Goal: Task Accomplishment & Management: Manage account settings

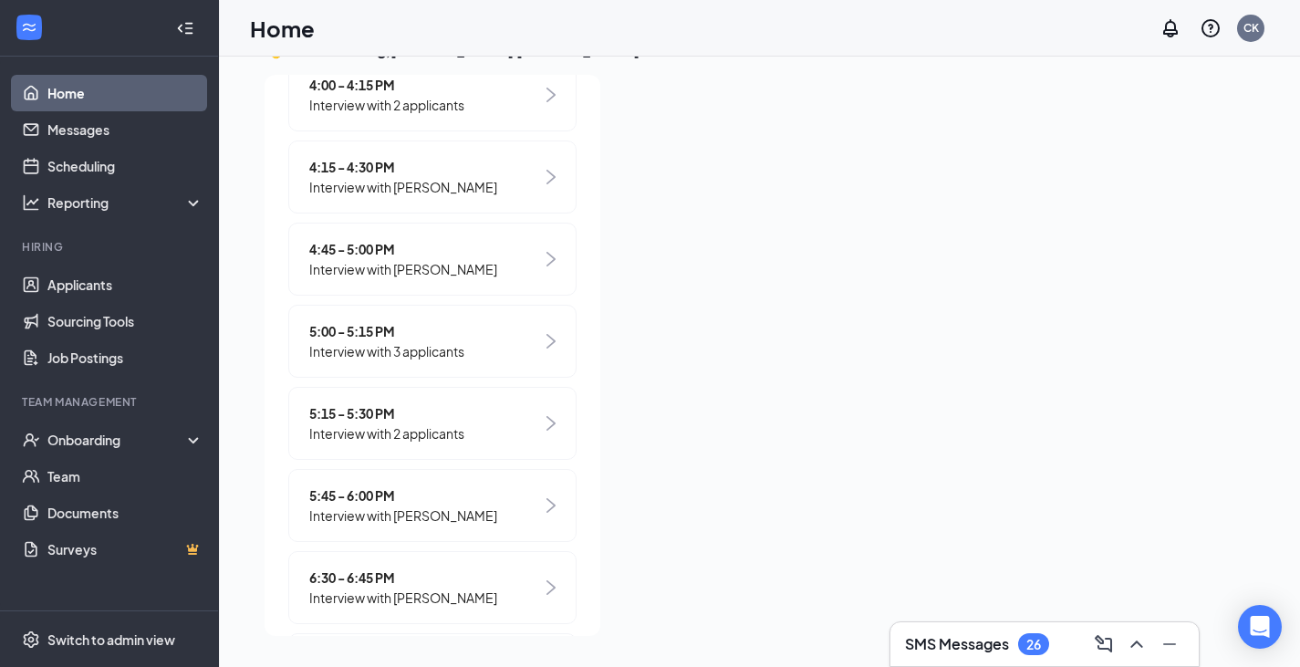
scroll to position [1271, 0]
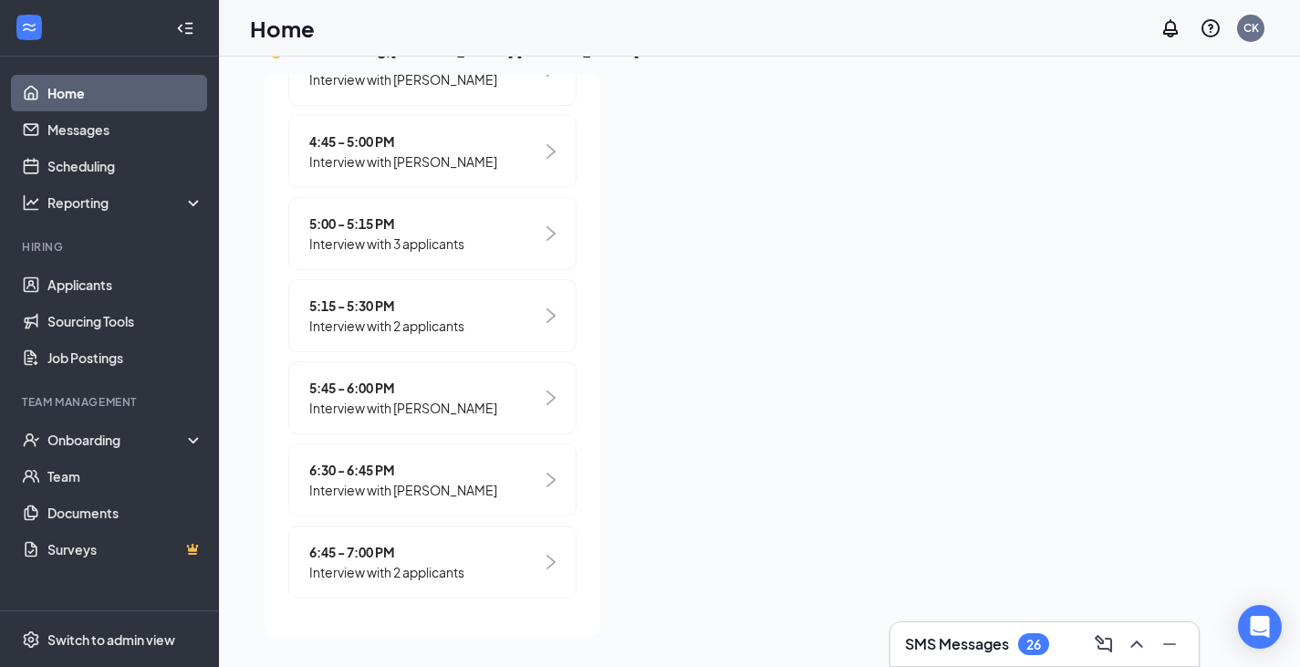
click at [496, 564] on div "6:45 - 7:00 PM Interview with 2 applicants" at bounding box center [432, 561] width 288 height 73
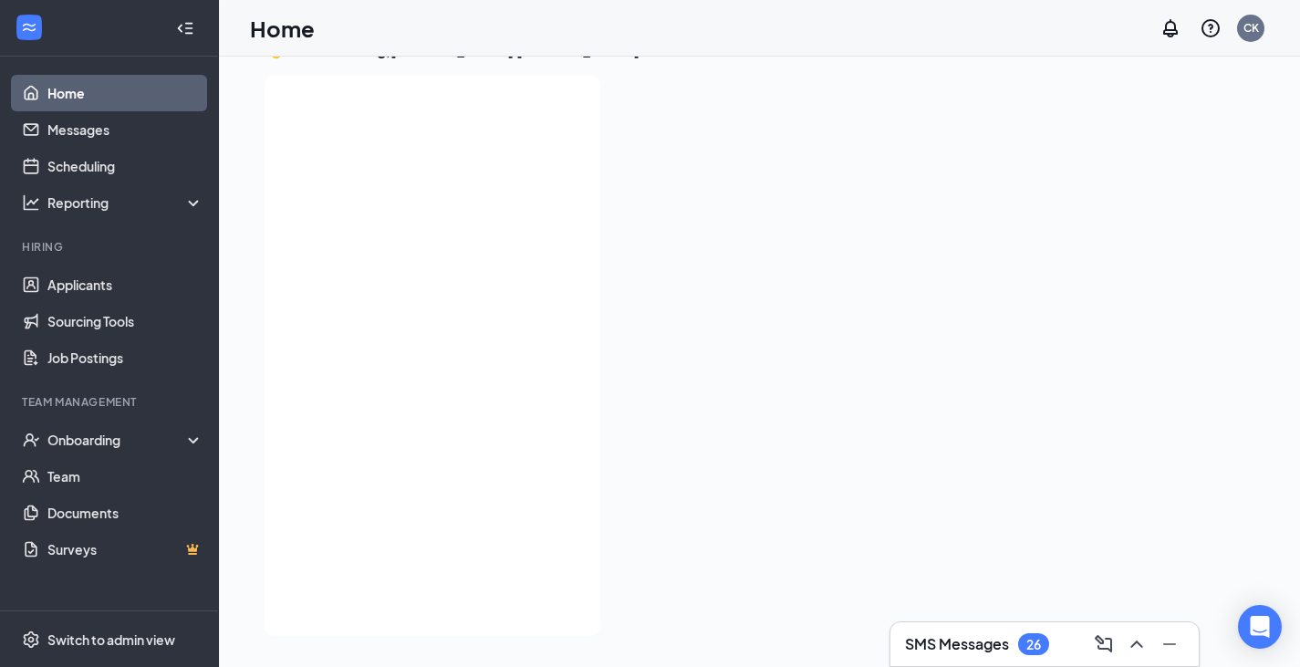
scroll to position [0, 0]
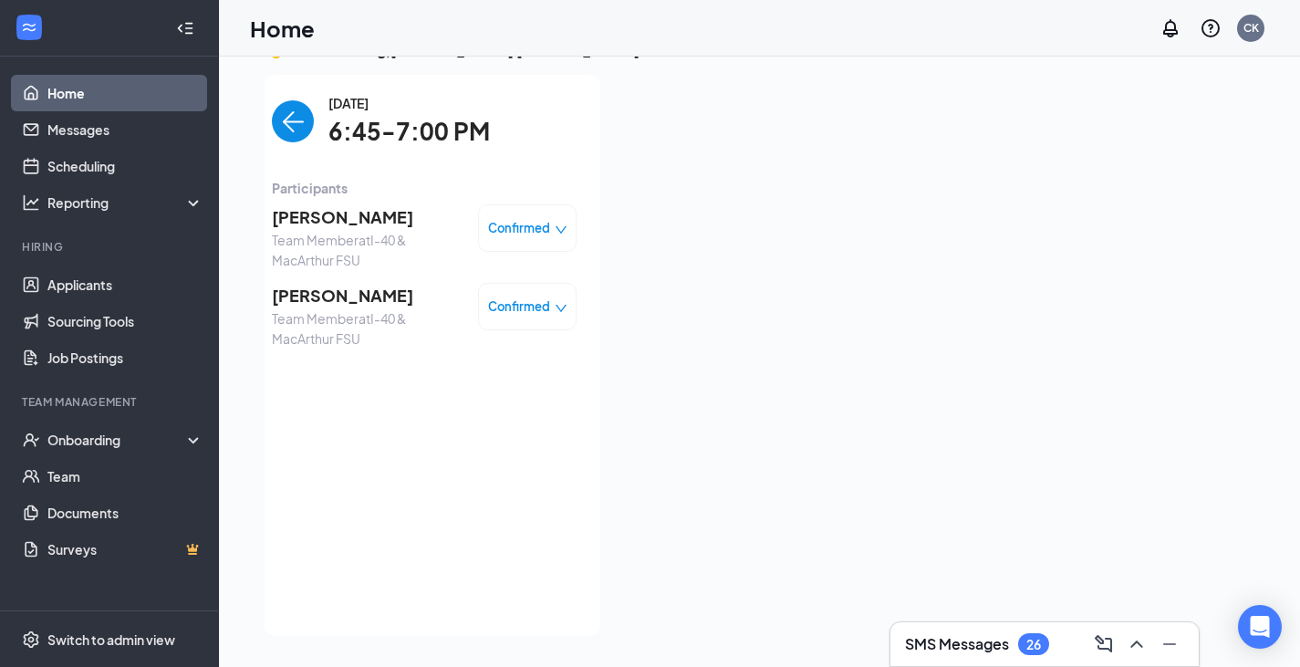
click at [522, 236] on span "Confirmed" at bounding box center [519, 228] width 62 height 18
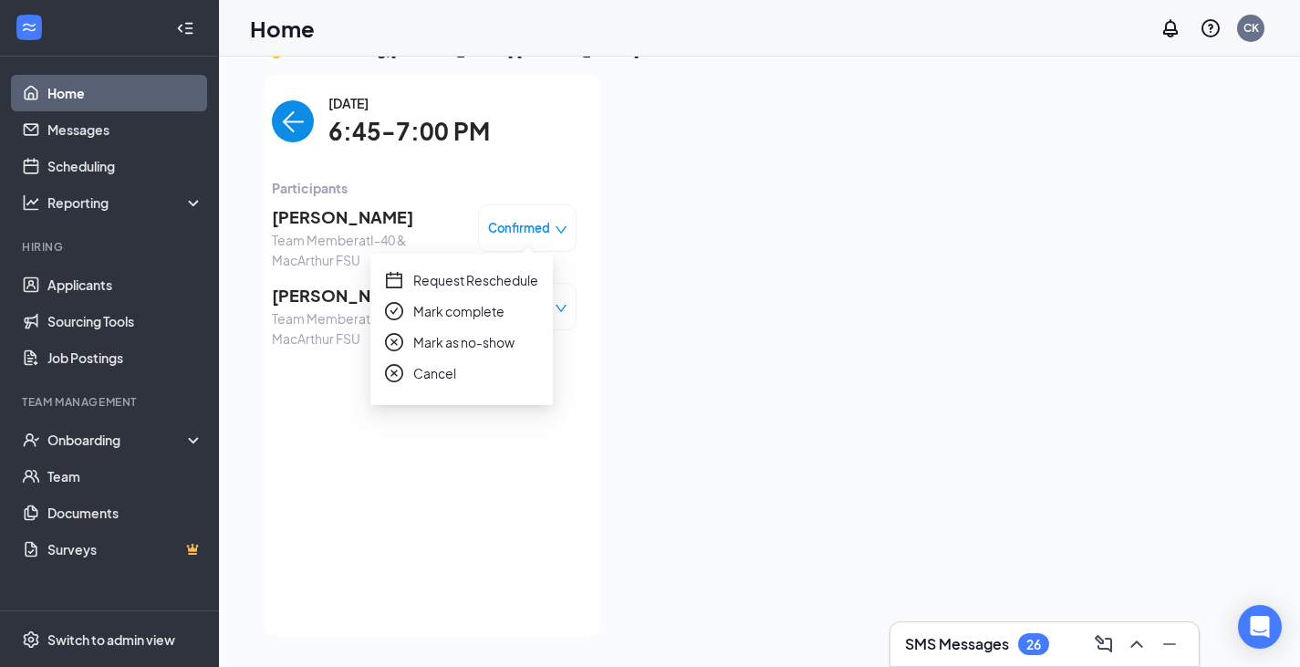
click at [507, 286] on span "Request Reschedule" at bounding box center [475, 280] width 125 height 20
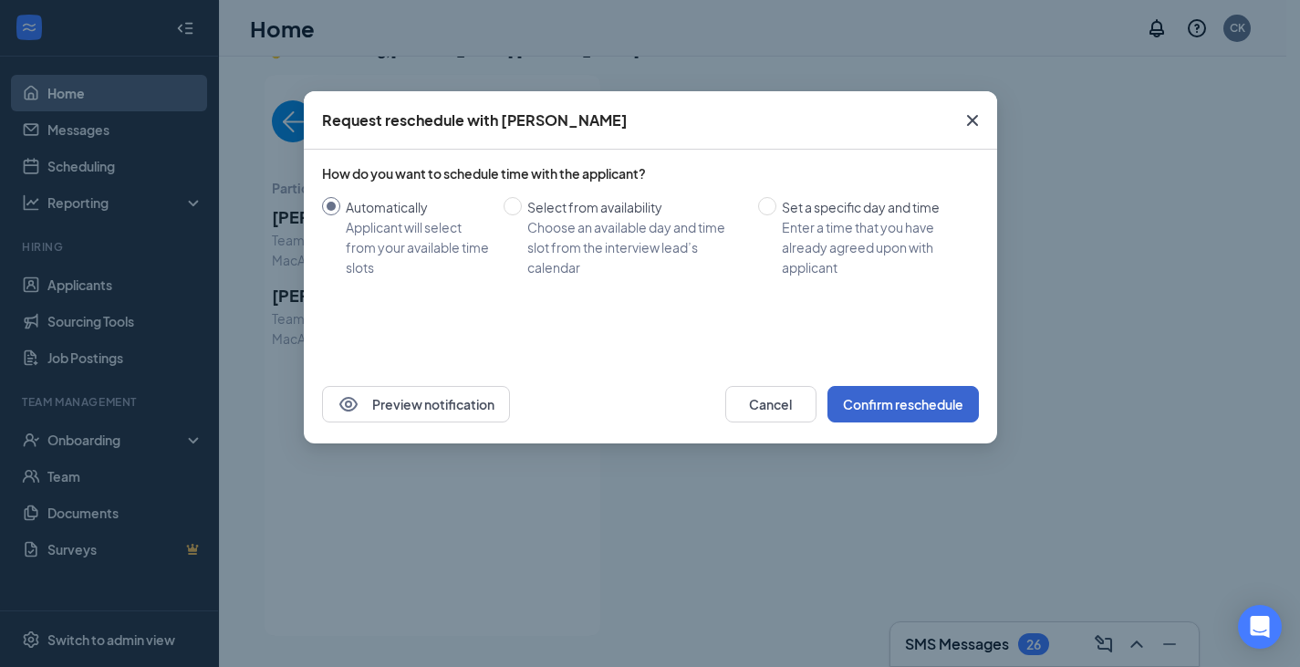
click at [918, 408] on button "Confirm reschedule" at bounding box center [902, 404] width 151 height 36
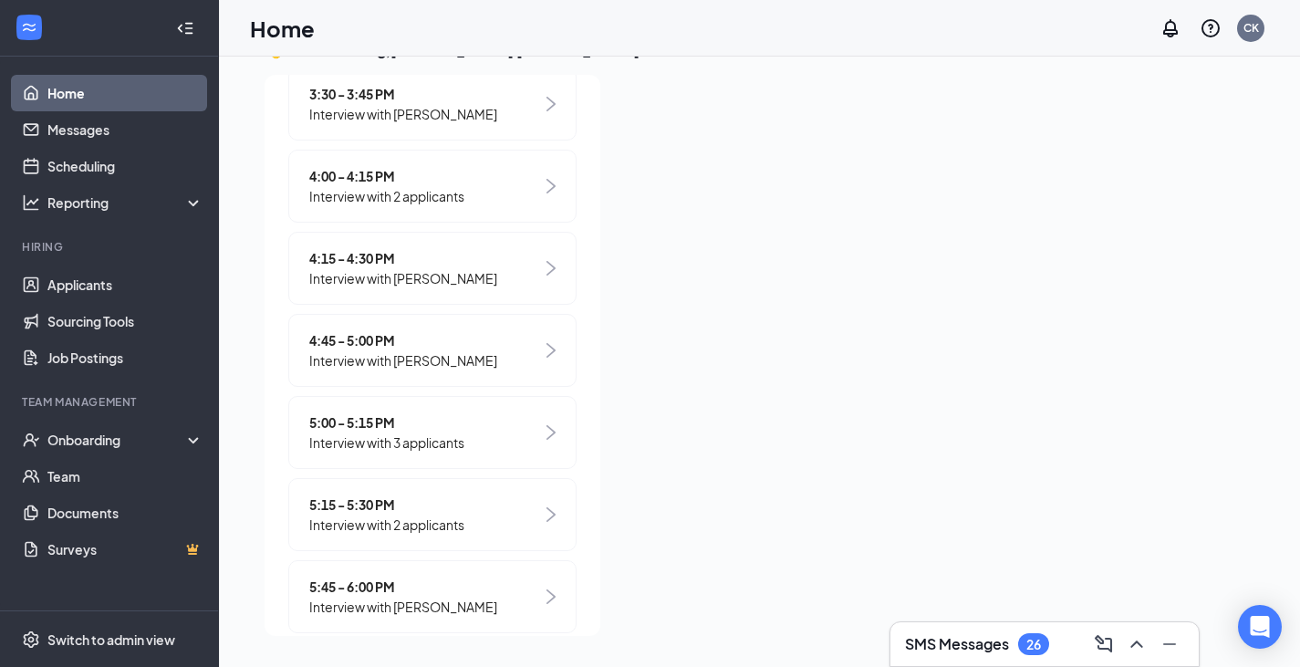
scroll to position [1271, 0]
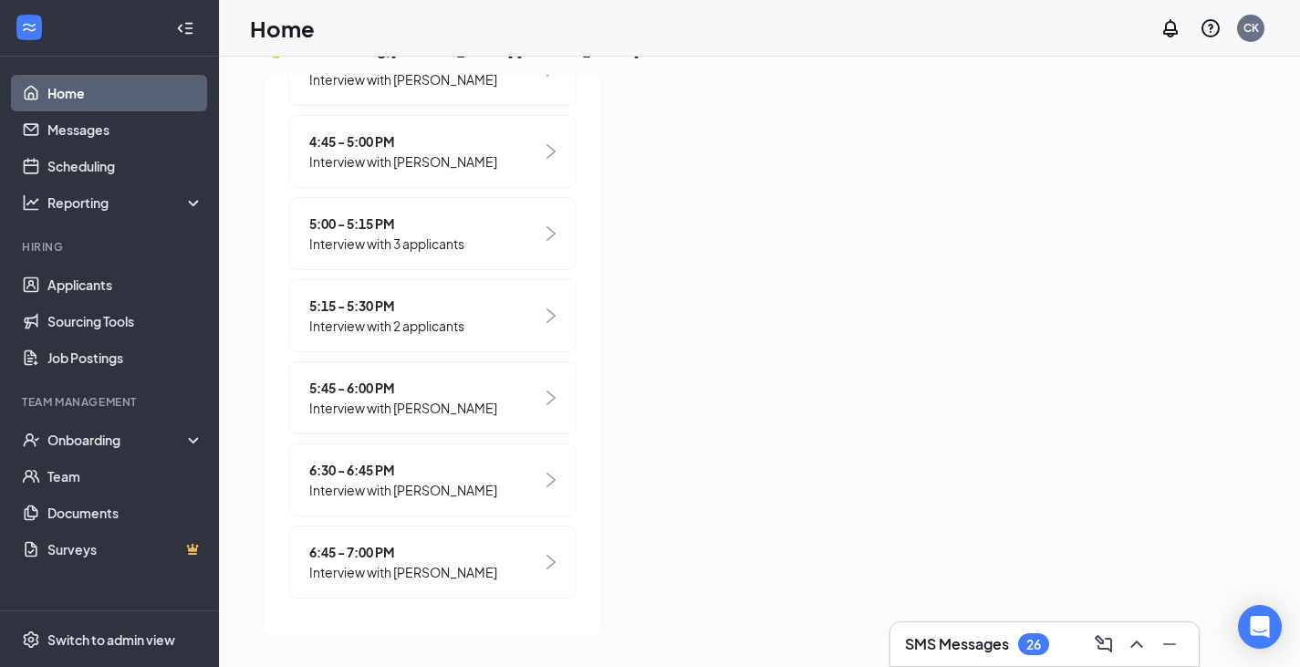
click at [509, 570] on div "6:45 - 7:00 PM Interview with [PERSON_NAME]" at bounding box center [432, 561] width 288 height 73
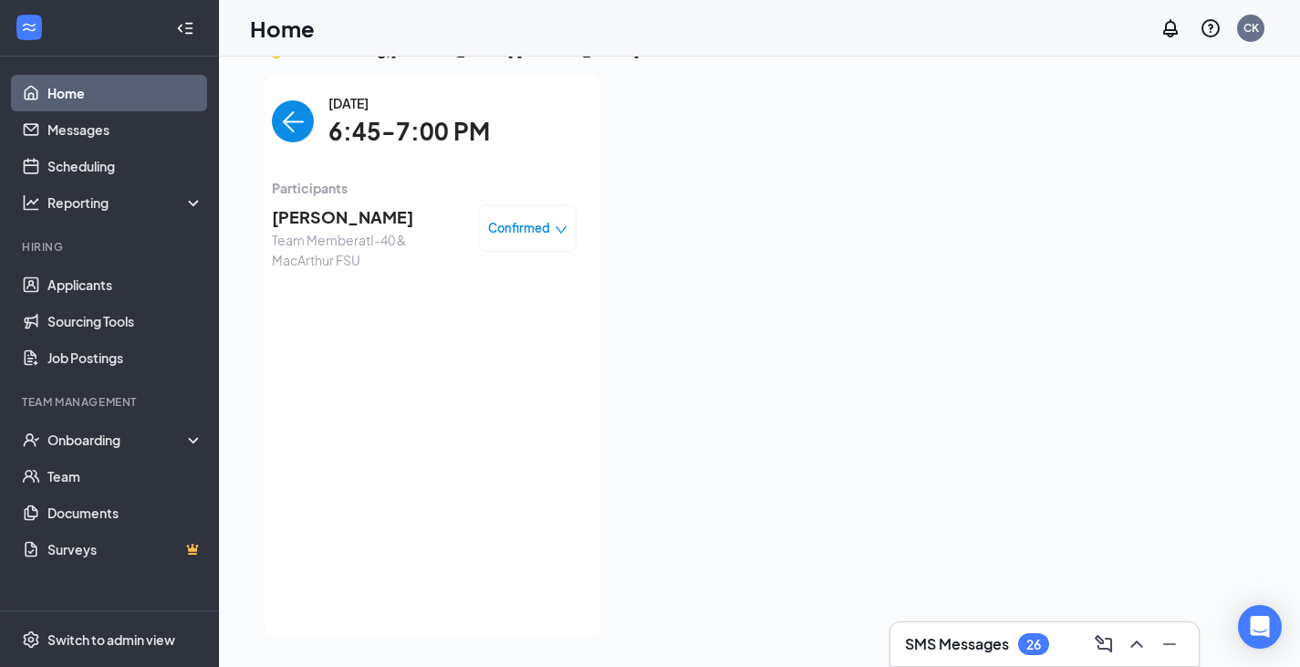
click at [523, 223] on span "Confirmed" at bounding box center [519, 228] width 62 height 18
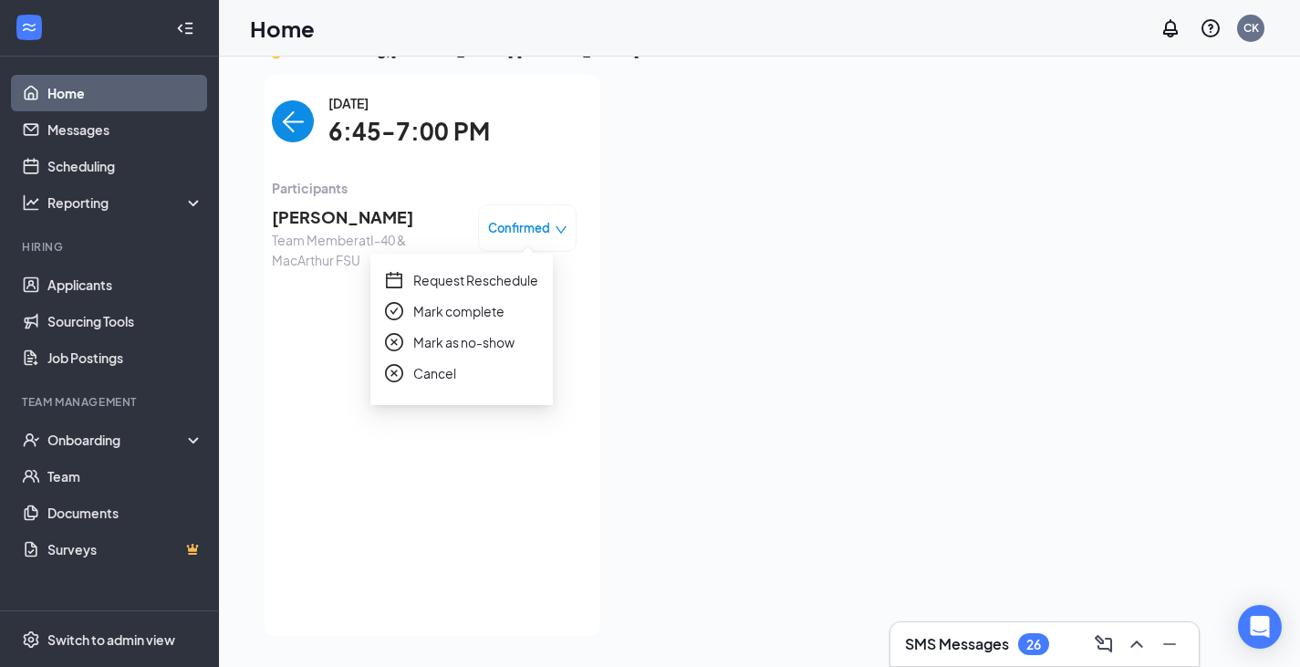
click at [509, 280] on span "Request Reschedule" at bounding box center [475, 280] width 125 height 20
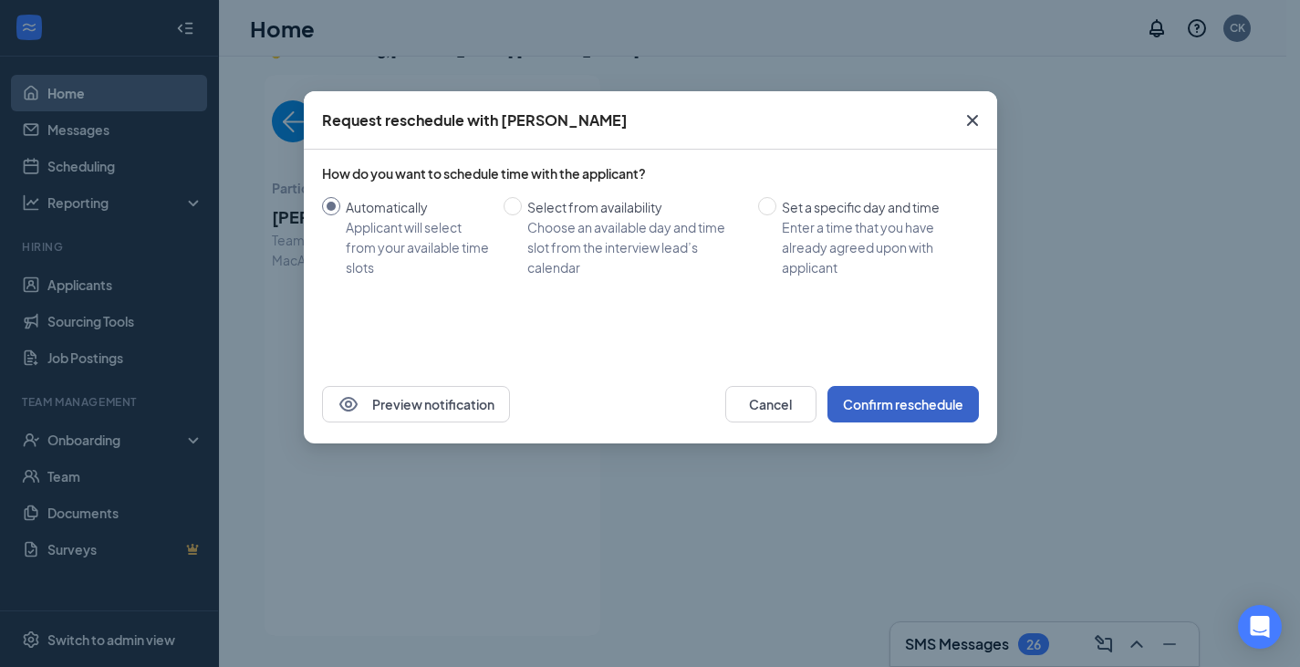
click at [920, 412] on button "Confirm reschedule" at bounding box center [902, 404] width 151 height 36
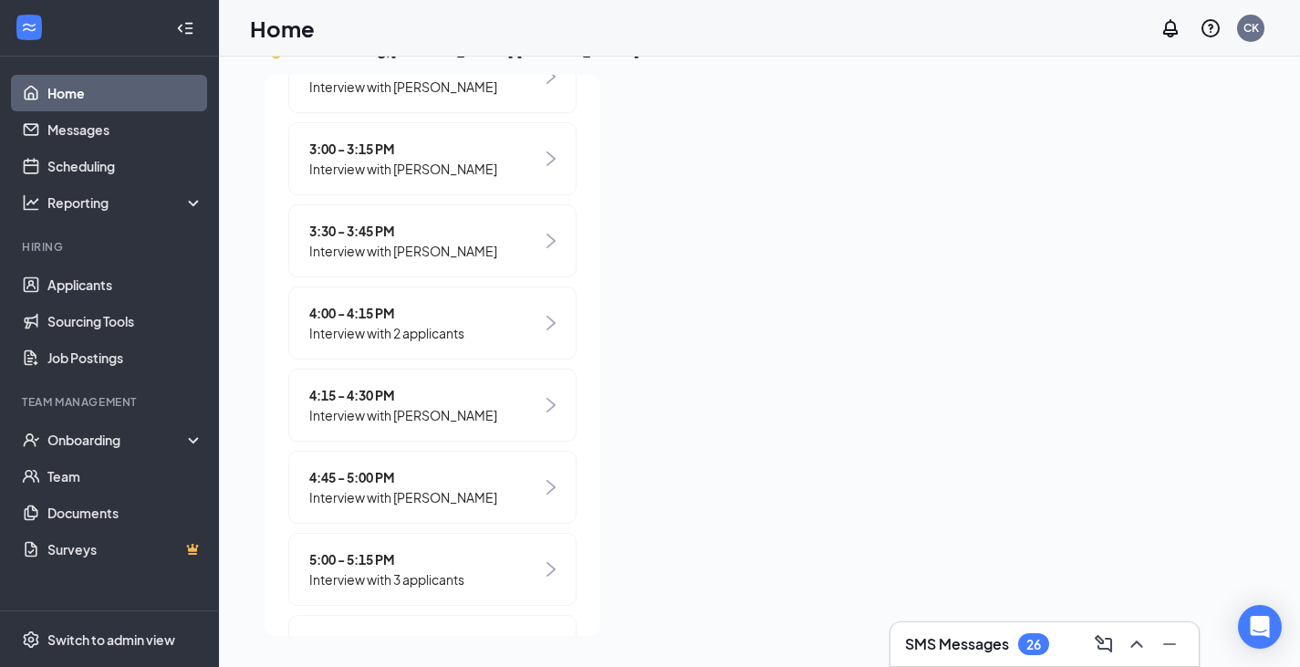
scroll to position [1189, 0]
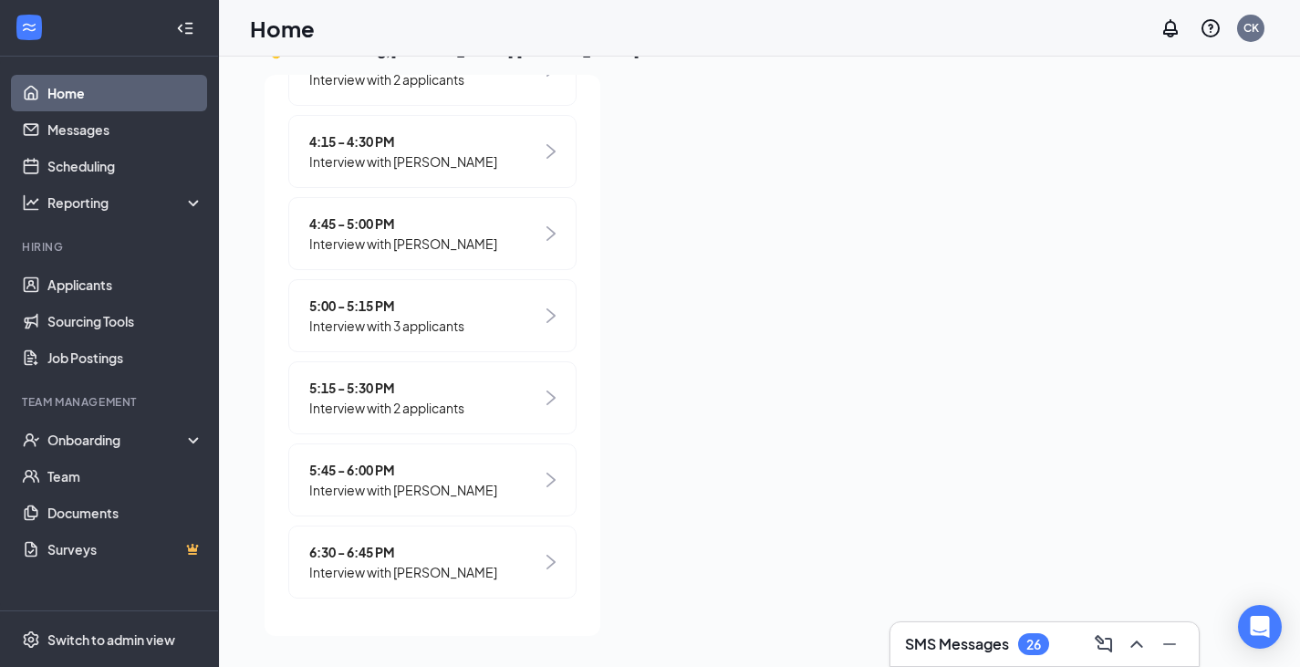
click at [535, 575] on div "6:30 - 6:45 PM Interview with [PERSON_NAME]" at bounding box center [432, 561] width 288 height 73
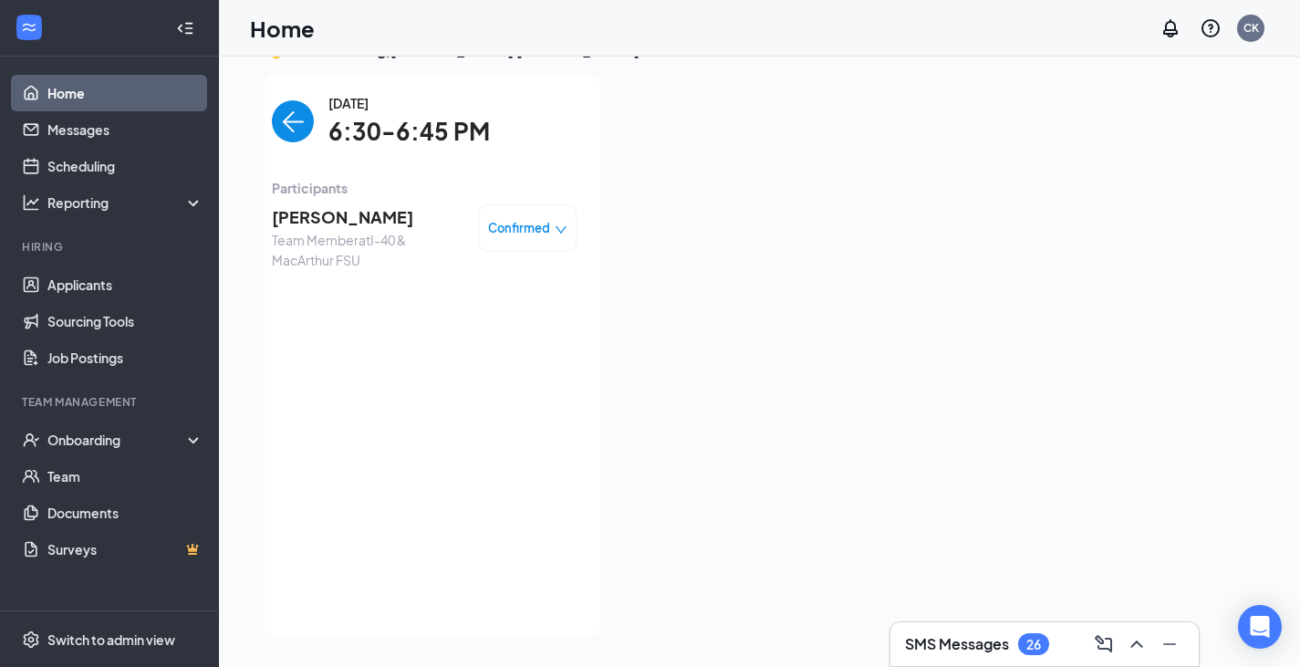
click at [534, 235] on span "Confirmed" at bounding box center [519, 228] width 62 height 18
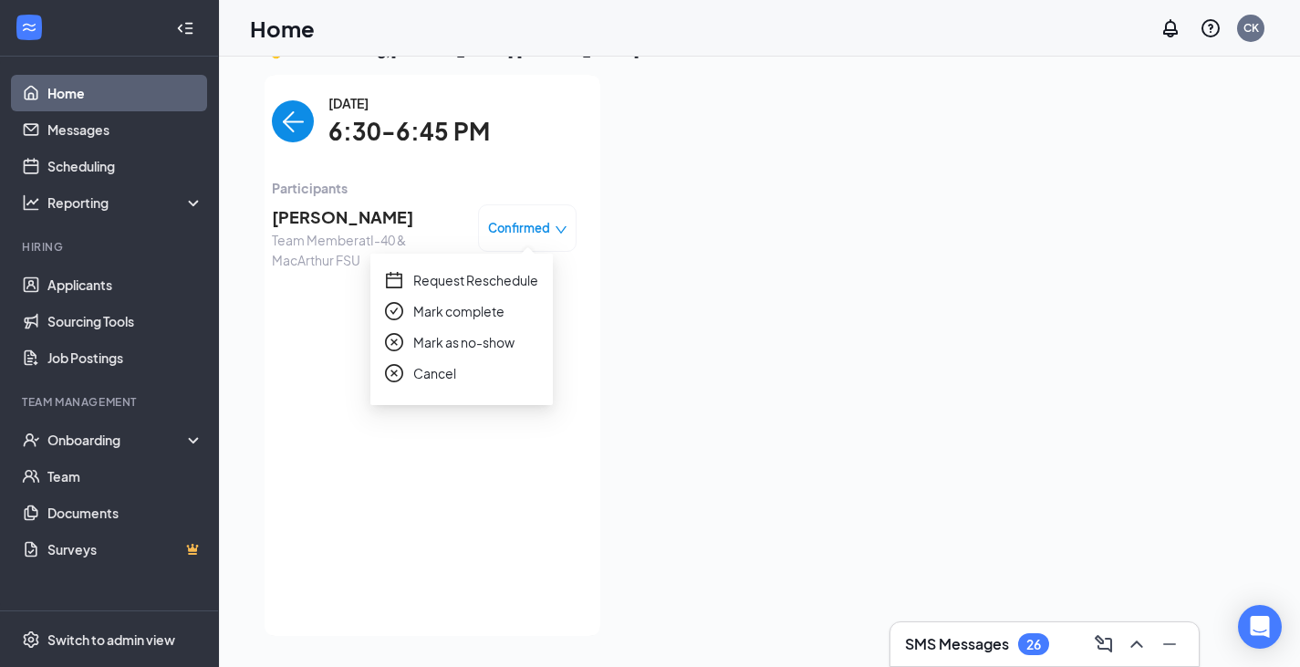
click at [517, 281] on span "Request Reschedule" at bounding box center [475, 280] width 125 height 20
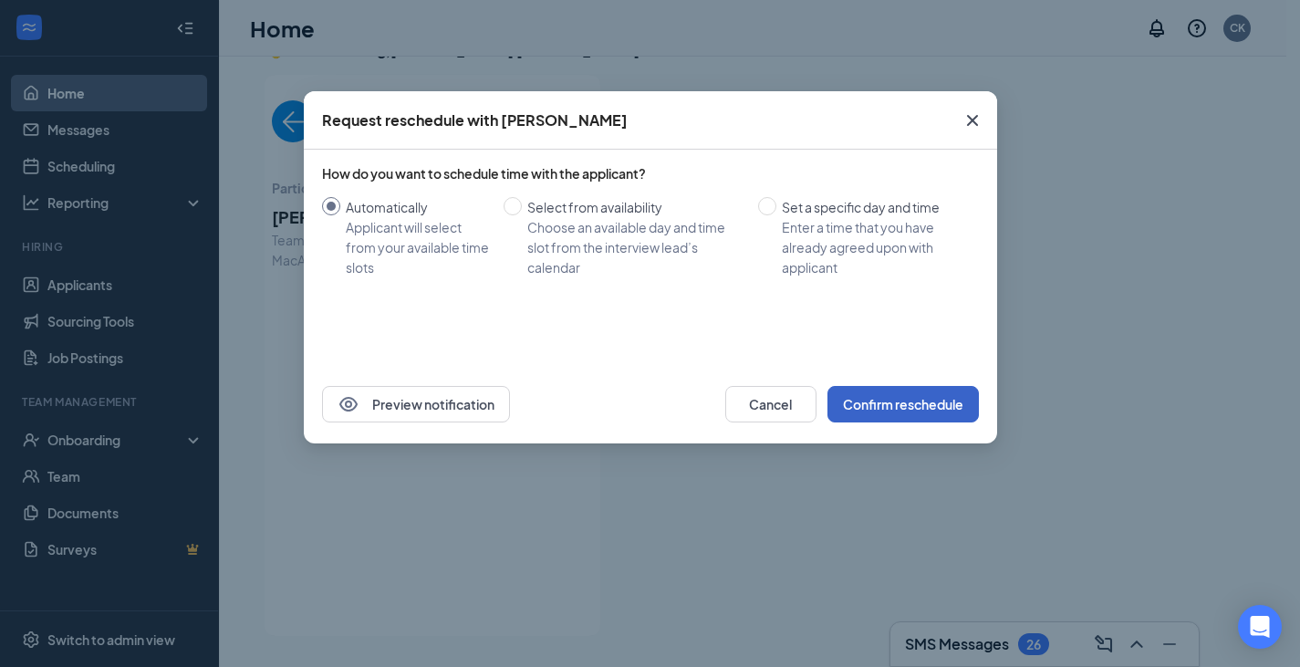
click at [923, 410] on button "Confirm reschedule" at bounding box center [902, 404] width 151 height 36
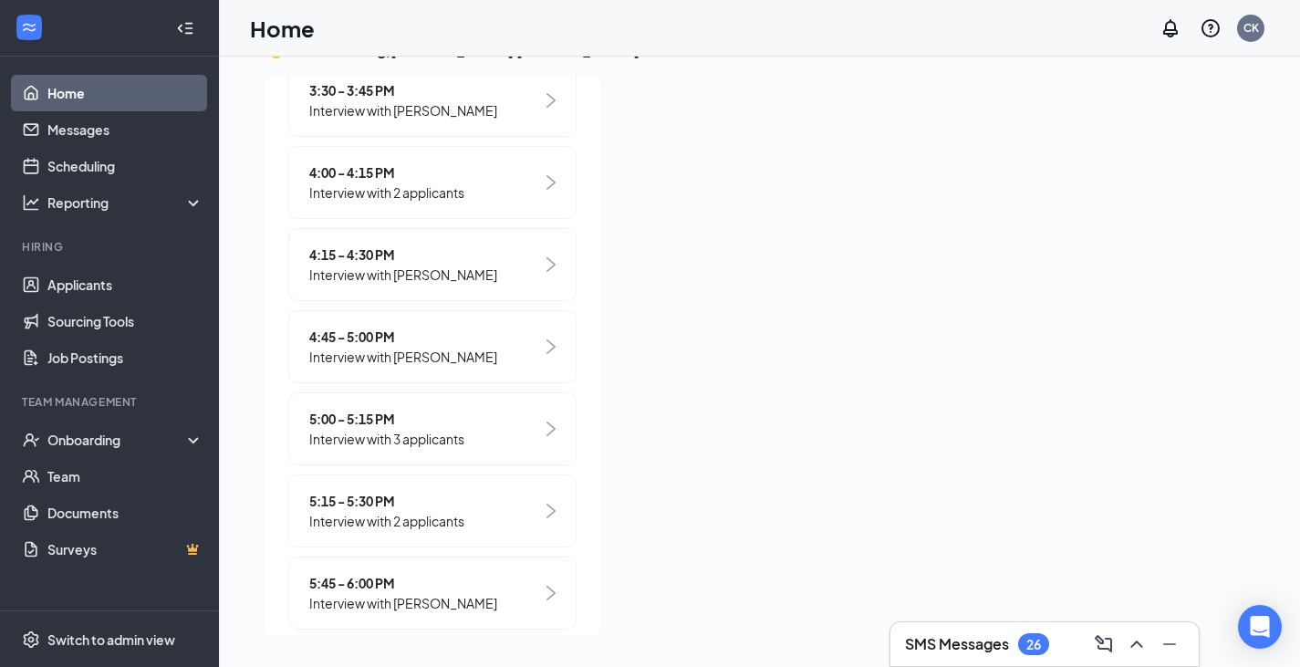
scroll to position [1107, 0]
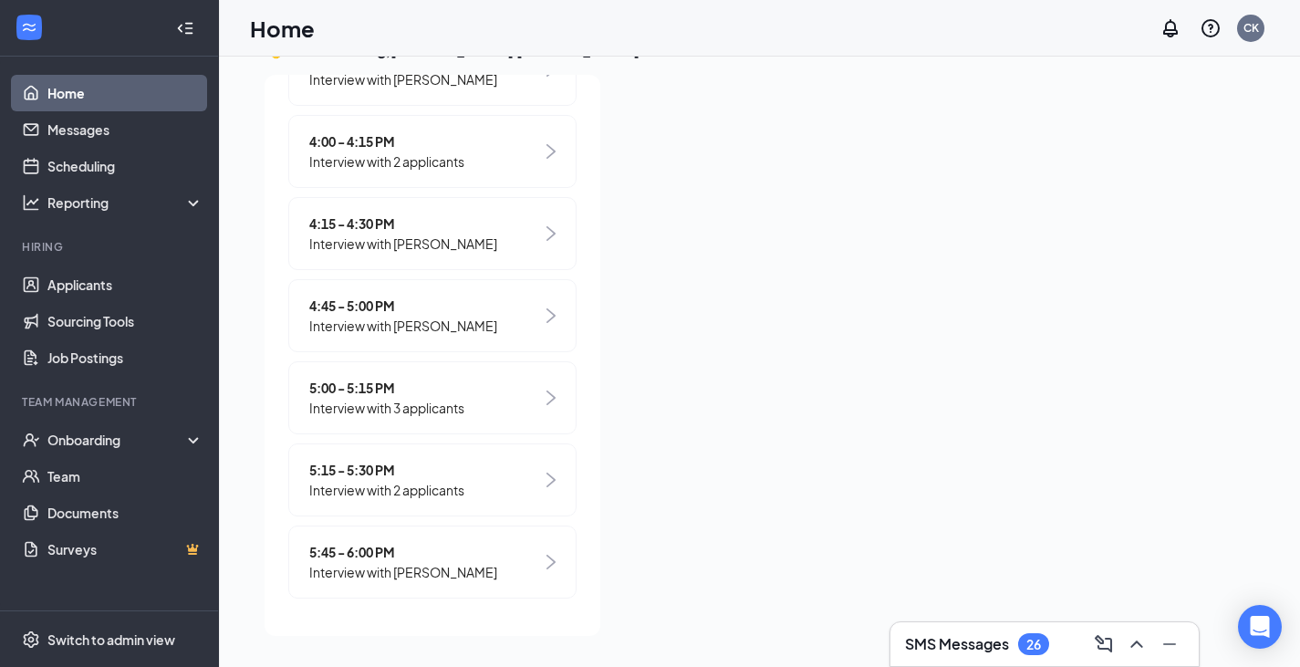
click at [482, 570] on div "5:45 - 6:00 PM Interview with [PERSON_NAME]" at bounding box center [432, 561] width 288 height 73
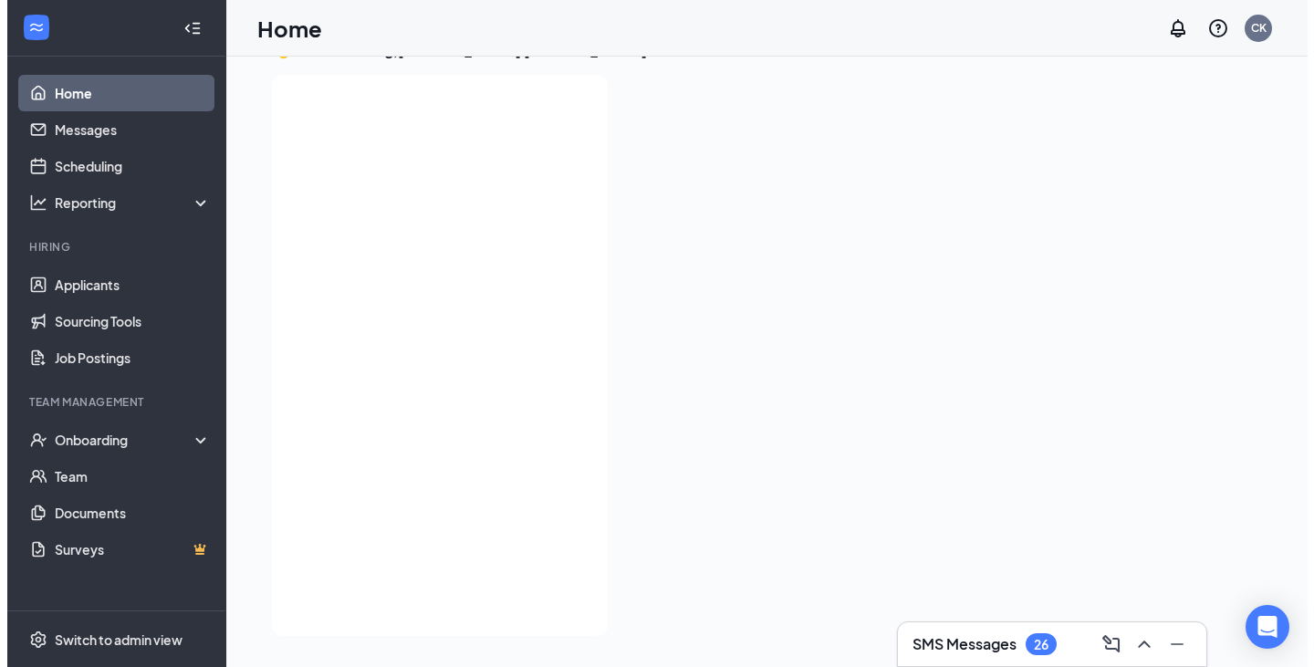
scroll to position [0, 0]
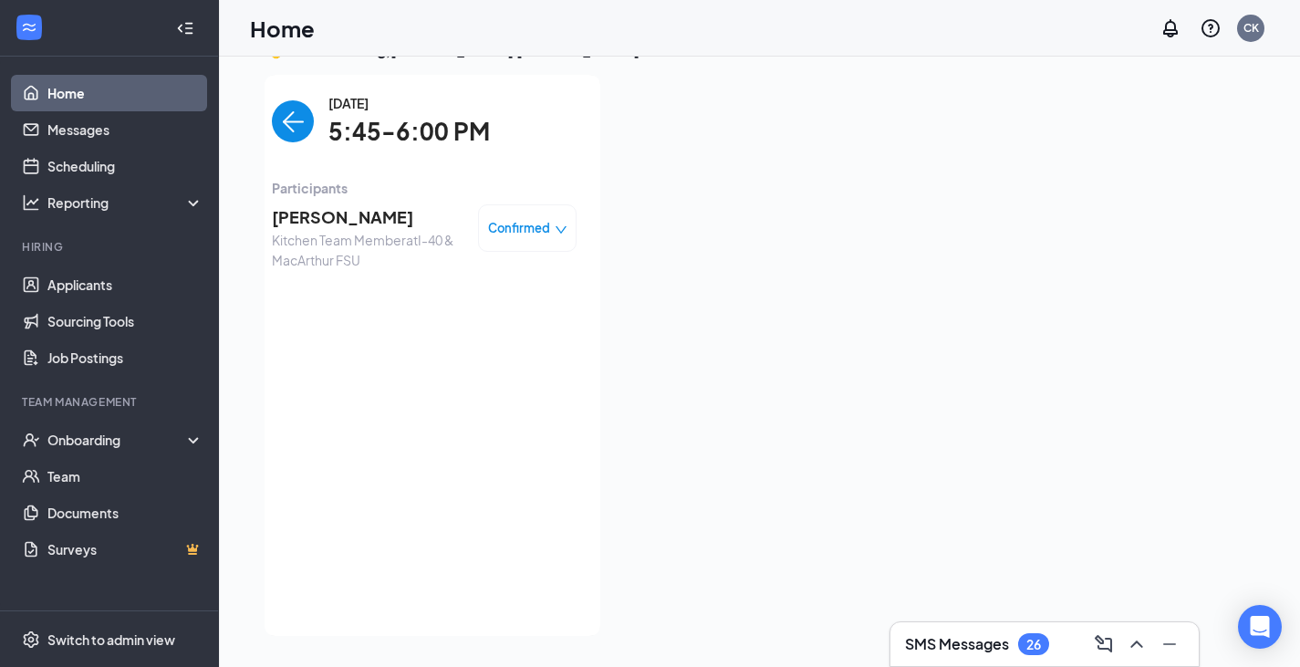
click at [517, 219] on span "Confirmed" at bounding box center [519, 228] width 62 height 18
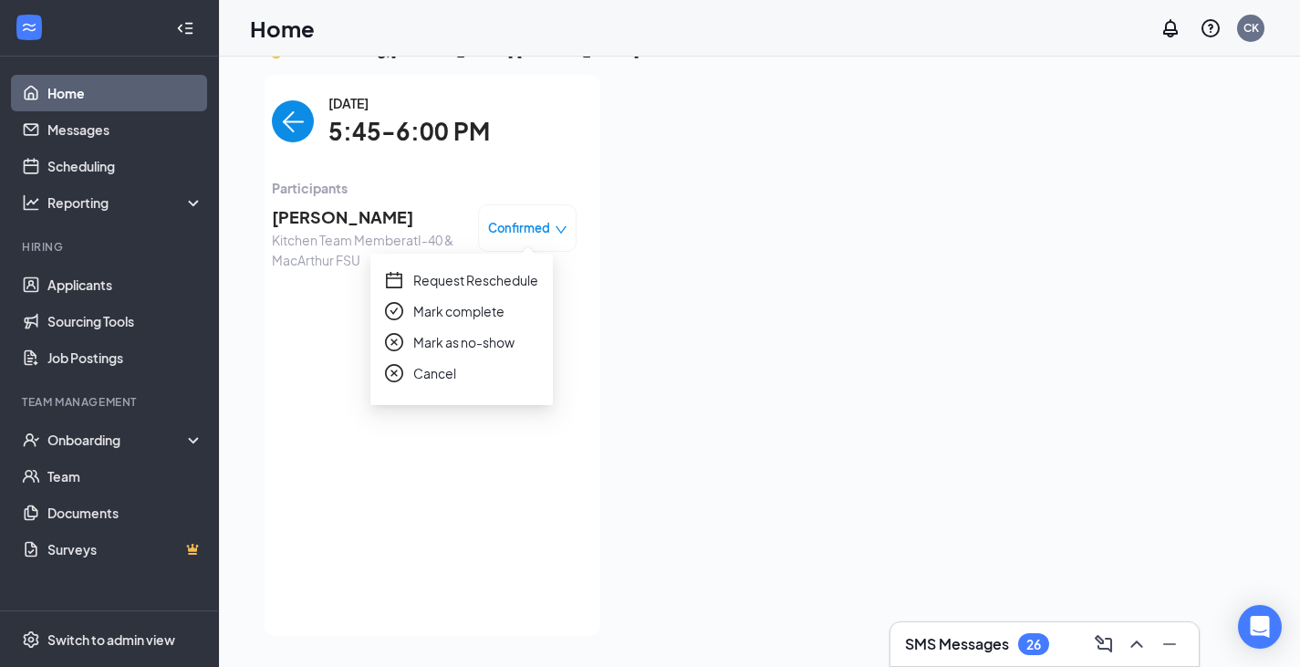
click at [305, 228] on span "[PERSON_NAME]" at bounding box center [368, 217] width 192 height 26
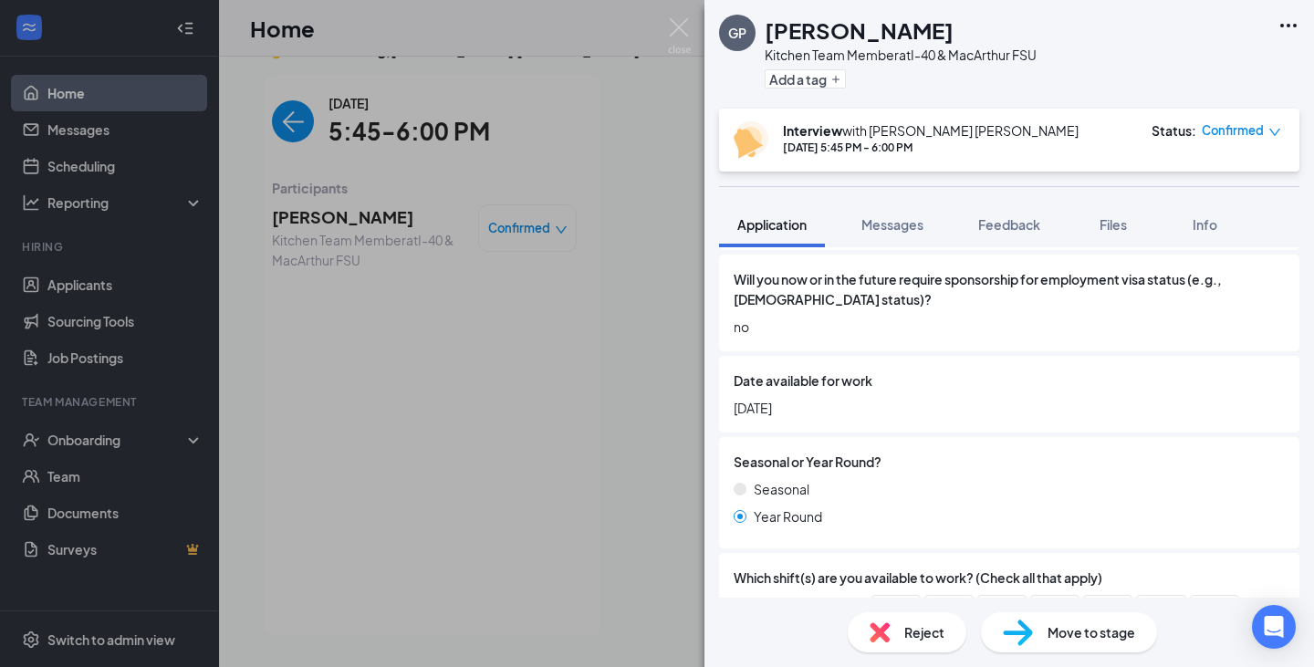
scroll to position [775, 0]
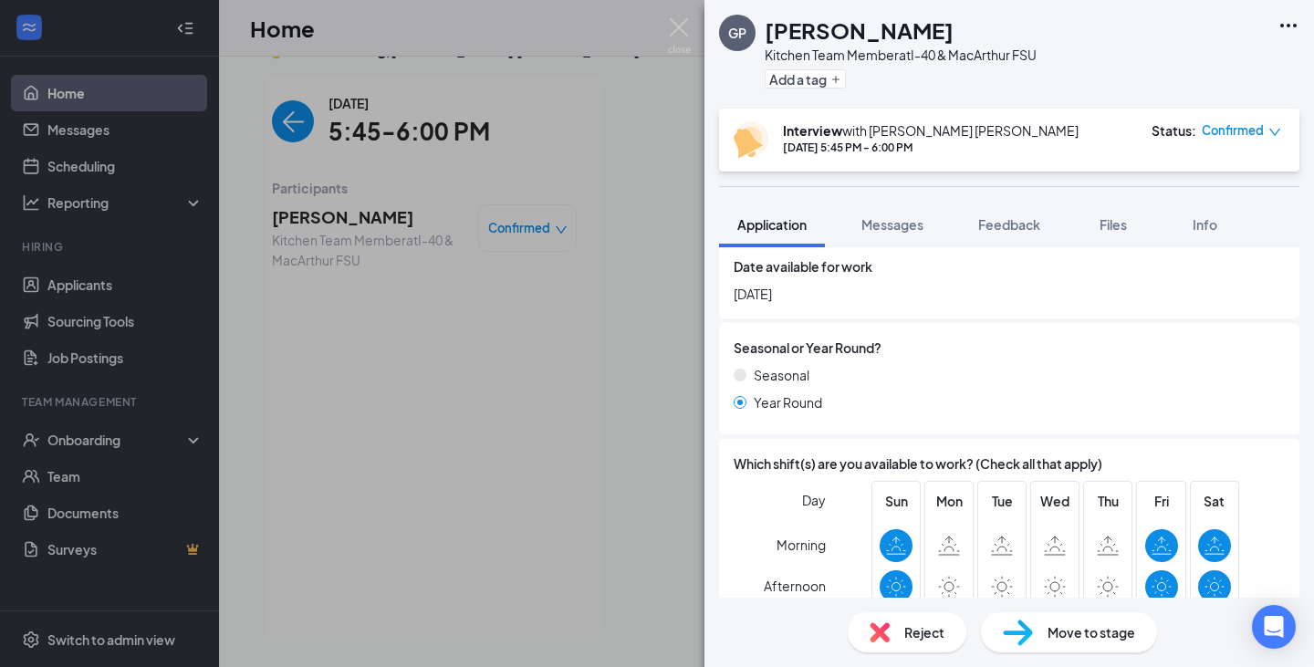
click at [1062, 303] on div "Date available for work [DATE]" at bounding box center [1008, 279] width 551 height 47
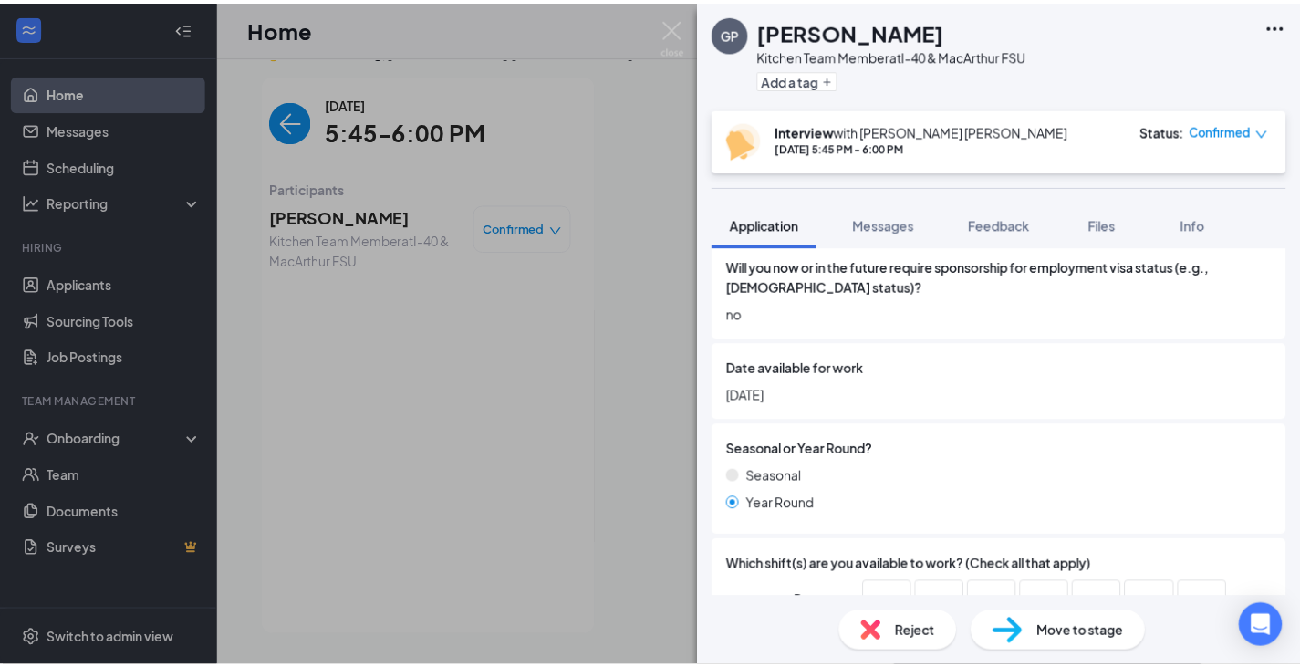
scroll to position [672, 0]
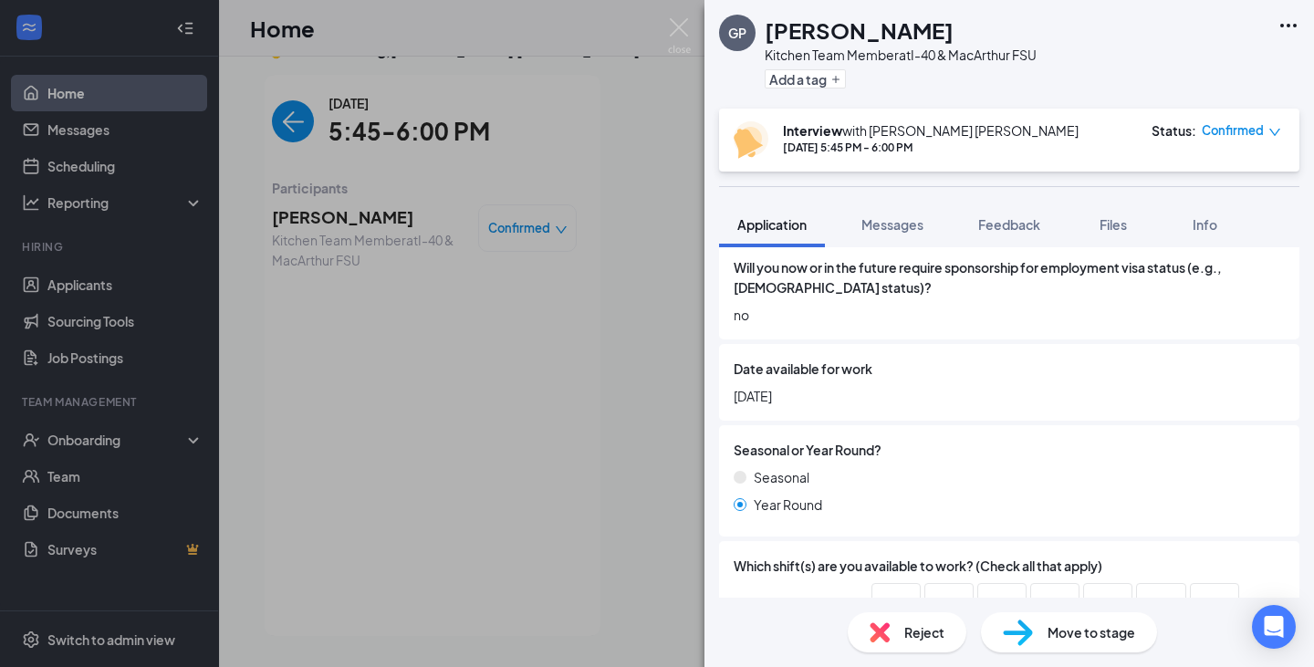
click at [706, 32] on div "GP Gracie P Kitchen Team Member at I-40 & MacArthur FSU Add a tag" at bounding box center [1008, 54] width 609 height 109
click at [684, 32] on img at bounding box center [679, 36] width 23 height 36
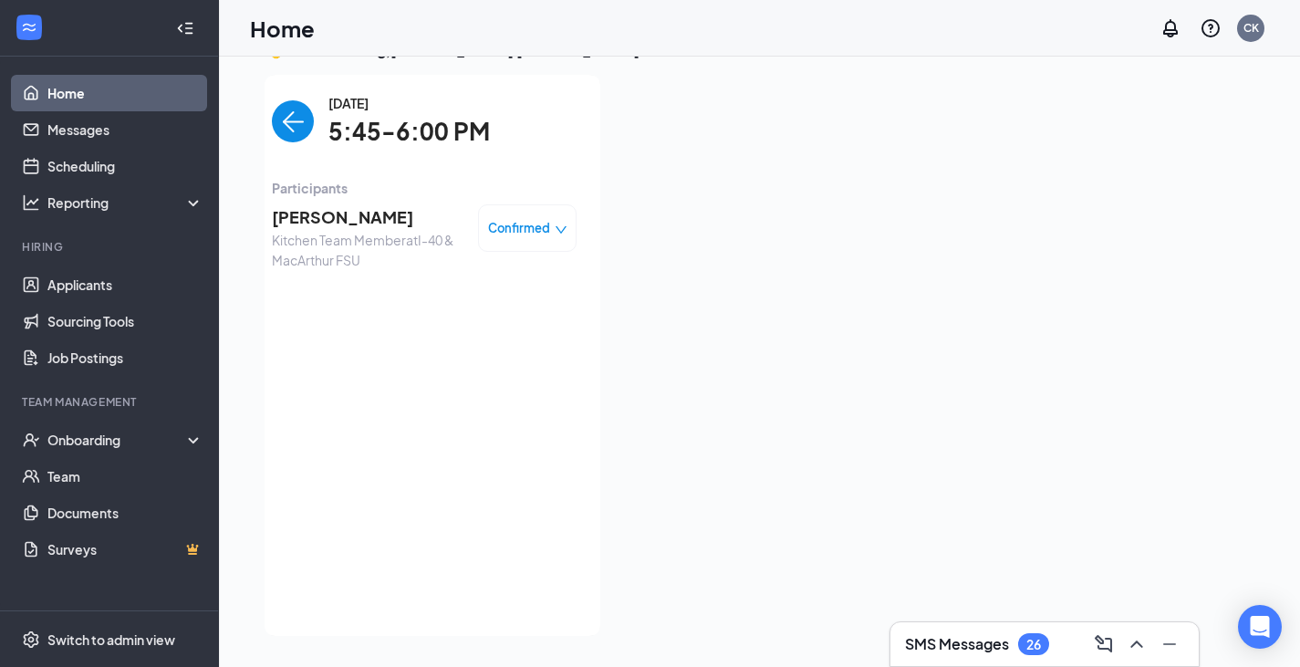
click at [291, 115] on img "back-button" at bounding box center [293, 121] width 42 height 42
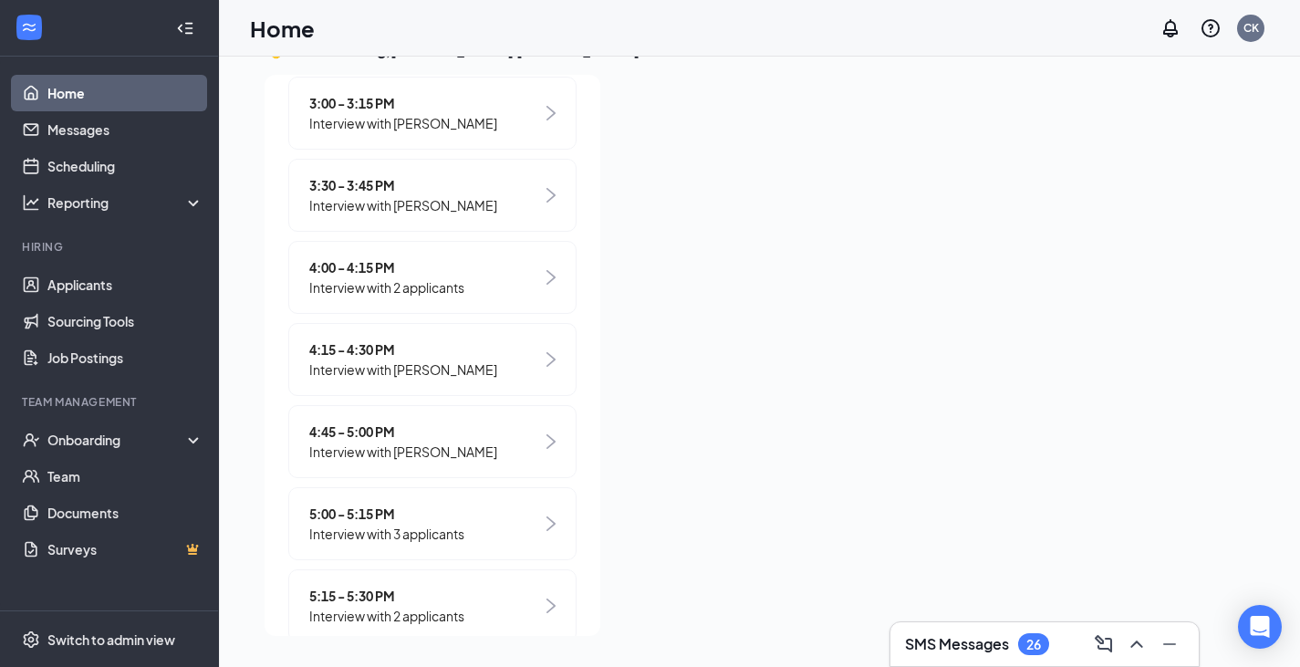
scroll to position [1107, 0]
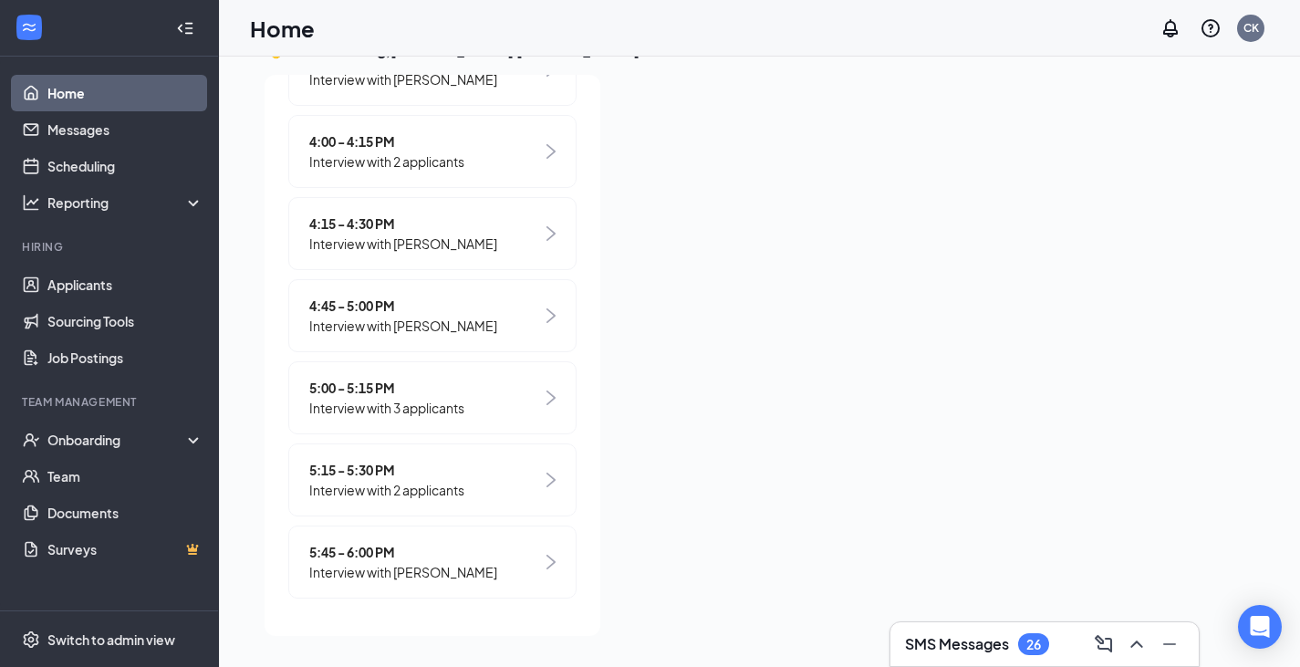
click at [457, 475] on span "5:15 - 5:30 PM" at bounding box center [386, 470] width 155 height 20
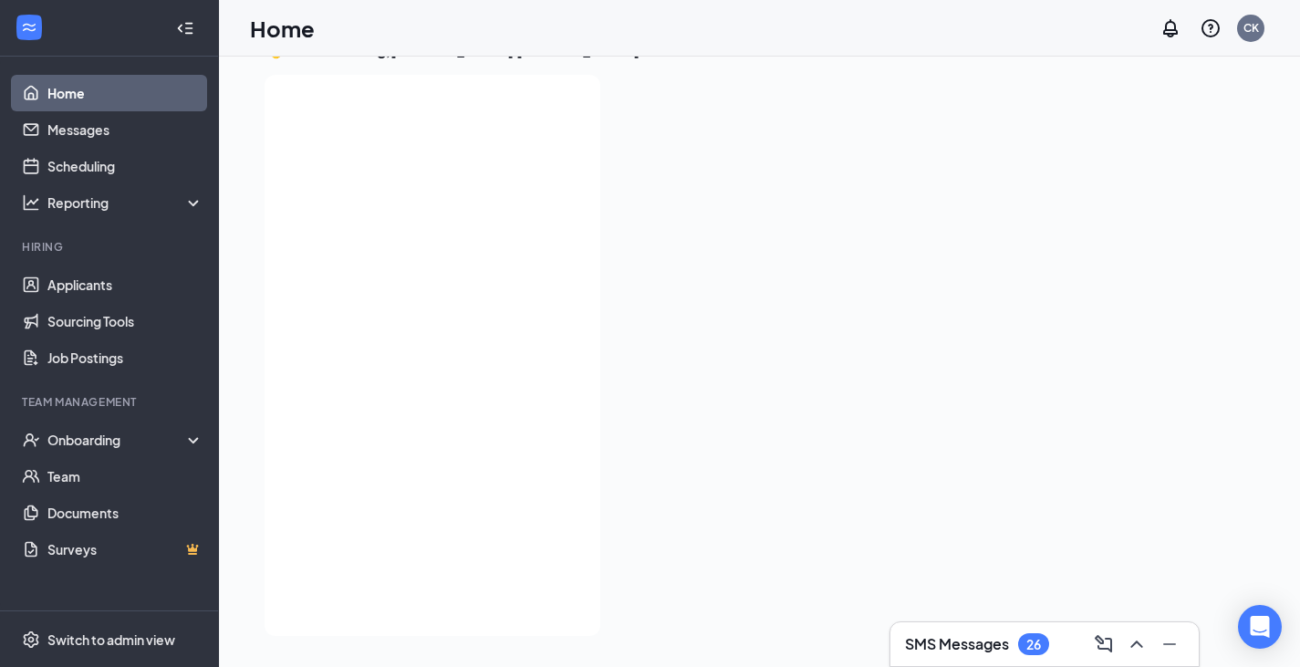
scroll to position [0, 0]
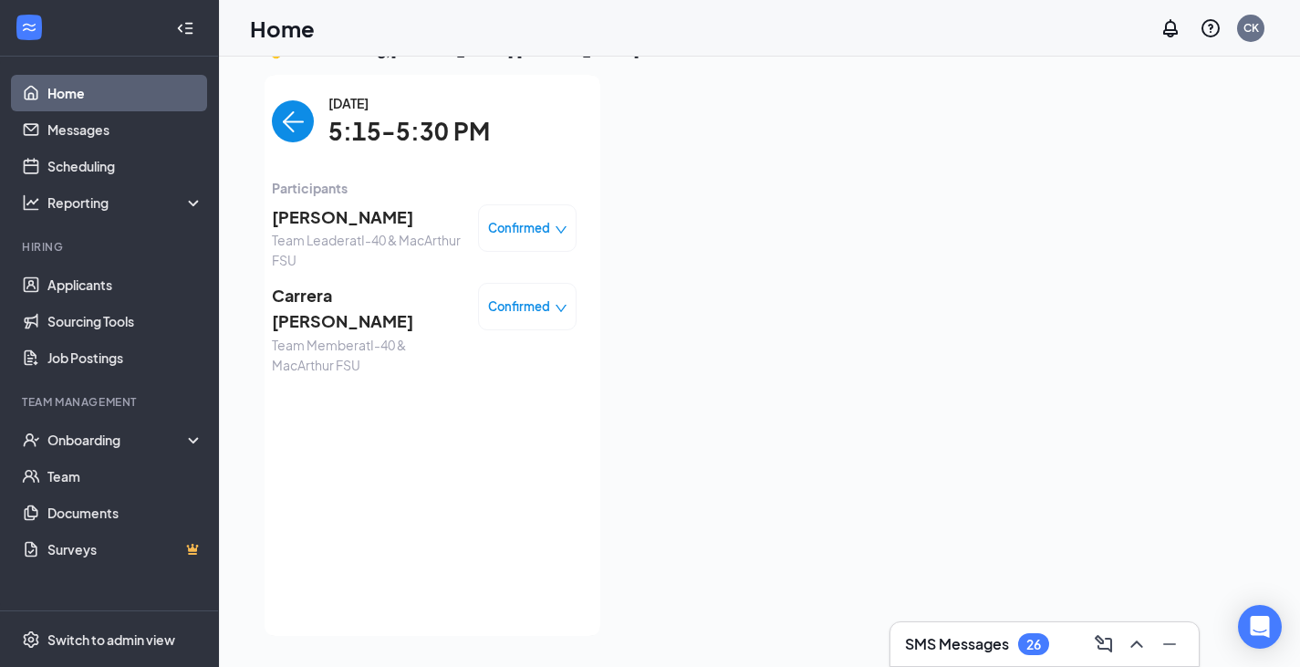
click at [583, 330] on div "[DATE] 5:15-5:30 PM Participants [PERSON_NAME] Team Leader at I-40 & MacArthur …" at bounding box center [424, 355] width 352 height 561
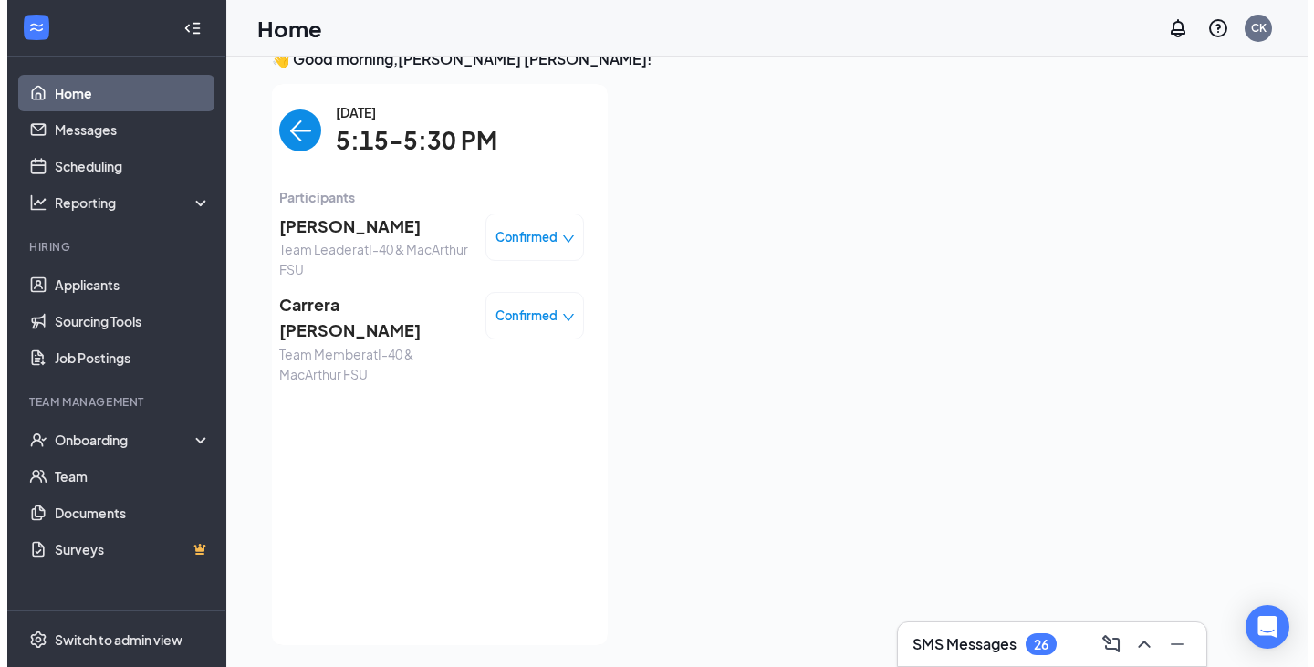
scroll to position [29, 0]
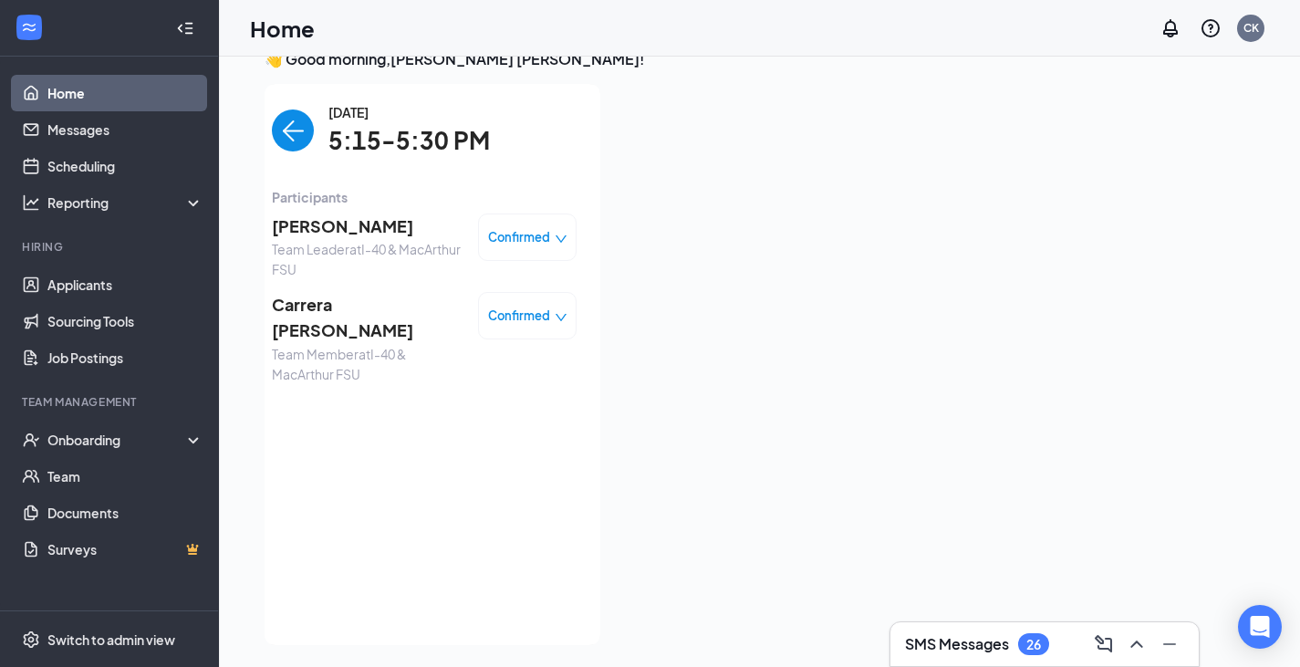
click at [345, 224] on span "[PERSON_NAME]" at bounding box center [368, 226] width 192 height 26
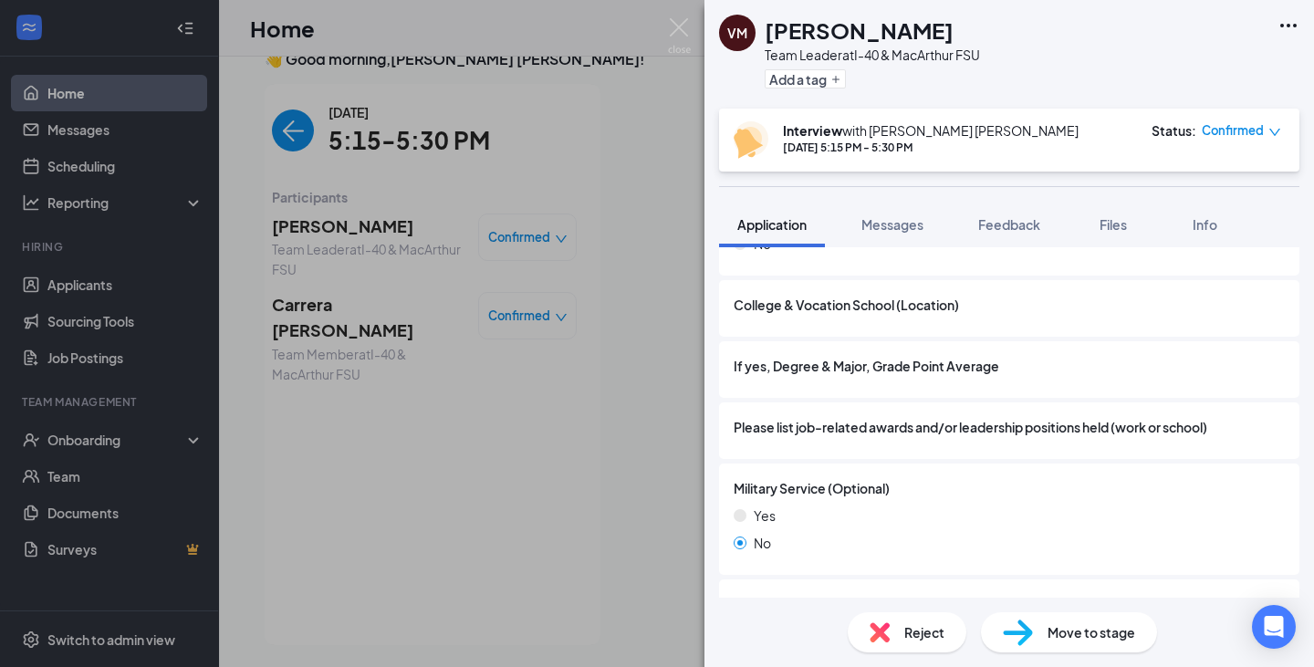
scroll to position [2307, 0]
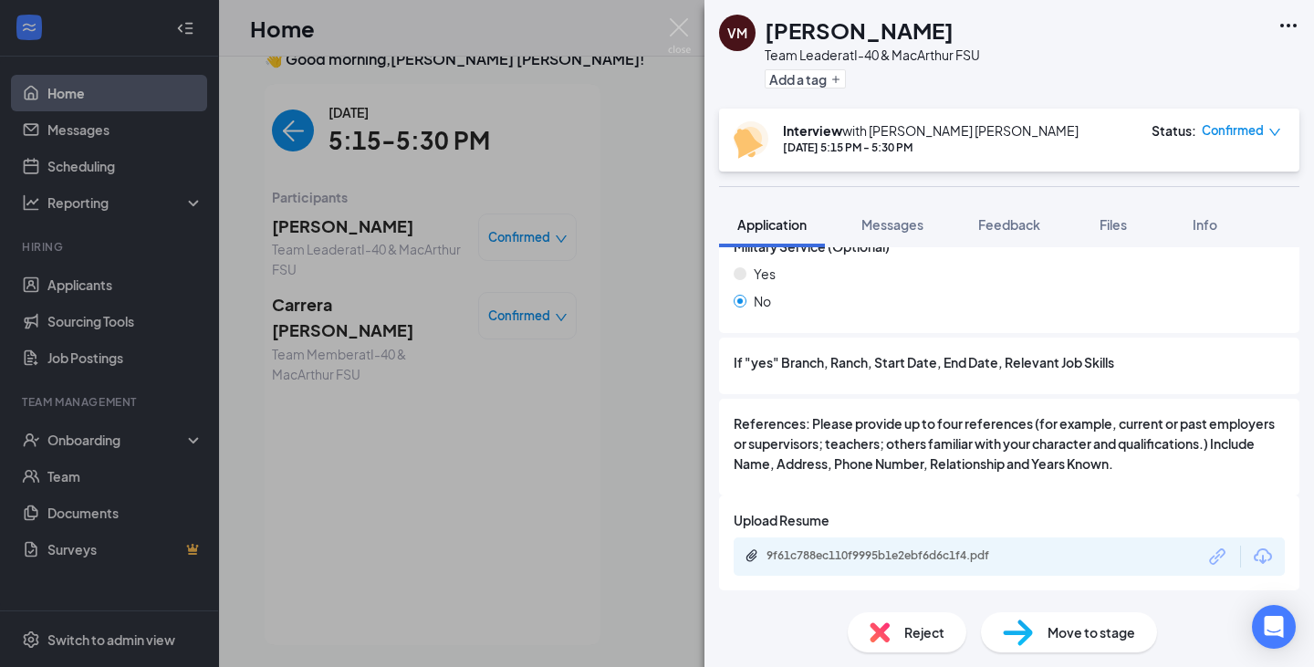
click at [1240, 539] on div "9f61c788ec110f9995b1e2ebf6d6c1f4.pdf" at bounding box center [1008, 556] width 551 height 38
click at [1243, 544] on div "9f61c788ec110f9995b1e2ebf6d6c1f4.pdf" at bounding box center [1008, 556] width 551 height 38
click at [1256, 560] on icon "Download" at bounding box center [1263, 557] width 22 height 22
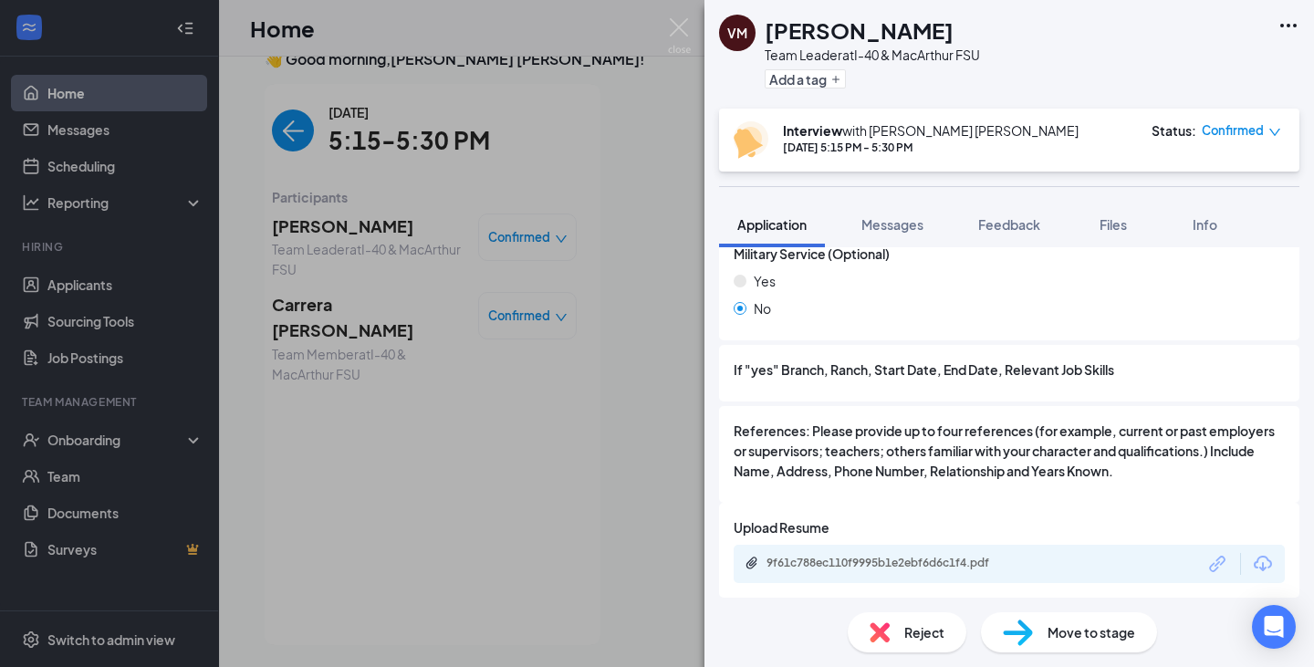
click at [321, 389] on div "VM [PERSON_NAME] Team Leader at I-40 & MacArthur FSU Add a tag Interview with […" at bounding box center [657, 333] width 1314 height 667
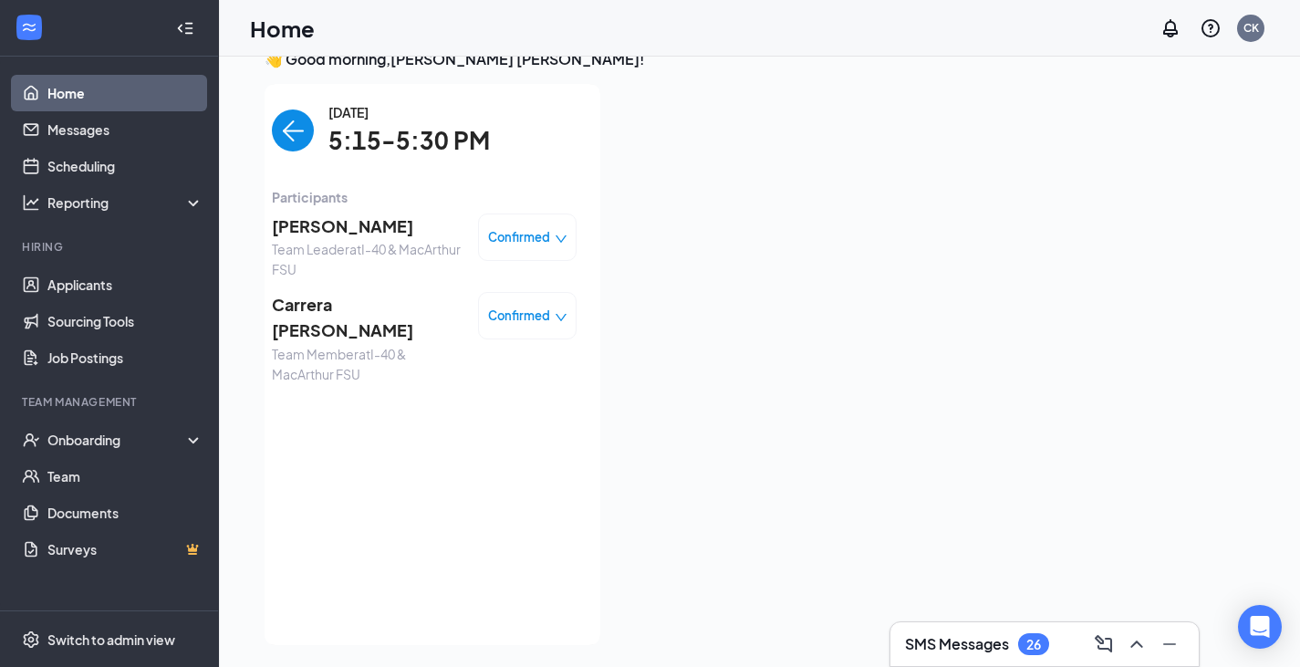
click at [337, 302] on span "Carrera [PERSON_NAME]" at bounding box center [368, 318] width 192 height 52
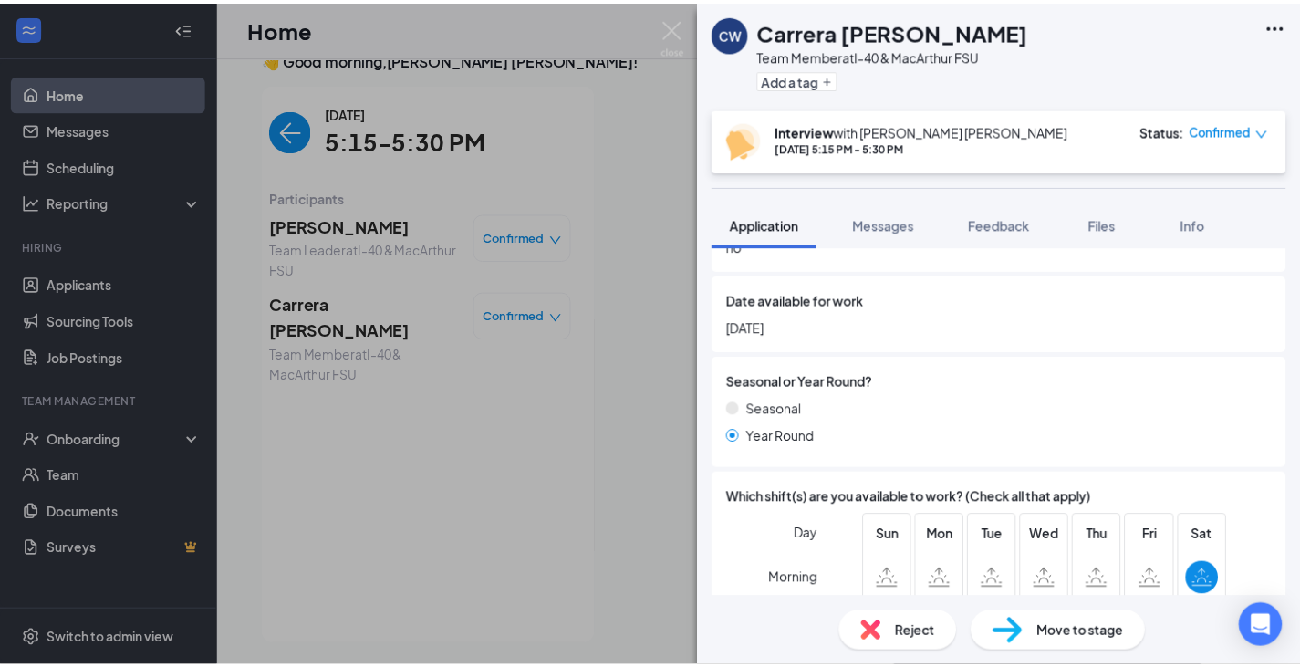
scroll to position [743, 0]
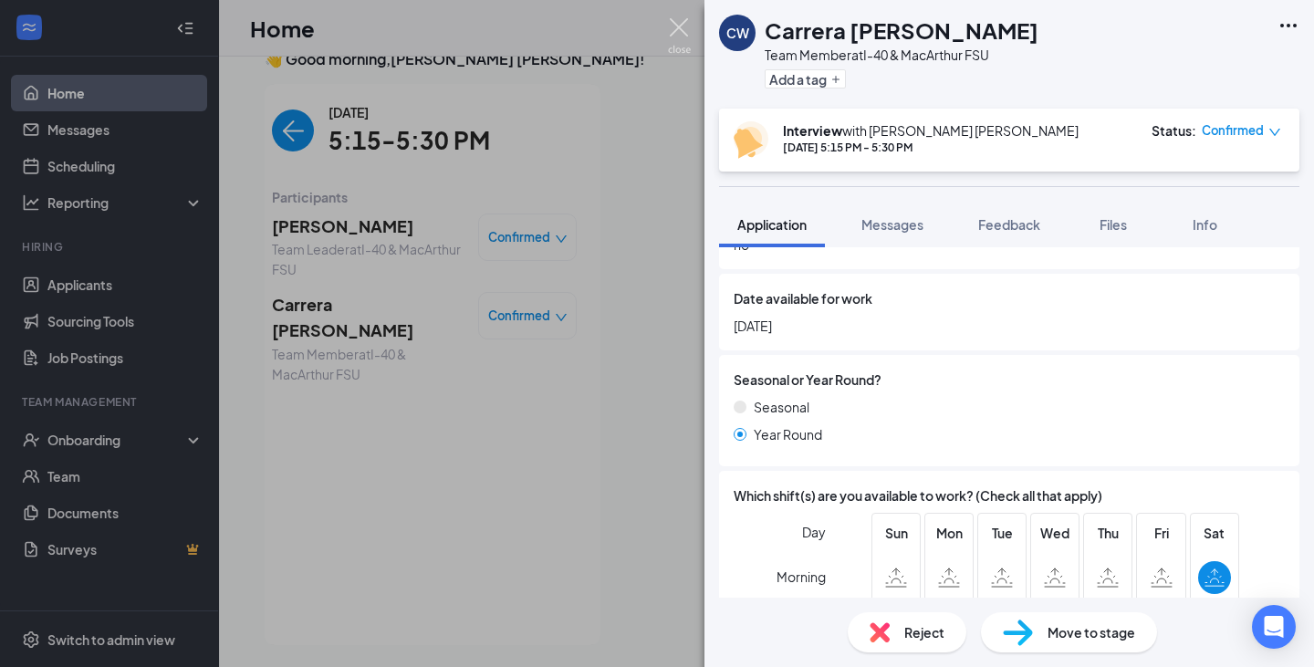
click at [678, 35] on img at bounding box center [679, 36] width 23 height 36
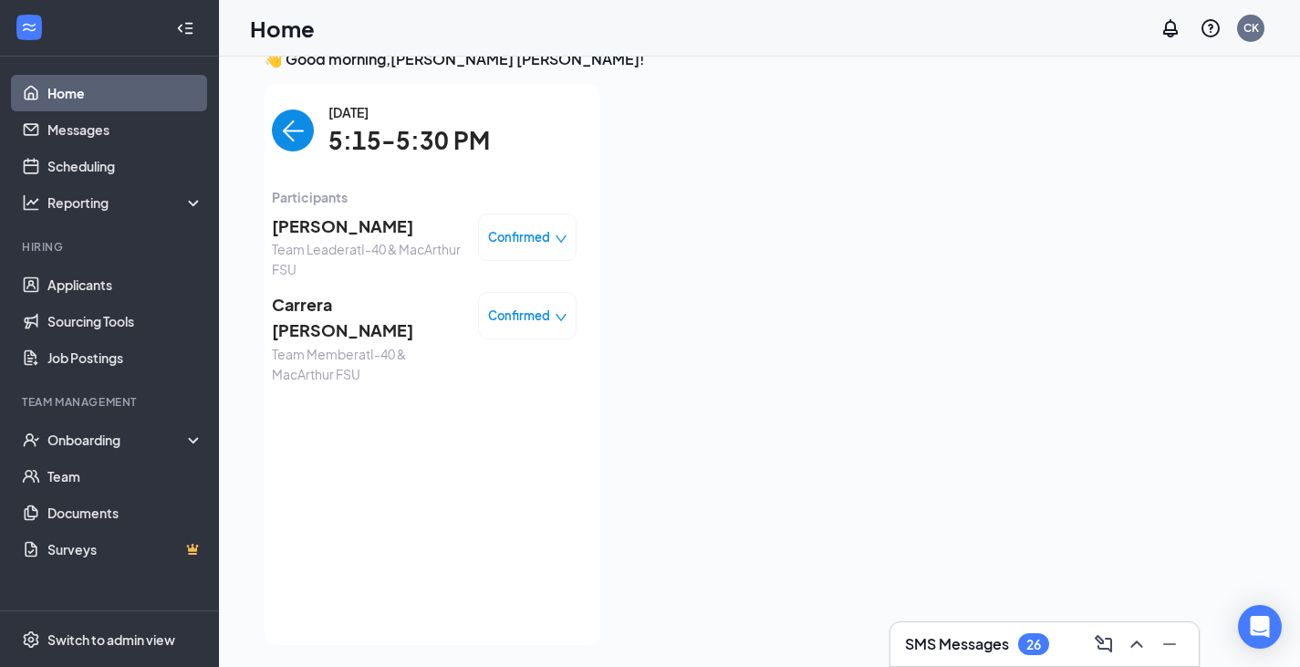
click at [555, 323] on icon "down" at bounding box center [561, 317] width 13 height 13
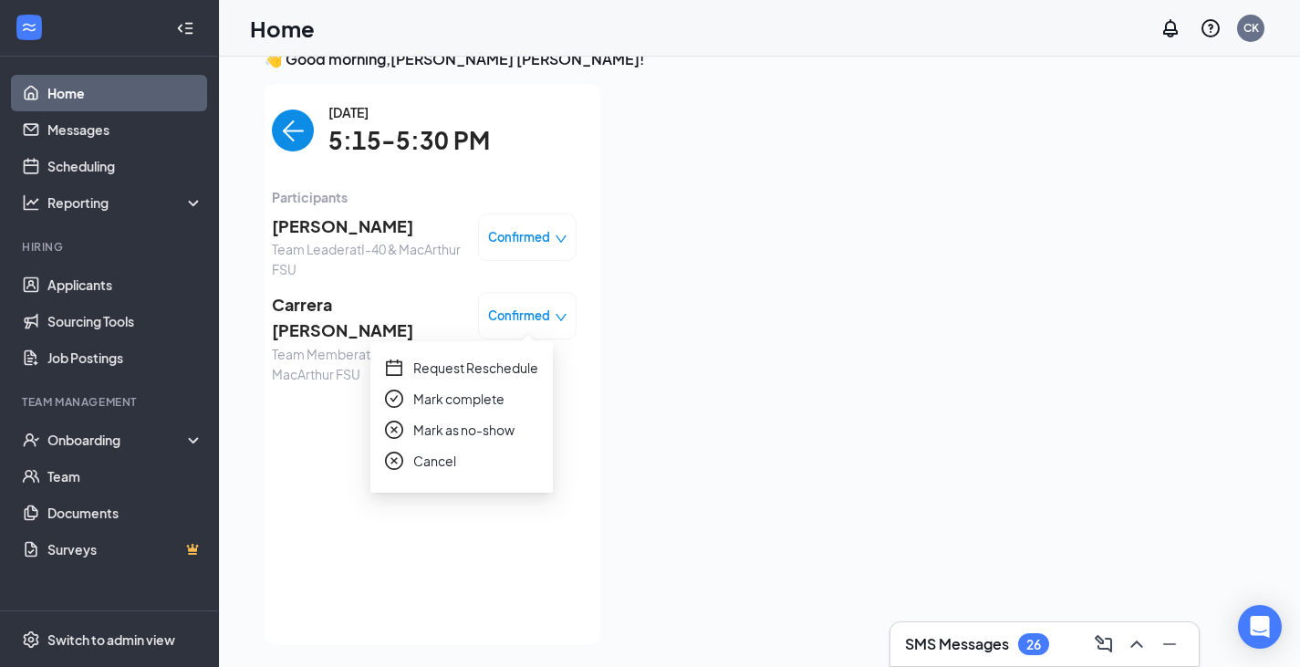
click at [484, 364] on span "Request Reschedule" at bounding box center [475, 368] width 125 height 20
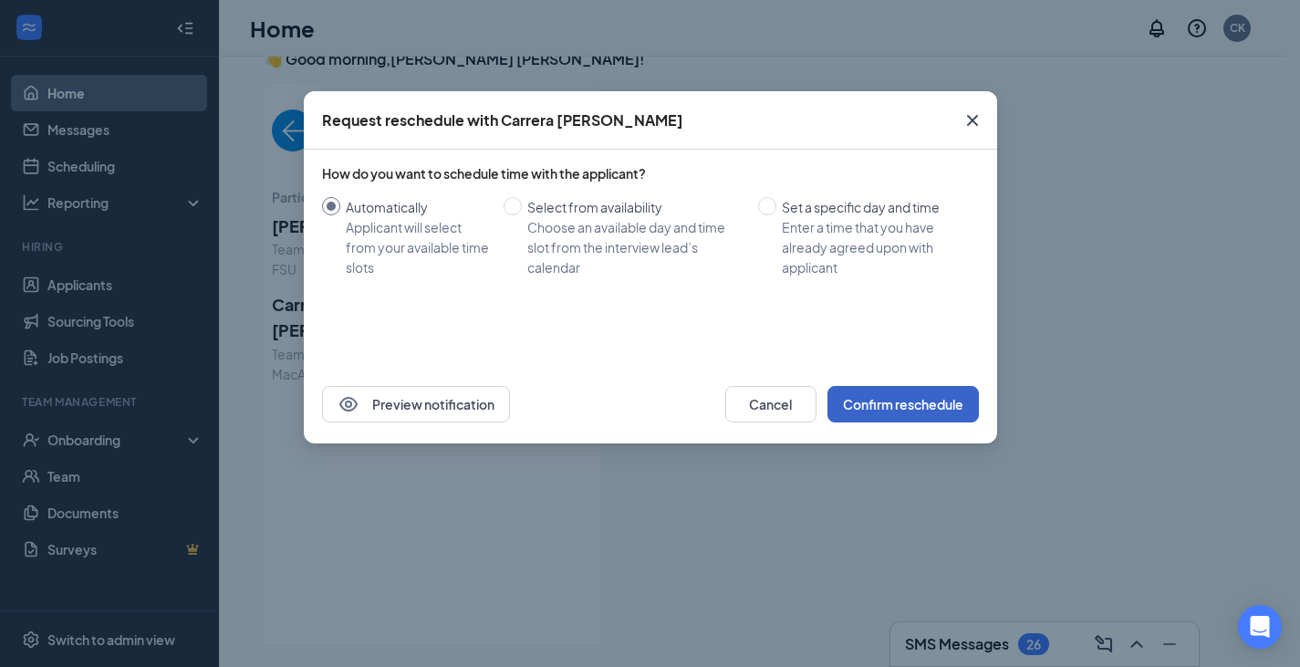
click at [868, 394] on button "Confirm reschedule" at bounding box center [902, 404] width 151 height 36
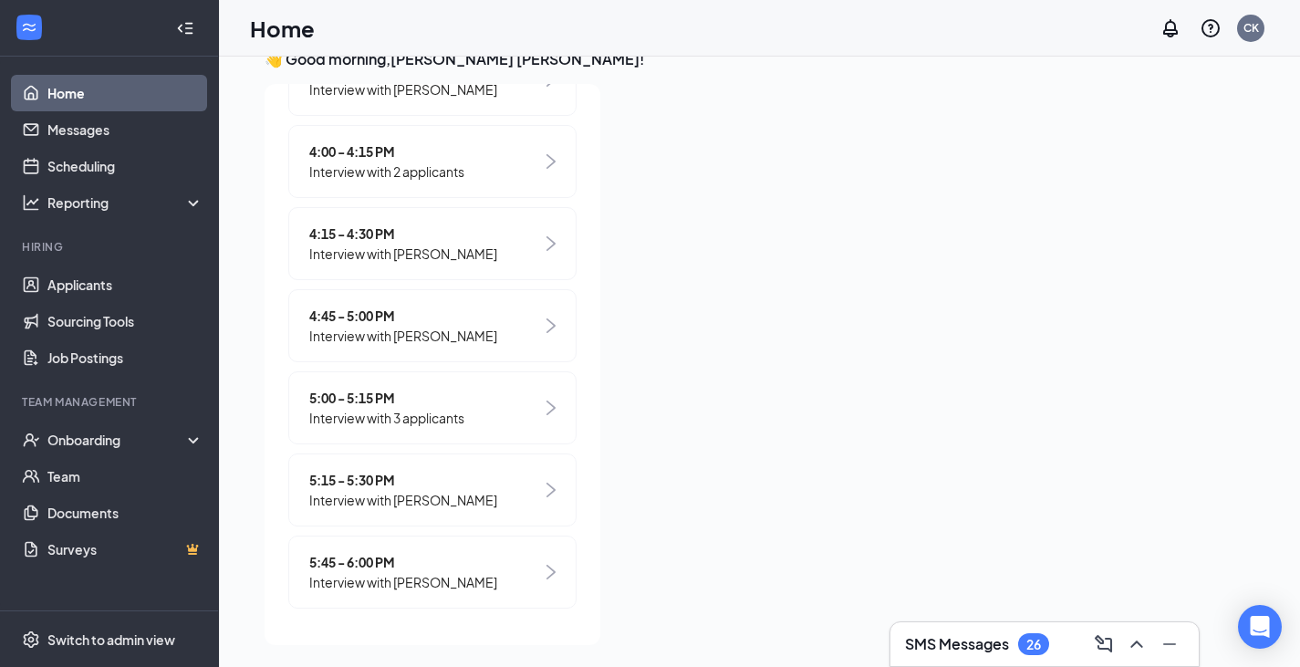
scroll to position [1104, 0]
click at [514, 524] on div "5:15 - 5:30 PM Interview with [PERSON_NAME]" at bounding box center [432, 491] width 288 height 73
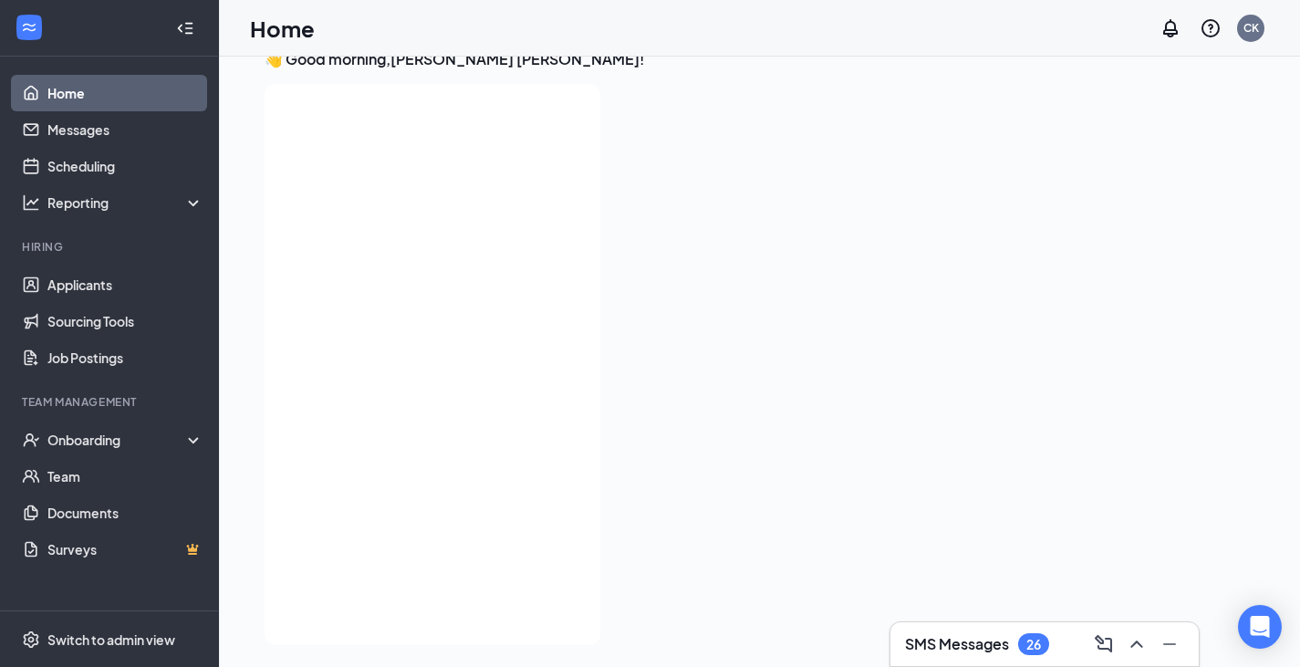
scroll to position [0, 0]
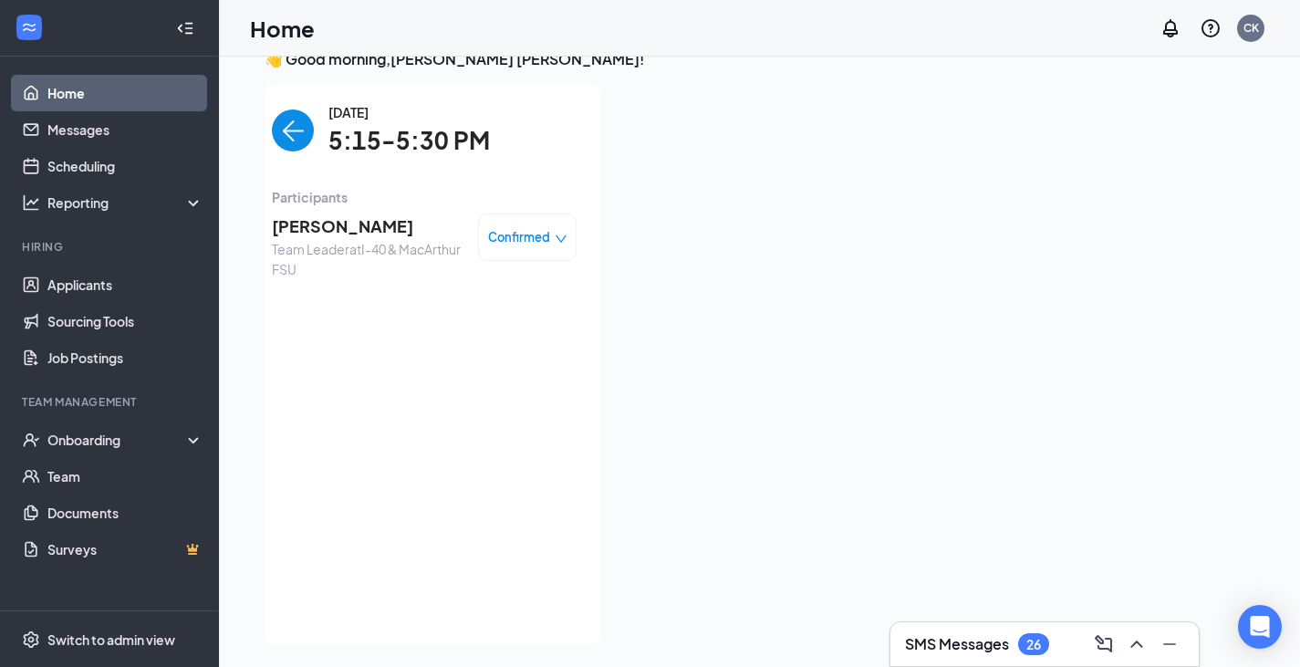
click at [555, 233] on icon "down" at bounding box center [561, 239] width 13 height 13
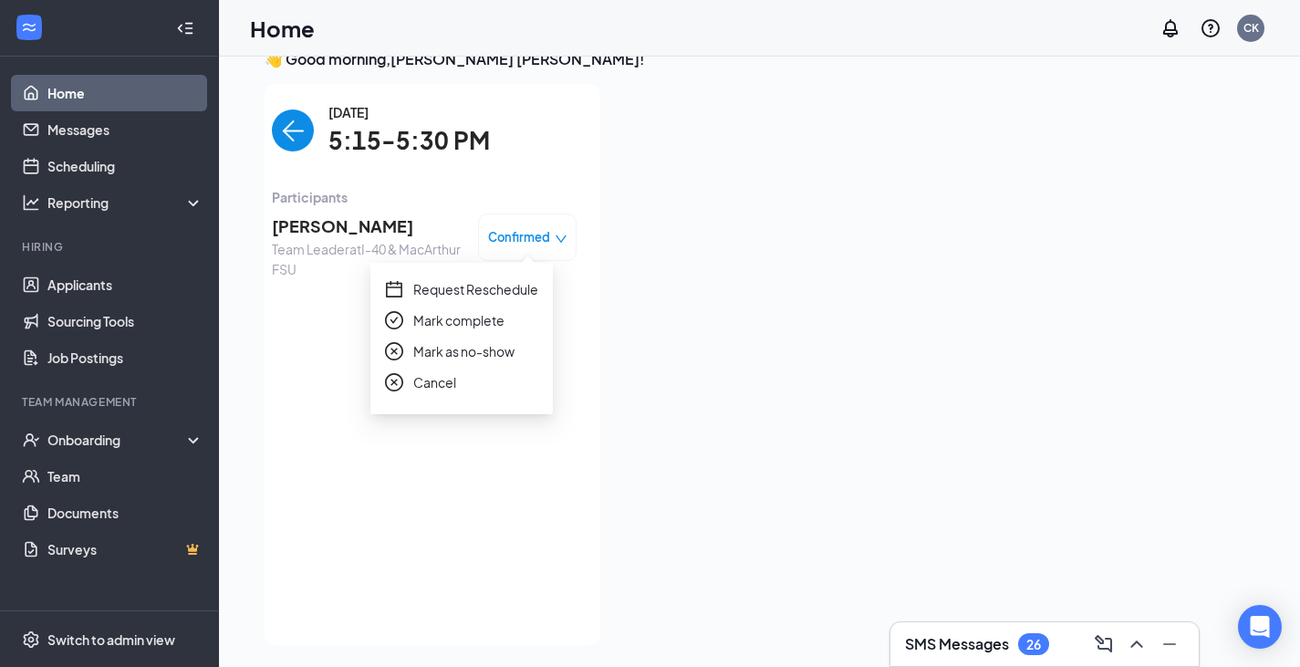
click at [491, 295] on span "Request Reschedule" at bounding box center [475, 289] width 125 height 20
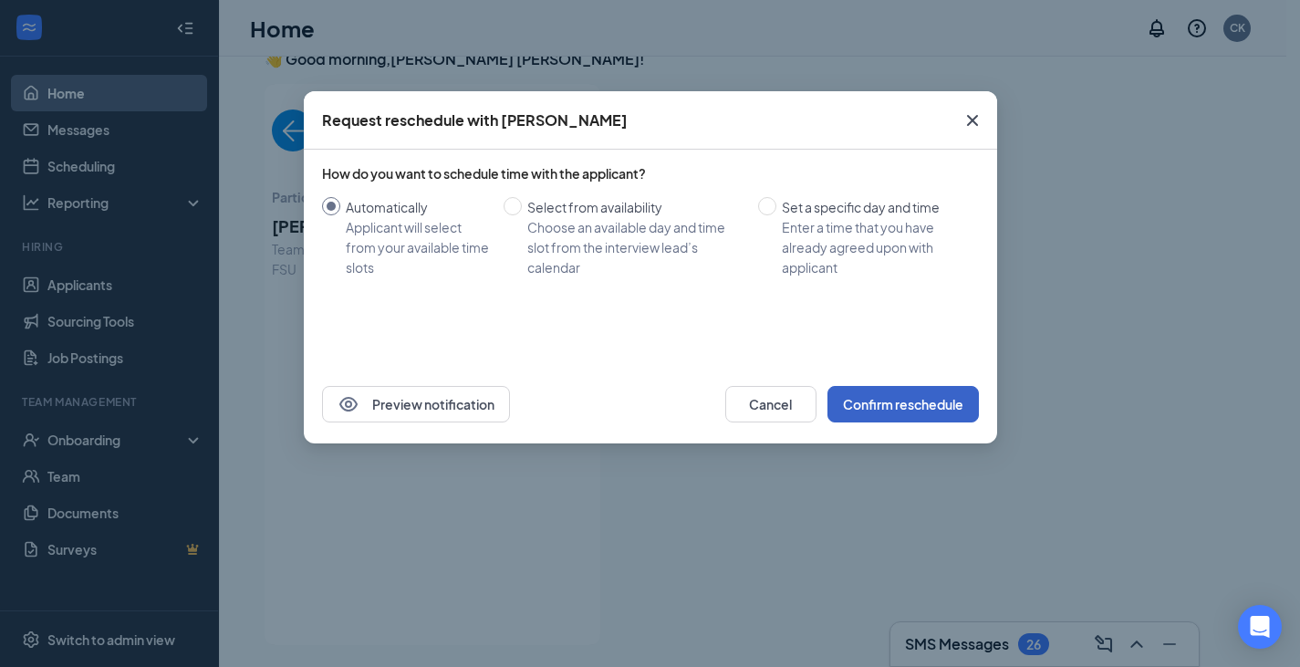
click at [935, 407] on button "Confirm reschedule" at bounding box center [902, 404] width 151 height 36
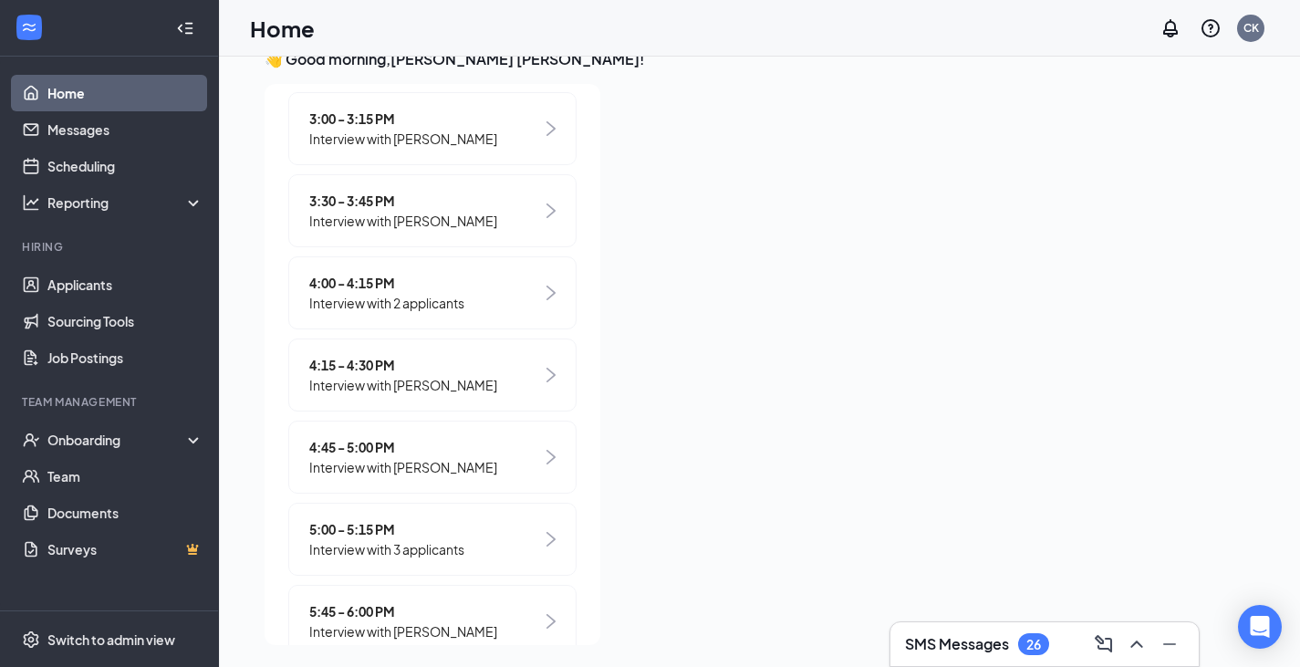
scroll to position [1025, 0]
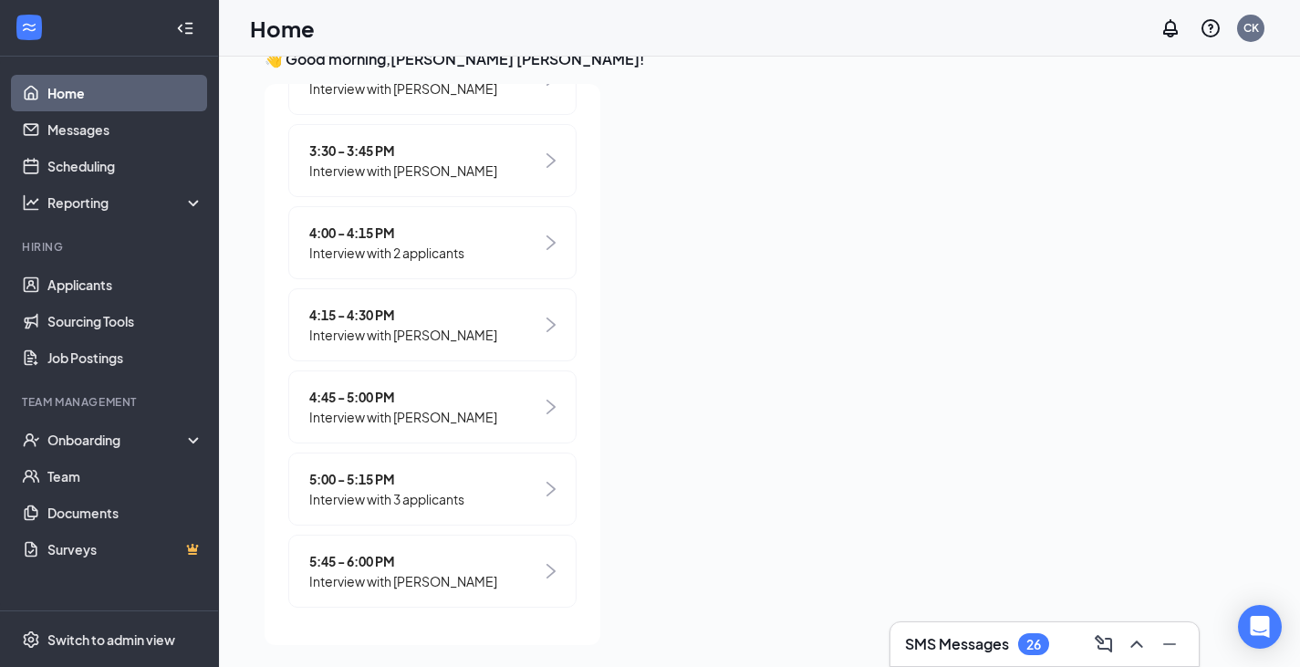
click at [524, 474] on div "5:00 - 5:15 PM Interview with 3 applicants" at bounding box center [432, 489] width 288 height 73
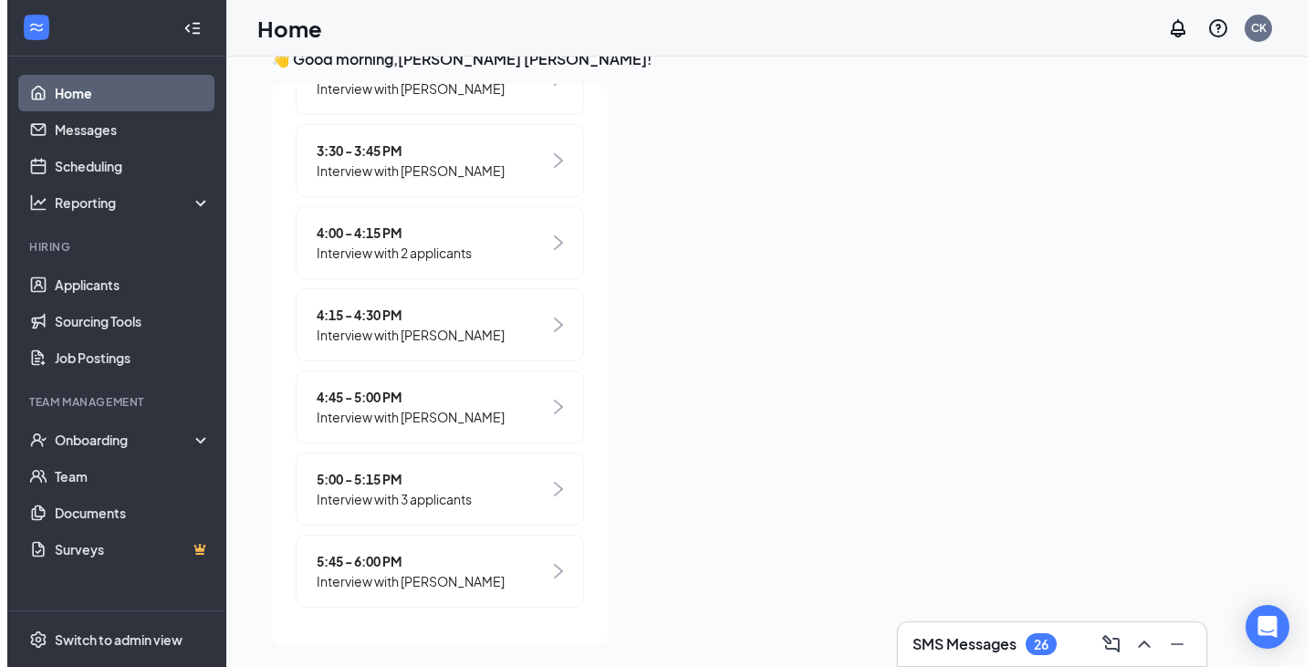
scroll to position [0, 0]
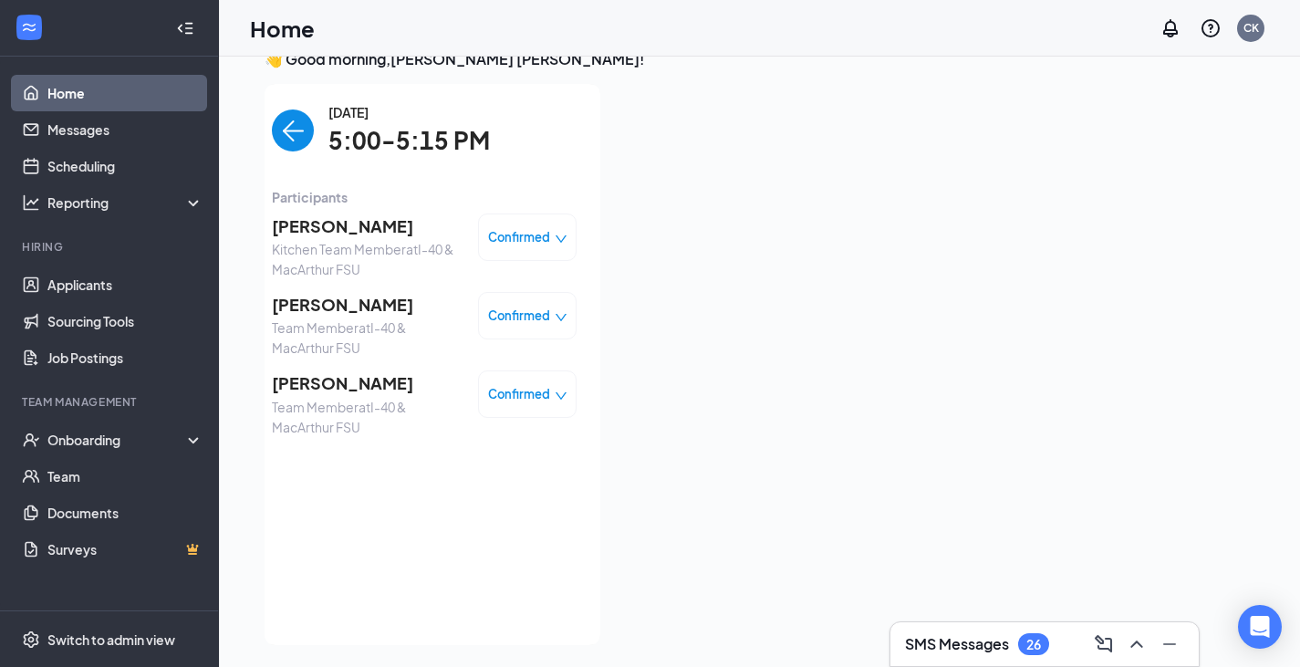
click at [304, 224] on span "[PERSON_NAME]" at bounding box center [368, 226] width 192 height 26
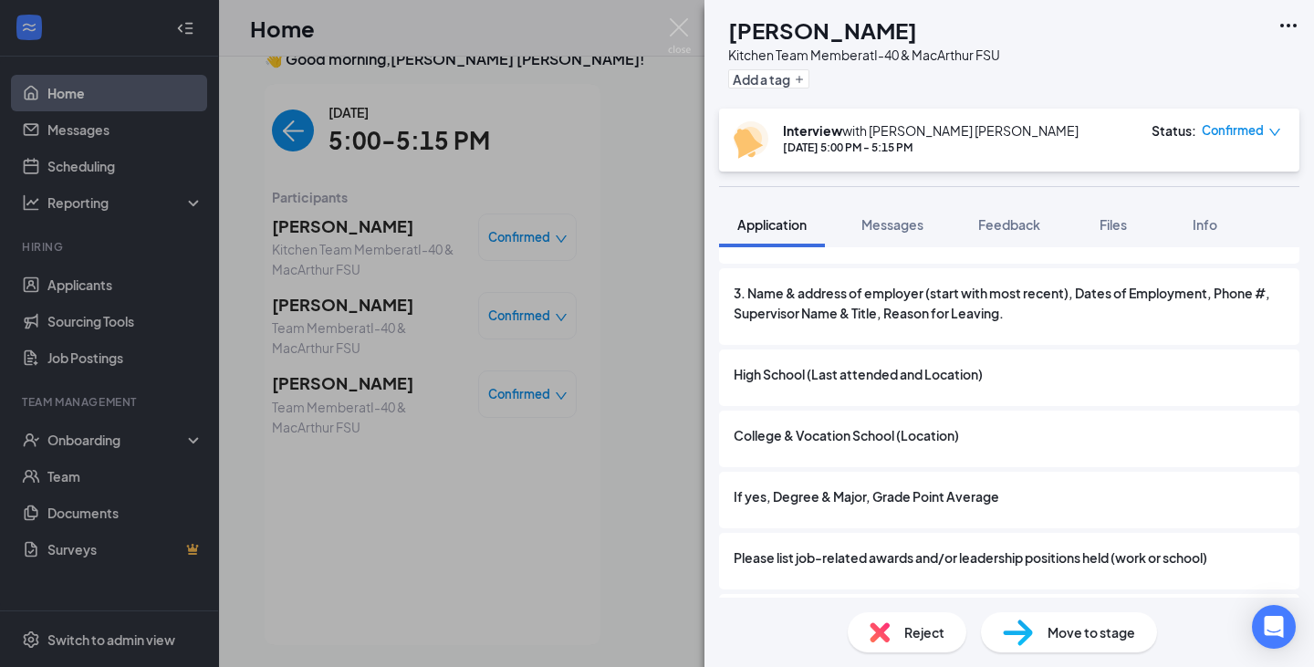
scroll to position [1758, 0]
click at [674, 21] on img at bounding box center [679, 36] width 23 height 36
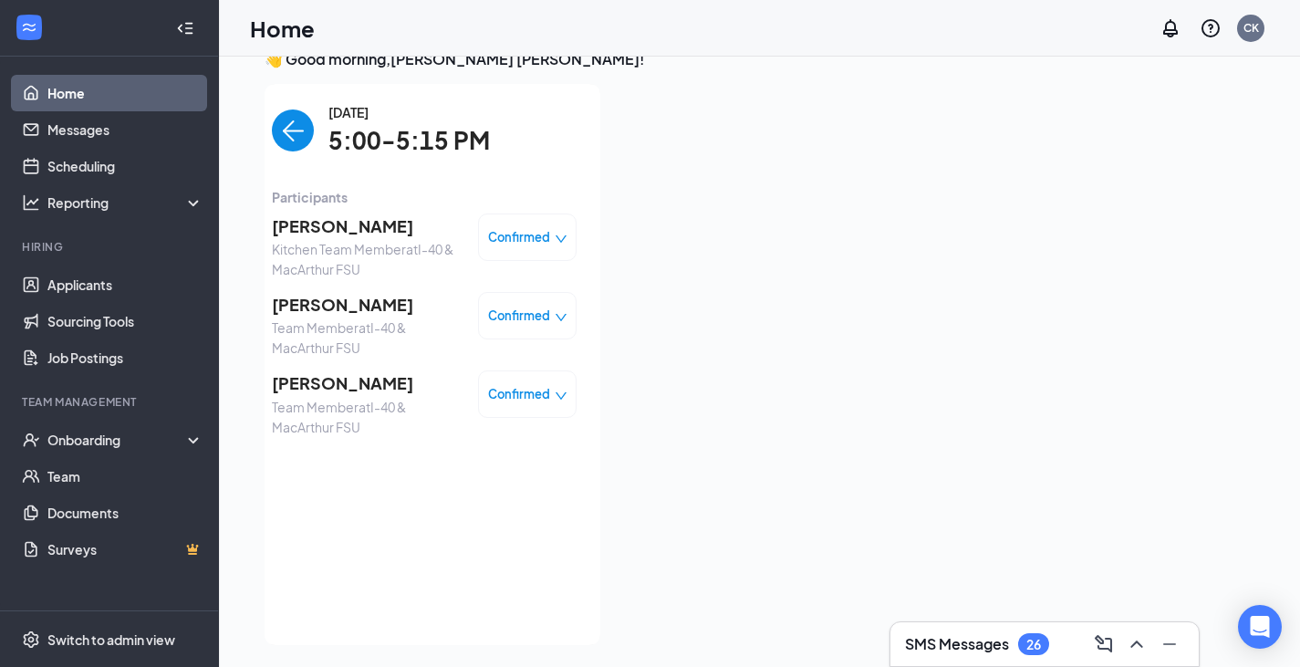
click at [542, 222] on div "Confirmed" at bounding box center [527, 236] width 99 height 47
click at [527, 235] on span "Confirmed" at bounding box center [519, 237] width 62 height 18
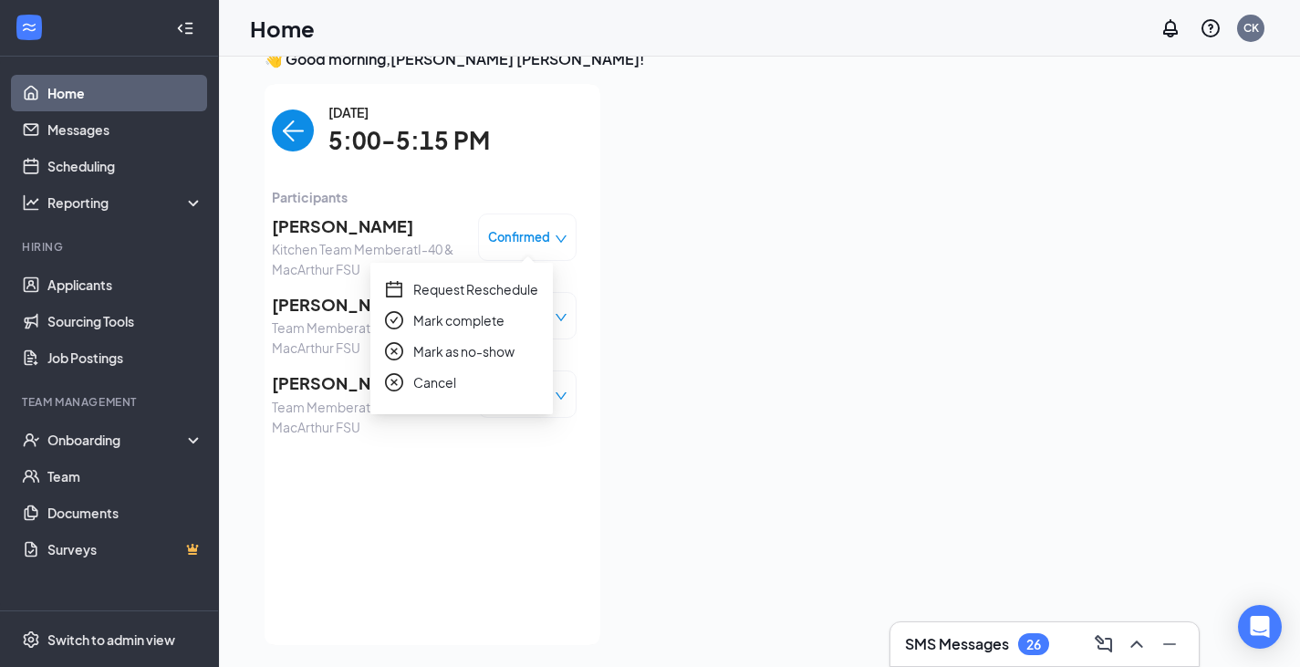
click at [481, 287] on span "Request Reschedule" at bounding box center [475, 289] width 125 height 20
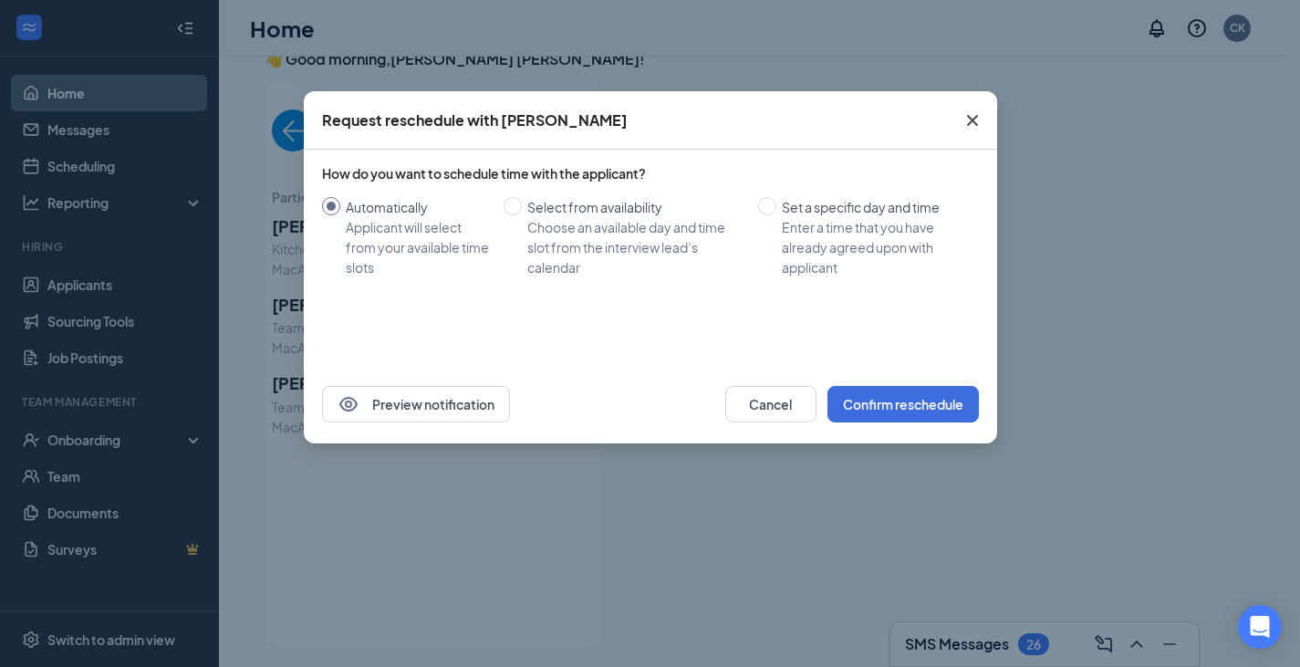
click at [973, 125] on icon "Cross" at bounding box center [973, 120] width 22 height 22
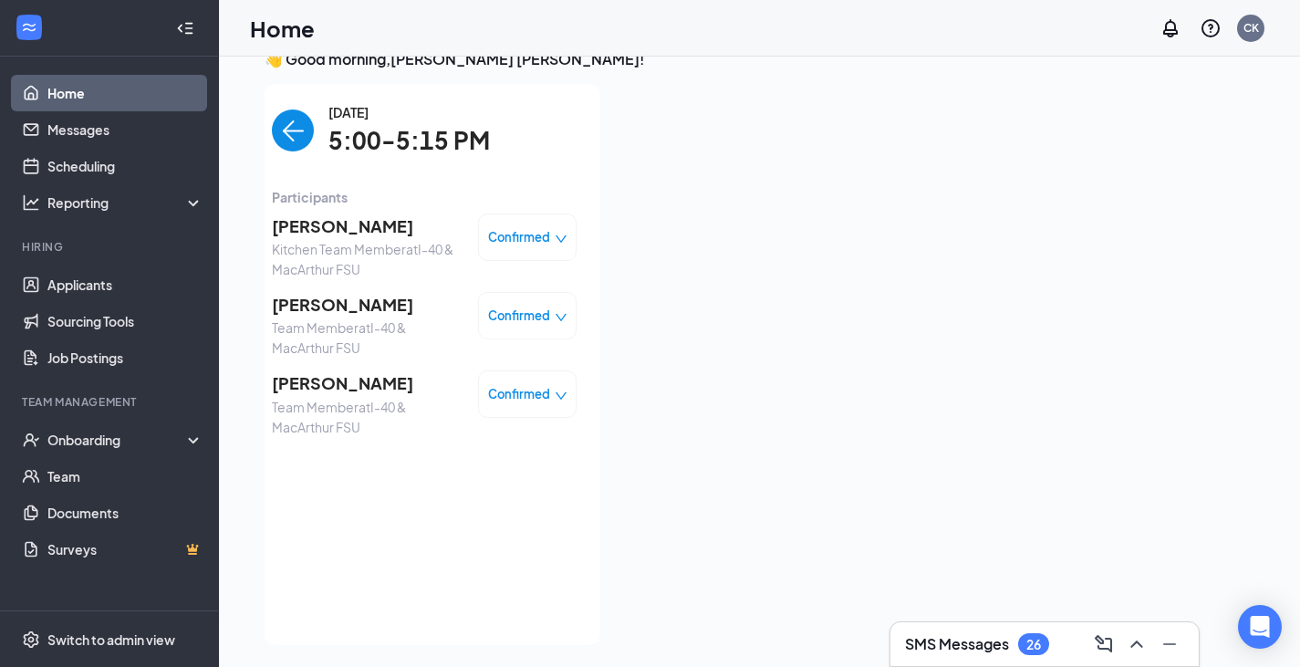
click at [421, 315] on span "[PERSON_NAME]" at bounding box center [368, 305] width 192 height 26
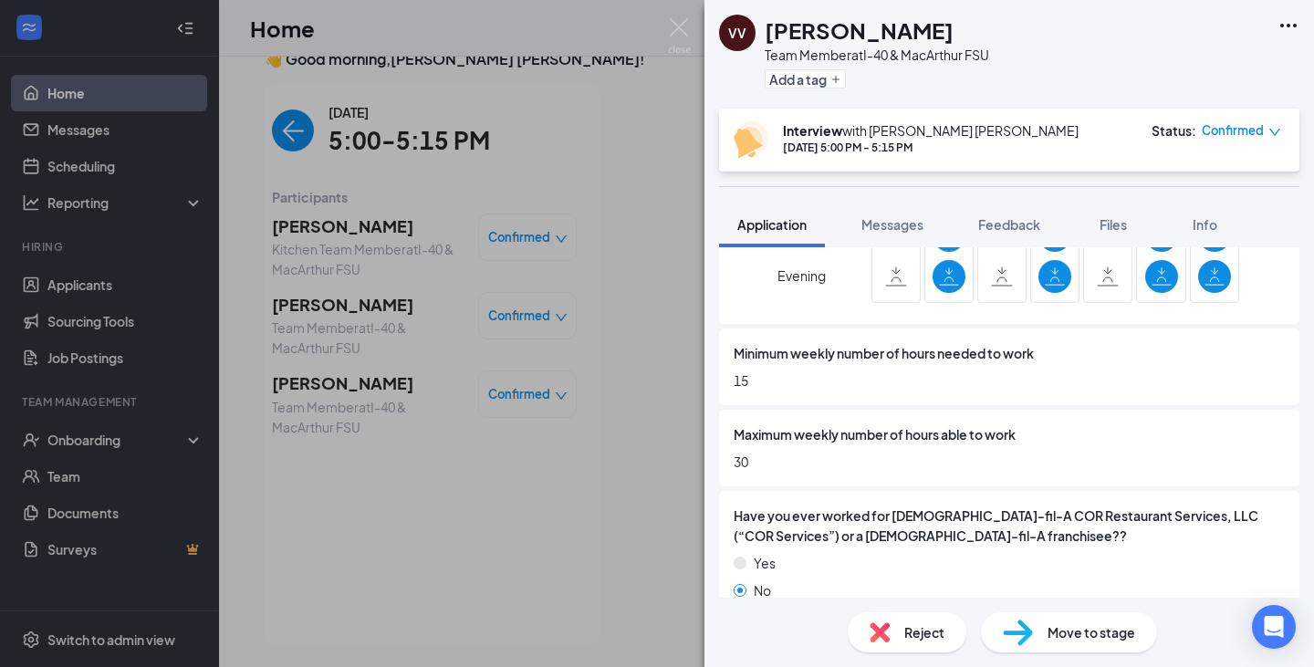
scroll to position [1096, 0]
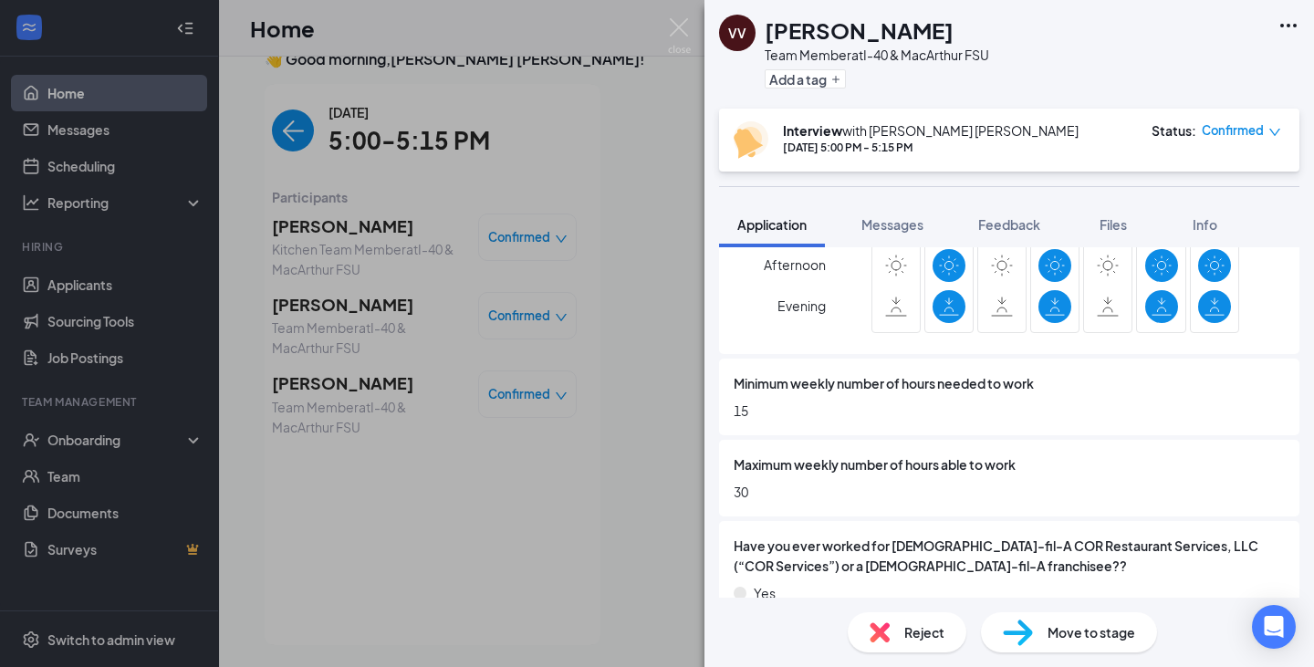
click at [601, 551] on div "[PERSON_NAME] [PERSON_NAME] Team Member at I-40 & MacArthur FSU Add a tag Inter…" at bounding box center [657, 333] width 1314 height 667
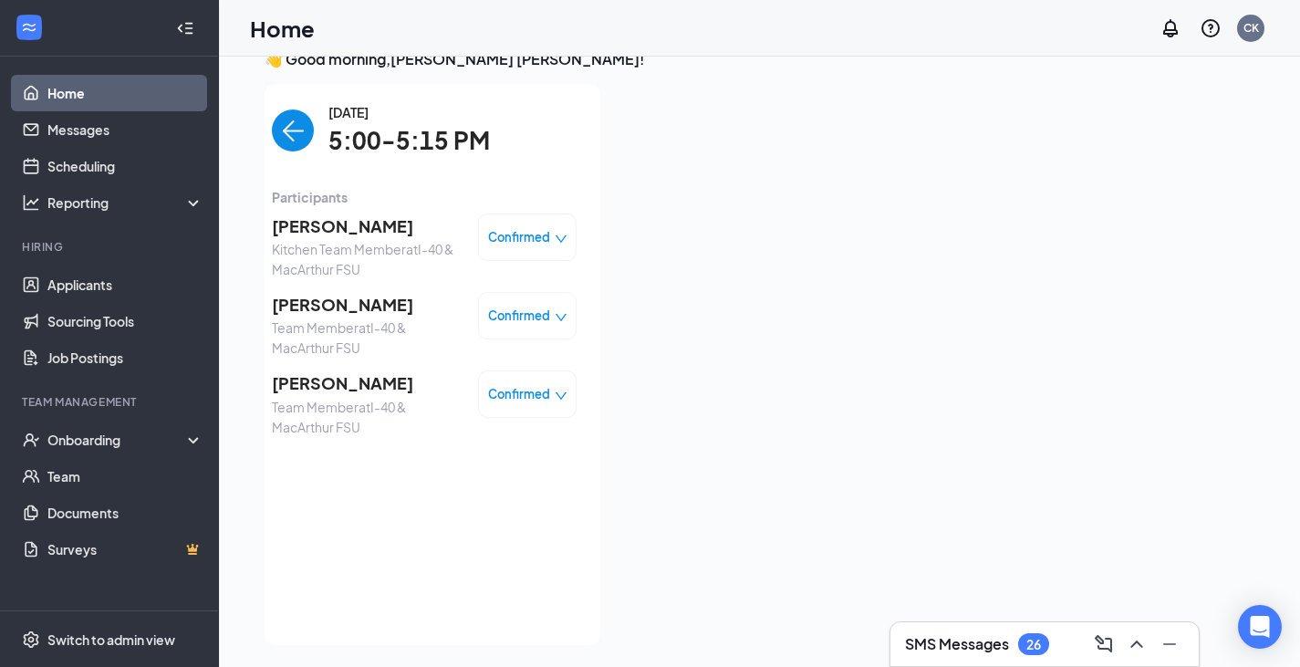
click at [325, 394] on span "[PERSON_NAME]" at bounding box center [368, 383] width 192 height 26
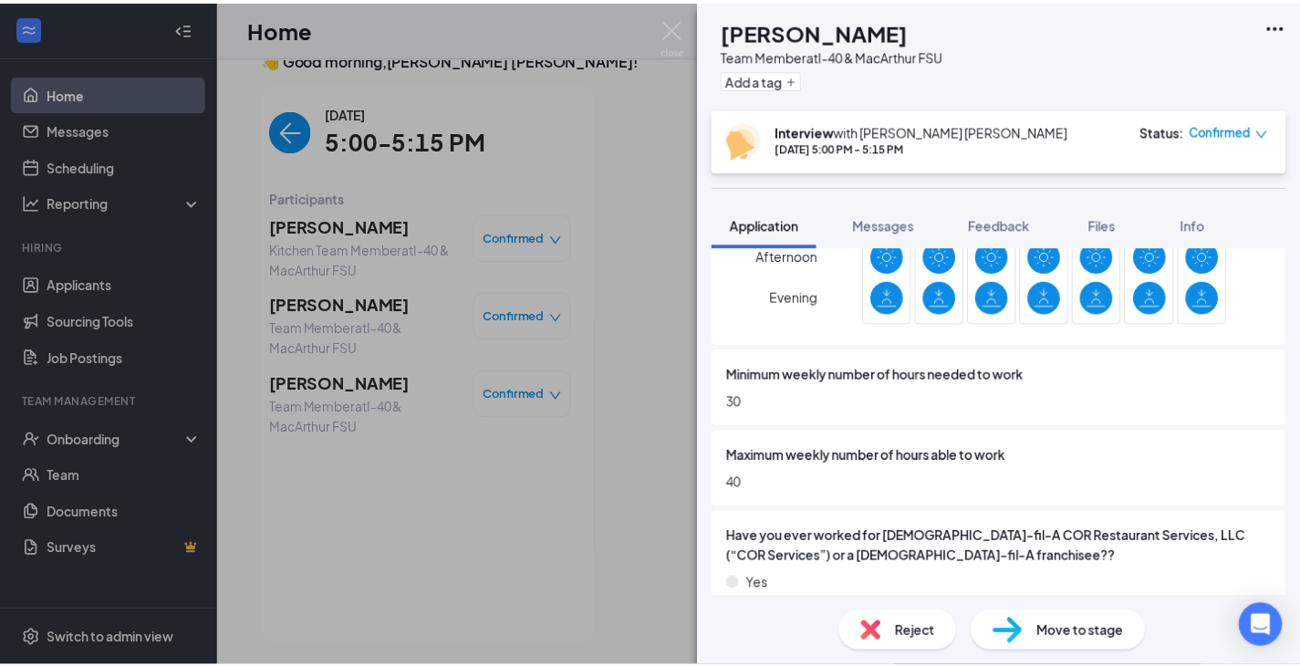
scroll to position [1160, 0]
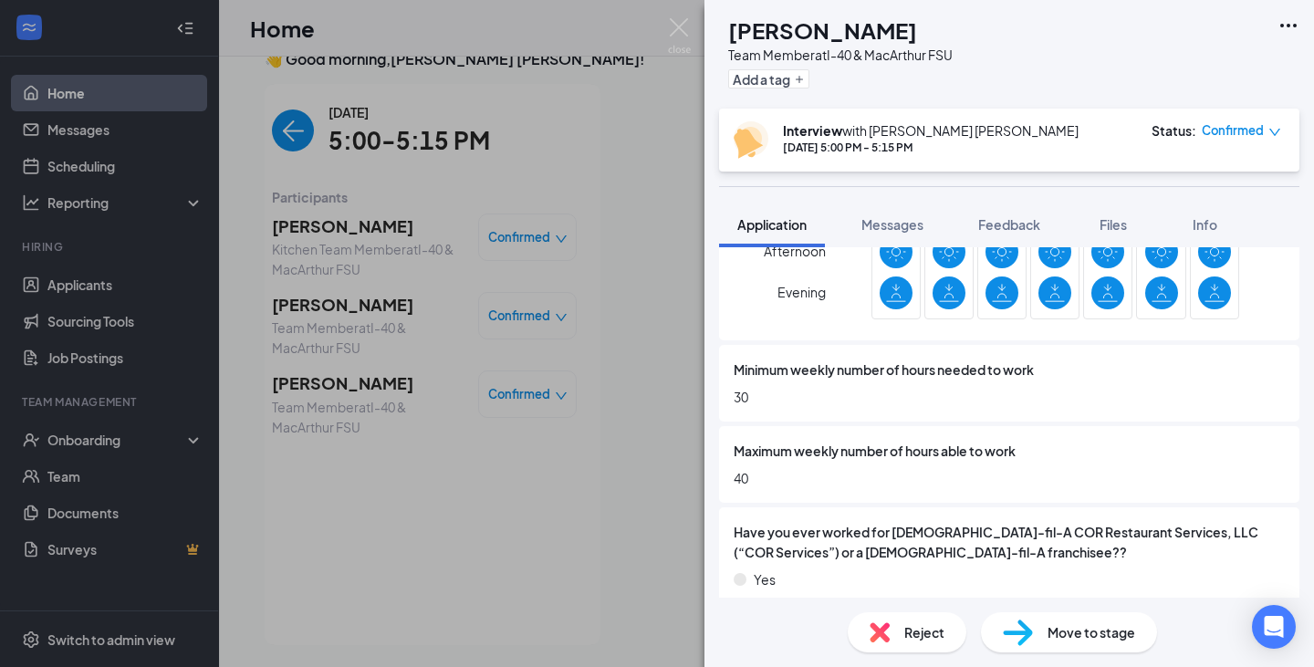
click at [1245, 136] on span "Confirmed" at bounding box center [1232, 130] width 62 height 18
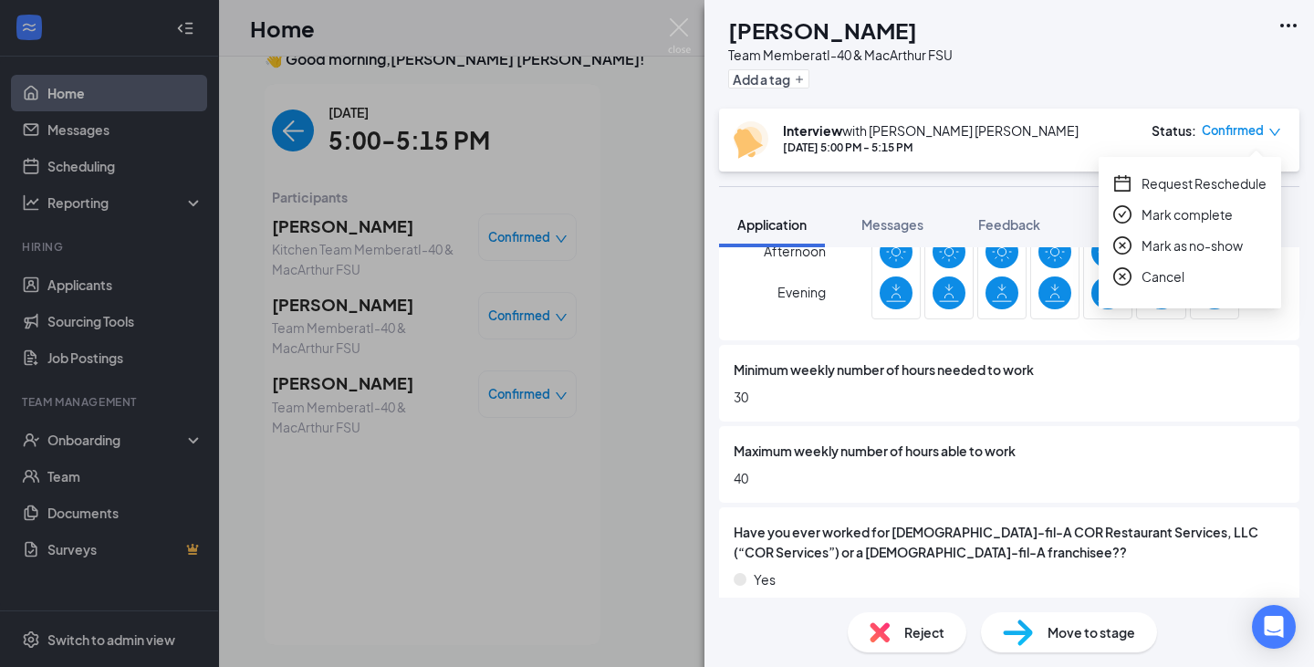
click at [1227, 191] on span "Request Reschedule" at bounding box center [1203, 183] width 125 height 20
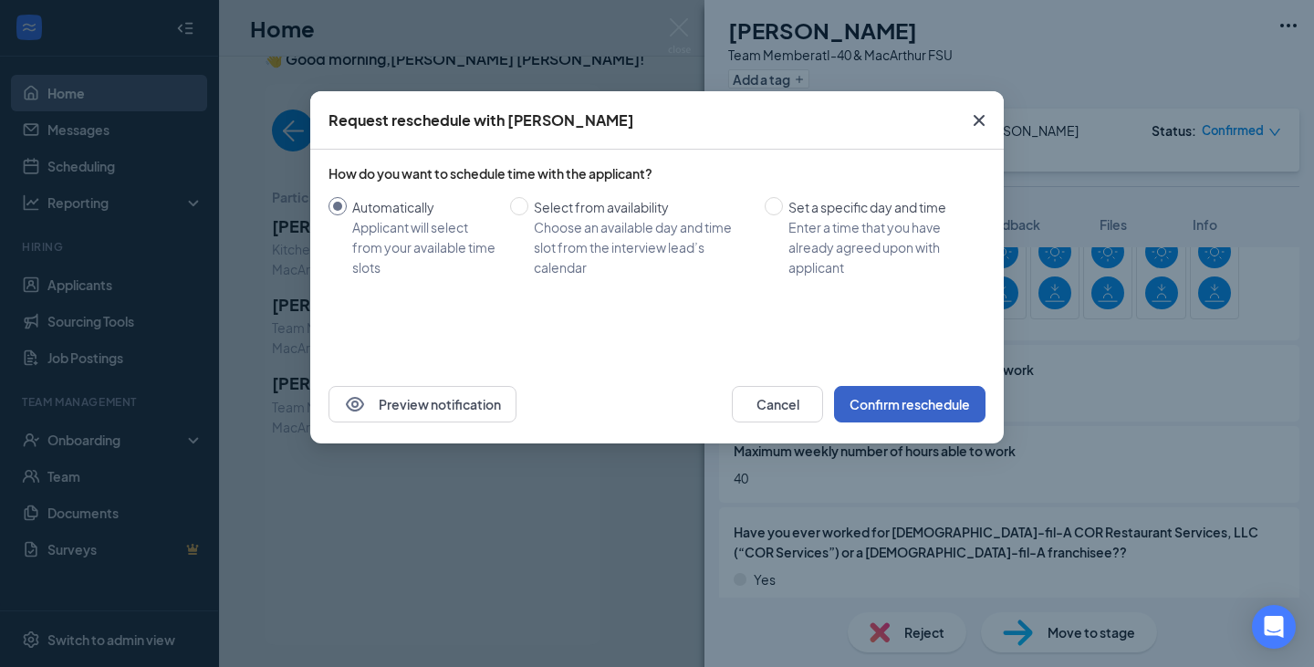
click at [903, 404] on button "Confirm reschedule" at bounding box center [909, 404] width 151 height 36
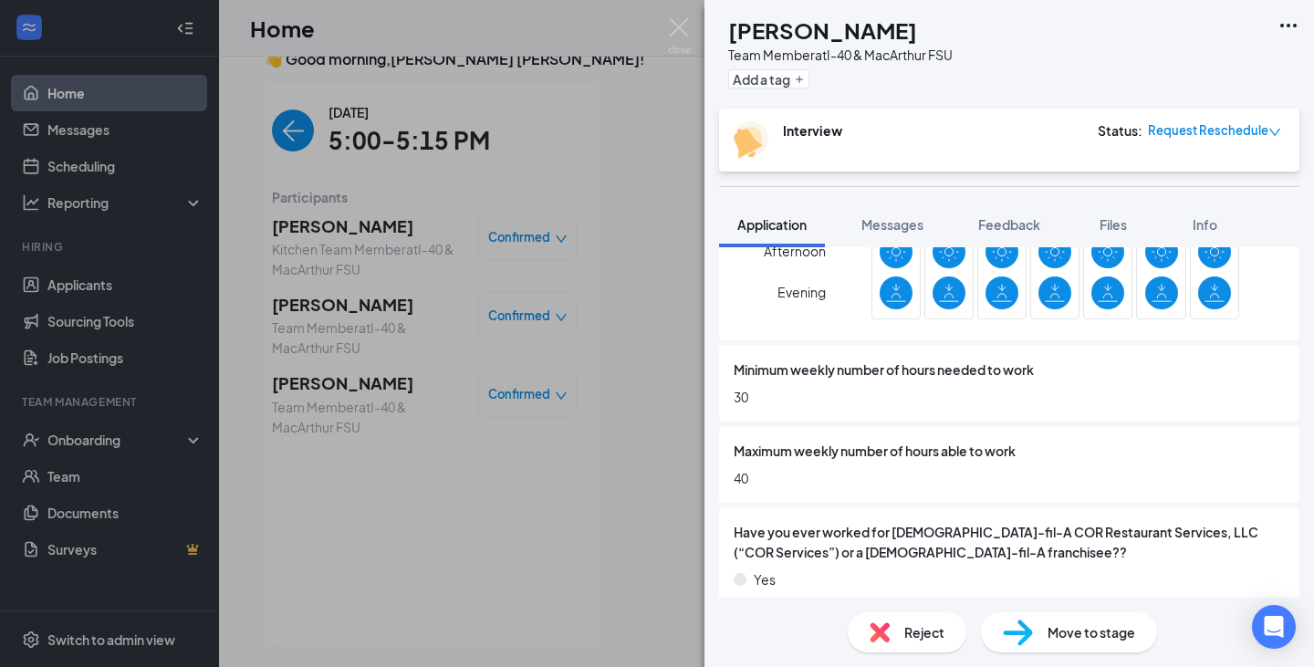
click at [390, 291] on div "LC Lyric [PERSON_NAME] Team Member at I-40 & MacArthur FSU Add a tag Interview …" at bounding box center [657, 333] width 1314 height 667
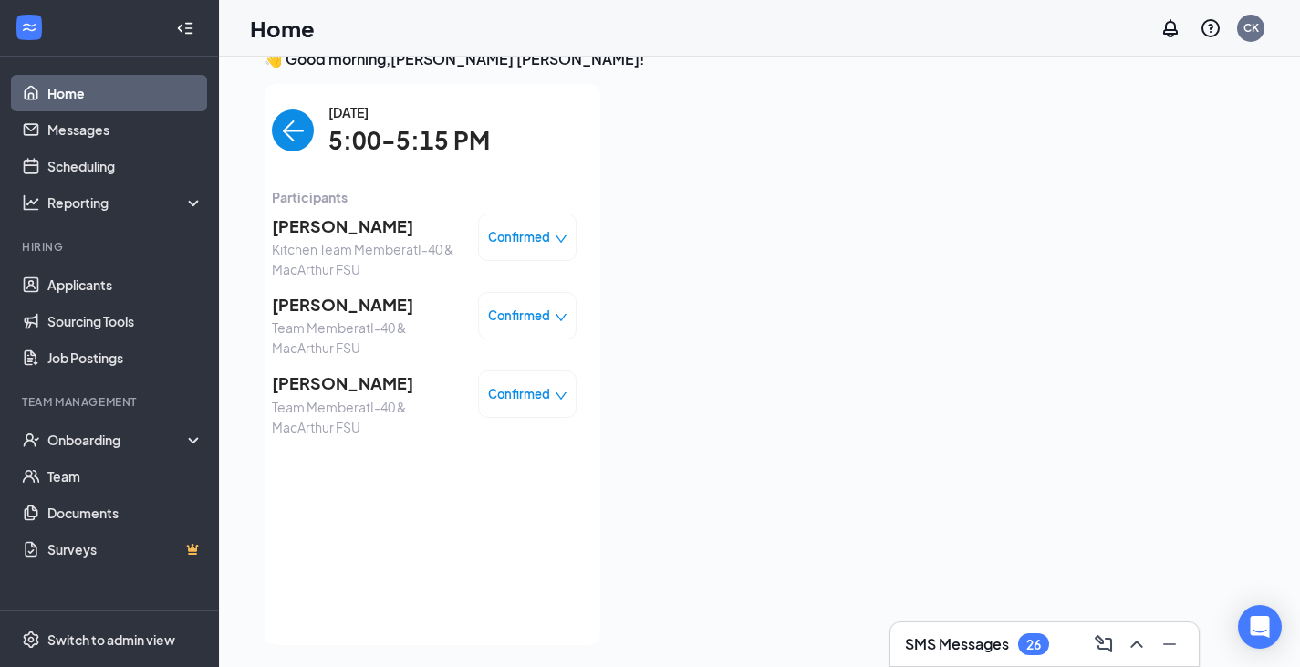
click at [394, 303] on span "[PERSON_NAME]" at bounding box center [368, 305] width 192 height 26
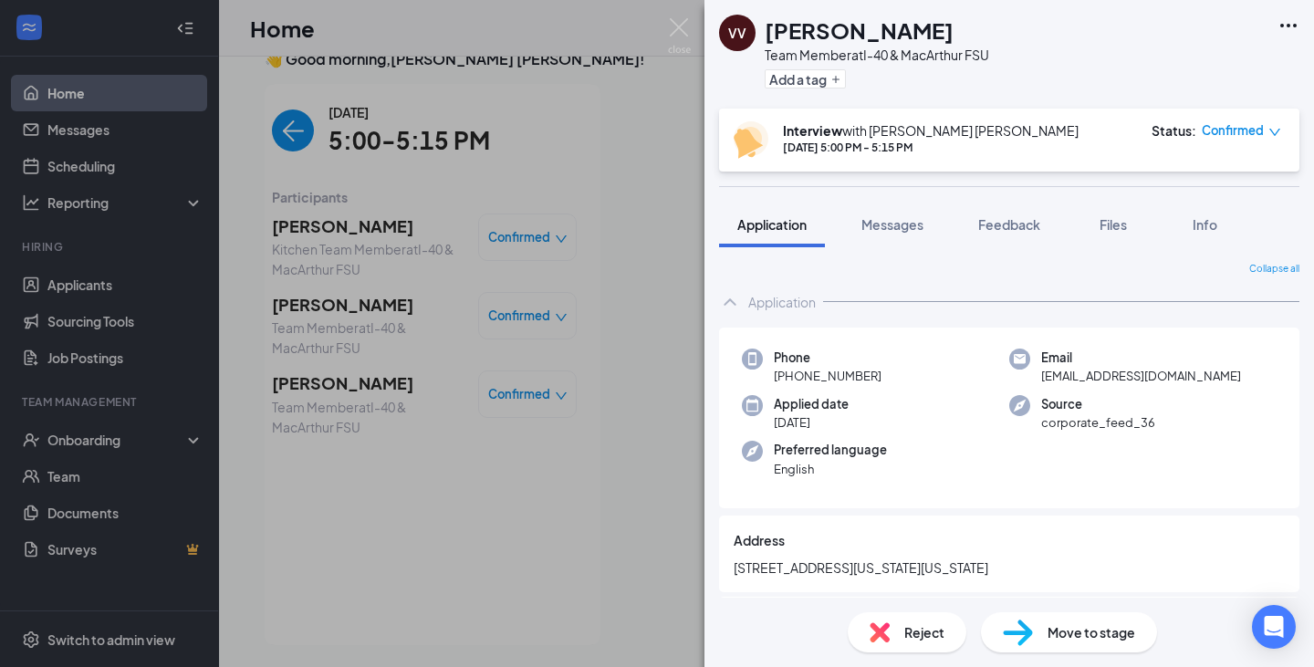
click at [1297, 137] on div "Interview with [PERSON_NAME] [PERSON_NAME] [DATE] 5:00 PM - 5:15 PM Status : Co…" at bounding box center [1009, 140] width 580 height 63
click at [1254, 130] on span "Confirmed" at bounding box center [1232, 130] width 62 height 18
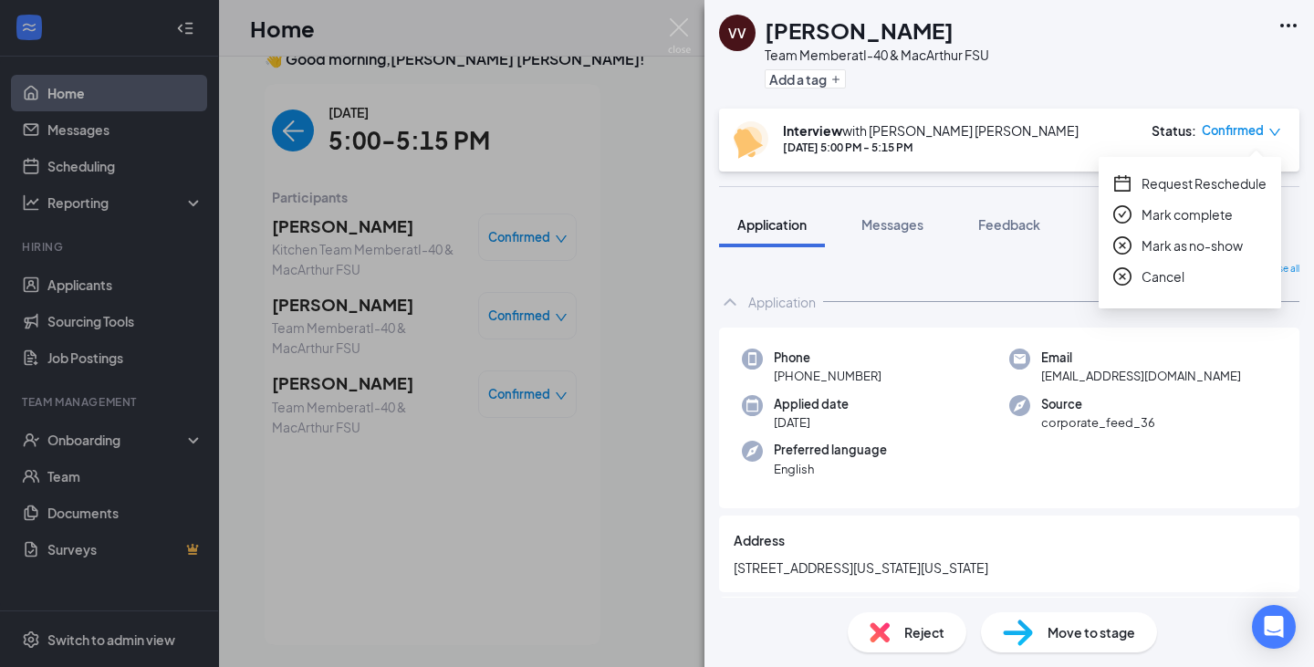
click at [1250, 191] on span "Request Reschedule" at bounding box center [1203, 183] width 125 height 20
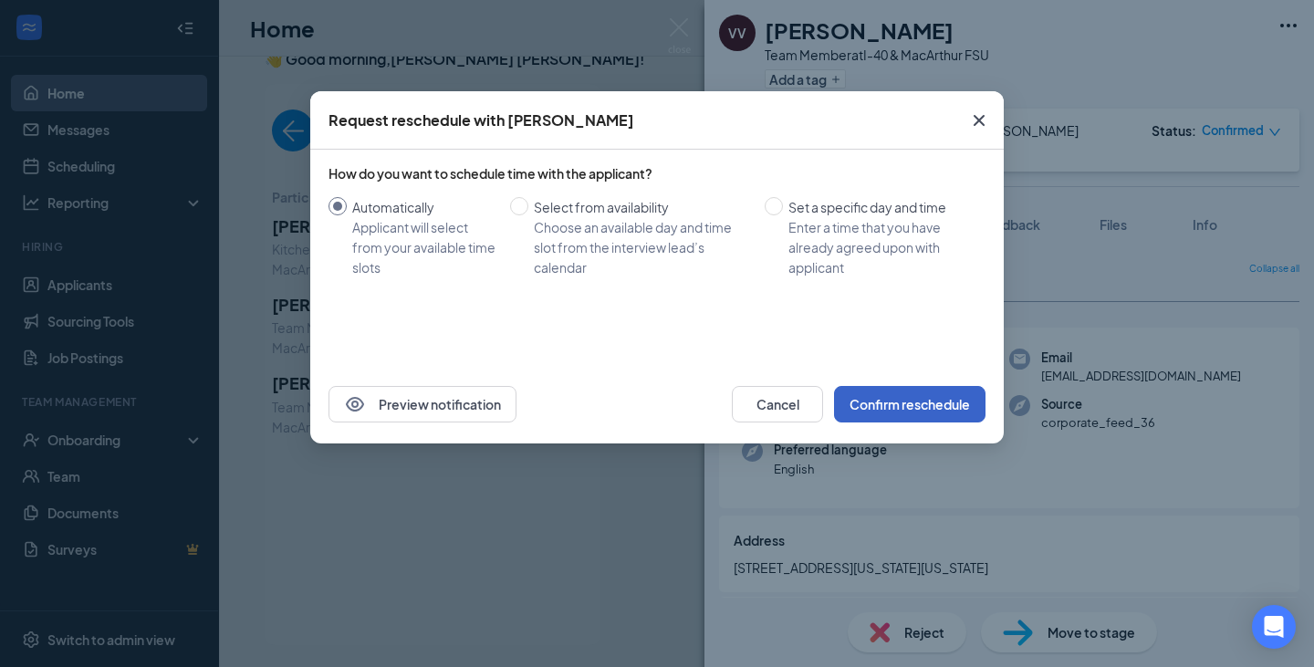
click at [905, 416] on button "Confirm reschedule" at bounding box center [909, 404] width 151 height 36
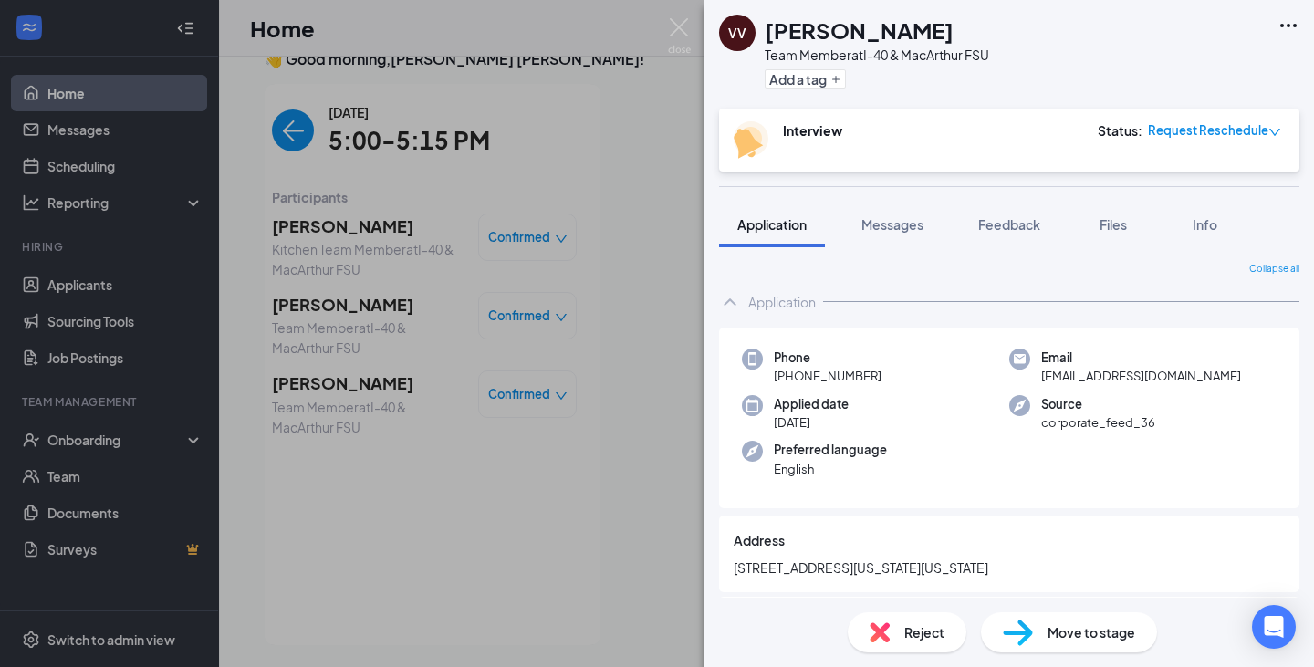
click at [380, 247] on div "[PERSON_NAME] [PERSON_NAME] Team Member at I-40 & MacArthur FSU Add a tag Inter…" at bounding box center [657, 333] width 1314 height 667
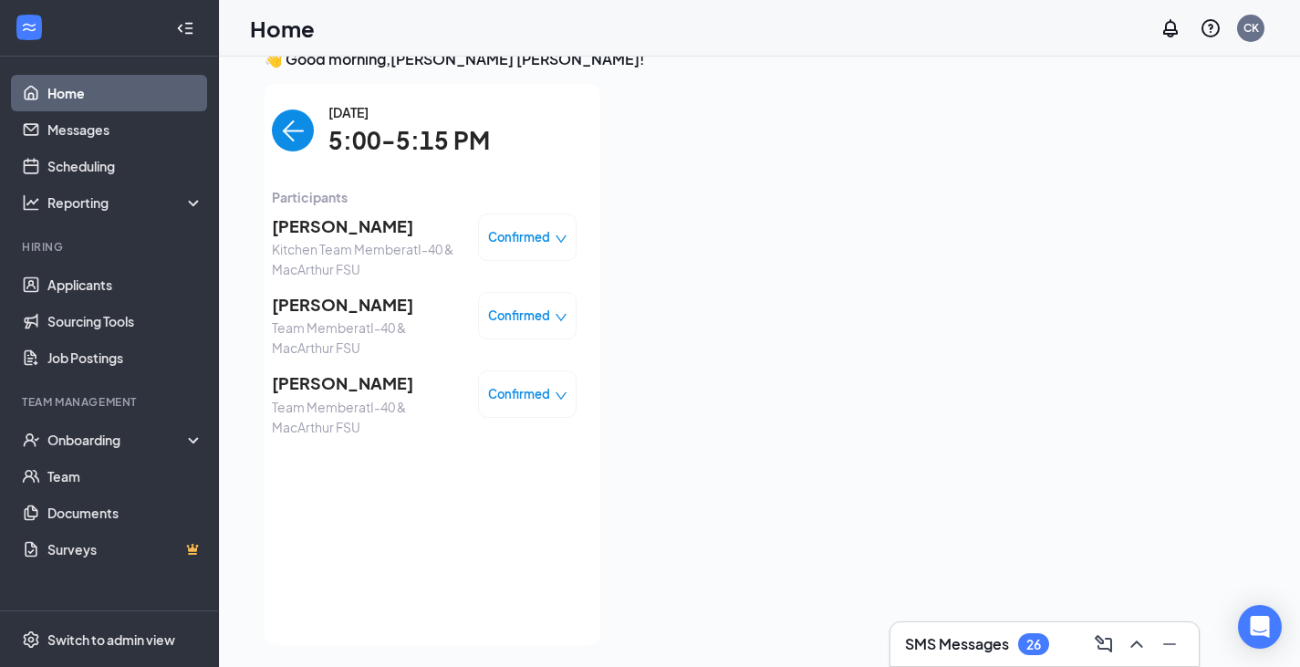
click at [369, 232] on span "[PERSON_NAME]" at bounding box center [368, 226] width 192 height 26
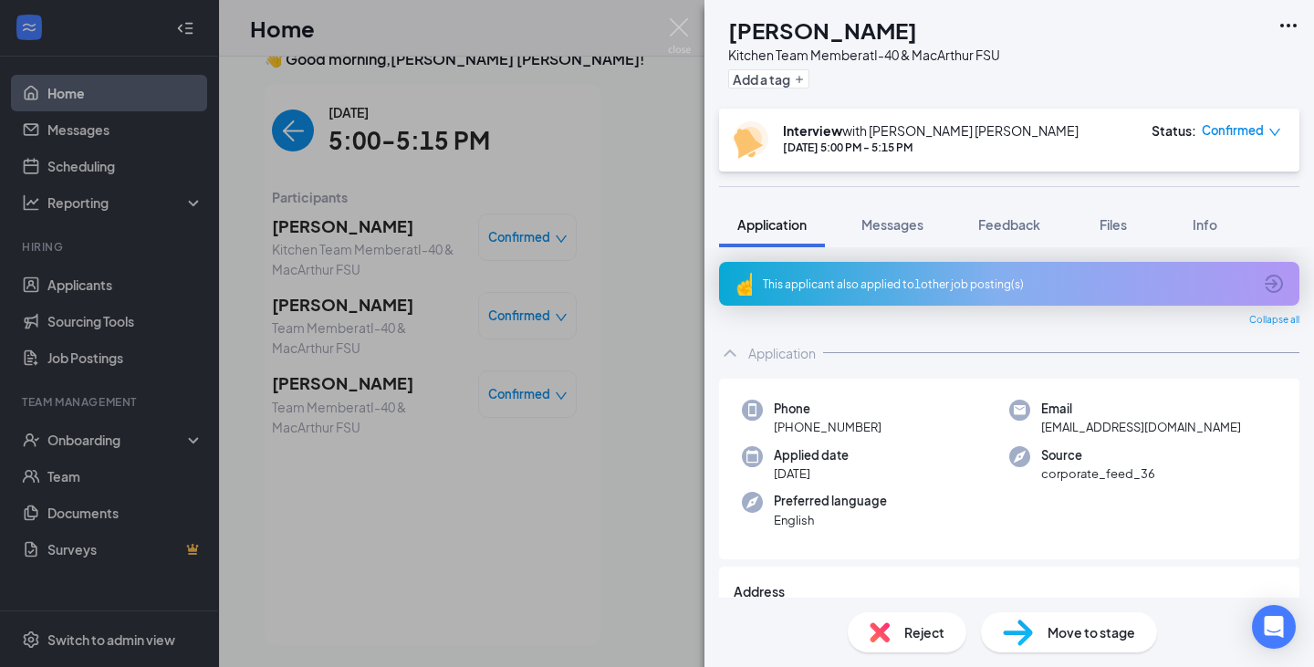
click at [1267, 137] on div "Confirmed" at bounding box center [1240, 130] width 79 height 18
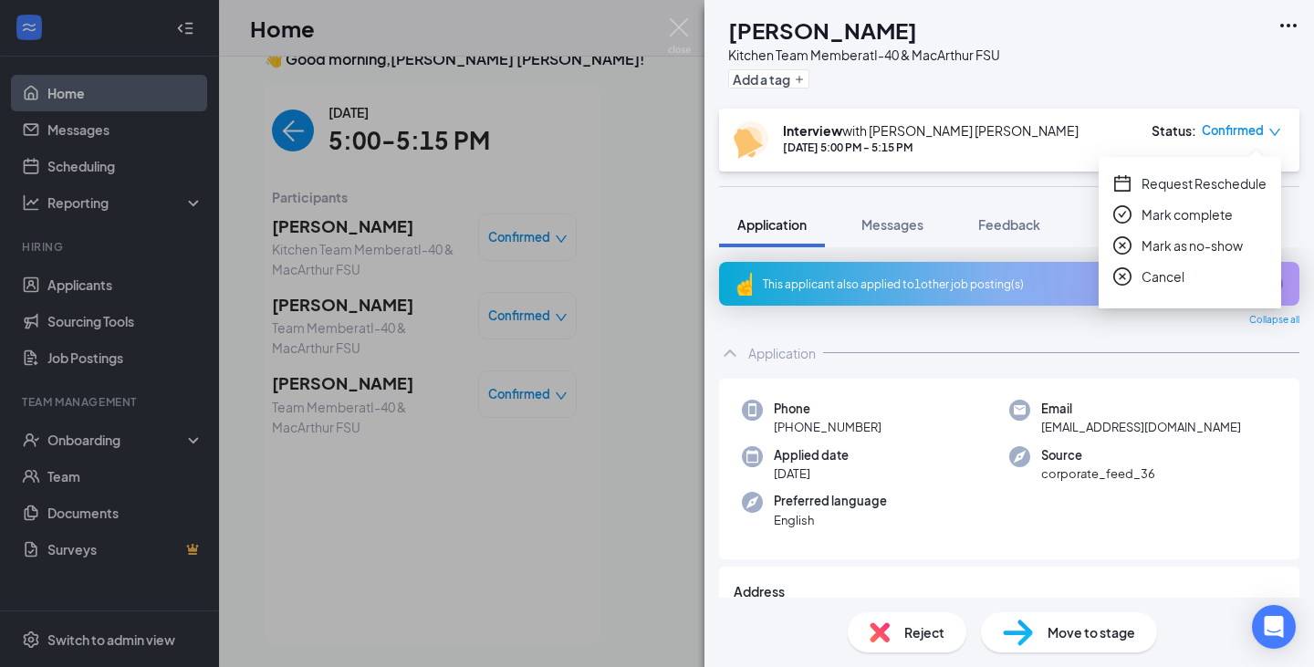
click at [1229, 185] on span "Request Reschedule" at bounding box center [1203, 183] width 125 height 20
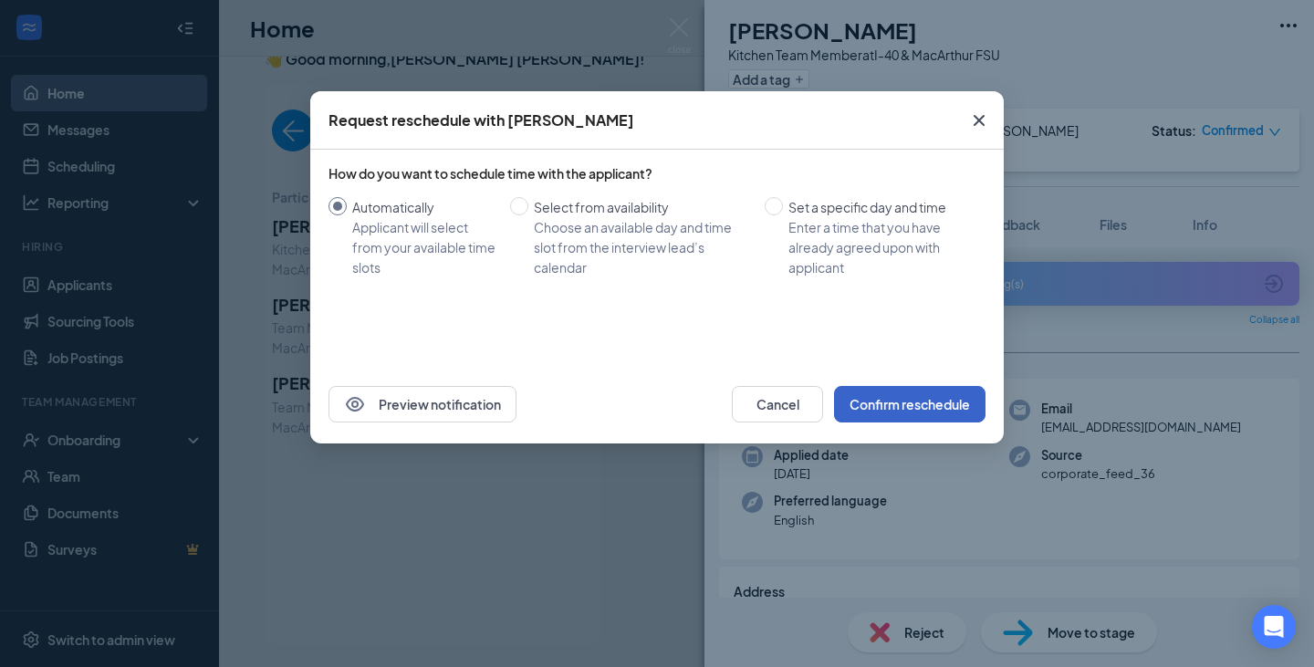
click at [928, 388] on button "Confirm reschedule" at bounding box center [909, 404] width 151 height 36
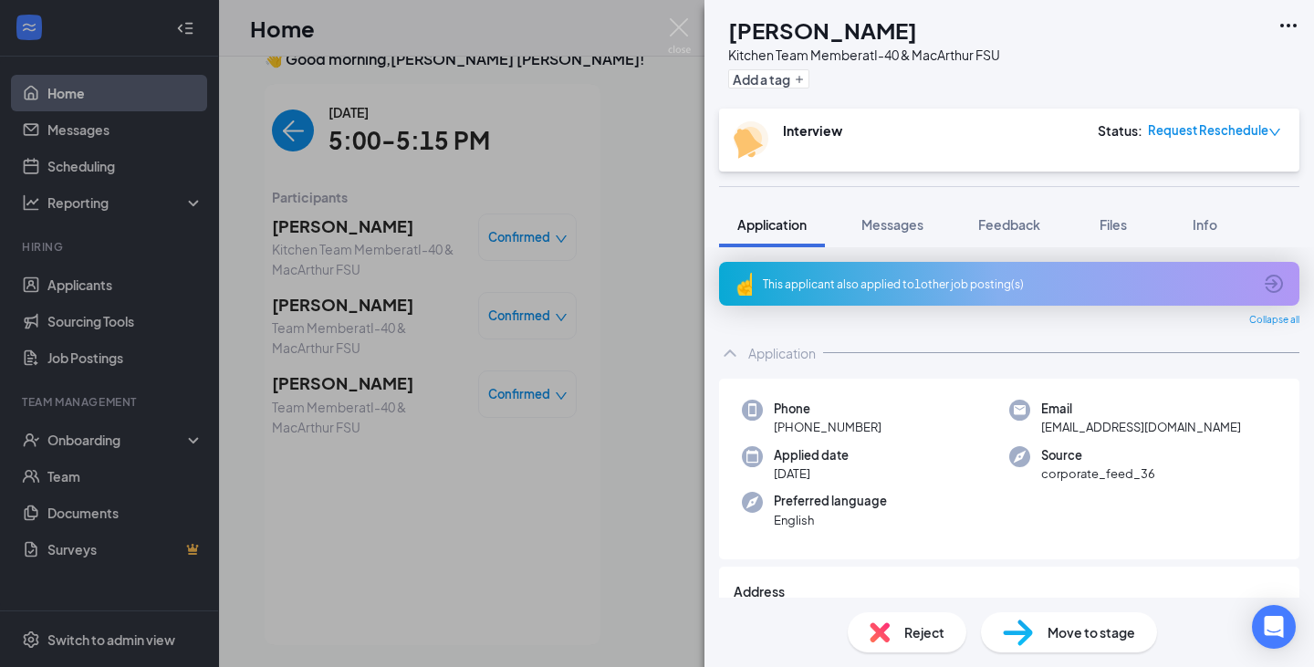
click at [448, 249] on div "VN [PERSON_NAME] Kitchen Team Member at I-40 & MacArthur FSU Add a tag Intervie…" at bounding box center [657, 333] width 1314 height 667
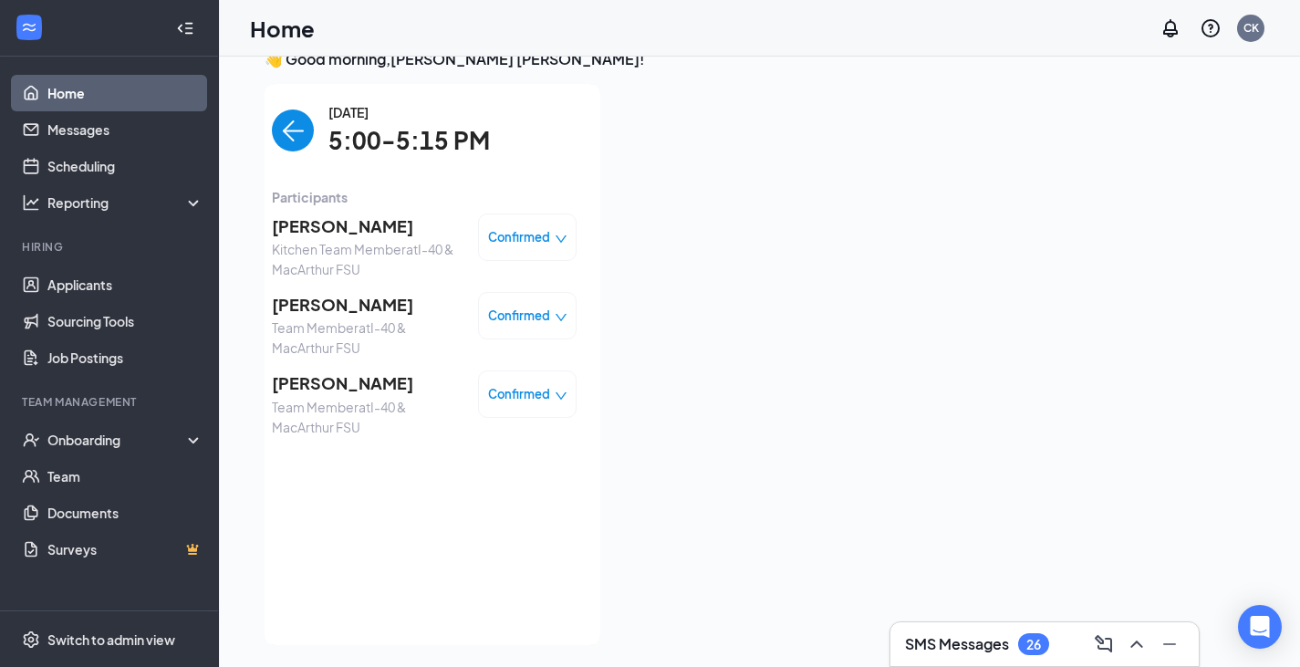
click at [286, 143] on img "back-button" at bounding box center [293, 130] width 42 height 42
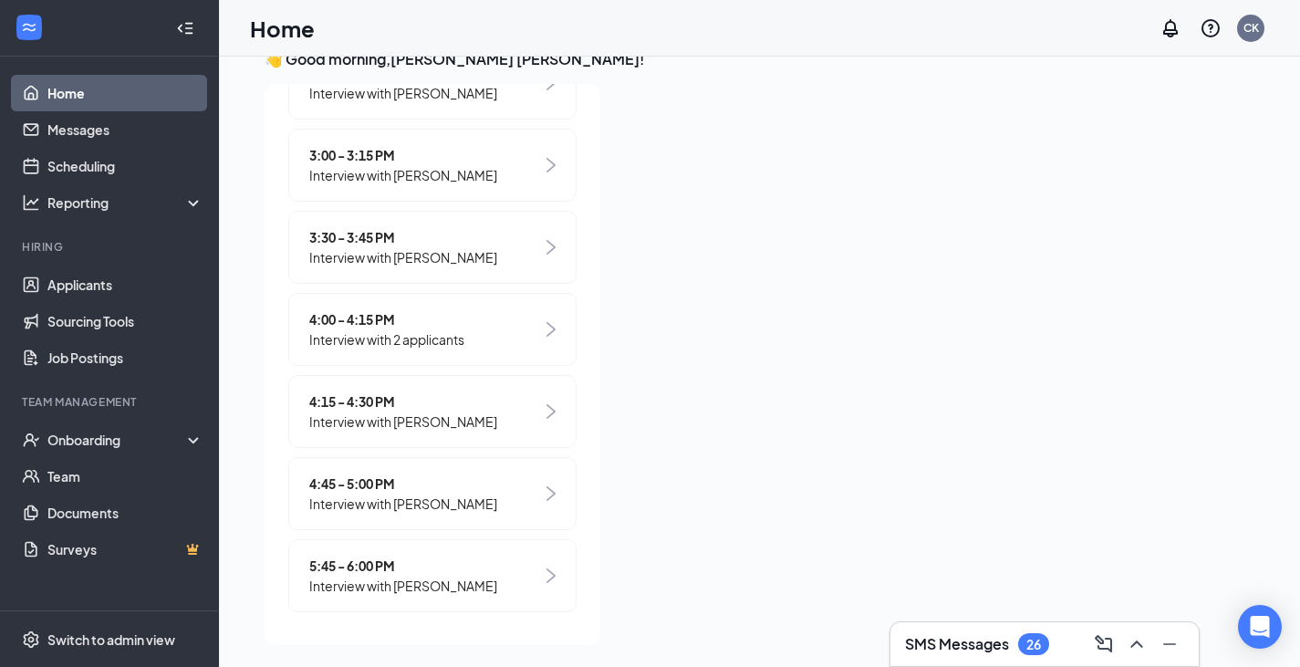
scroll to position [942, 0]
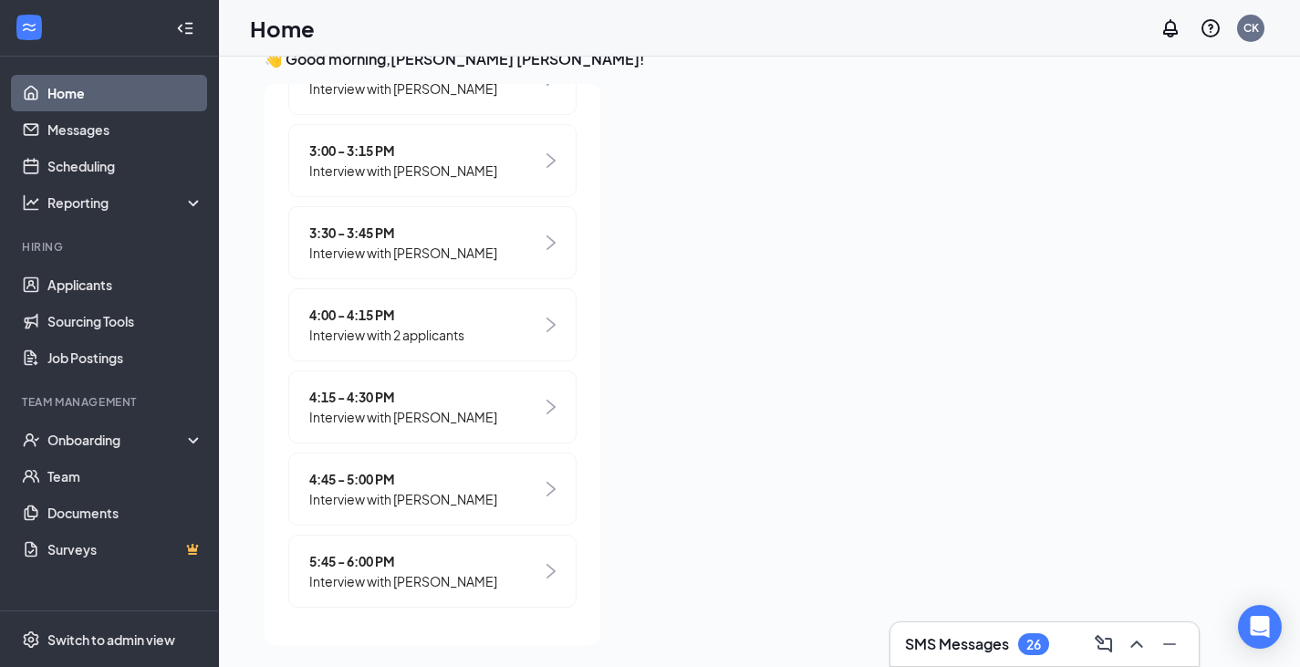
click at [546, 491] on img at bounding box center [550, 489] width 9 height 15
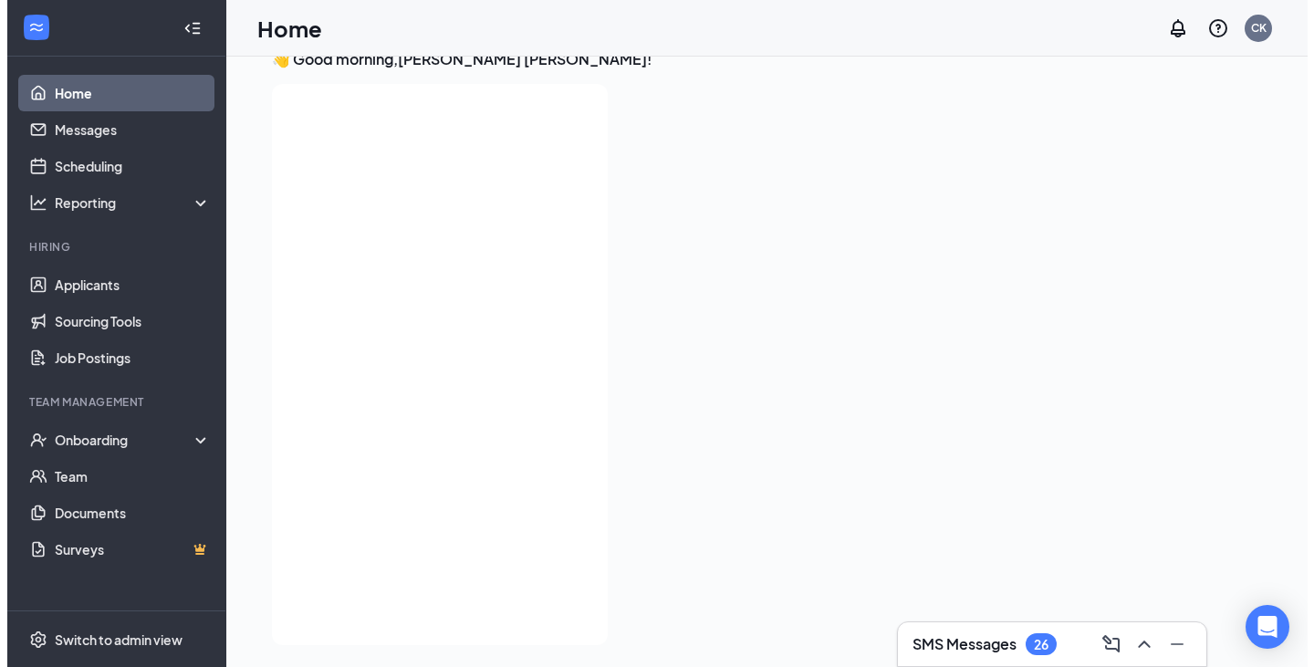
scroll to position [0, 0]
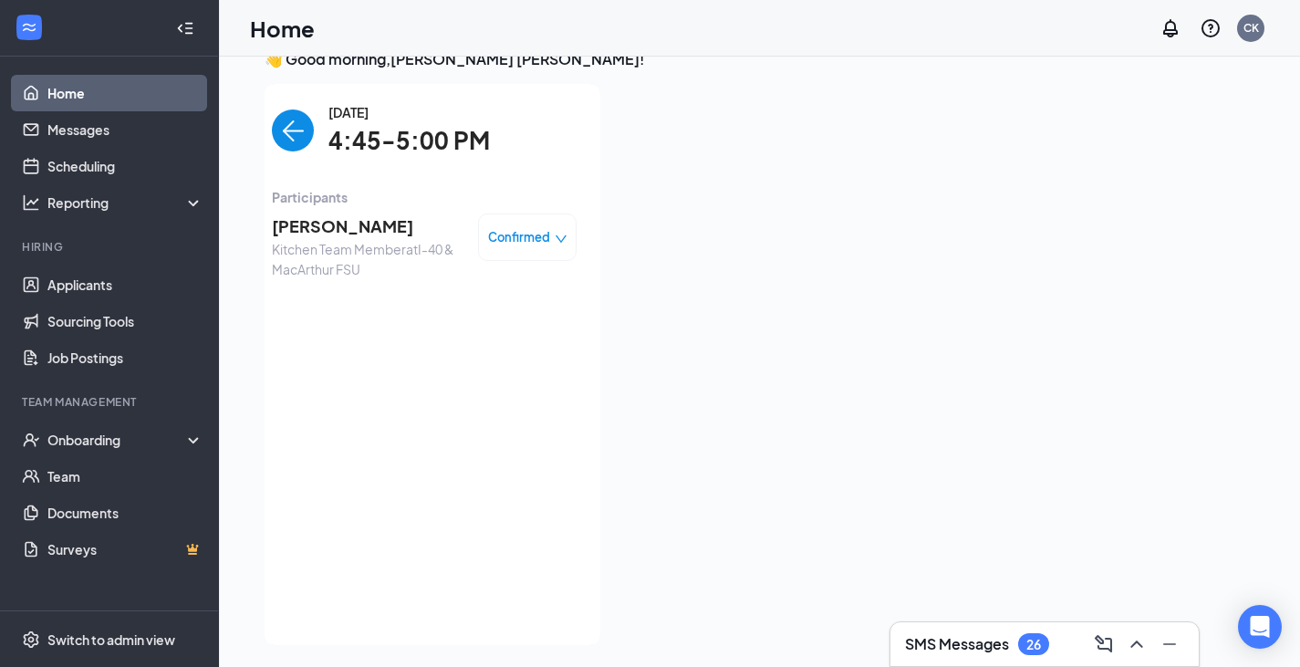
click at [347, 225] on span "[PERSON_NAME]" at bounding box center [368, 226] width 192 height 26
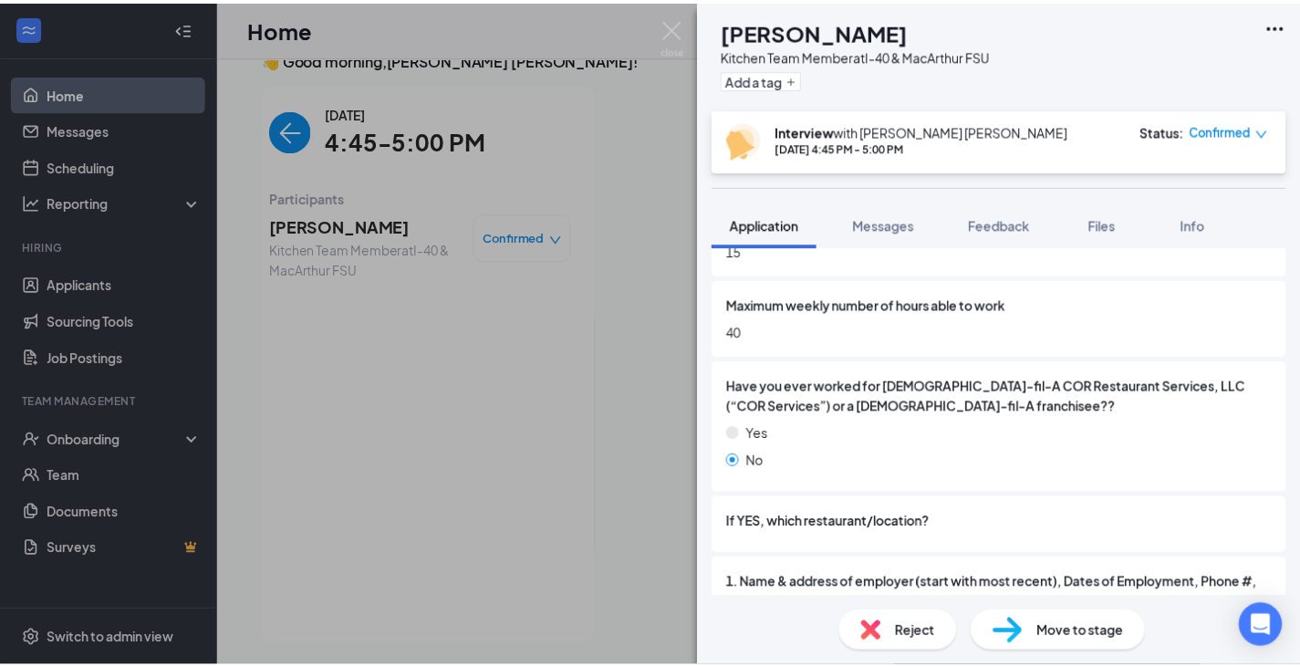
scroll to position [1258, 0]
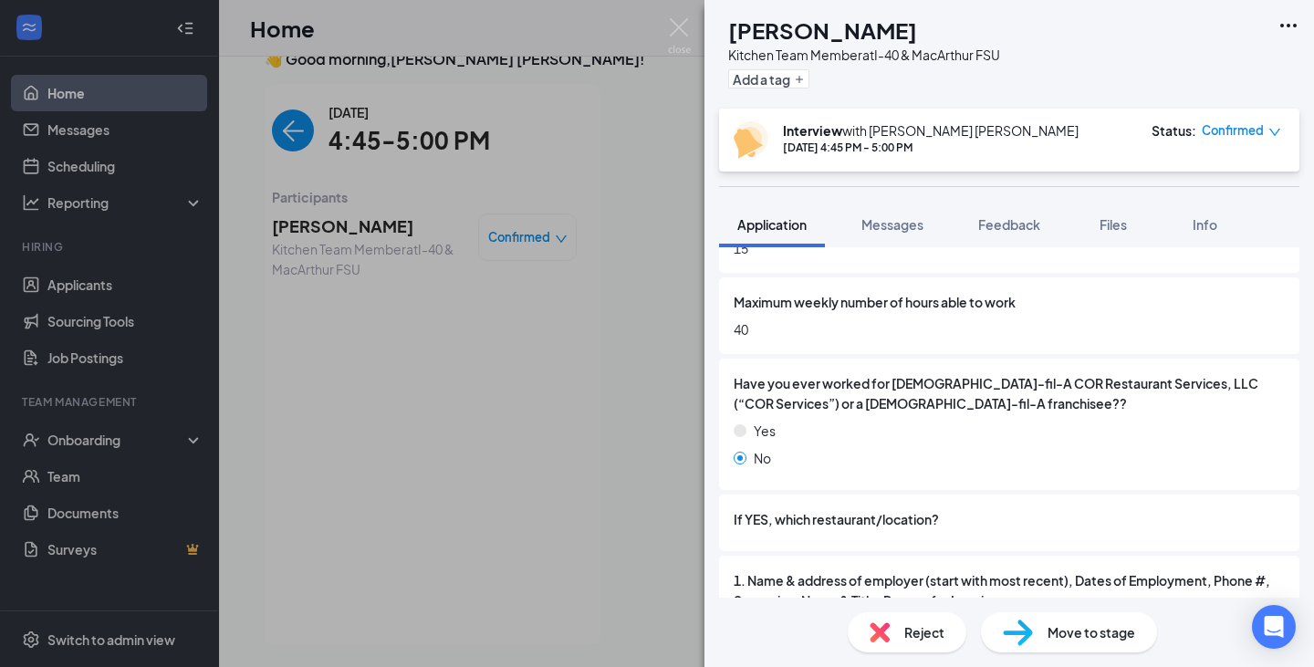
click at [1238, 137] on span "Confirmed" at bounding box center [1232, 130] width 62 height 18
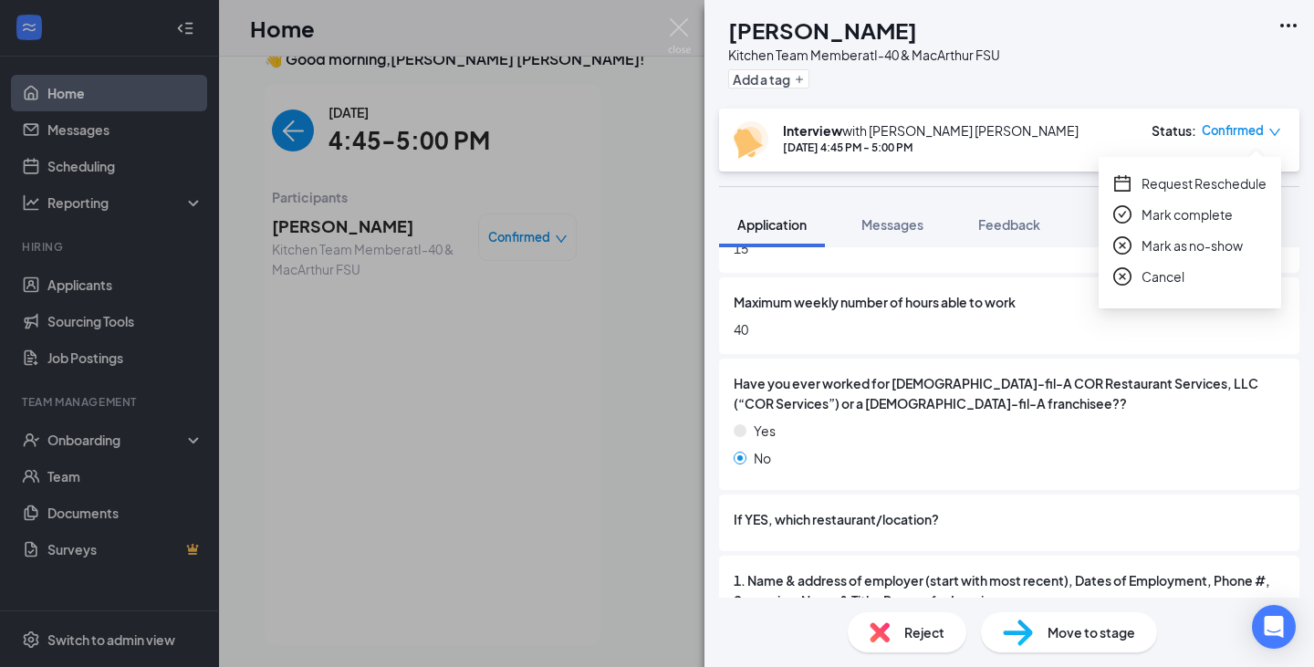
click at [1212, 191] on span "Request Reschedule" at bounding box center [1203, 183] width 125 height 20
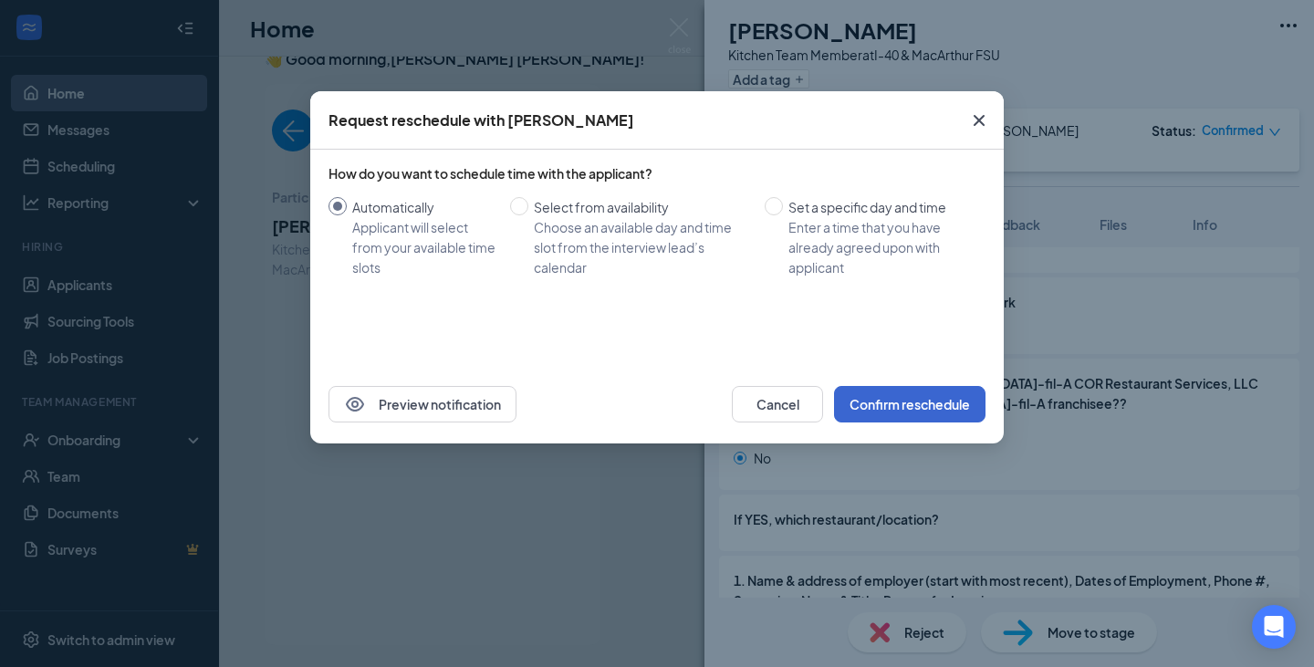
click at [1313, 358] on div "Request reschedule with [PERSON_NAME] How do you want to schedule time with the…" at bounding box center [657, 333] width 1314 height 667
click at [935, 409] on button "Confirm reschedule" at bounding box center [909, 404] width 151 height 36
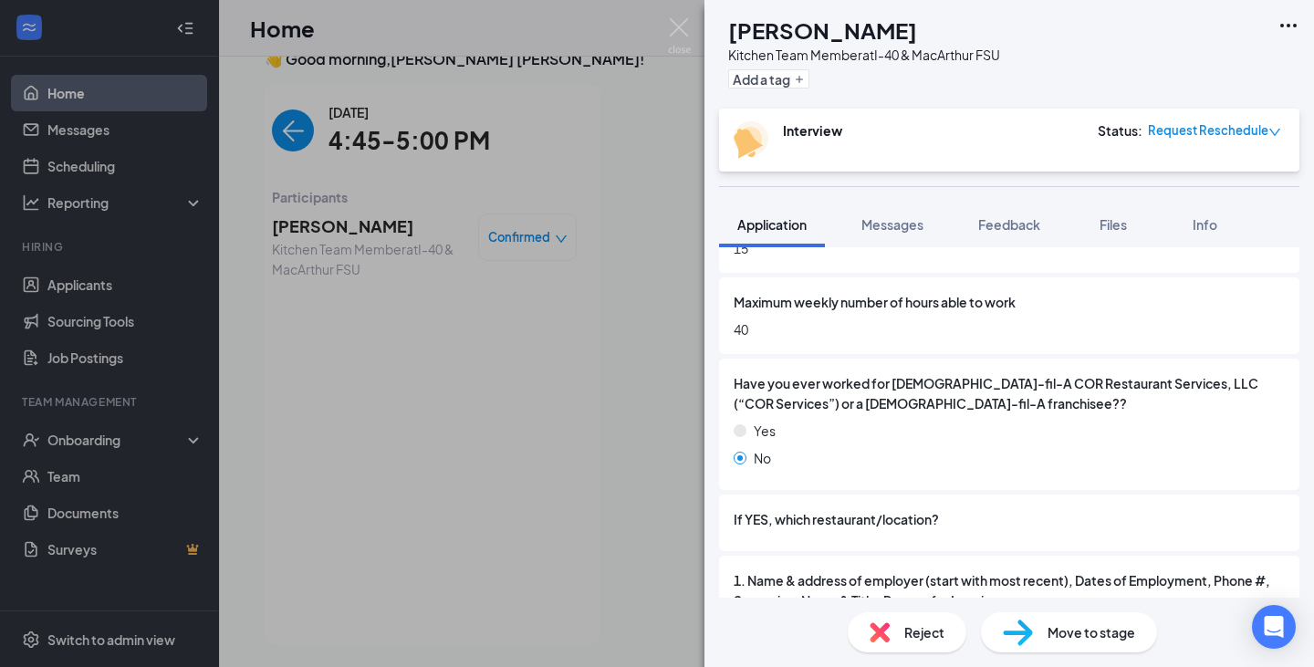
click at [692, 5] on div "GN [PERSON_NAME] Kitchen Team Member at I-40 & MacArthur FSU Add a tag Intervie…" at bounding box center [657, 333] width 1314 height 667
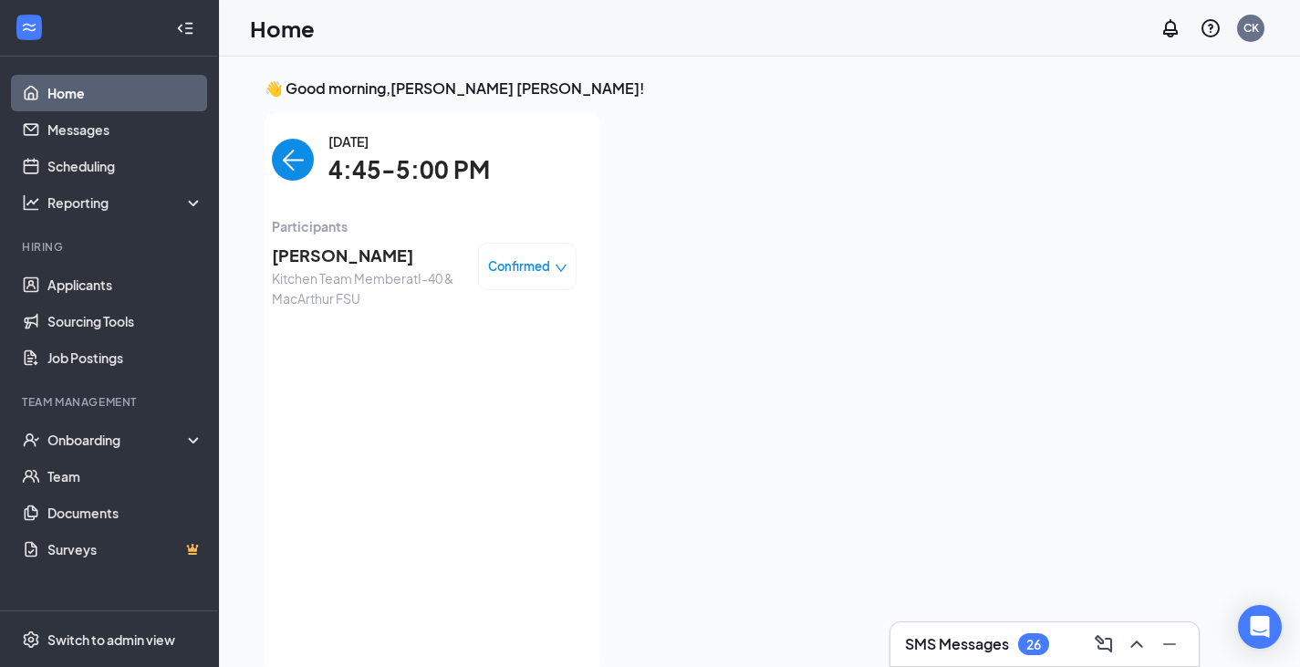
click at [286, 161] on img "back-button" at bounding box center [293, 160] width 42 height 42
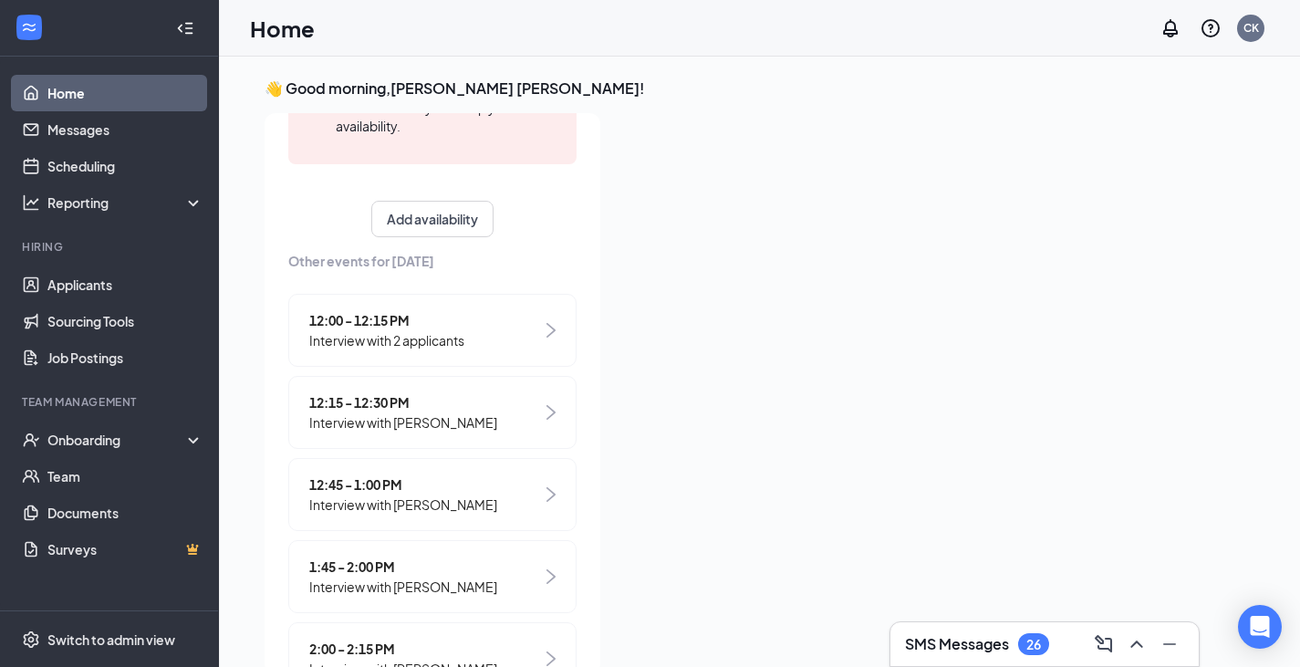
scroll to position [860, 0]
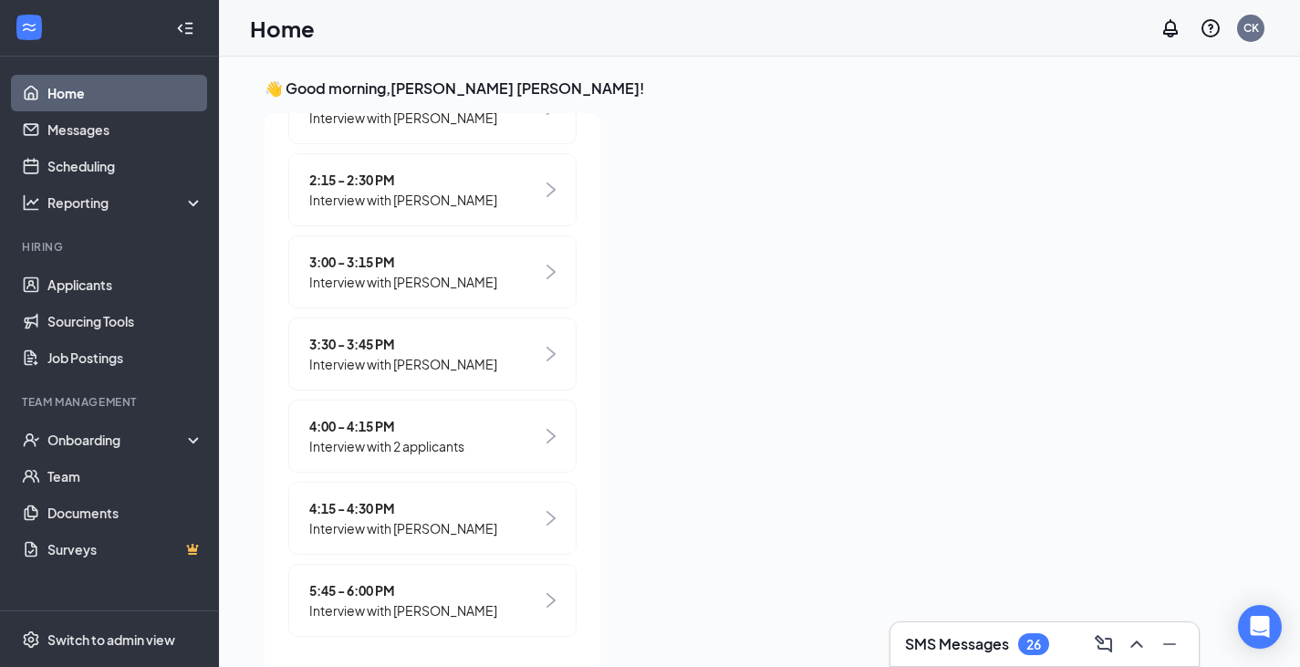
click at [480, 538] on div "4:15 - 4:30 PM Interview with [PERSON_NAME]" at bounding box center [432, 518] width 288 height 73
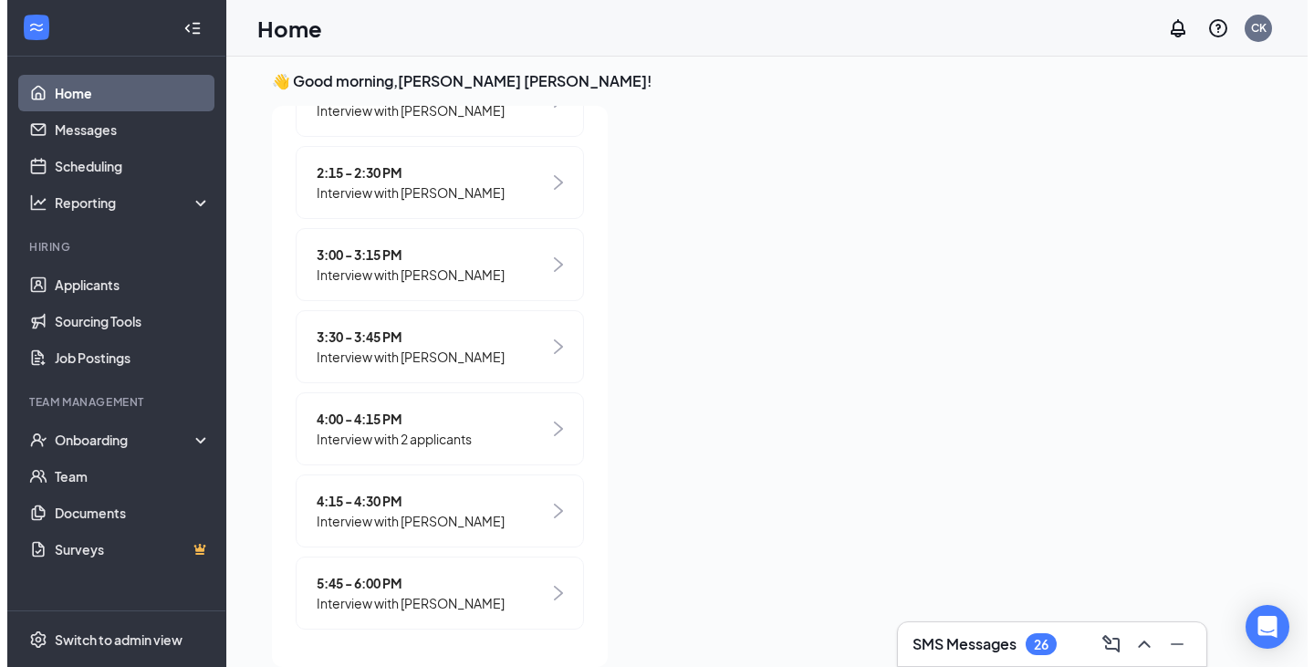
scroll to position [0, 0]
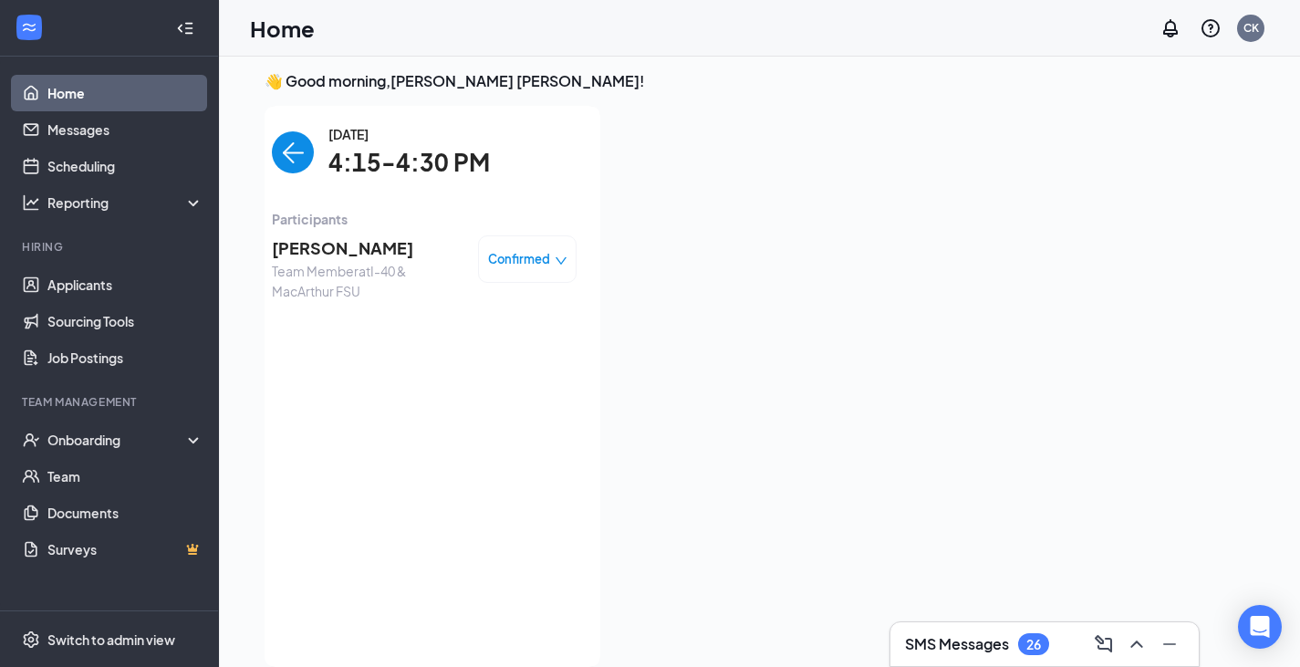
click at [322, 250] on span "[PERSON_NAME]" at bounding box center [368, 248] width 192 height 26
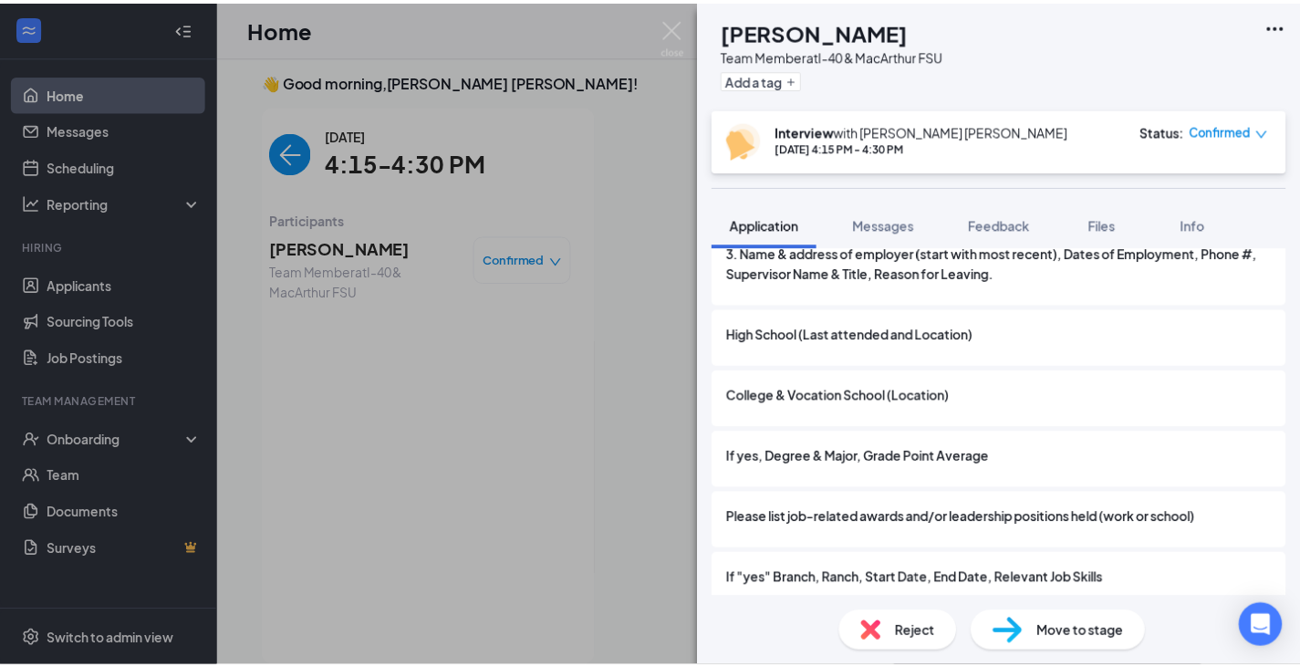
scroll to position [1862, 0]
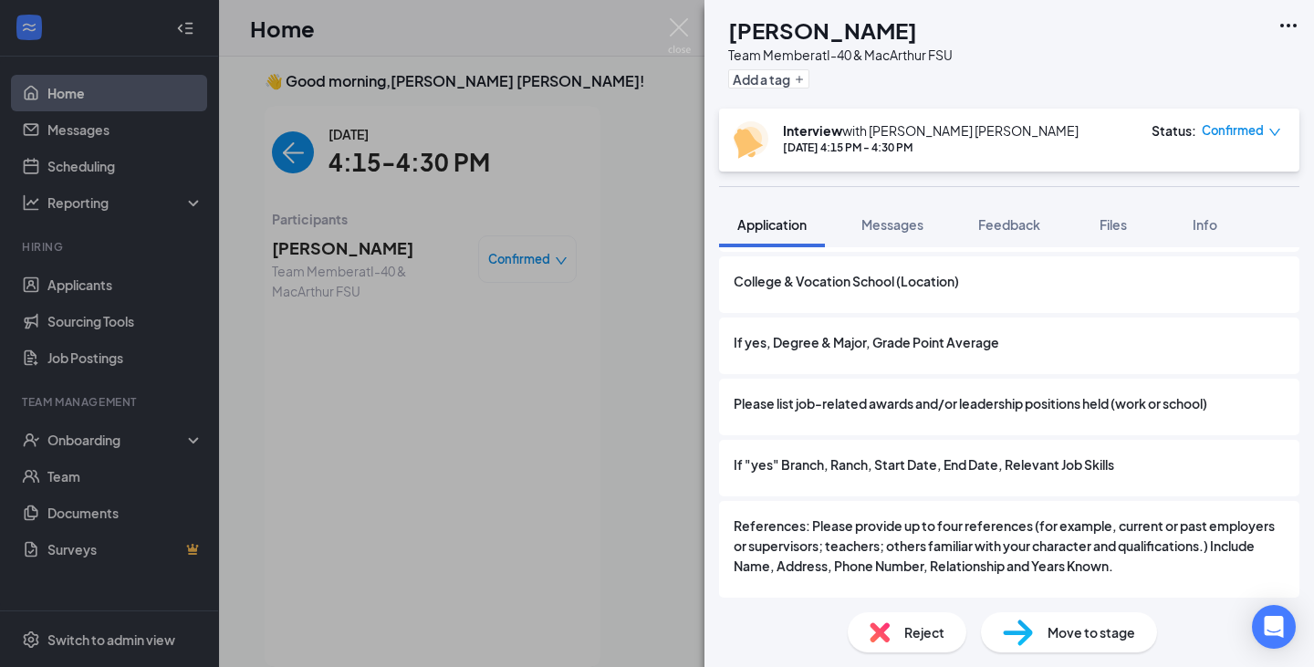
click at [476, 439] on div "[PERSON_NAME] Team Member at I-40 & MacArthur FSU Add a tag Interview with [PER…" at bounding box center [657, 333] width 1314 height 667
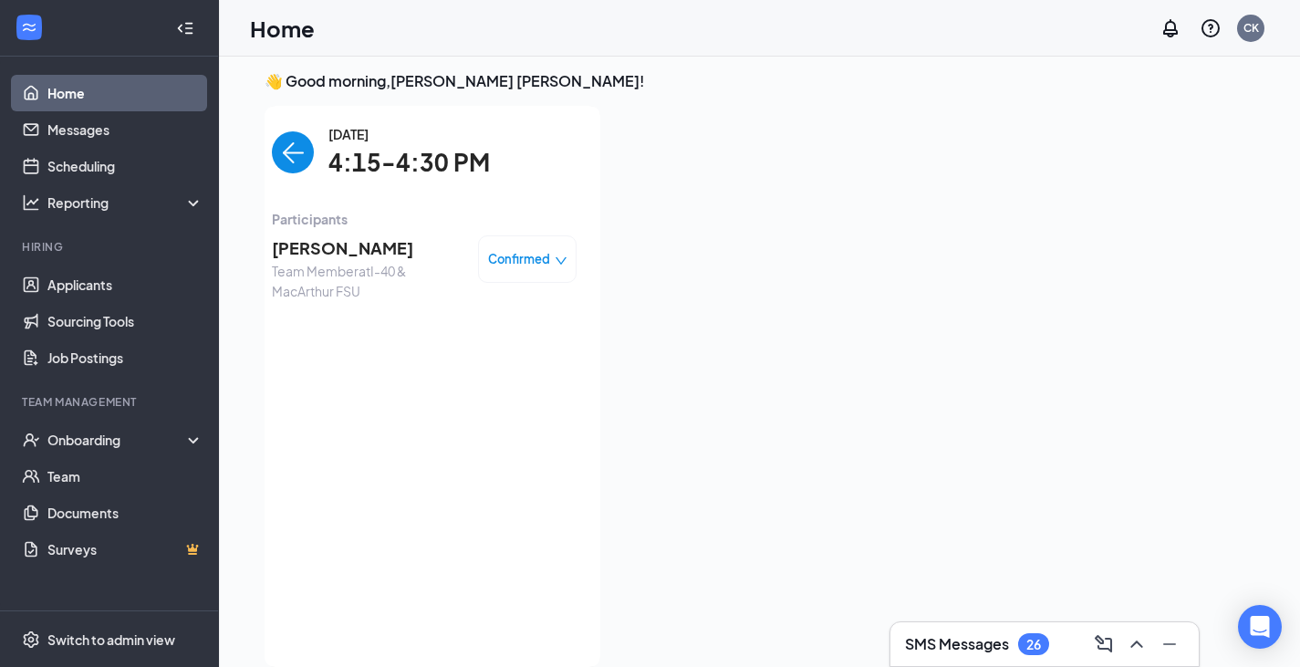
click at [532, 260] on span "Confirmed" at bounding box center [519, 259] width 62 height 18
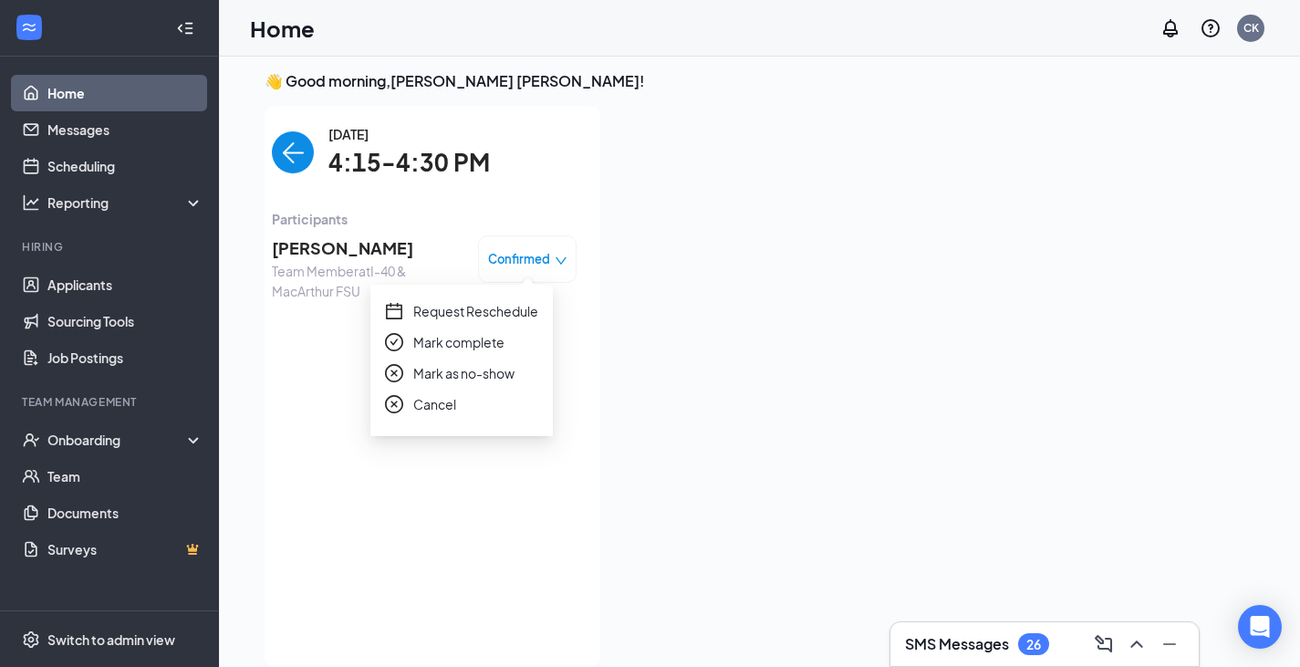
click at [520, 315] on span "Request Reschedule" at bounding box center [475, 311] width 125 height 20
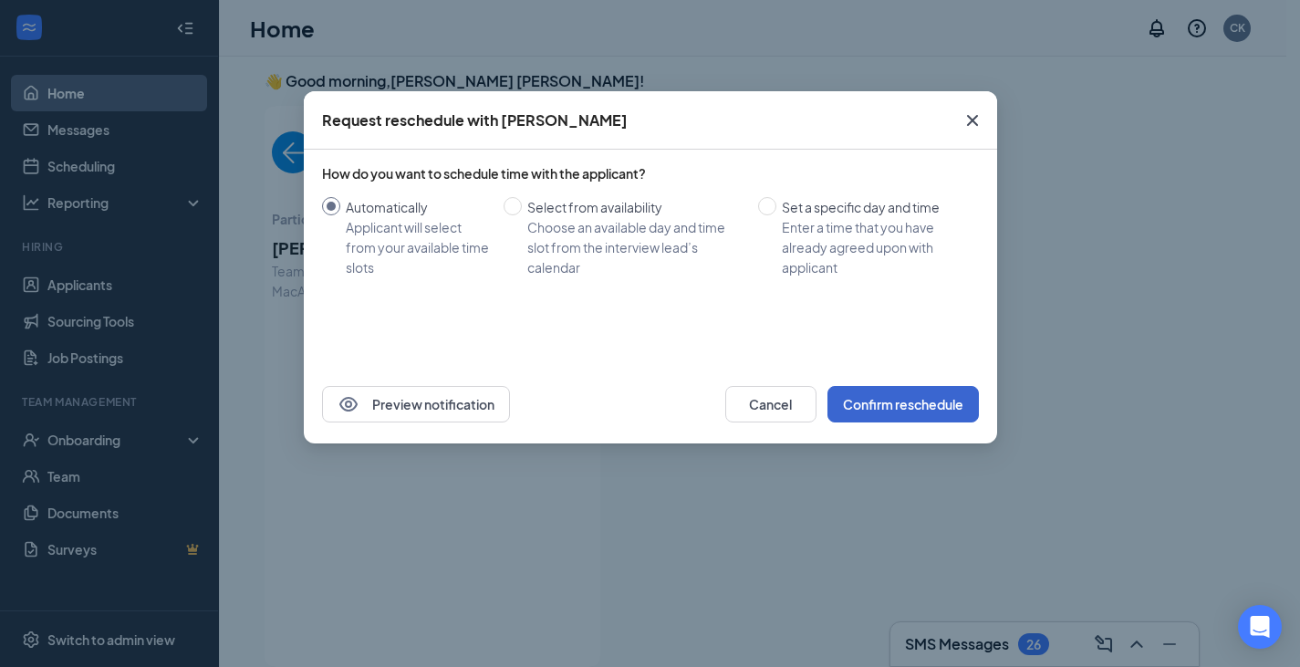
click at [884, 412] on button "Confirm reschedule" at bounding box center [902, 404] width 151 height 36
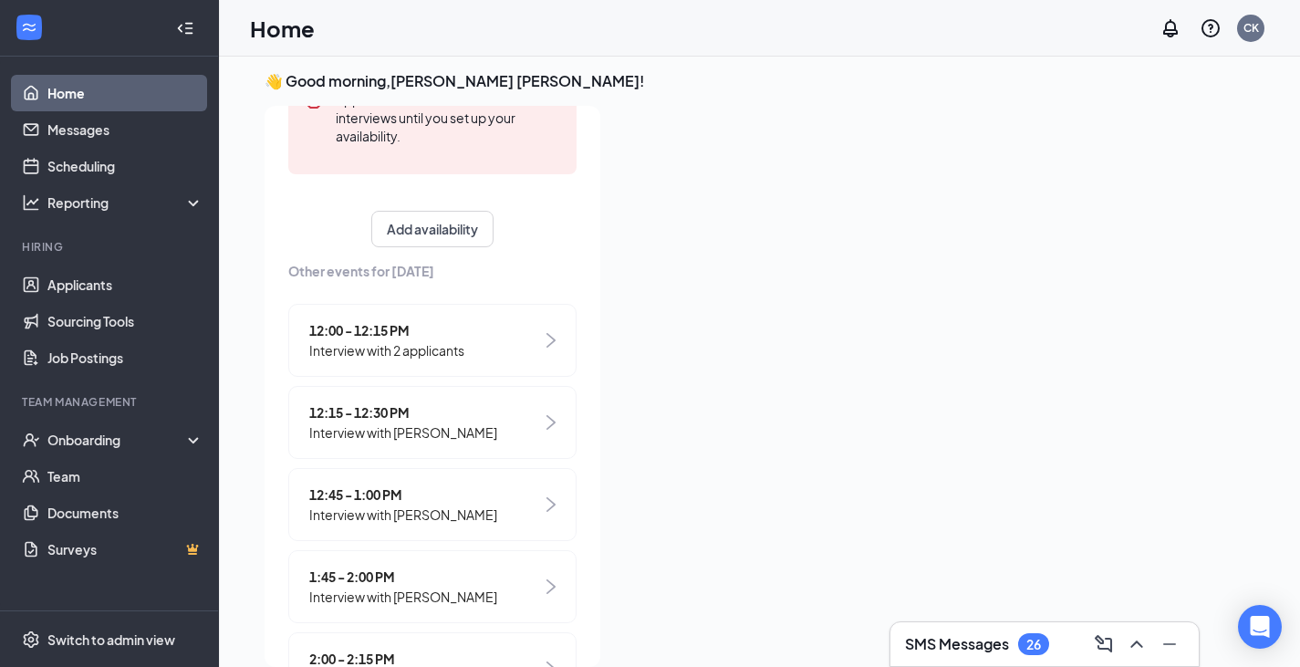
scroll to position [778, 0]
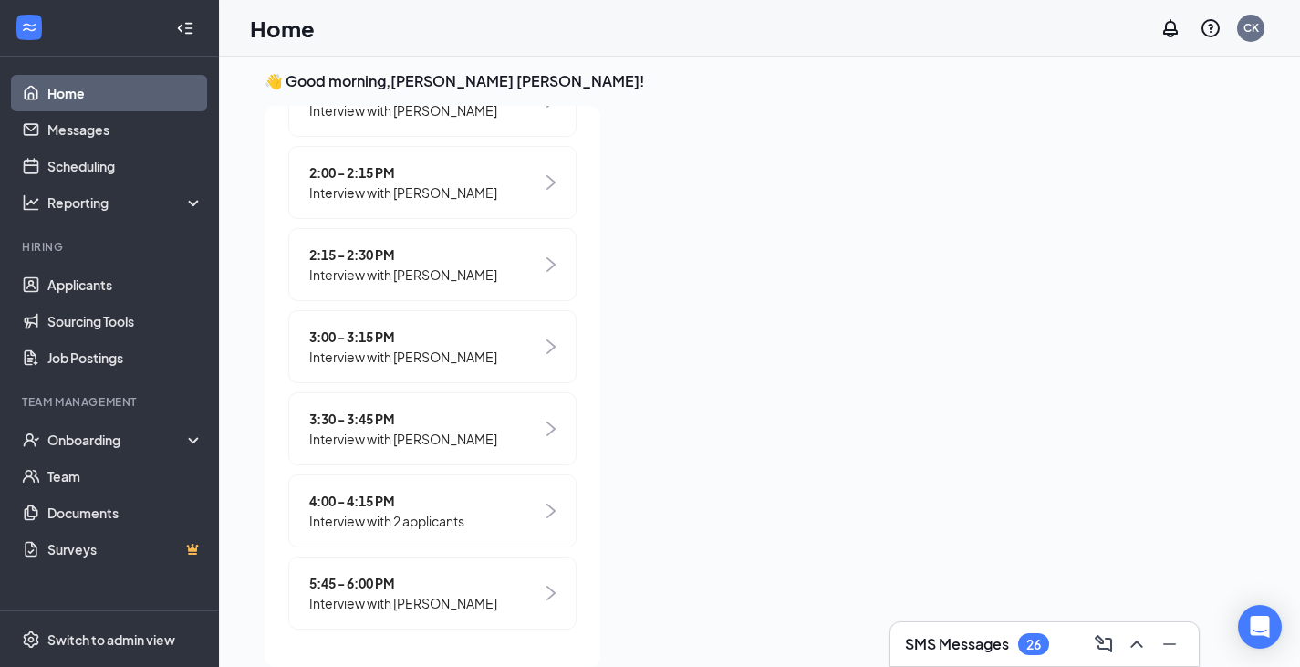
click at [461, 525] on span "Interview with 2 applicants" at bounding box center [386, 521] width 155 height 20
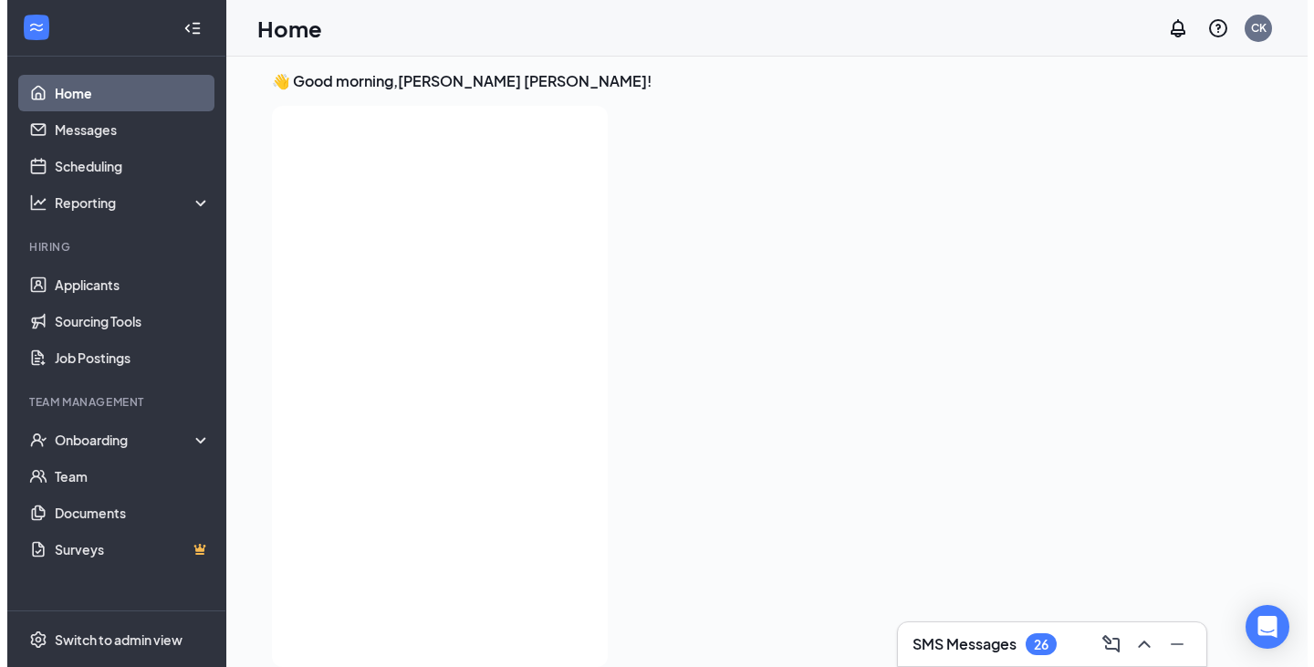
scroll to position [0, 0]
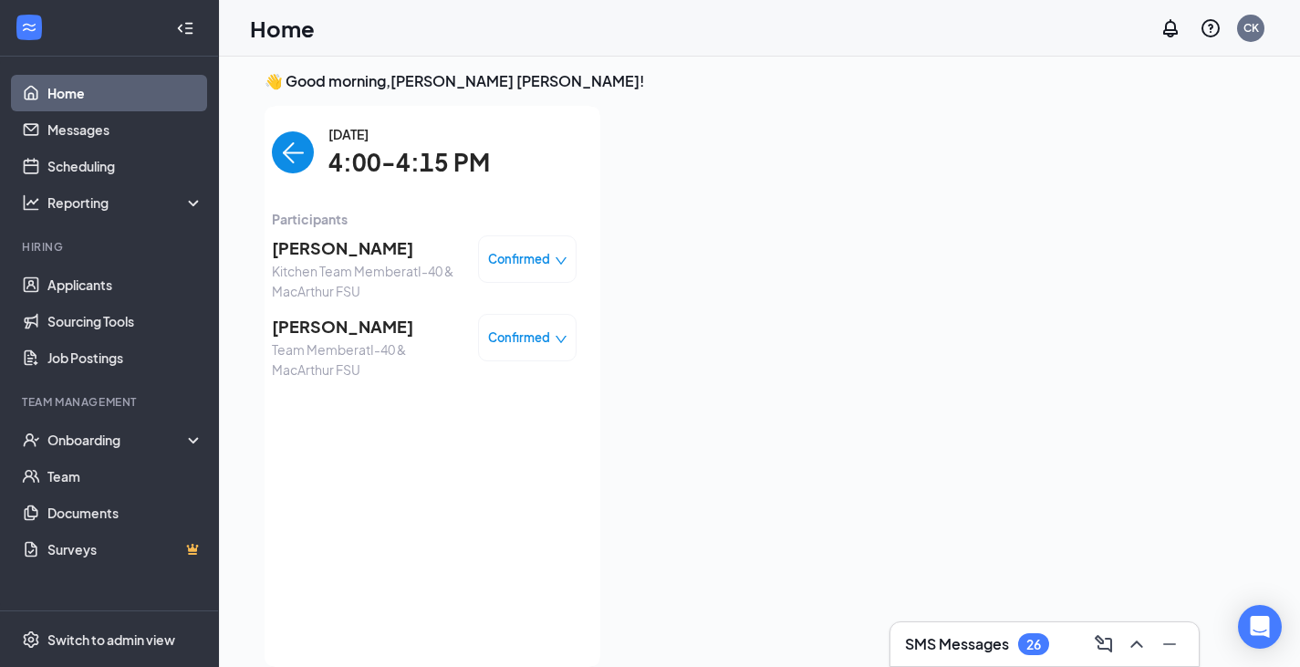
click at [347, 259] on span "[PERSON_NAME]" at bounding box center [368, 248] width 192 height 26
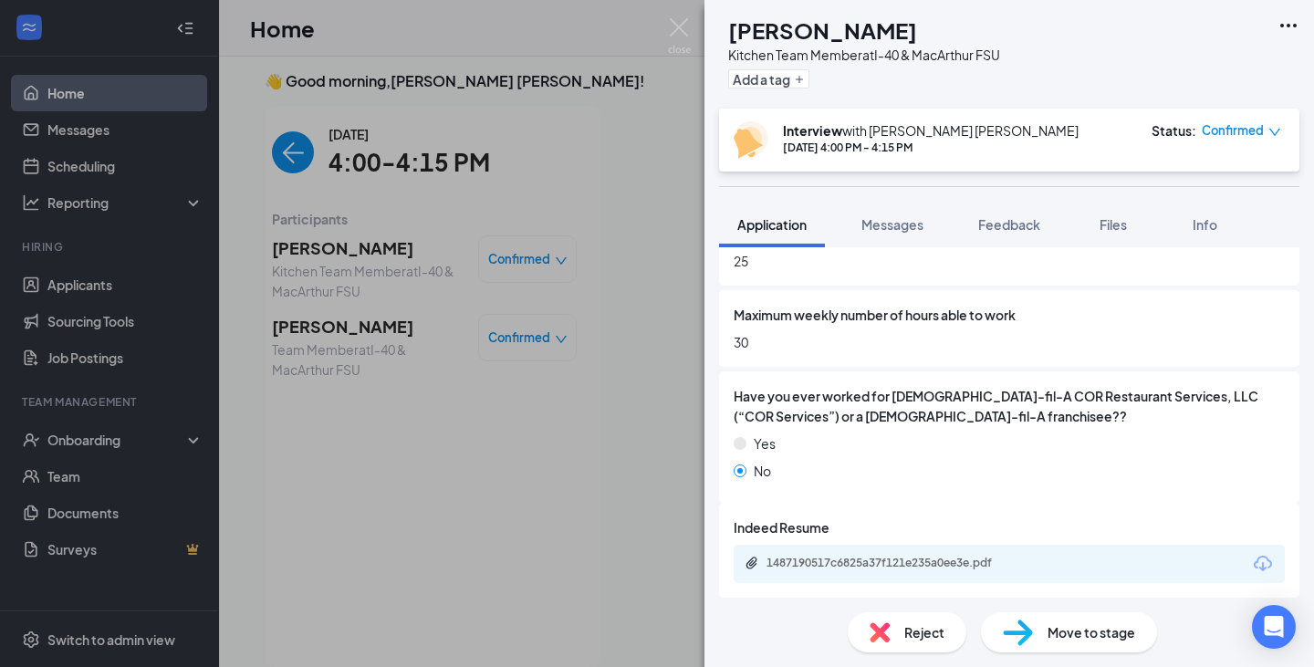
scroll to position [1304, 0]
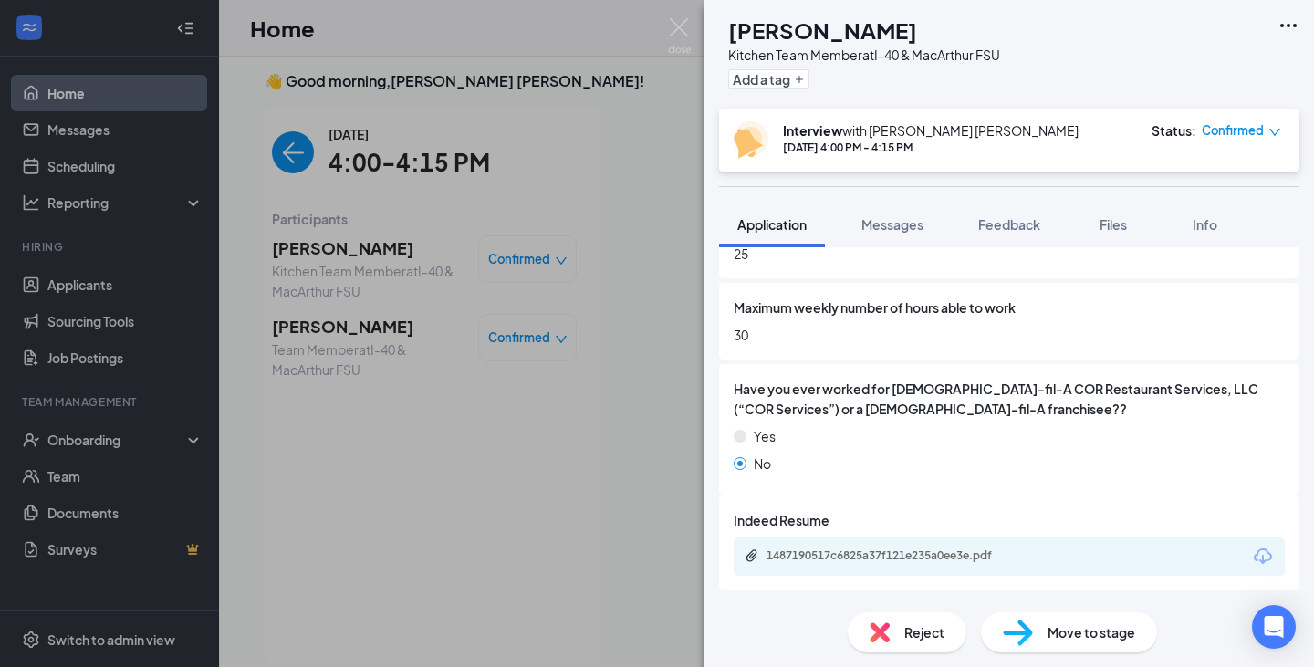
click at [1252, 561] on icon "Download" at bounding box center [1263, 557] width 22 height 22
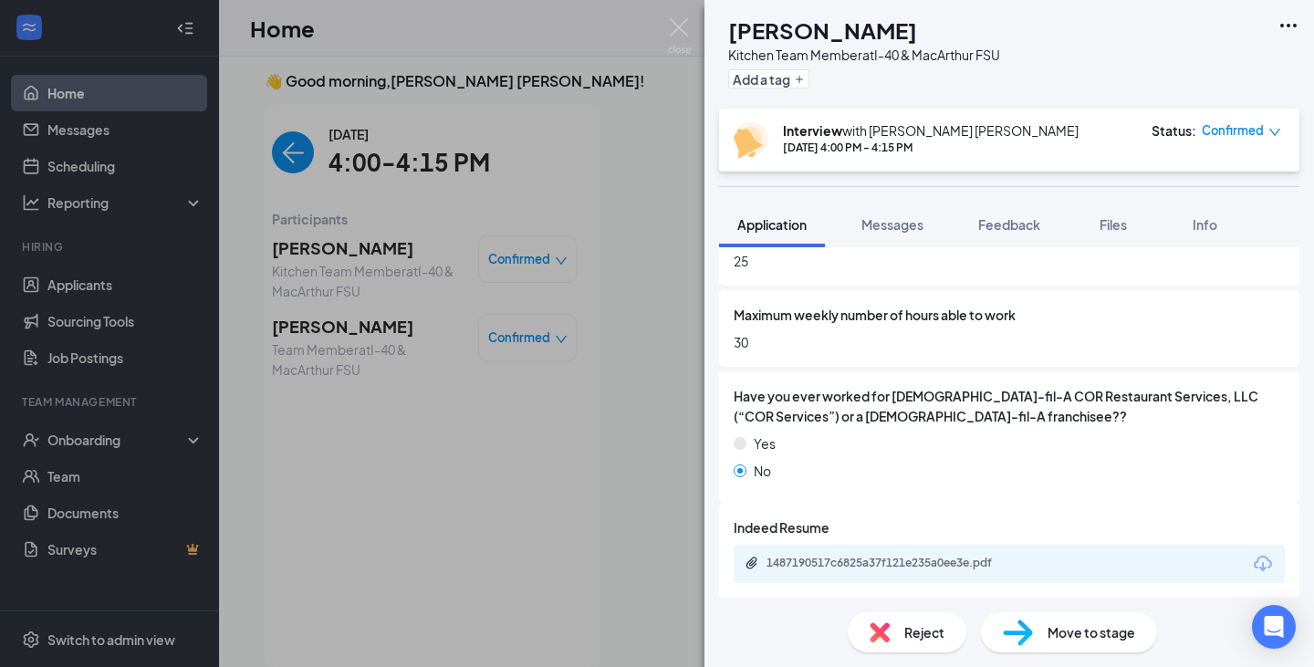
click at [1236, 124] on span "Confirmed" at bounding box center [1232, 130] width 62 height 18
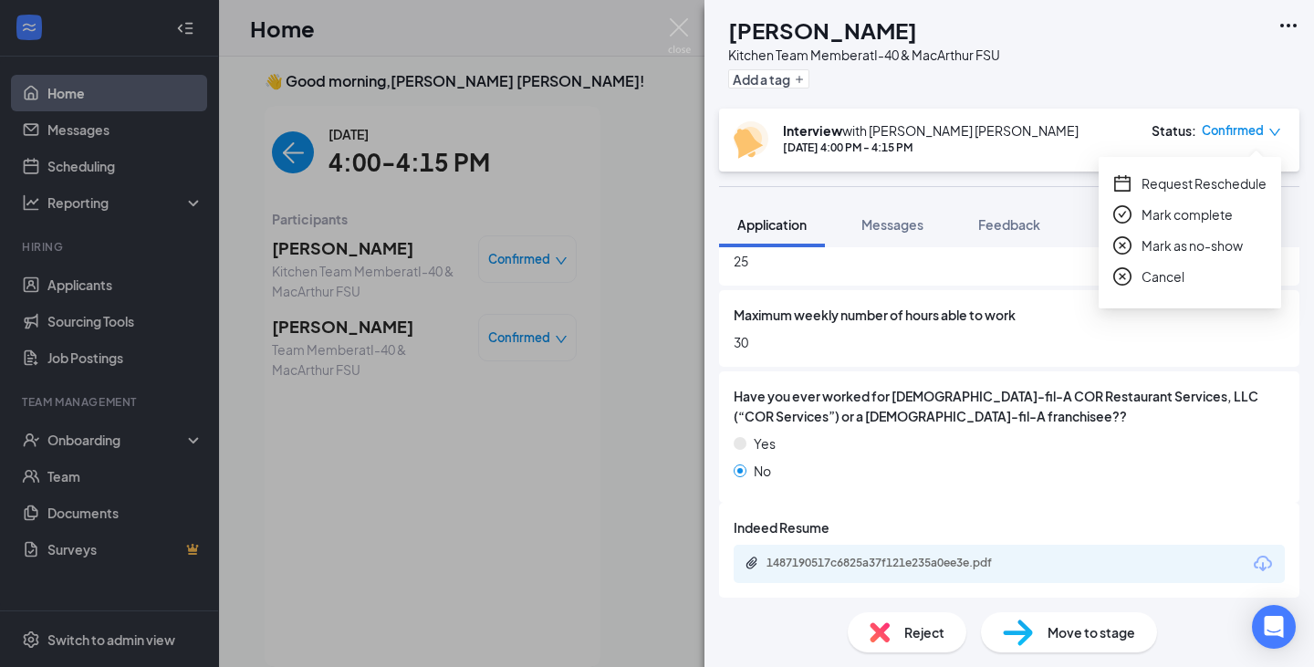
click at [1214, 192] on span "Request Reschedule" at bounding box center [1203, 183] width 125 height 20
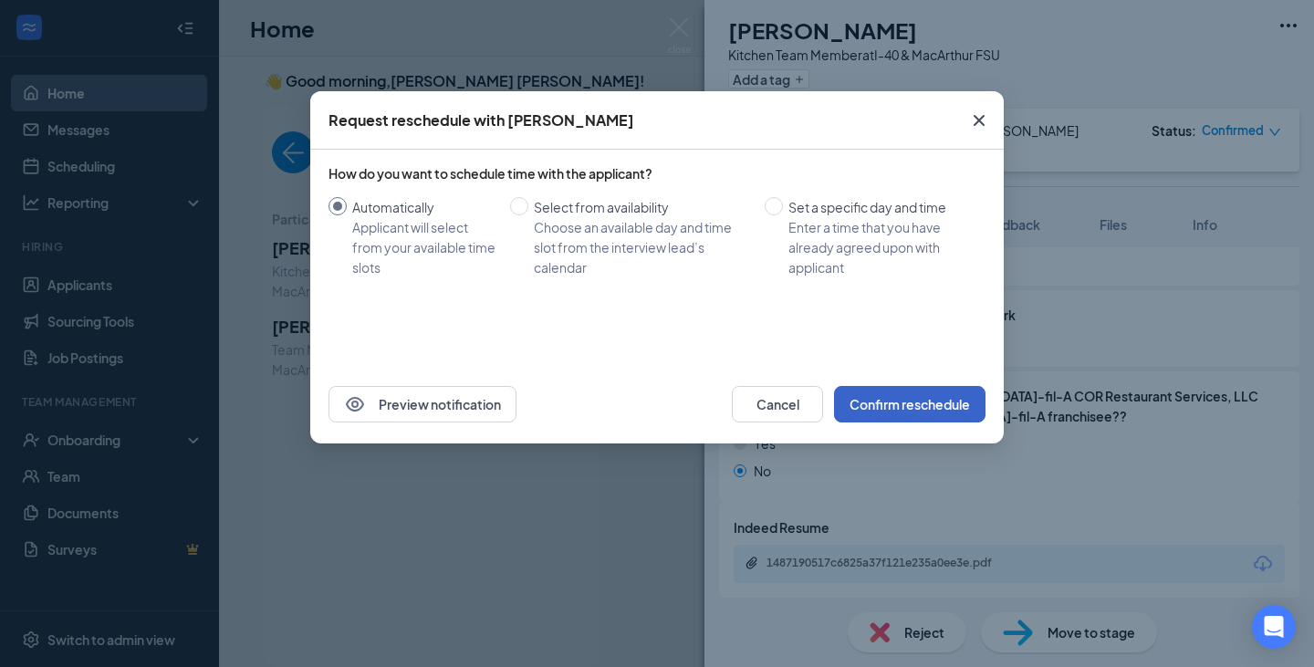
click at [903, 386] on button "Confirm reschedule" at bounding box center [909, 404] width 151 height 36
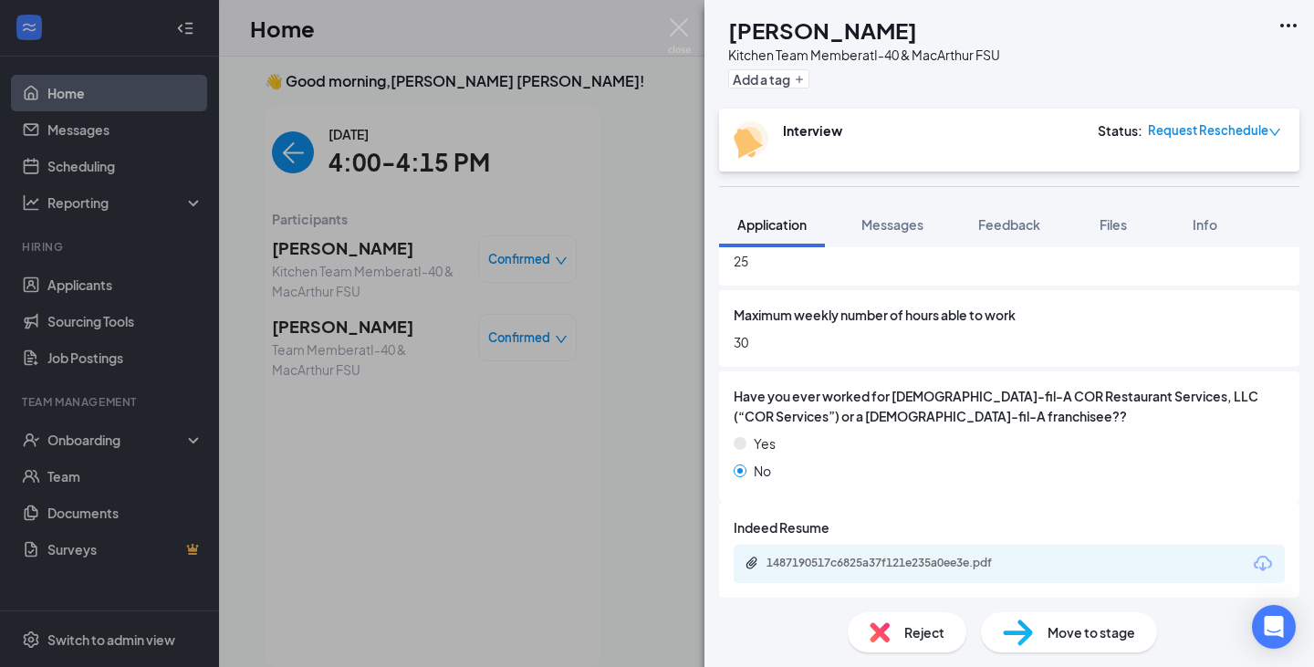
click at [333, 338] on div "TF [PERSON_NAME] Kitchen Team Member at I-40 & MacArthur FSU Add a tag Intervie…" at bounding box center [657, 333] width 1314 height 667
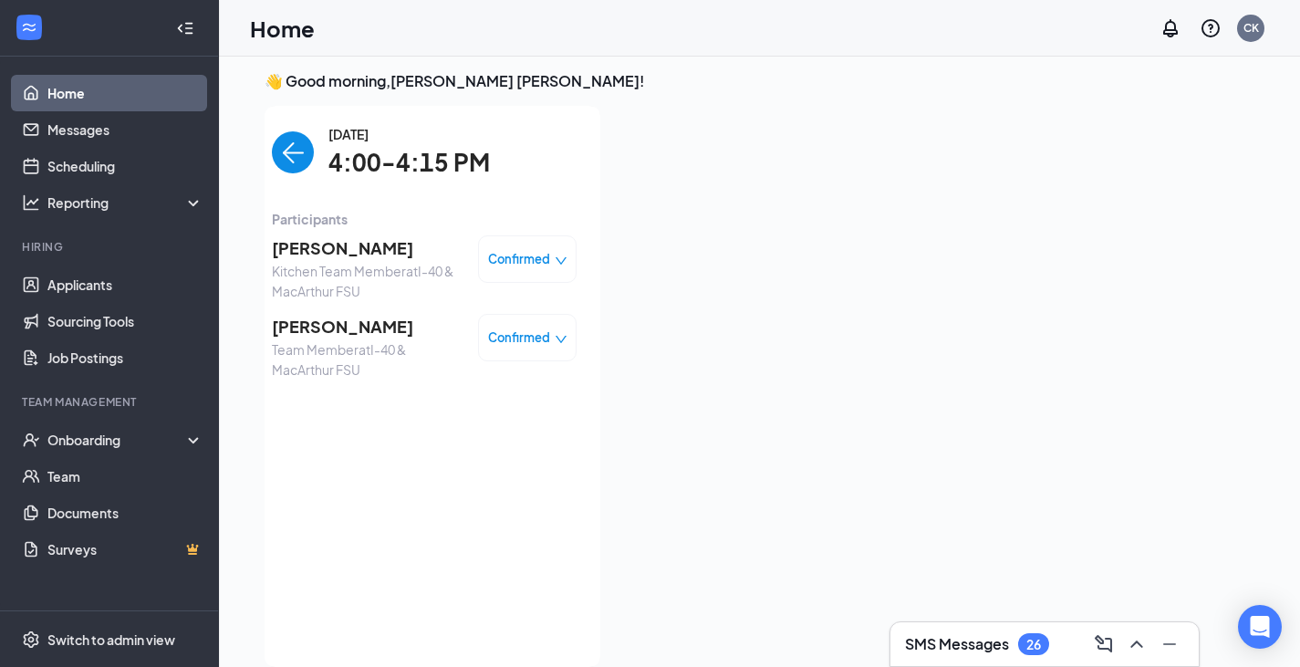
click at [339, 327] on span "[PERSON_NAME]" at bounding box center [368, 327] width 192 height 26
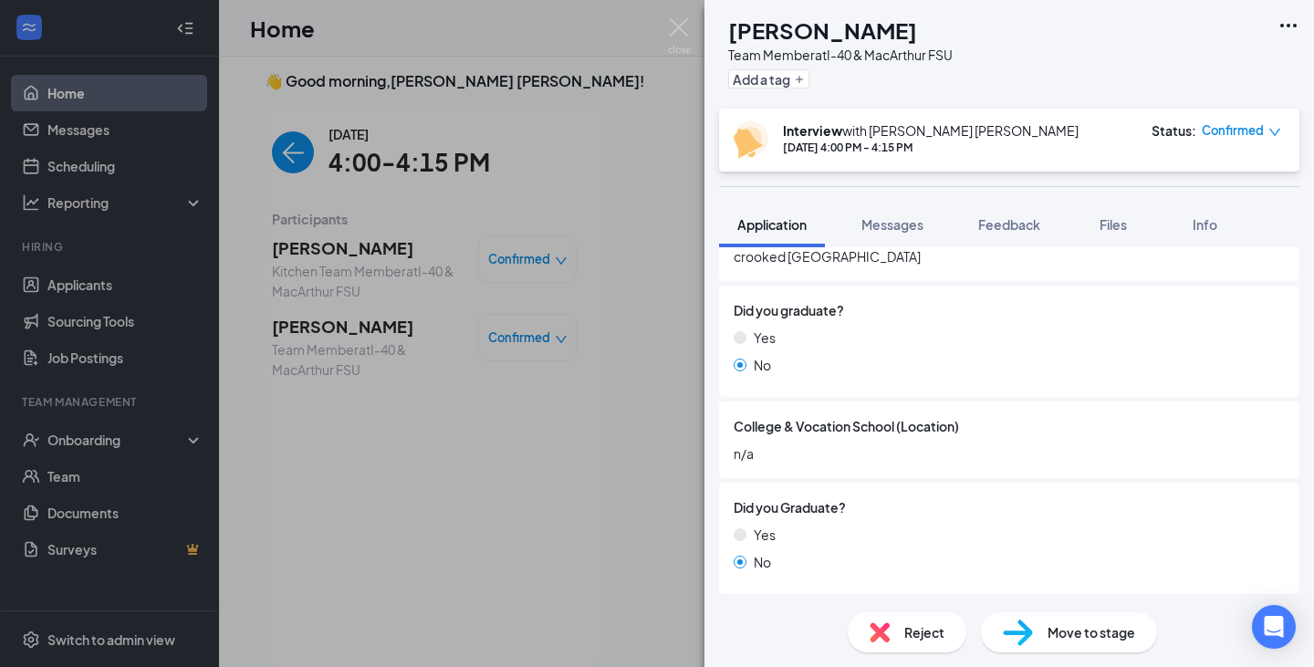
scroll to position [1894, 0]
click at [1247, 130] on span "Confirmed" at bounding box center [1232, 130] width 62 height 18
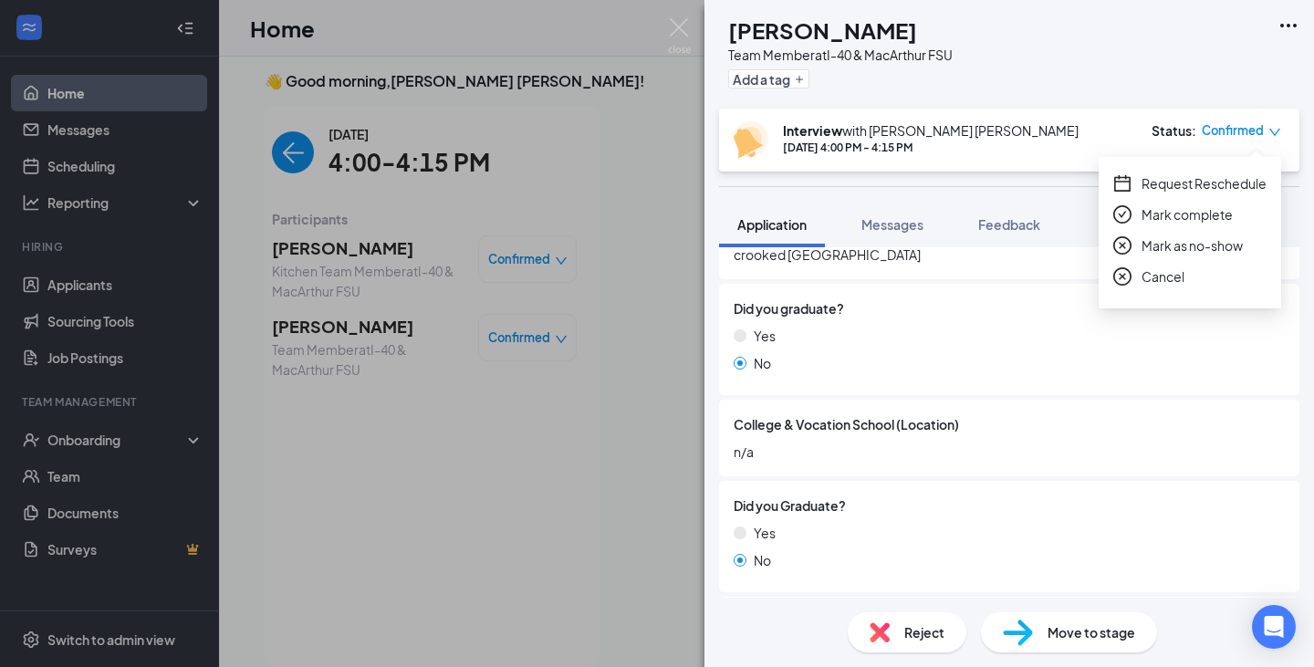
click at [1201, 187] on span "Request Reschedule" at bounding box center [1203, 183] width 125 height 20
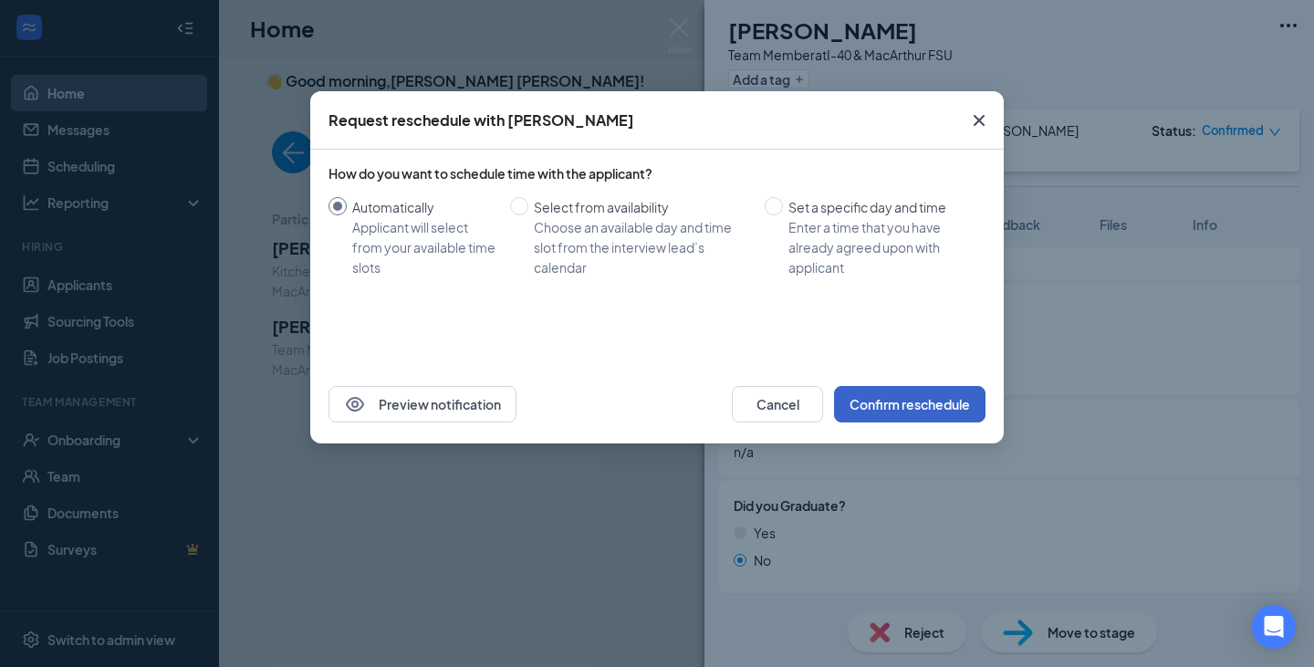
click at [957, 410] on button "Confirm reschedule" at bounding box center [909, 404] width 151 height 36
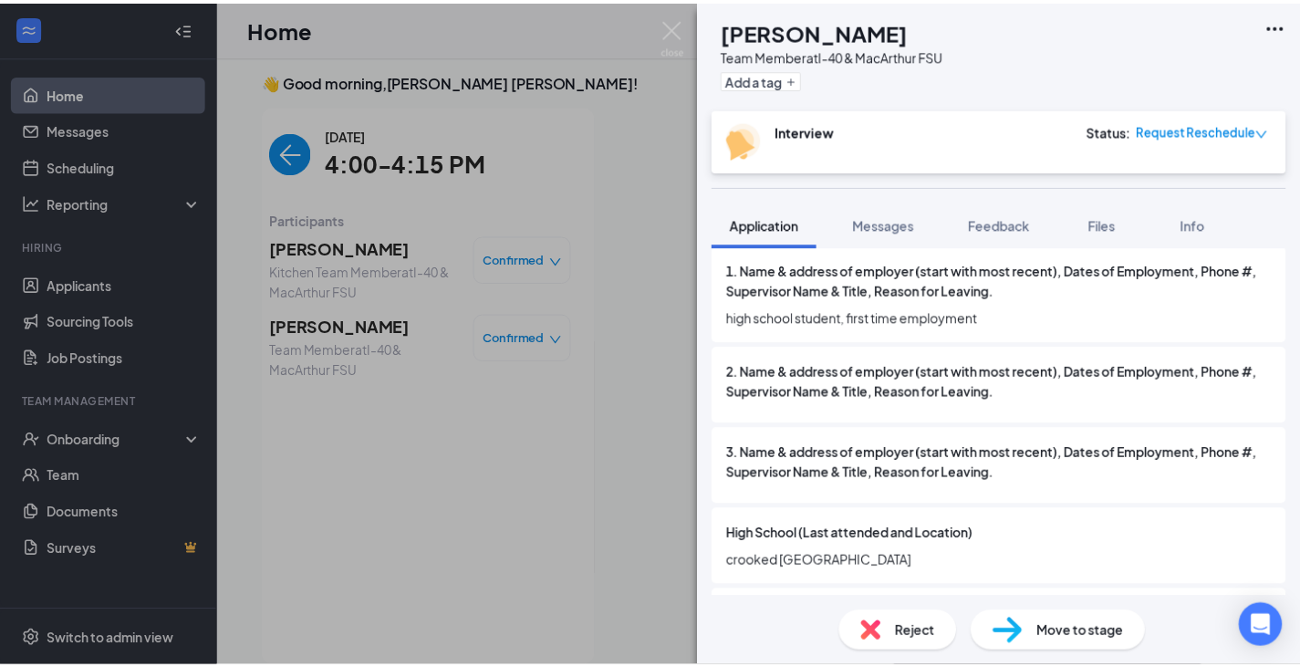
scroll to position [1383, 0]
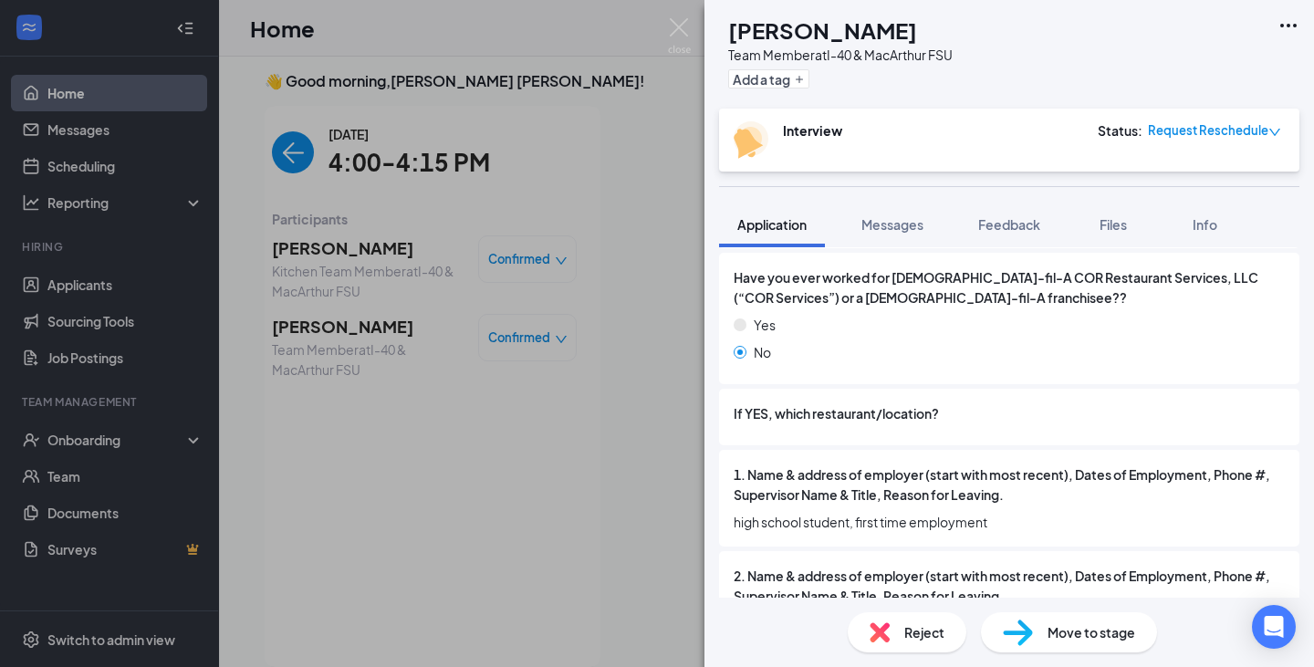
click at [677, 40] on img at bounding box center [679, 36] width 23 height 36
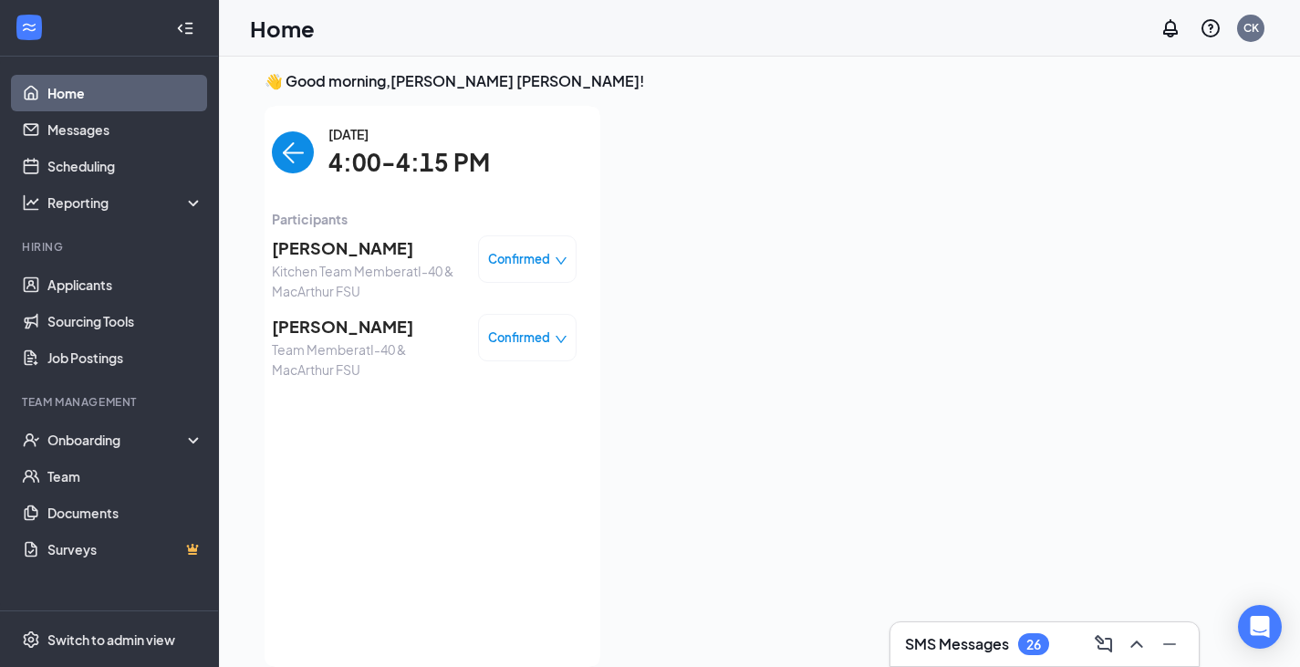
click at [287, 151] on img "back-button" at bounding box center [293, 152] width 42 height 42
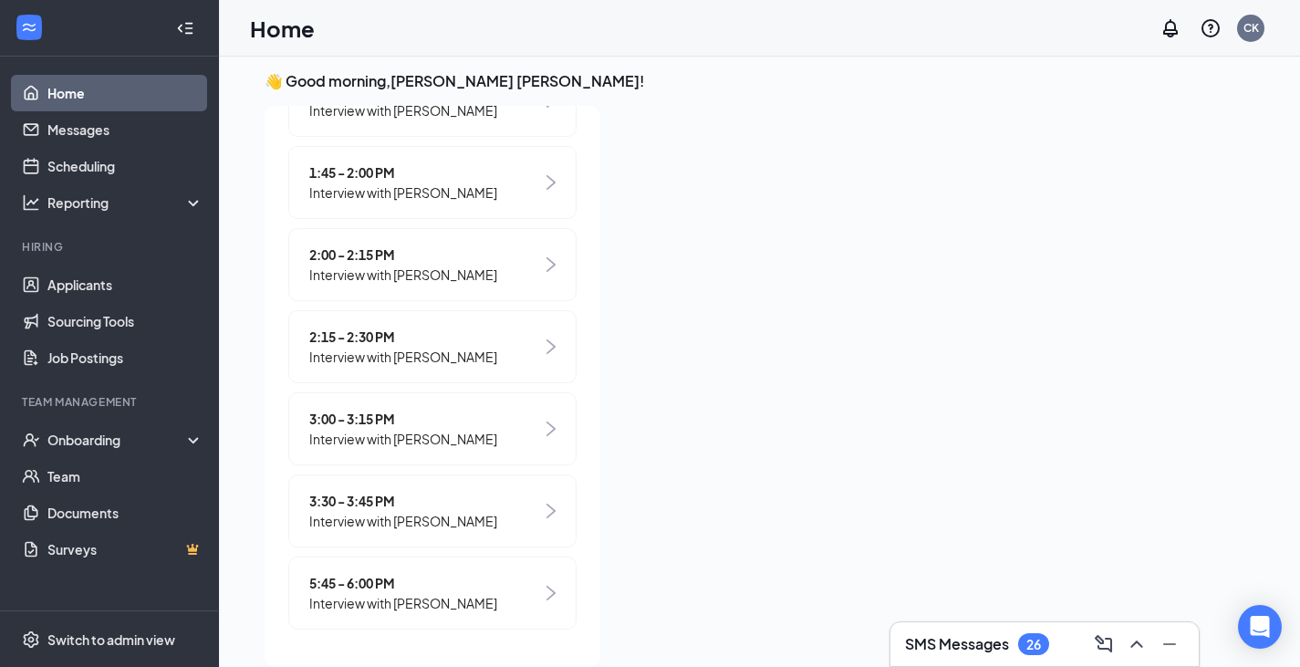
scroll to position [38, 0]
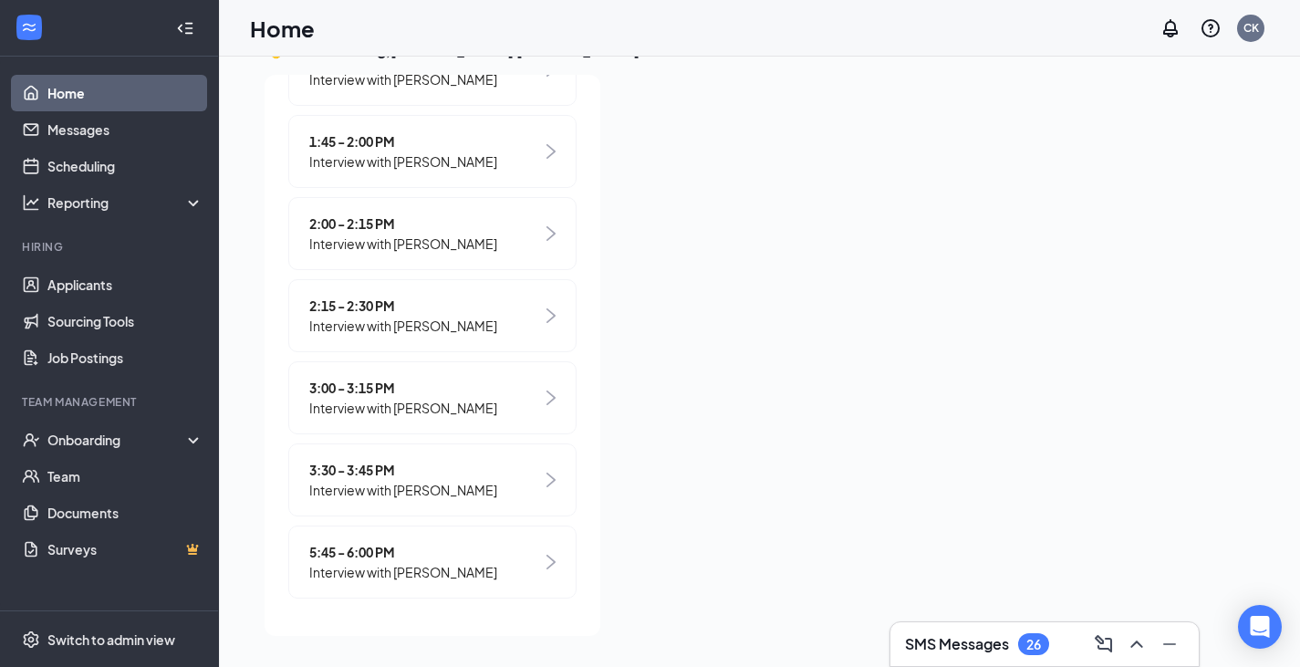
click at [484, 466] on span "3:30 - 3:45 PM" at bounding box center [403, 470] width 188 height 20
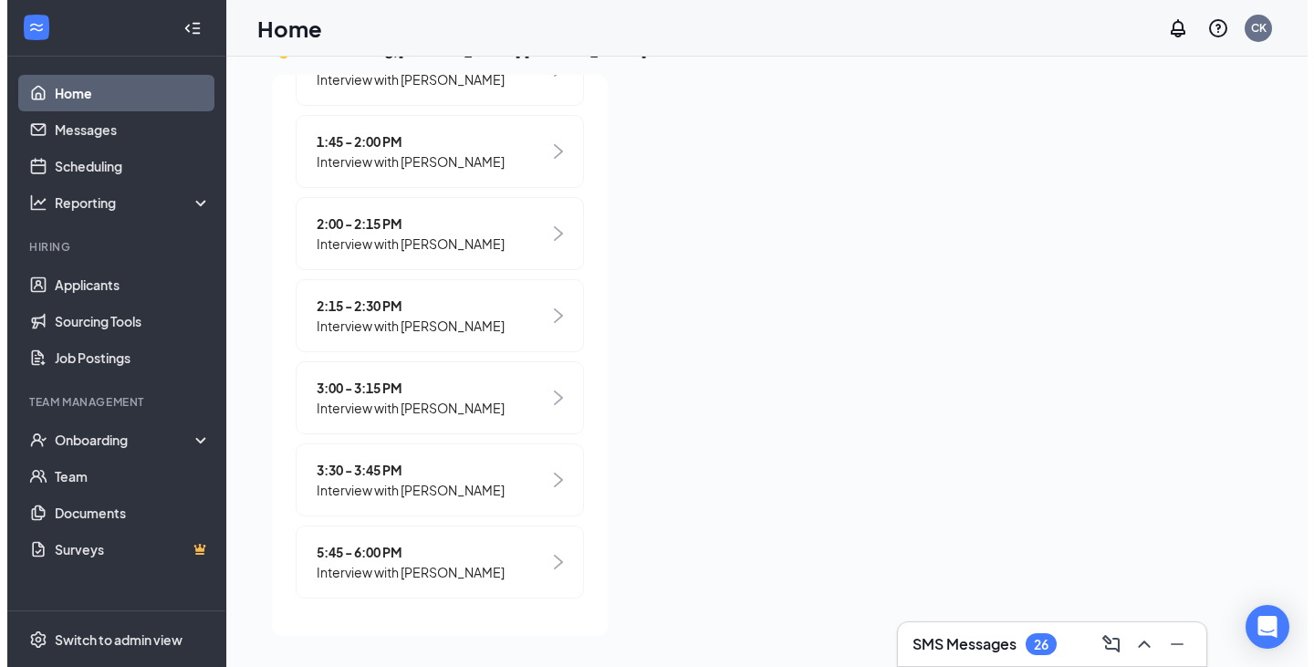
scroll to position [0, 0]
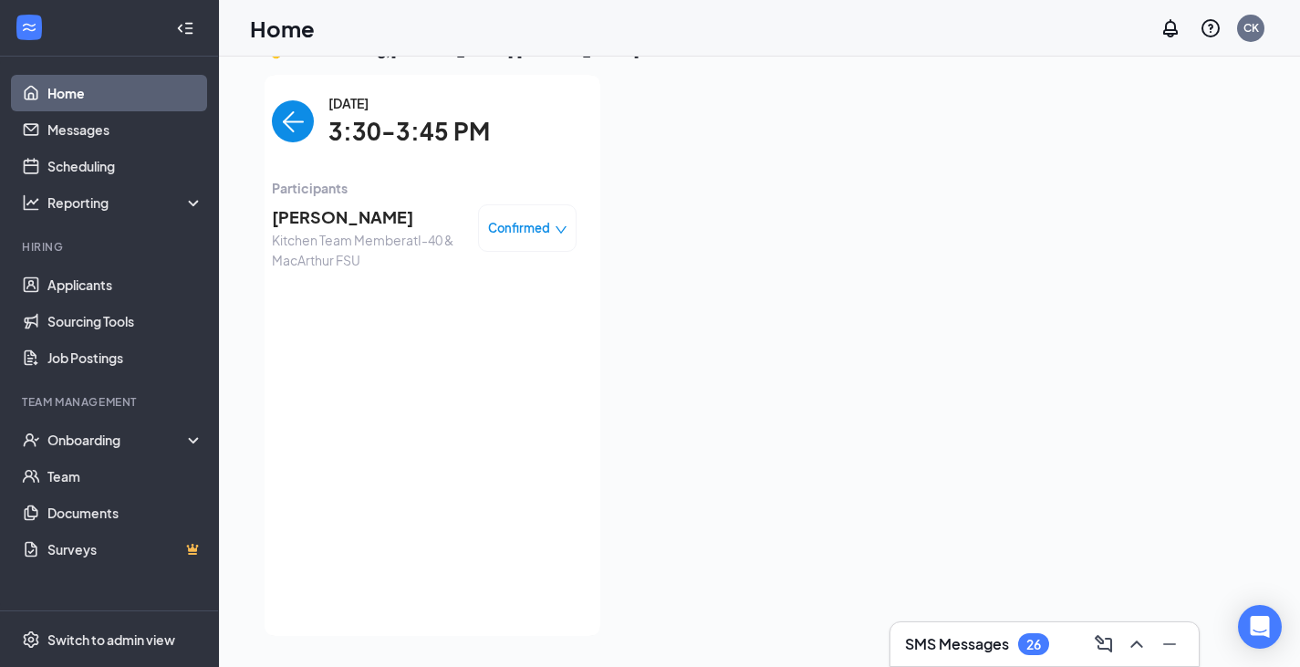
click at [339, 207] on span "[PERSON_NAME]" at bounding box center [368, 217] width 192 height 26
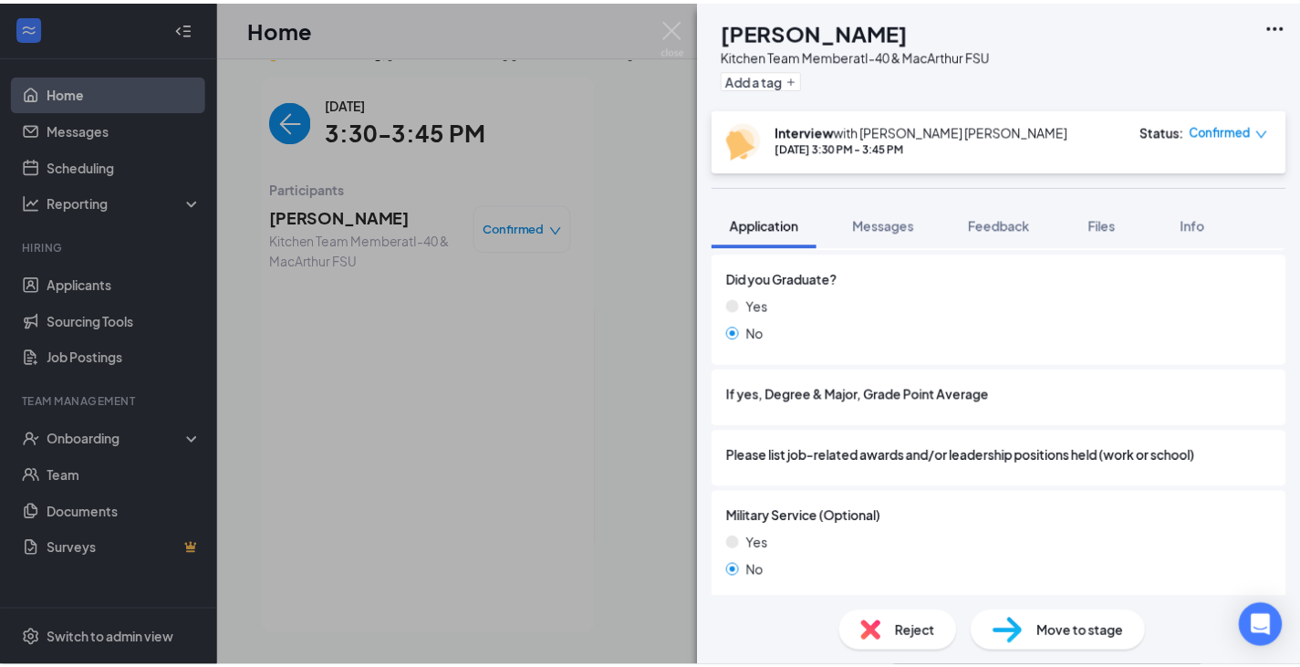
scroll to position [2321, 0]
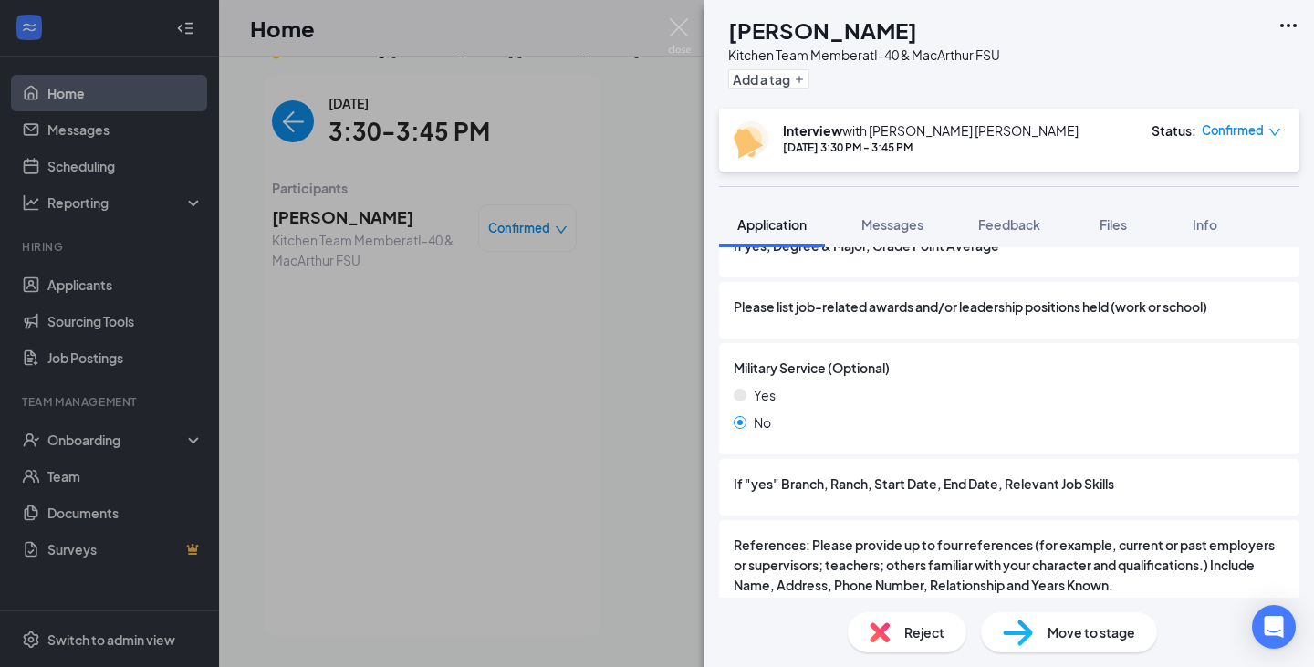
click at [674, 51] on img at bounding box center [679, 36] width 23 height 36
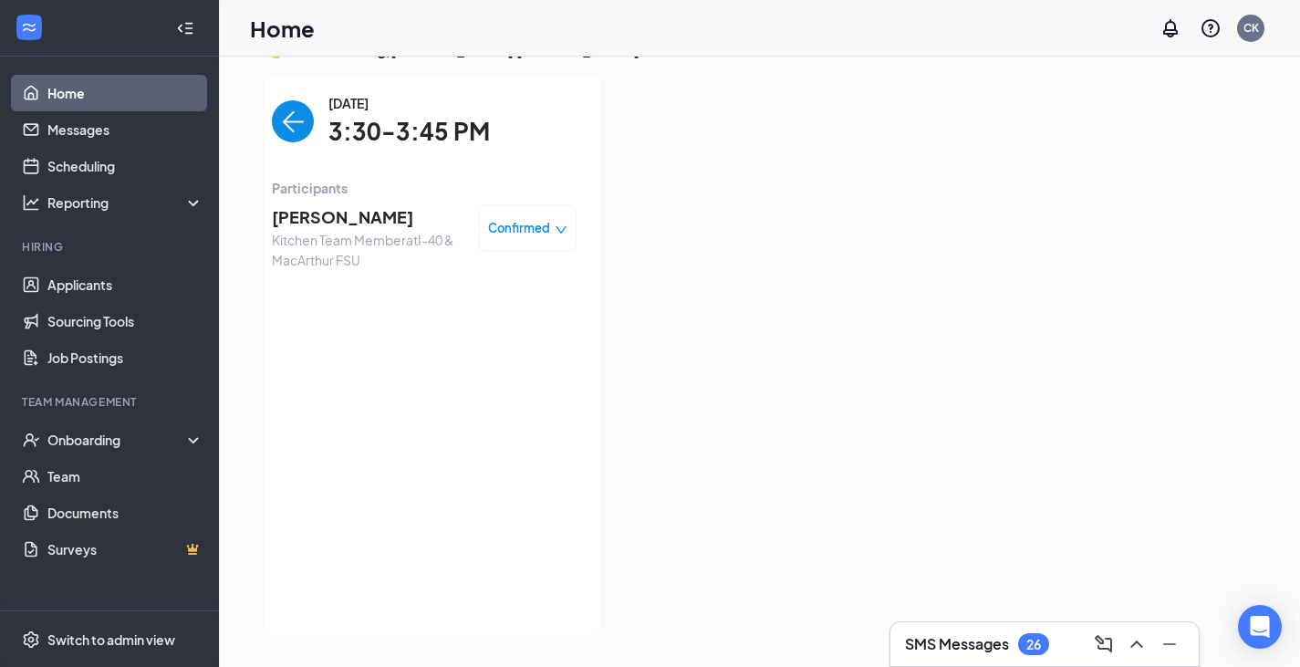
click at [517, 226] on span "Confirmed" at bounding box center [519, 228] width 62 height 18
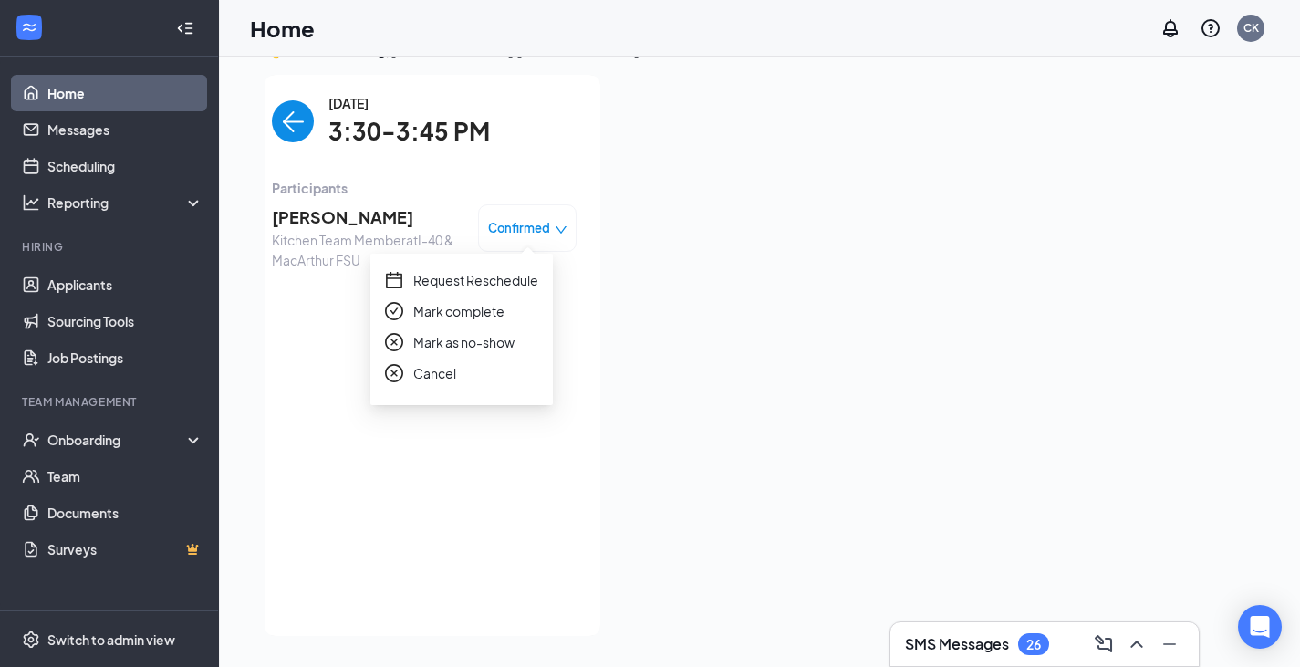
click at [494, 282] on span "Request Reschedule" at bounding box center [475, 280] width 125 height 20
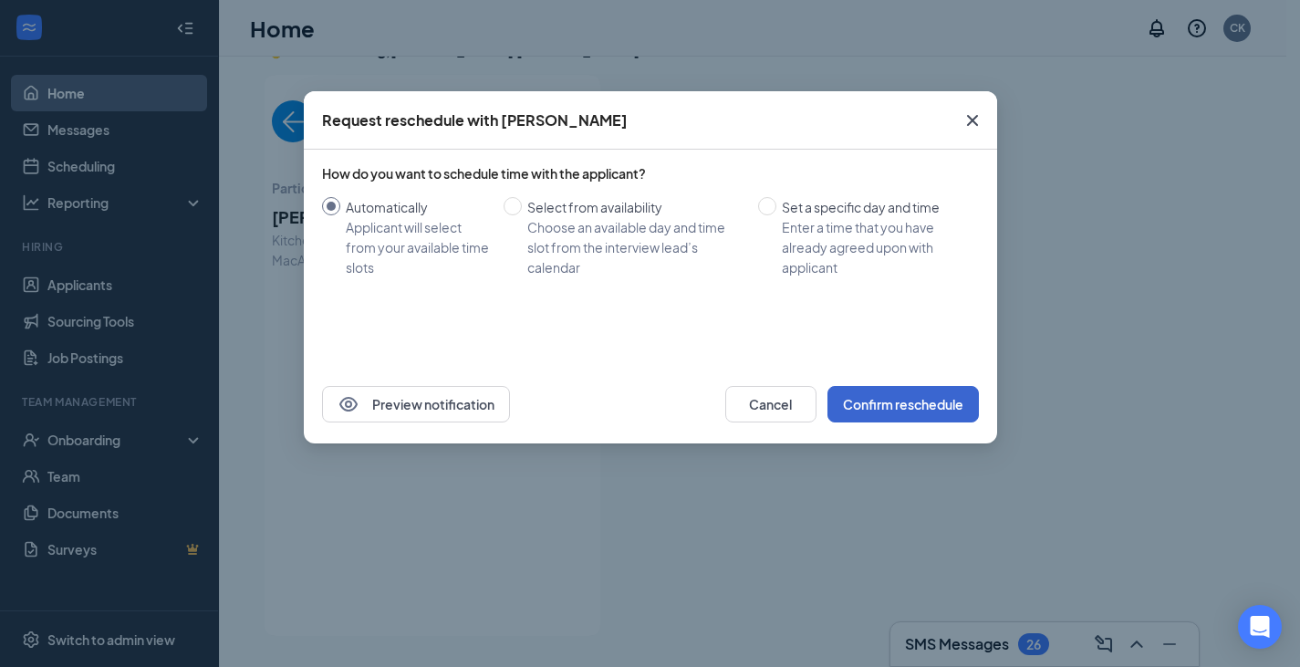
click at [913, 411] on button "Confirm reschedule" at bounding box center [902, 404] width 151 height 36
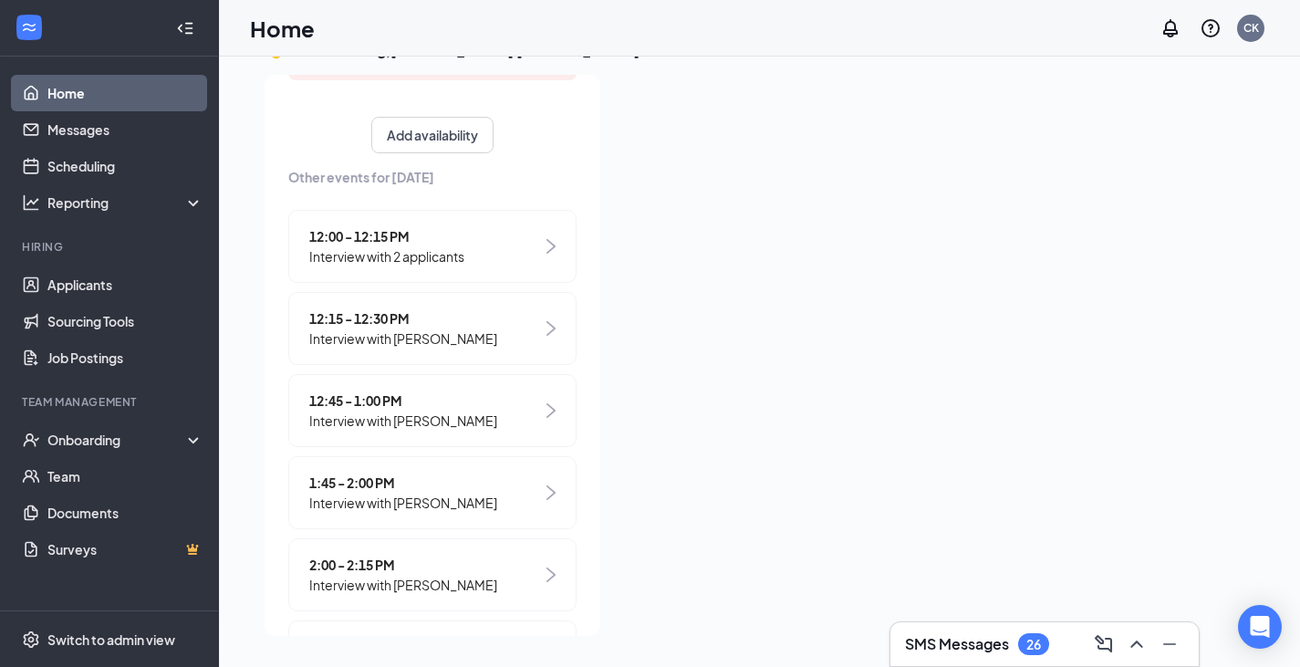
scroll to position [357, 0]
click at [487, 471] on div "1:45 - 2:00 PM Interview with [PERSON_NAME]" at bounding box center [432, 490] width 288 height 73
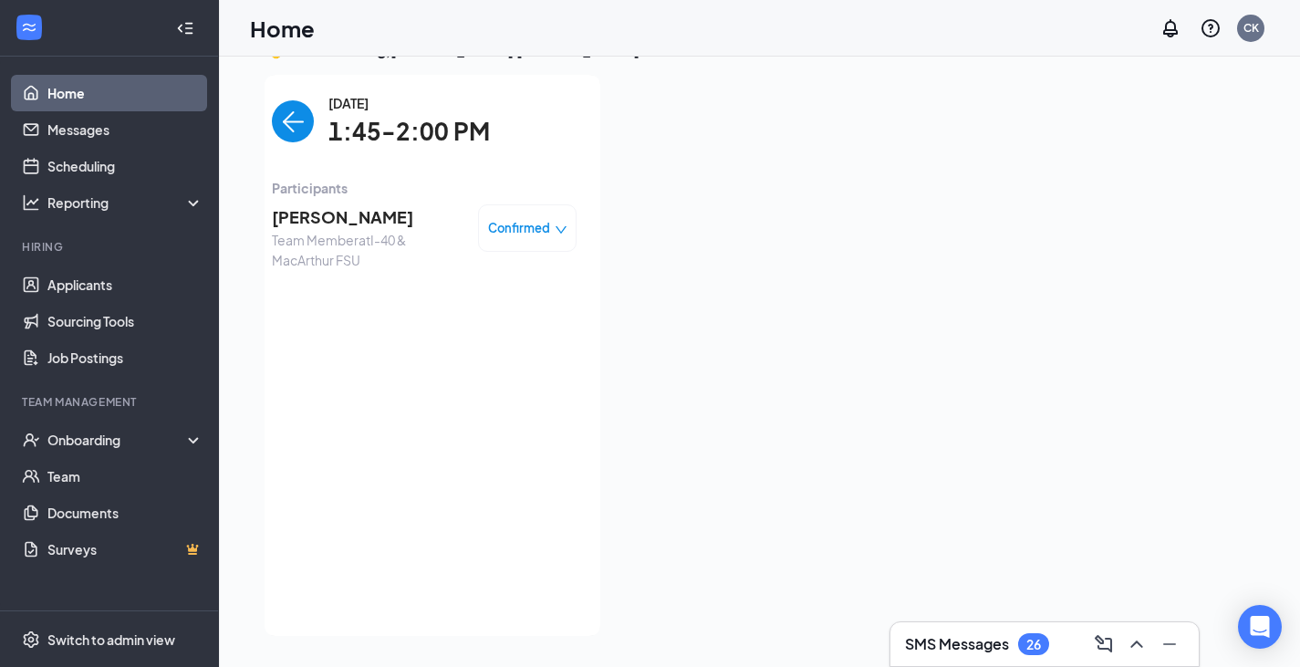
click at [283, 127] on img "back-button" at bounding box center [293, 121] width 42 height 42
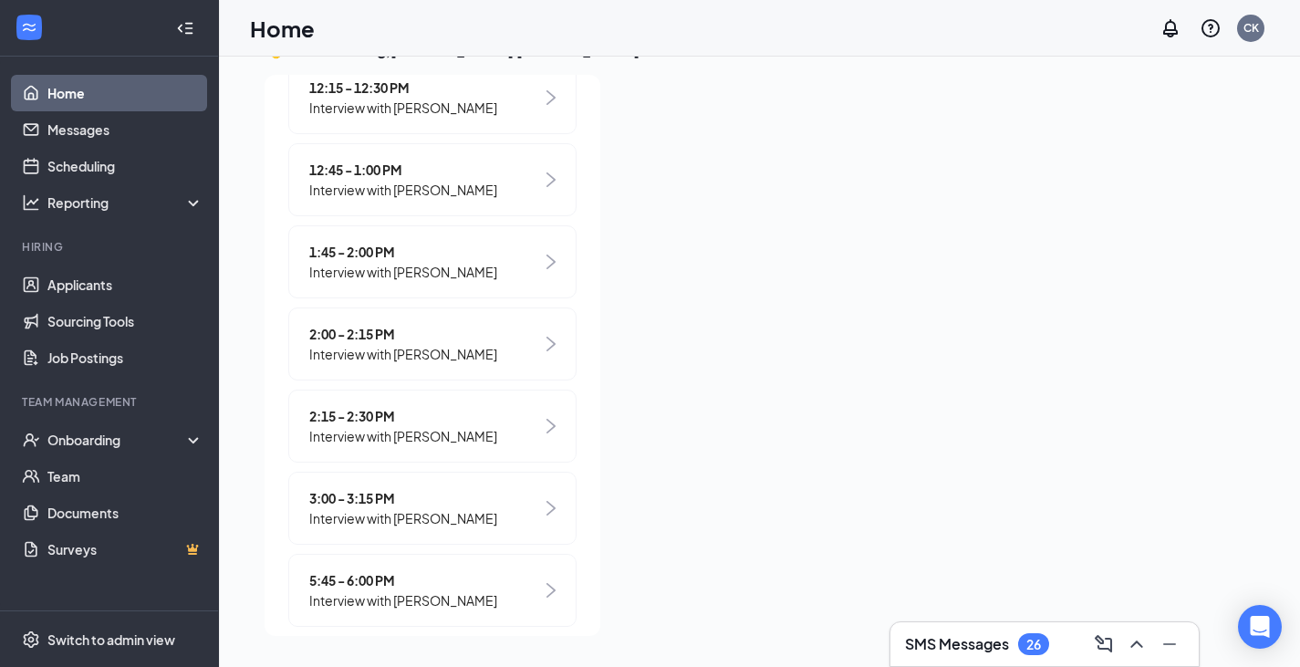
scroll to position [614, 0]
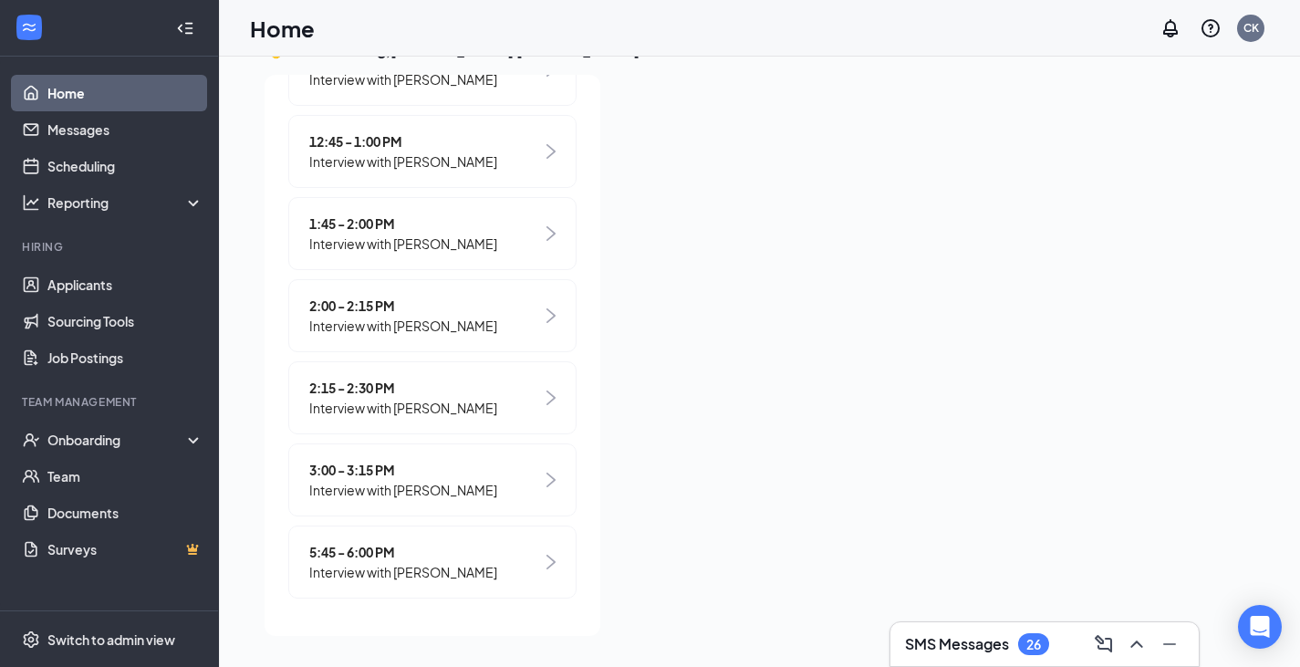
click at [546, 484] on img at bounding box center [550, 480] width 9 height 15
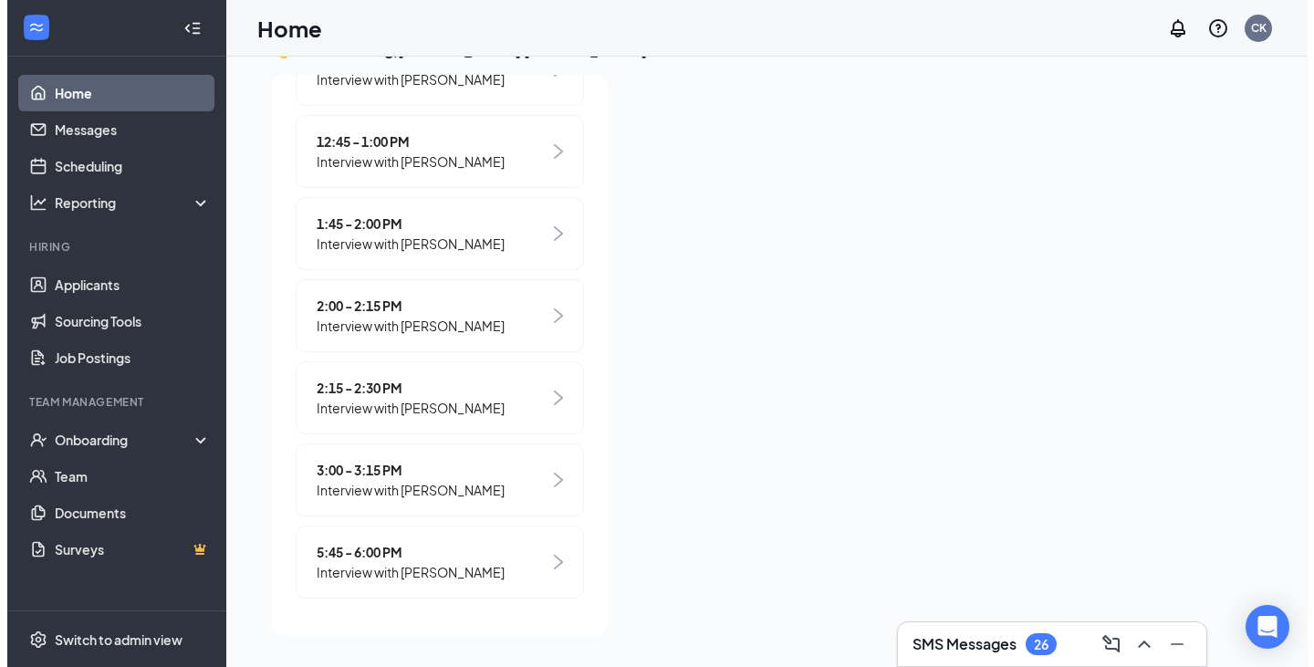
scroll to position [0, 0]
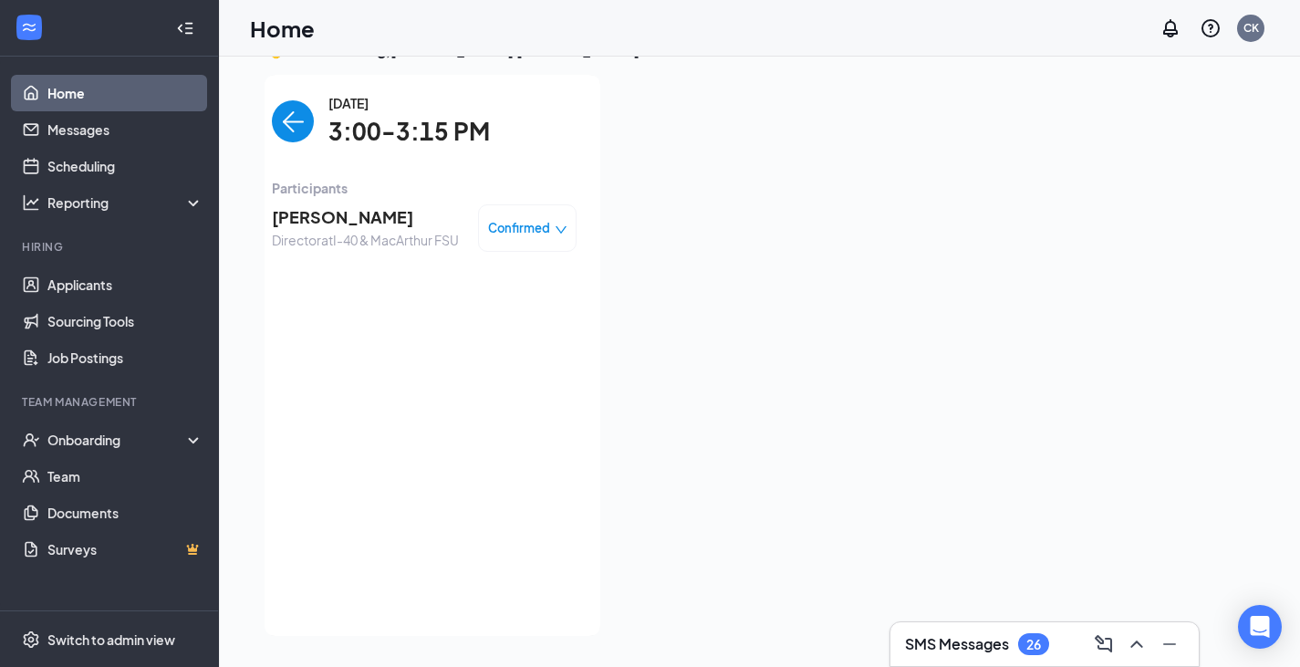
click at [377, 206] on span "[PERSON_NAME]" at bounding box center [365, 217] width 187 height 26
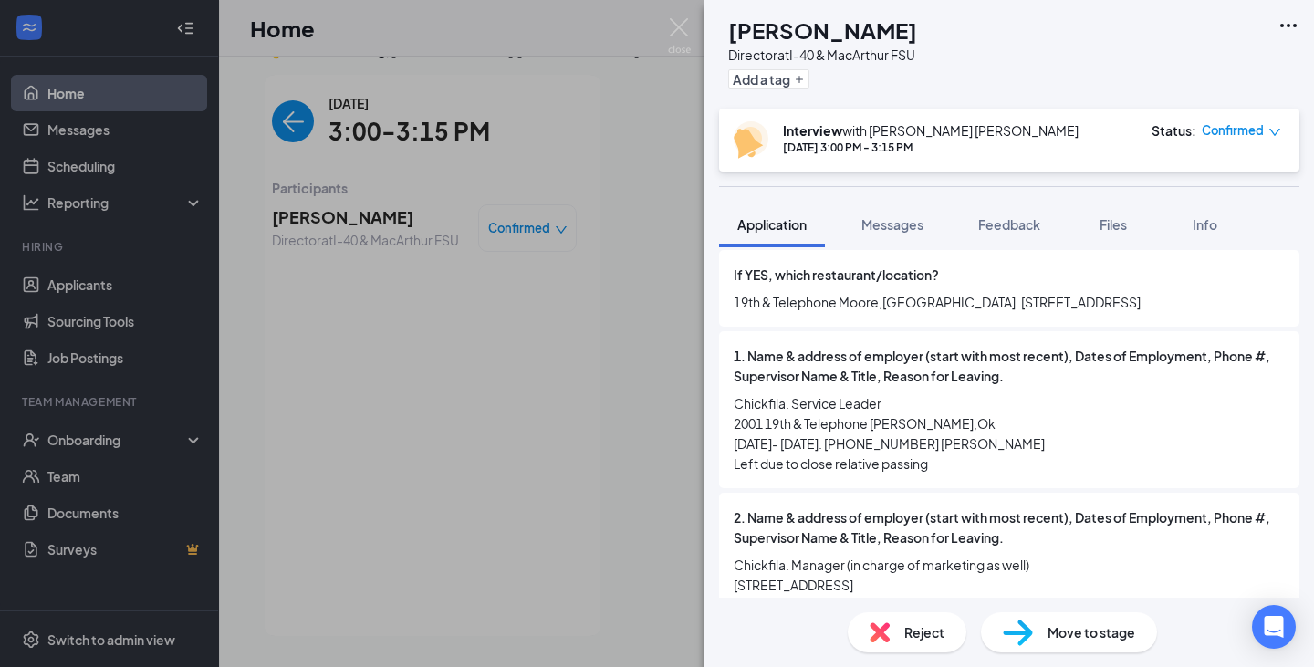
scroll to position [1523, 0]
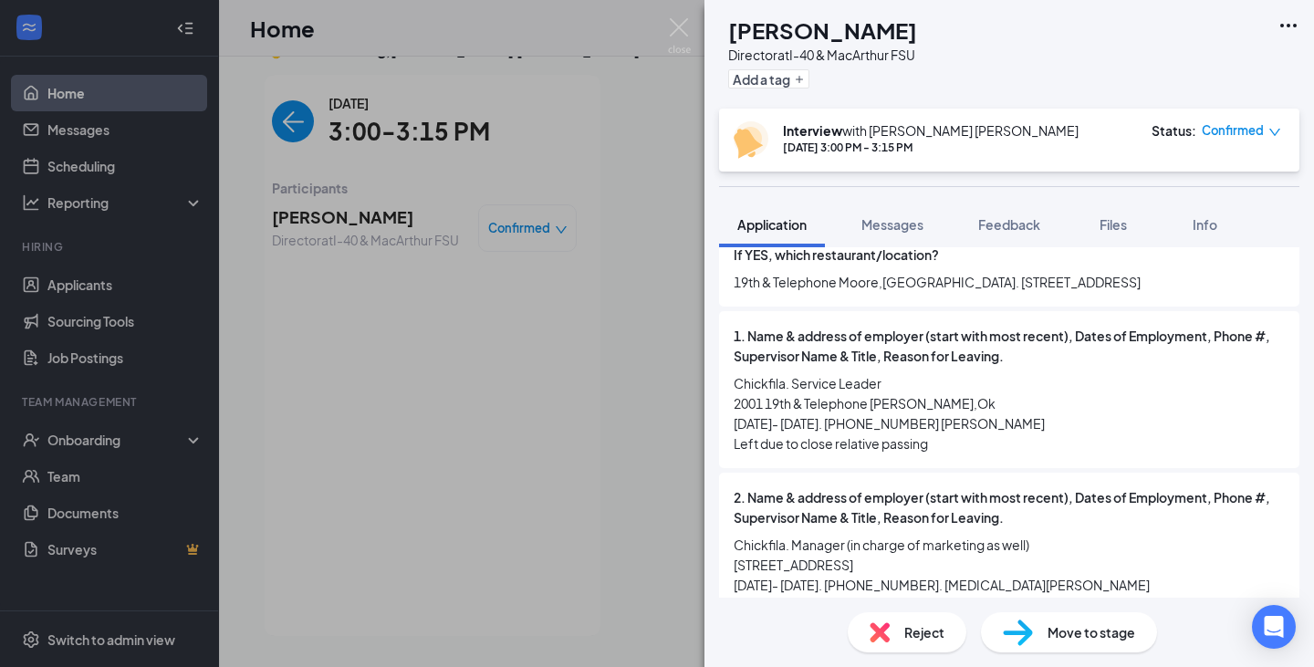
click at [1212, 510] on span "2. Name & address of employer (start with most recent), Dates of Employment, Ph…" at bounding box center [1008, 507] width 551 height 40
click at [1222, 478] on div "2. Name & address of employer (start with most recent), Dates of Employment, Ph…" at bounding box center [1009, 551] width 580 height 157
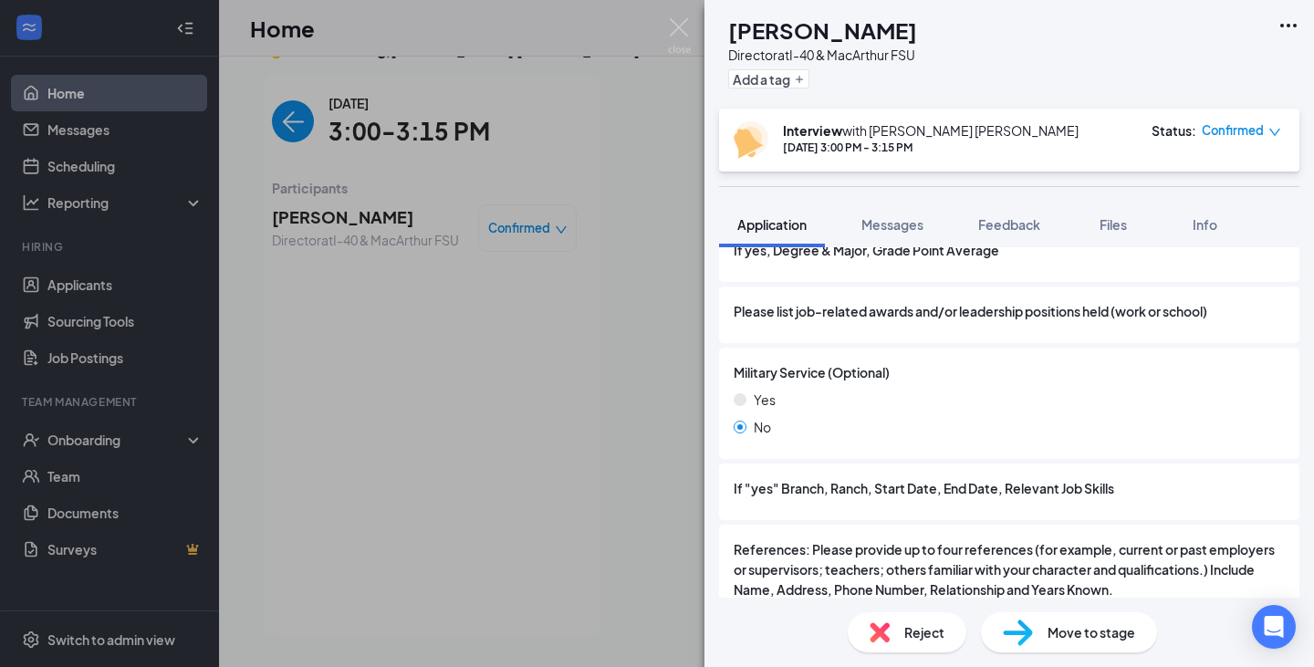
scroll to position [2633, 0]
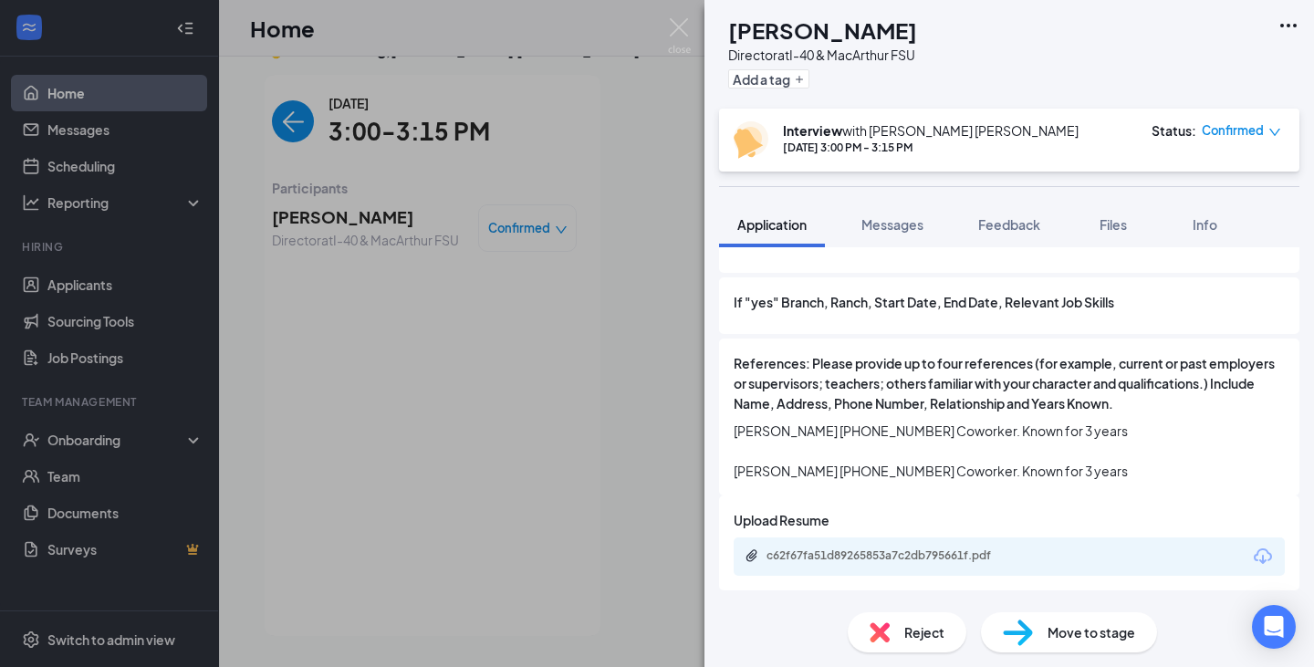
click at [1252, 566] on icon "Download" at bounding box center [1263, 557] width 22 height 22
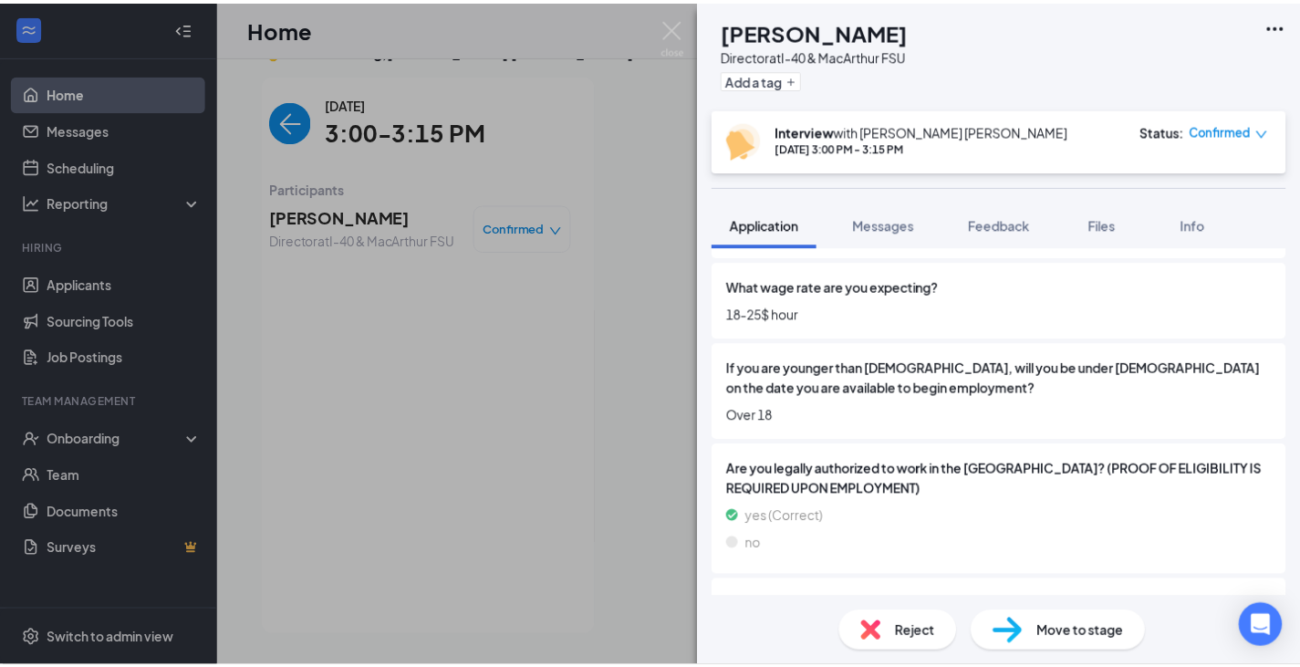
scroll to position [335, 0]
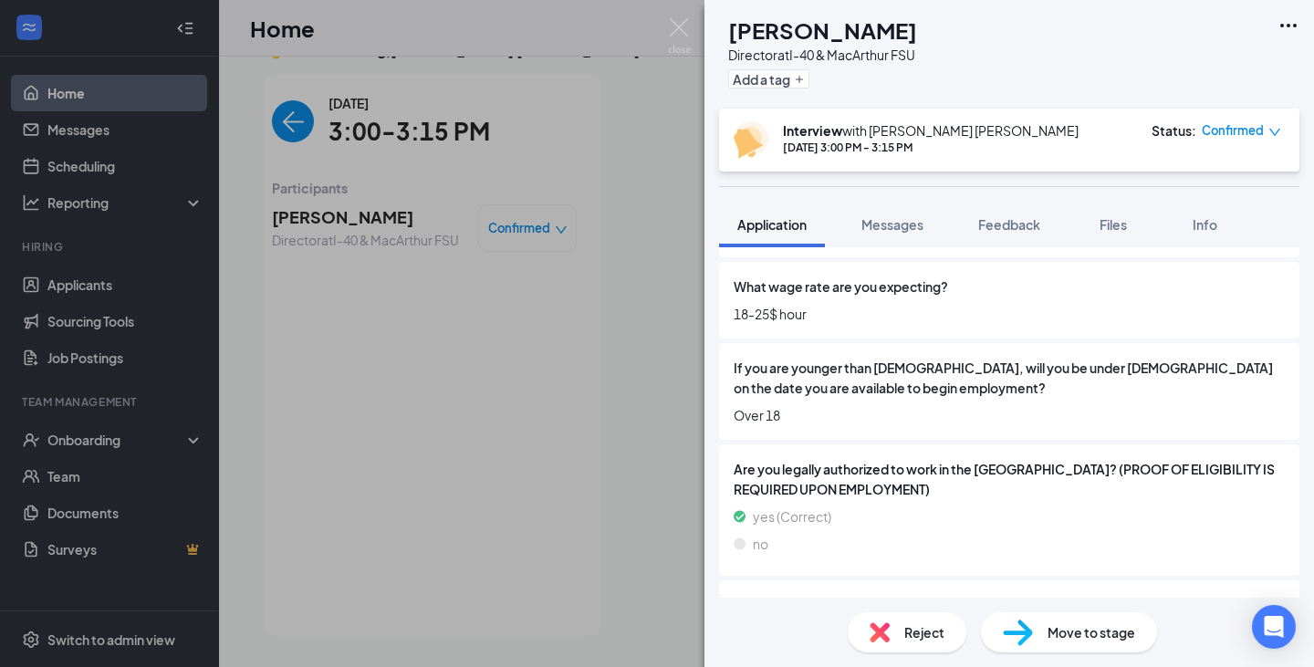
click at [686, 31] on img at bounding box center [679, 36] width 23 height 36
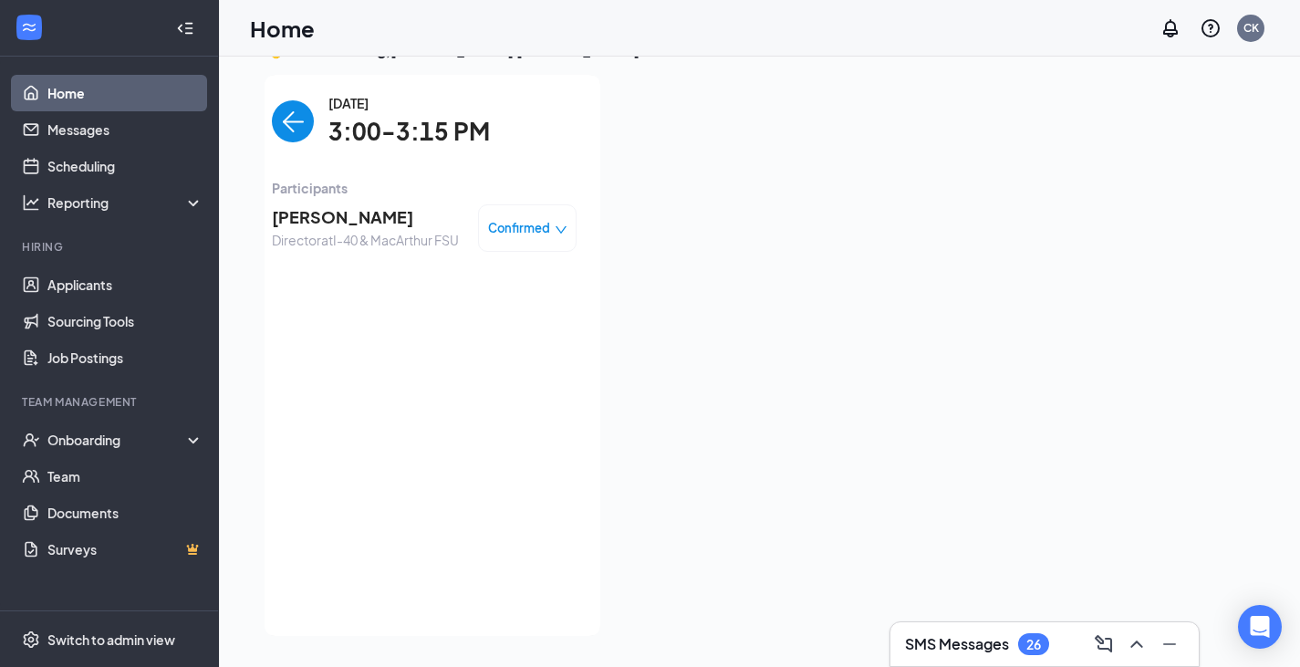
click at [286, 140] on img "back-button" at bounding box center [293, 121] width 42 height 42
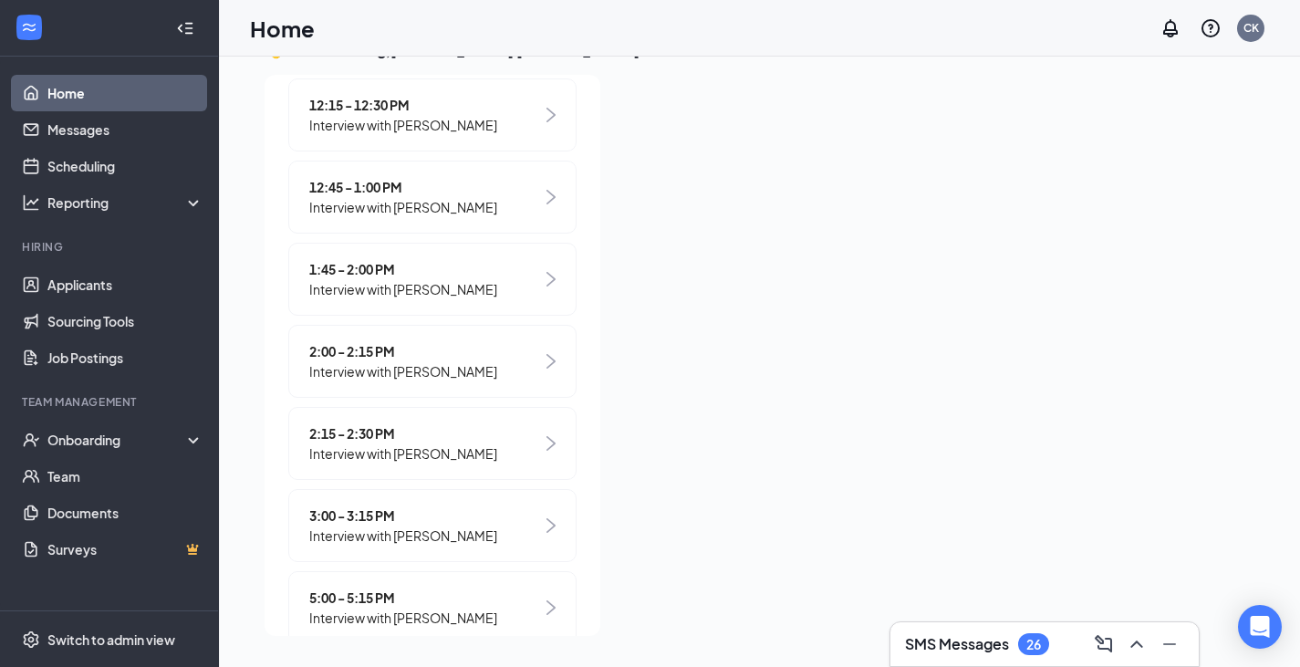
scroll to position [572, 0]
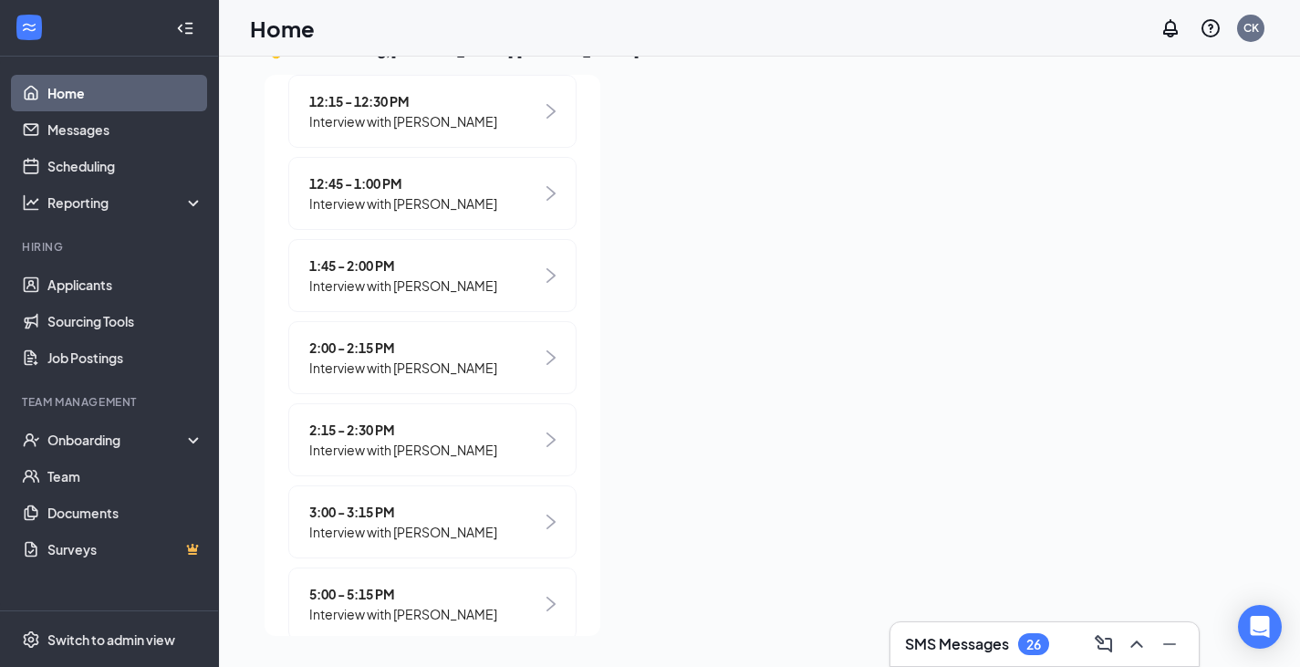
click at [503, 458] on div "2:15 - 2:30 PM Interview with [PERSON_NAME]" at bounding box center [432, 439] width 288 height 73
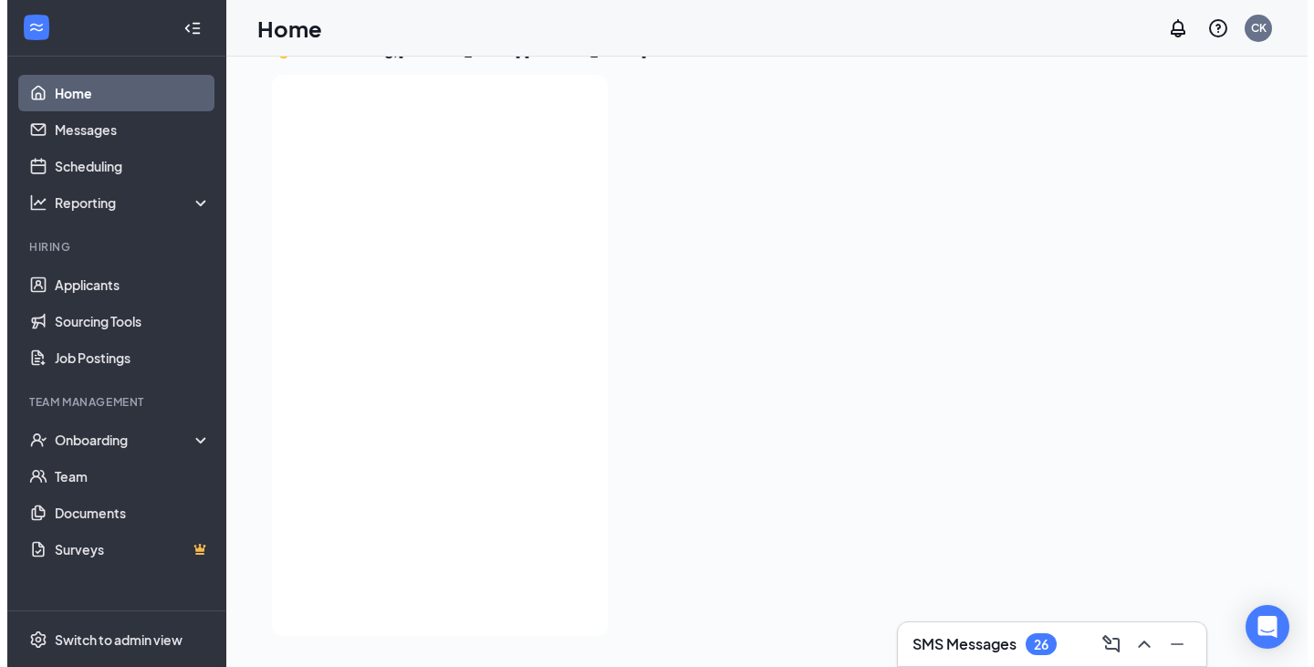
scroll to position [0, 0]
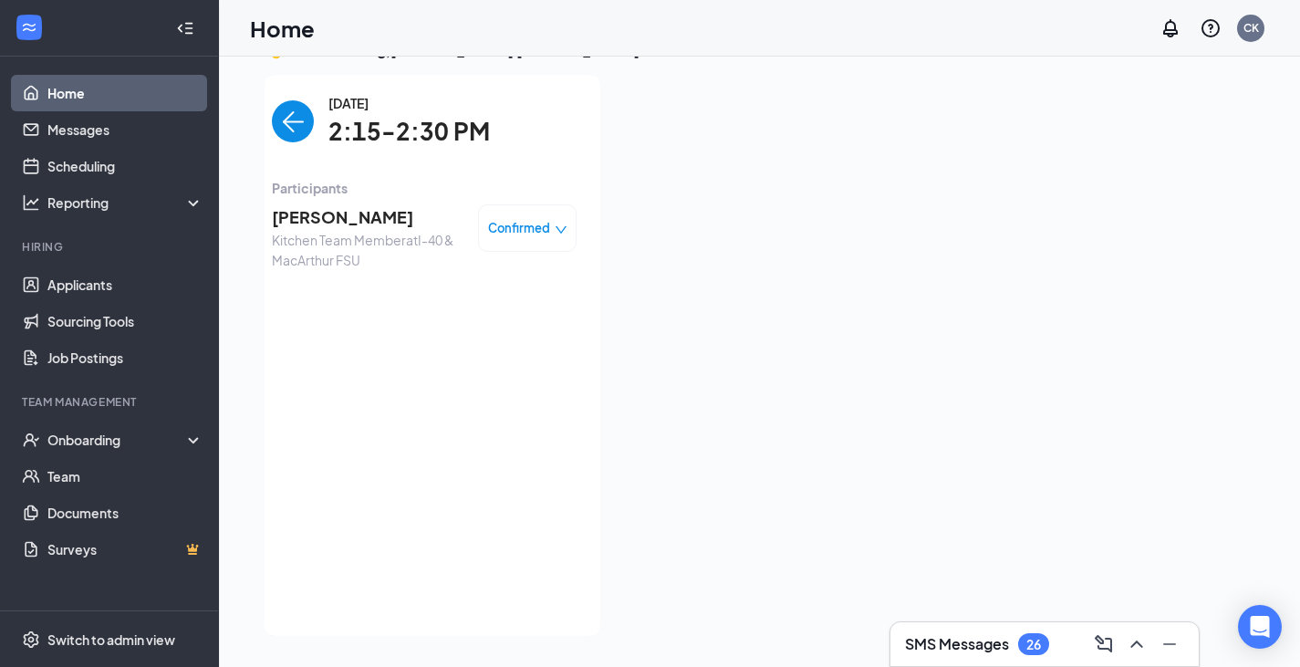
click at [367, 215] on span "[PERSON_NAME]" at bounding box center [368, 217] width 192 height 26
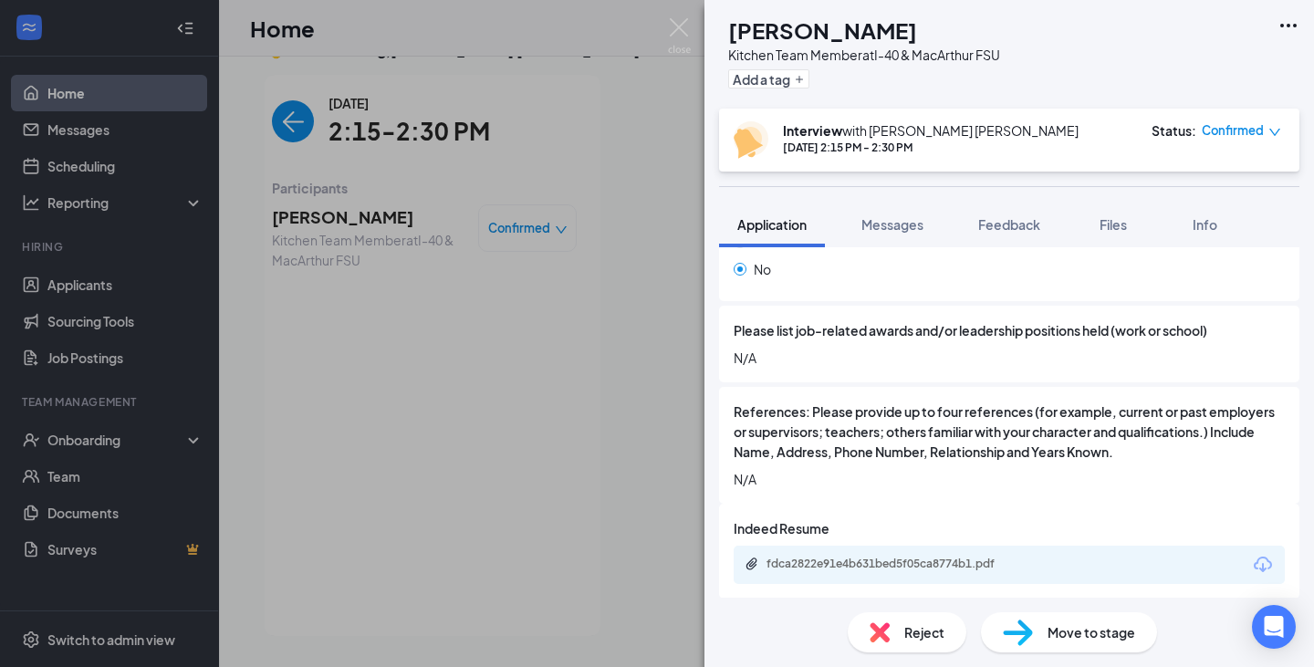
scroll to position [2173, 0]
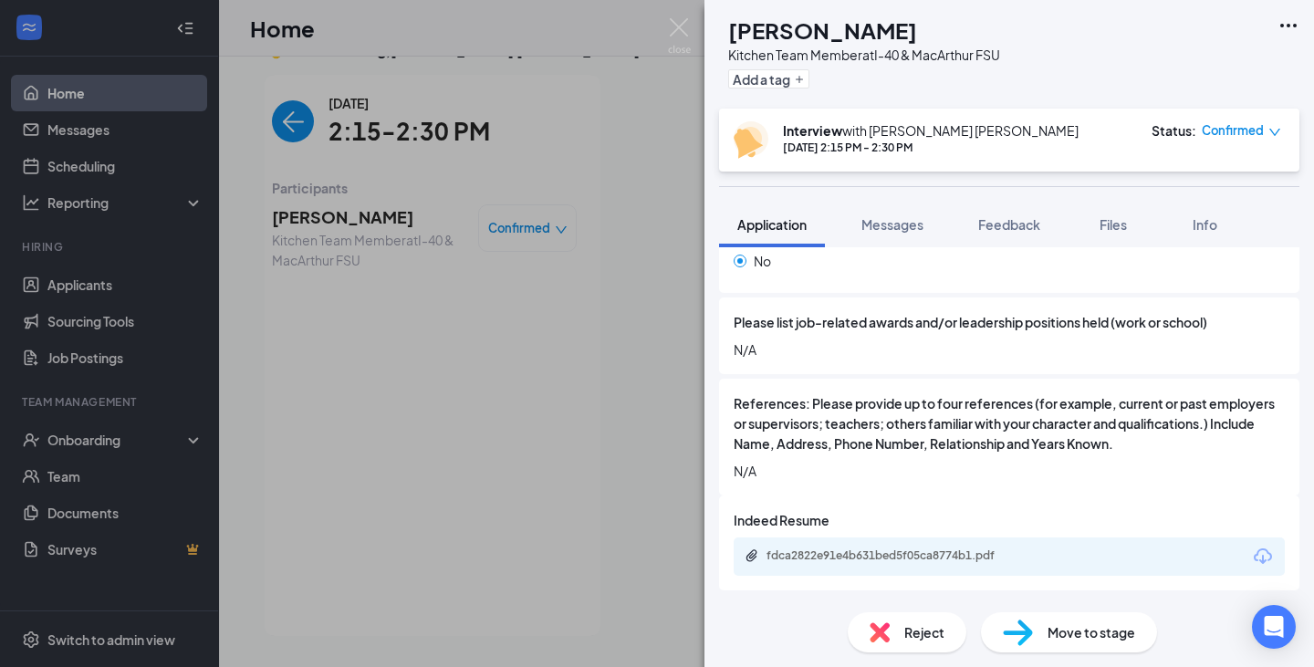
click at [1252, 566] on icon "Download" at bounding box center [1263, 557] width 22 height 22
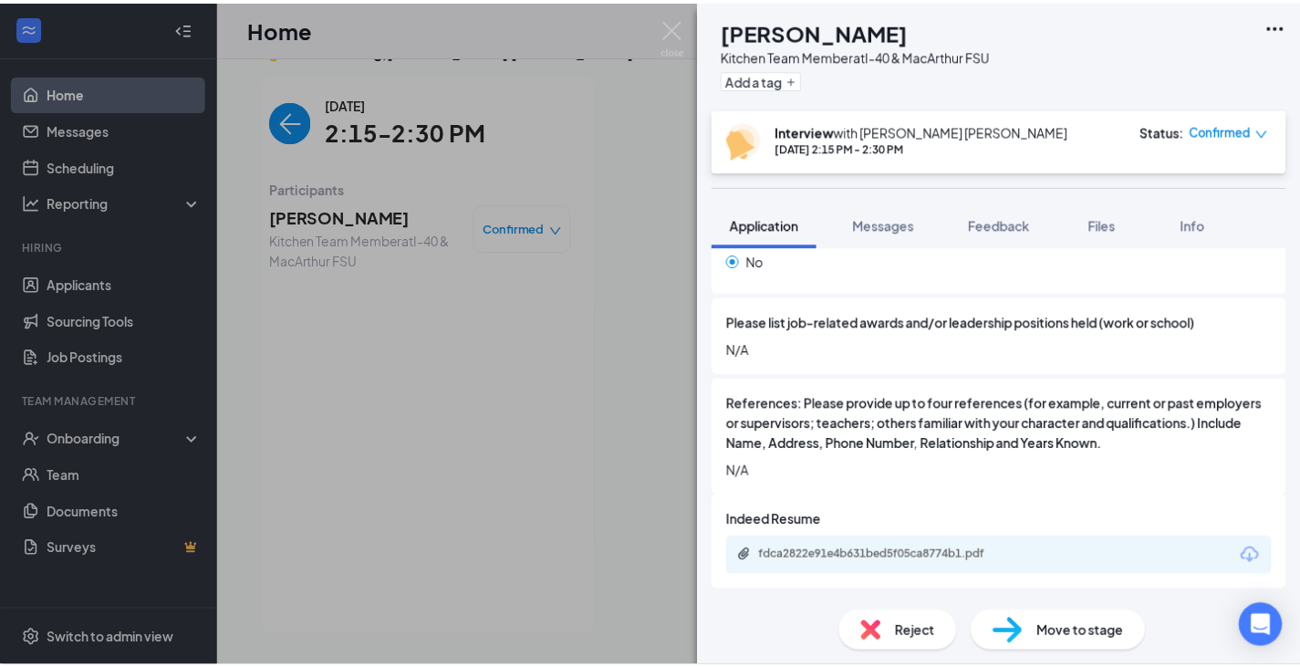
scroll to position [2166, 0]
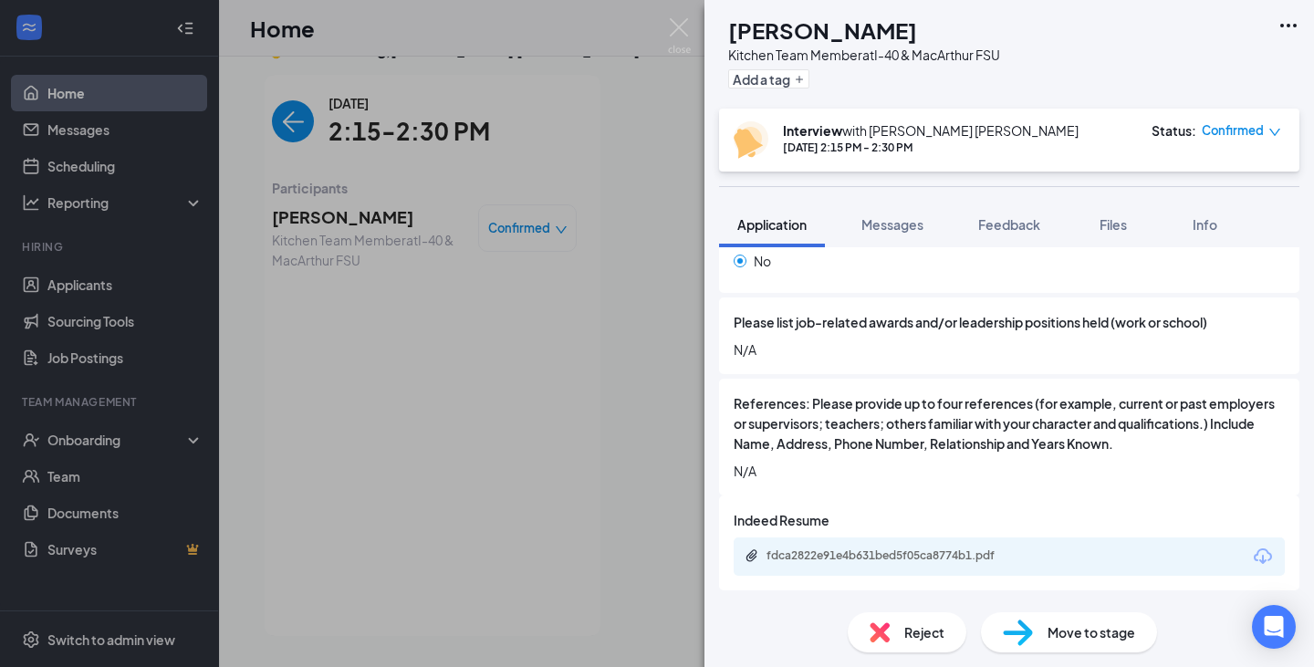
click at [682, 26] on img at bounding box center [679, 36] width 23 height 36
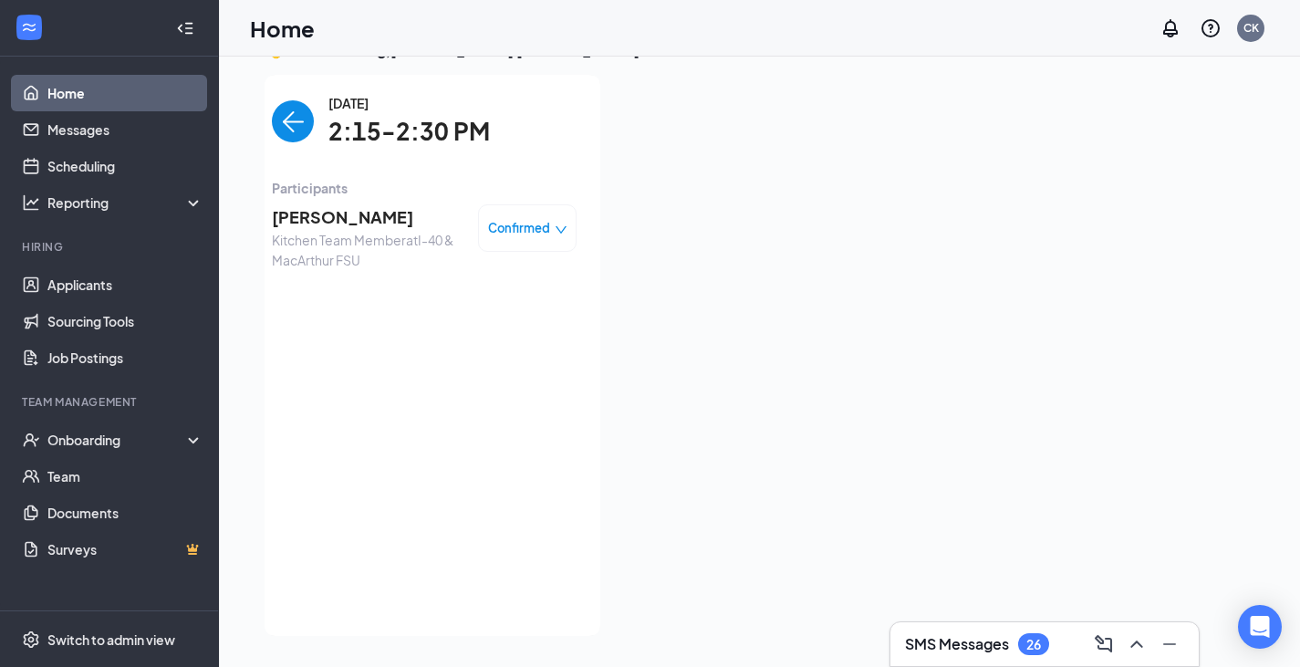
click at [296, 120] on img "back-button" at bounding box center [293, 121] width 42 height 42
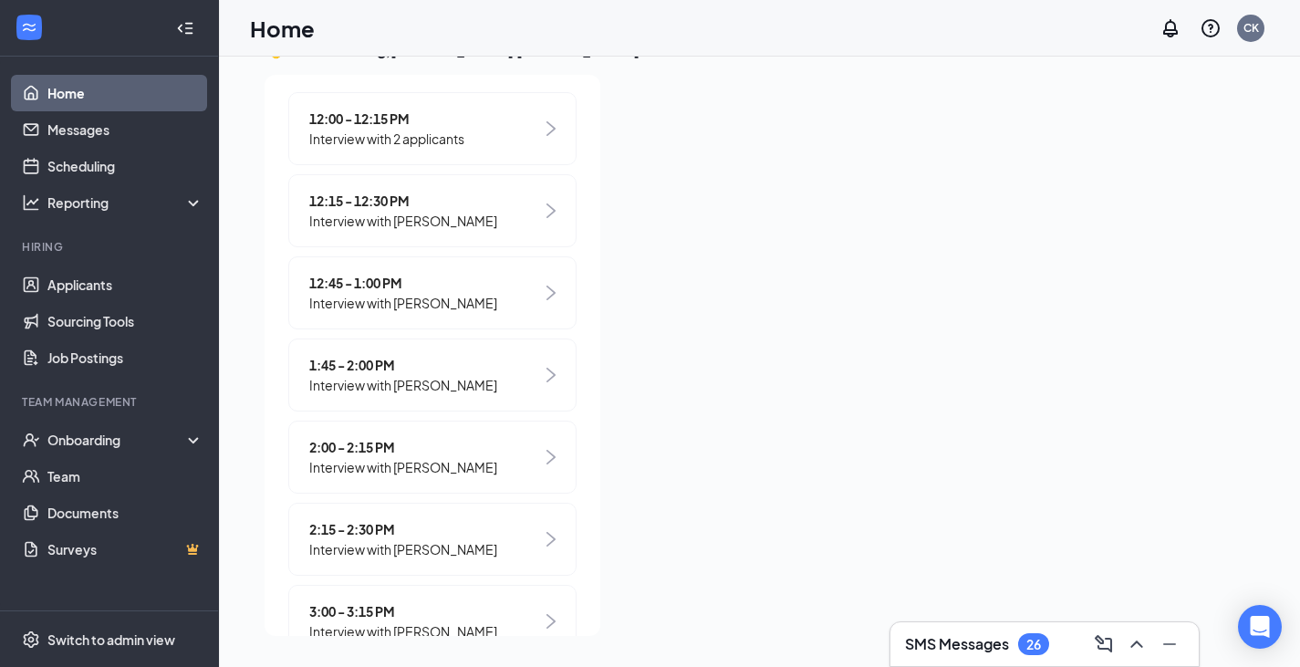
scroll to position [513, 0]
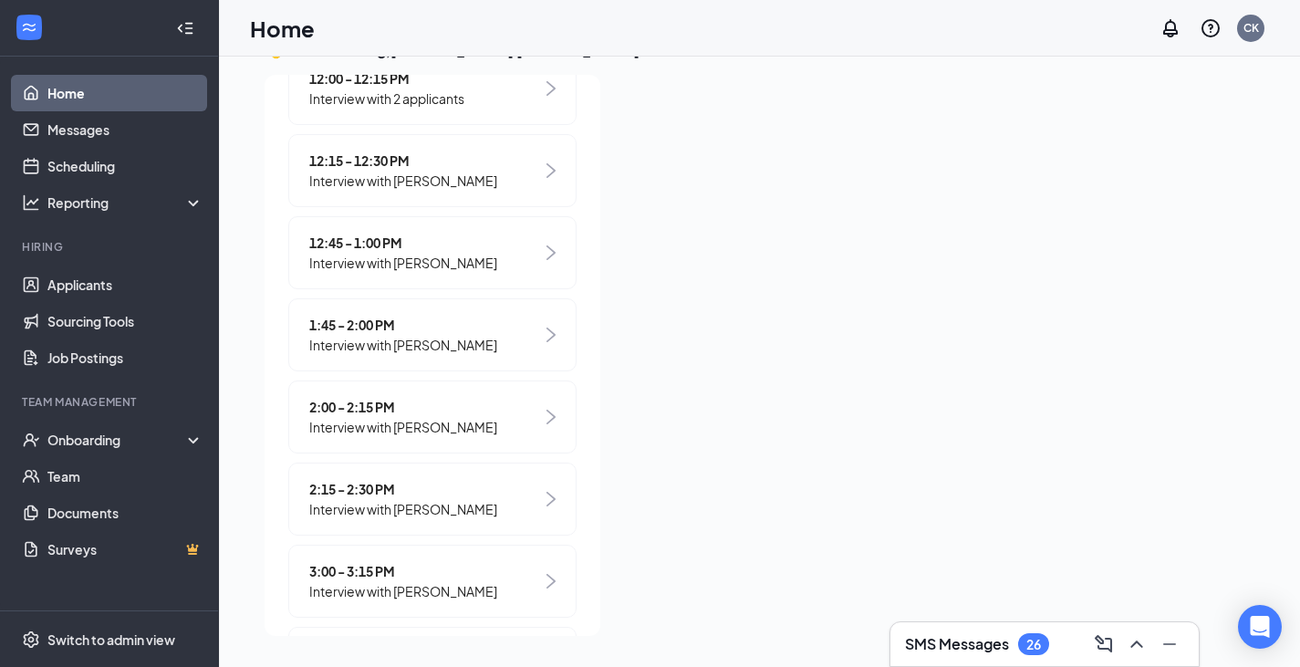
click at [500, 439] on div "2:00 - 2:15 PM Interview with [PERSON_NAME]" at bounding box center [432, 416] width 288 height 73
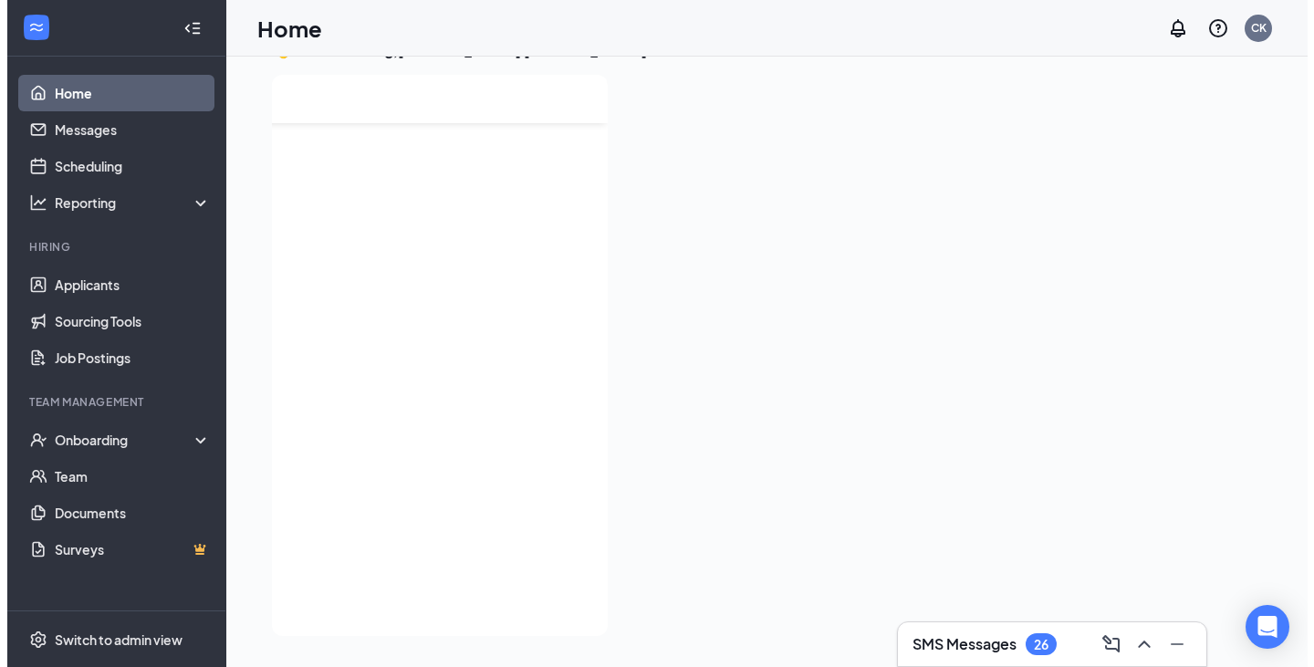
scroll to position [0, 0]
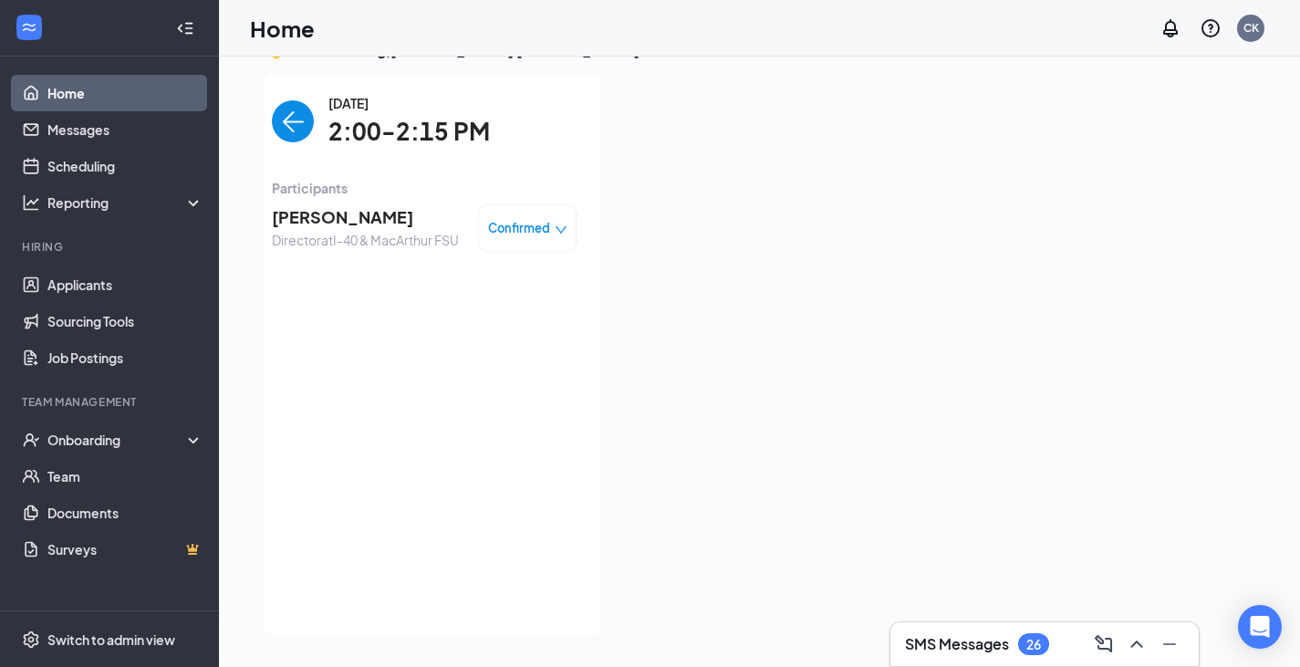
click at [353, 217] on span "[PERSON_NAME]" at bounding box center [365, 217] width 187 height 26
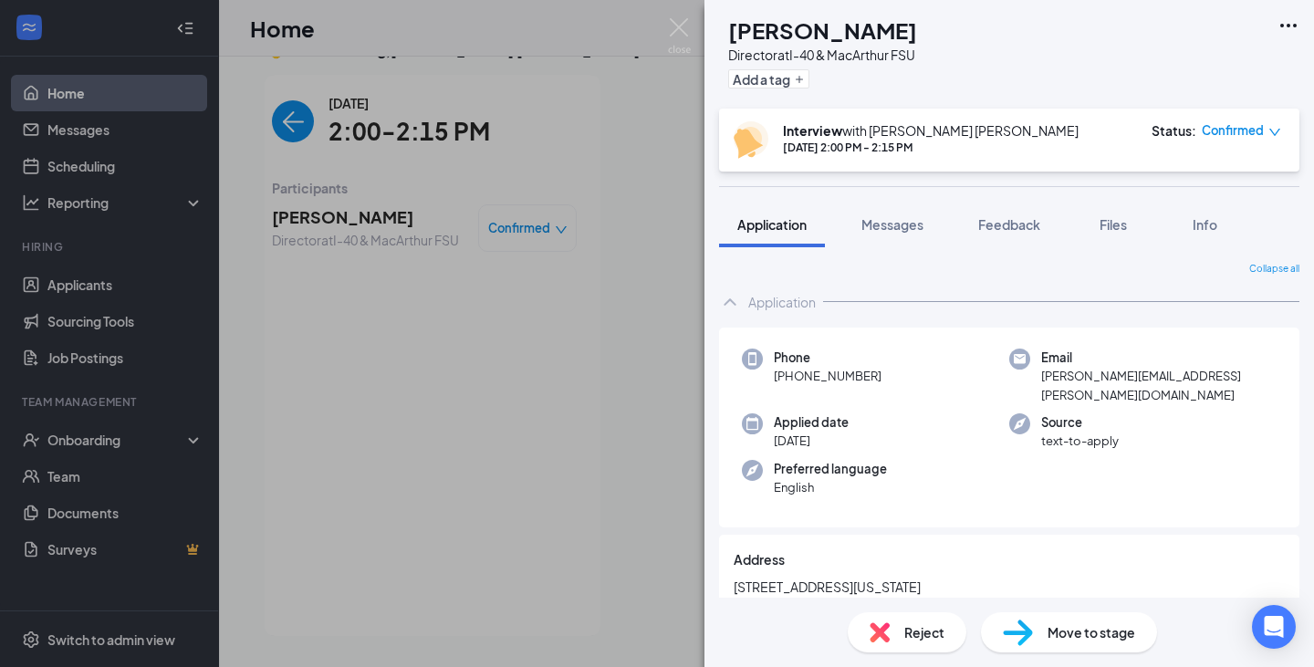
click at [689, 41] on img at bounding box center [679, 36] width 23 height 36
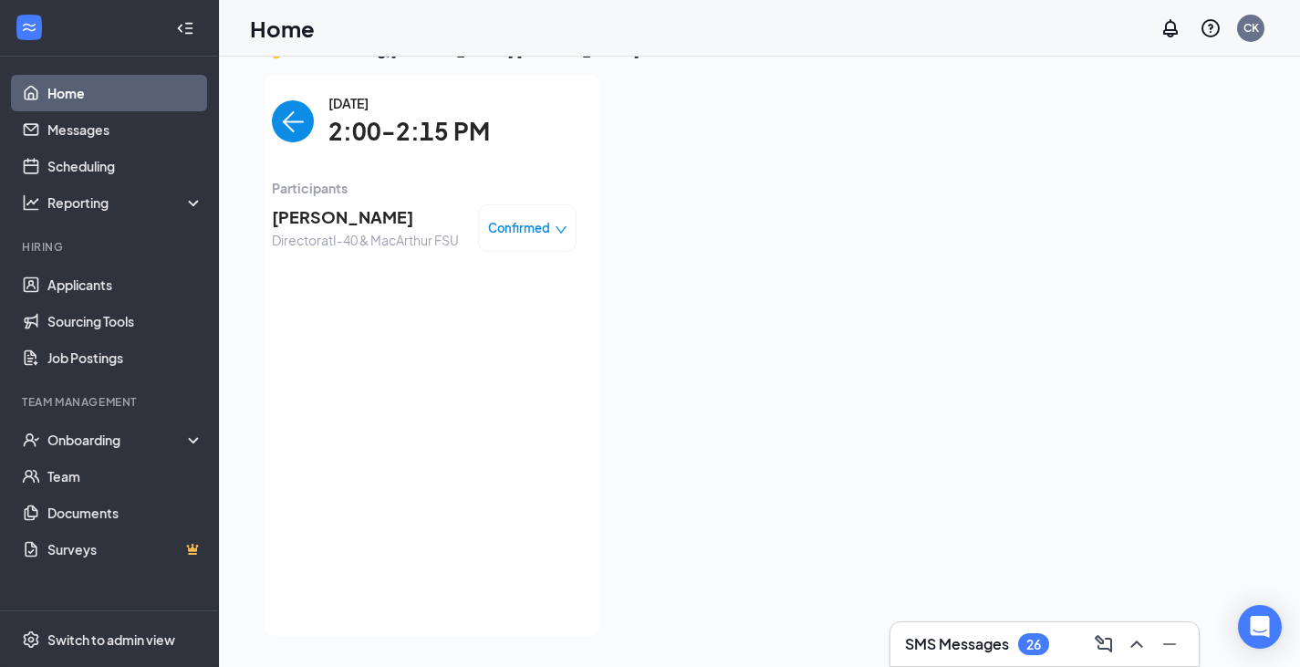
click at [281, 129] on img "back-button" at bounding box center [293, 121] width 42 height 42
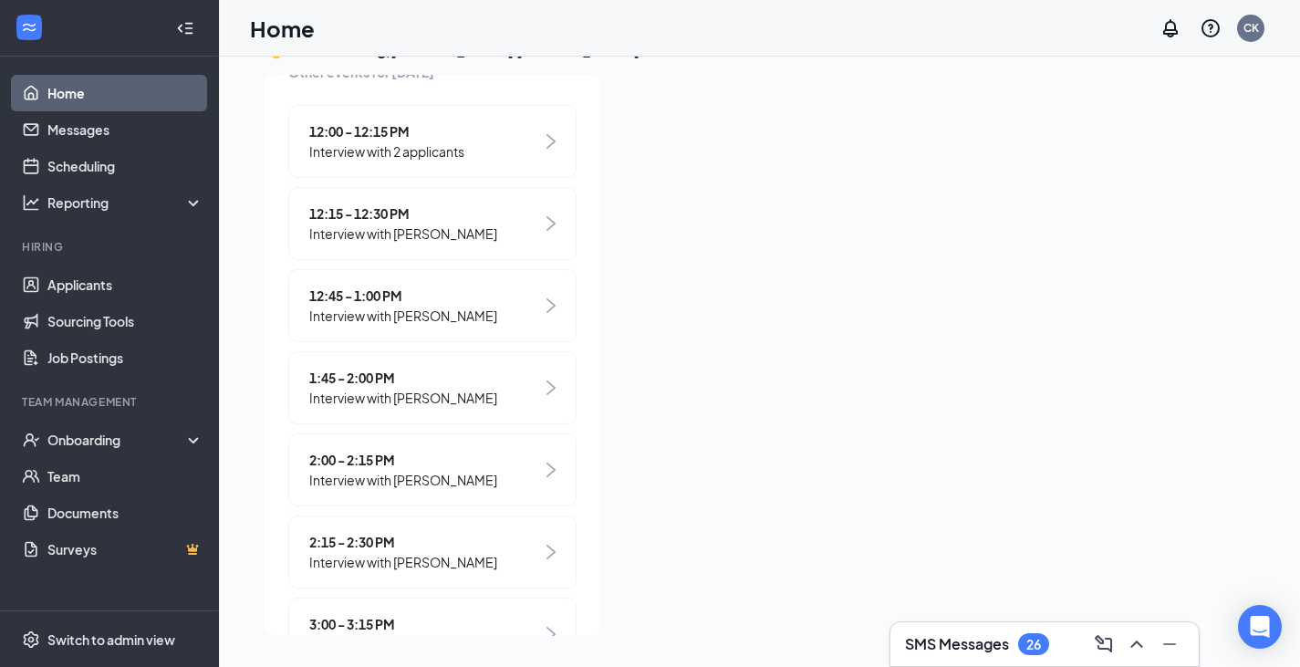
scroll to position [462, 0]
click at [546, 382] on img at bounding box center [550, 386] width 9 height 15
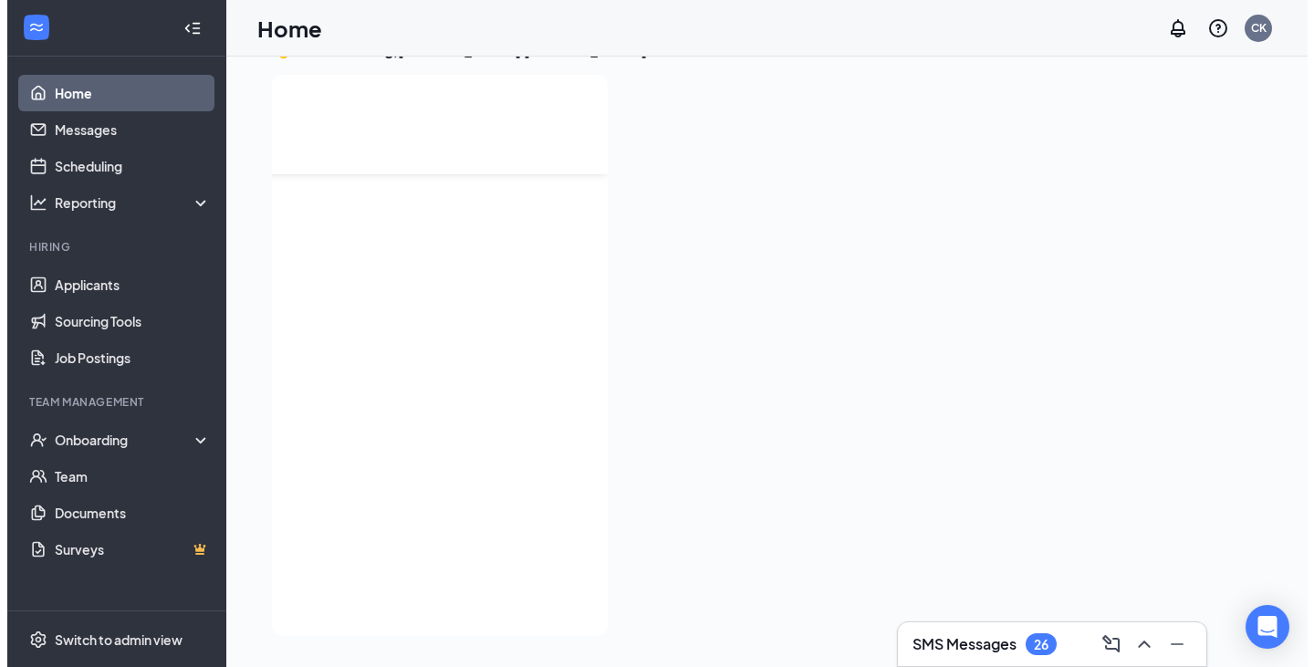
scroll to position [0, 0]
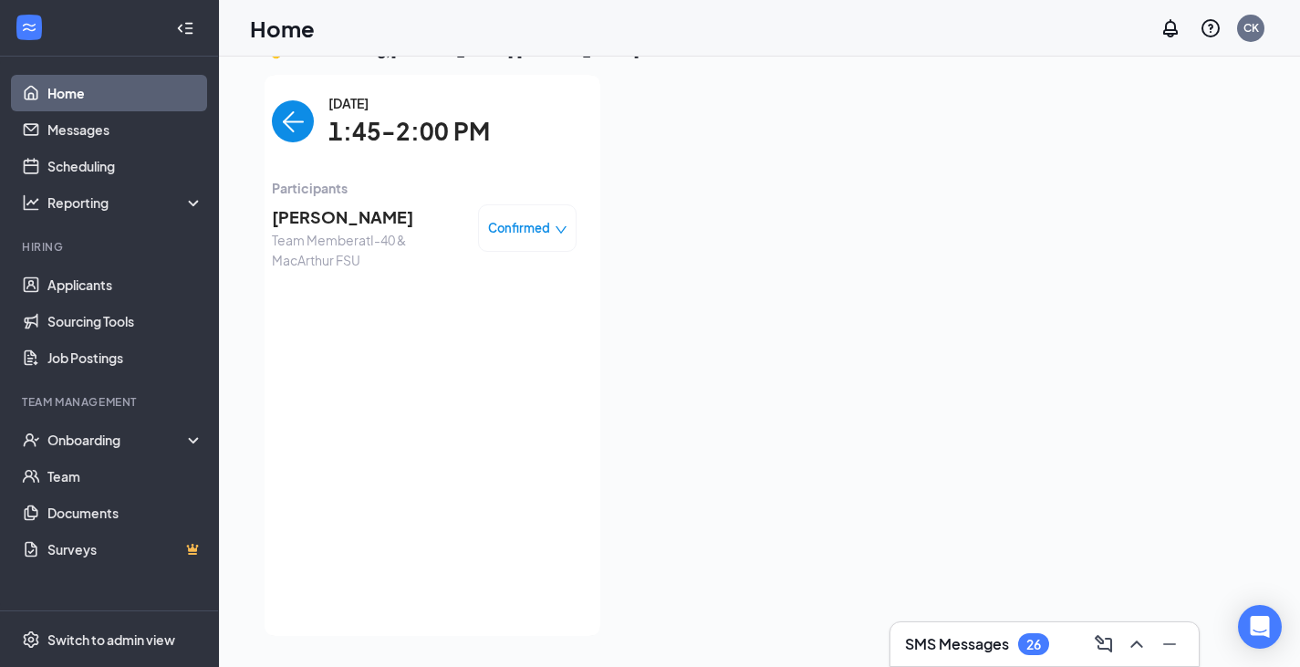
click at [346, 222] on span "[PERSON_NAME]" at bounding box center [368, 217] width 192 height 26
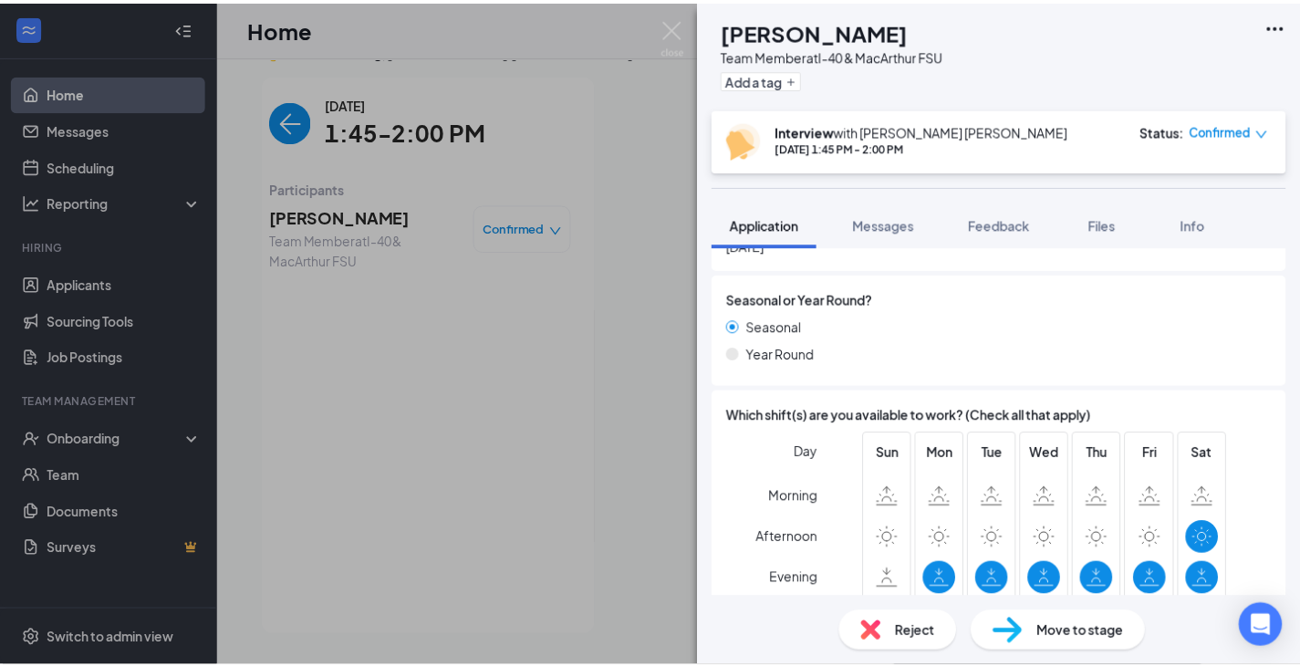
scroll to position [819, 0]
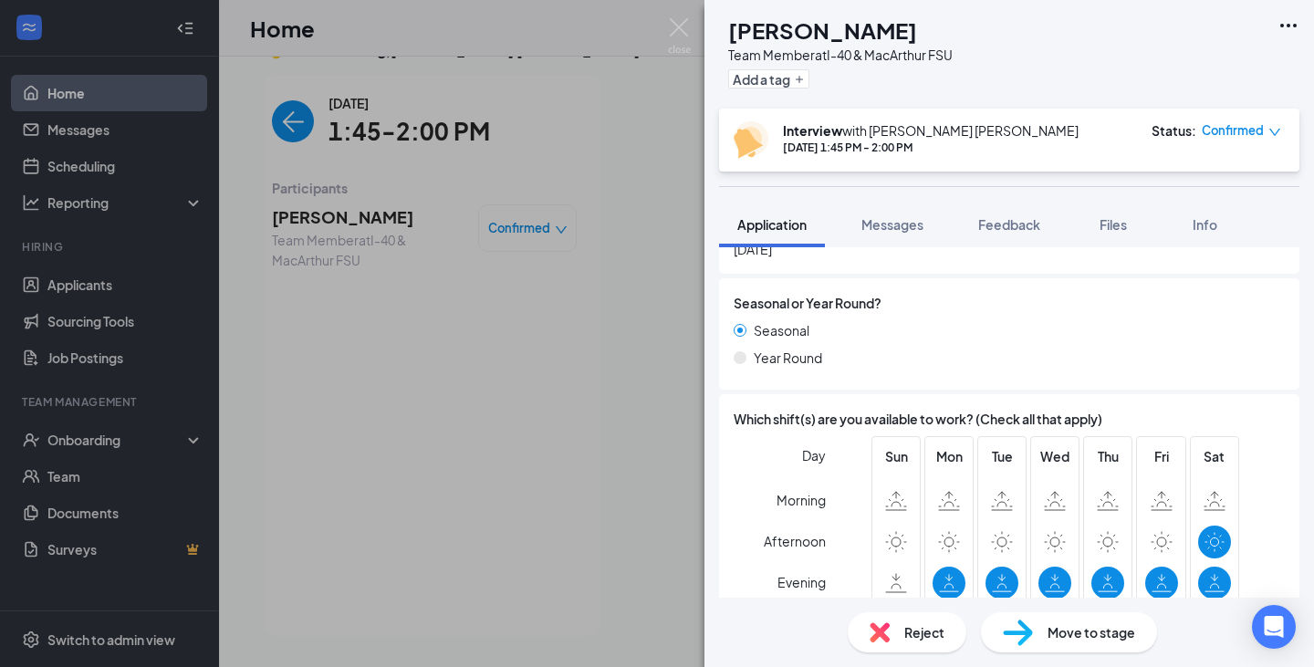
click at [1253, 140] on span "Confirmed" at bounding box center [1232, 130] width 62 height 18
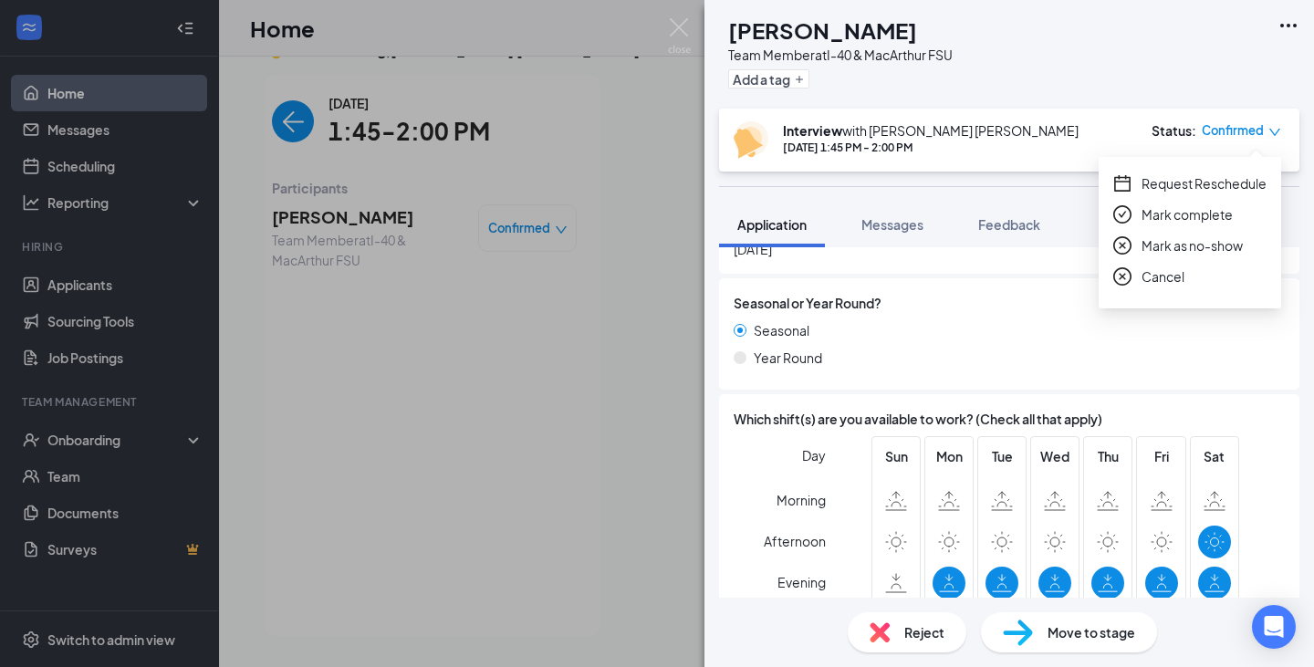
click at [1224, 192] on span "Request Reschedule" at bounding box center [1203, 183] width 125 height 20
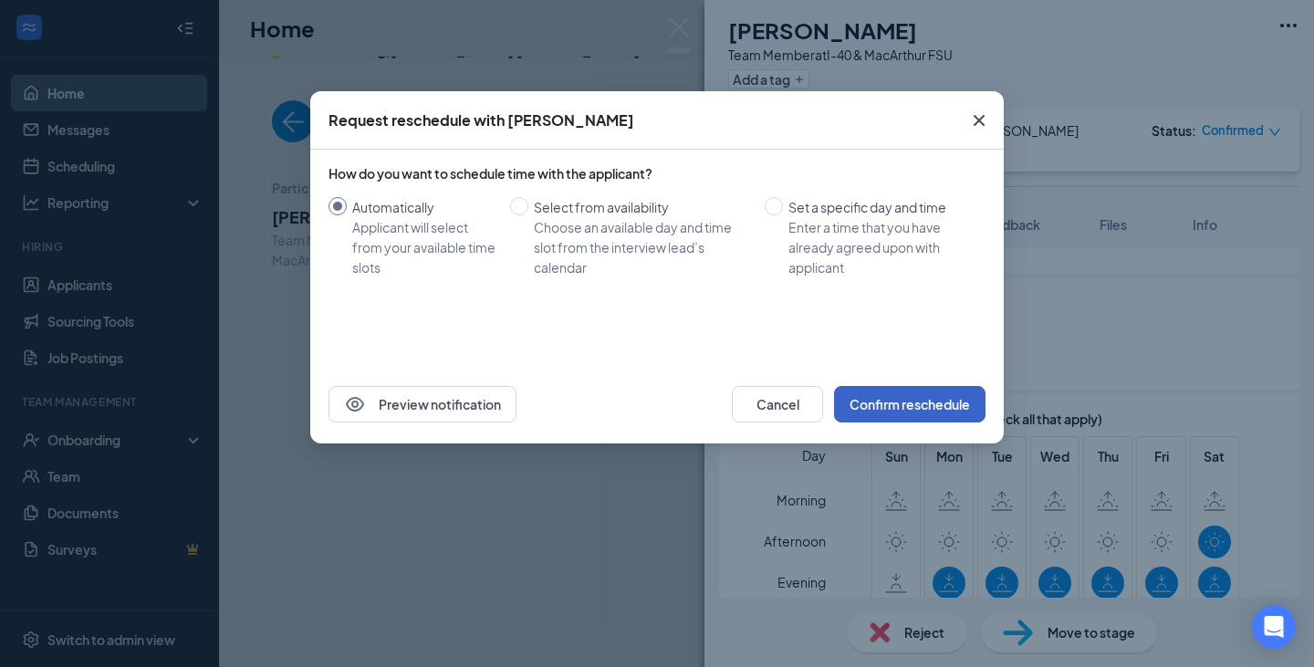
click at [917, 418] on button "Confirm reschedule" at bounding box center [909, 404] width 151 height 36
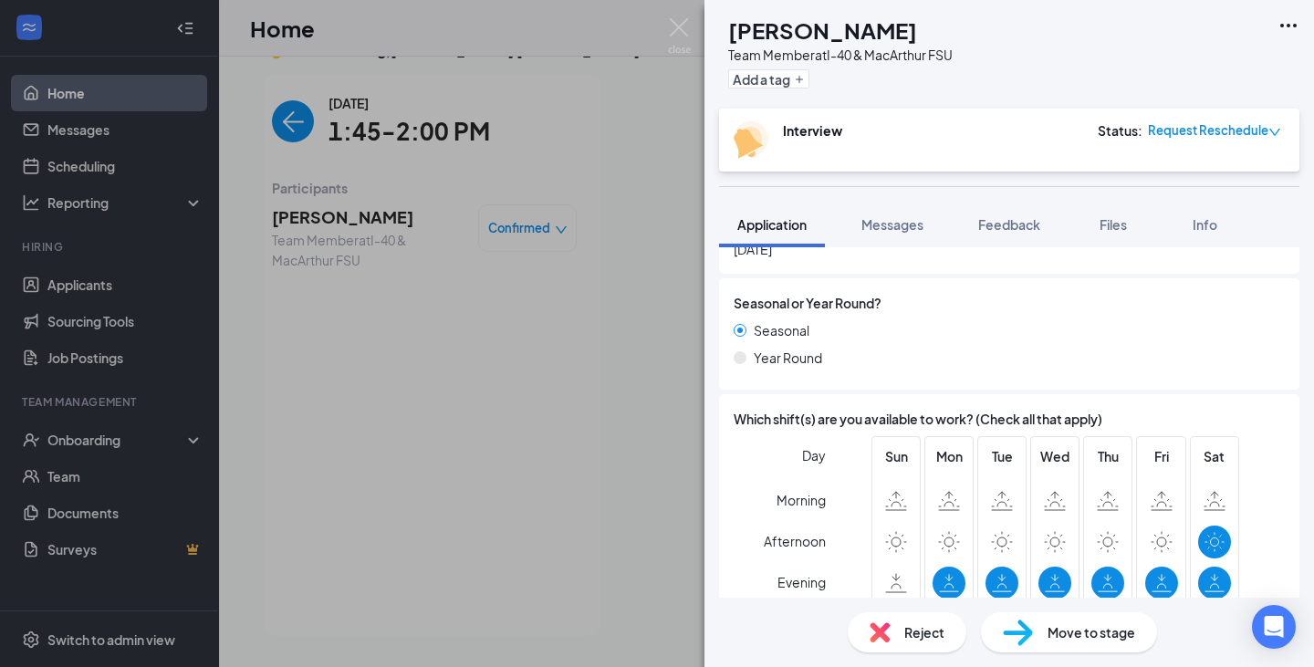
click at [680, 29] on img at bounding box center [679, 36] width 23 height 36
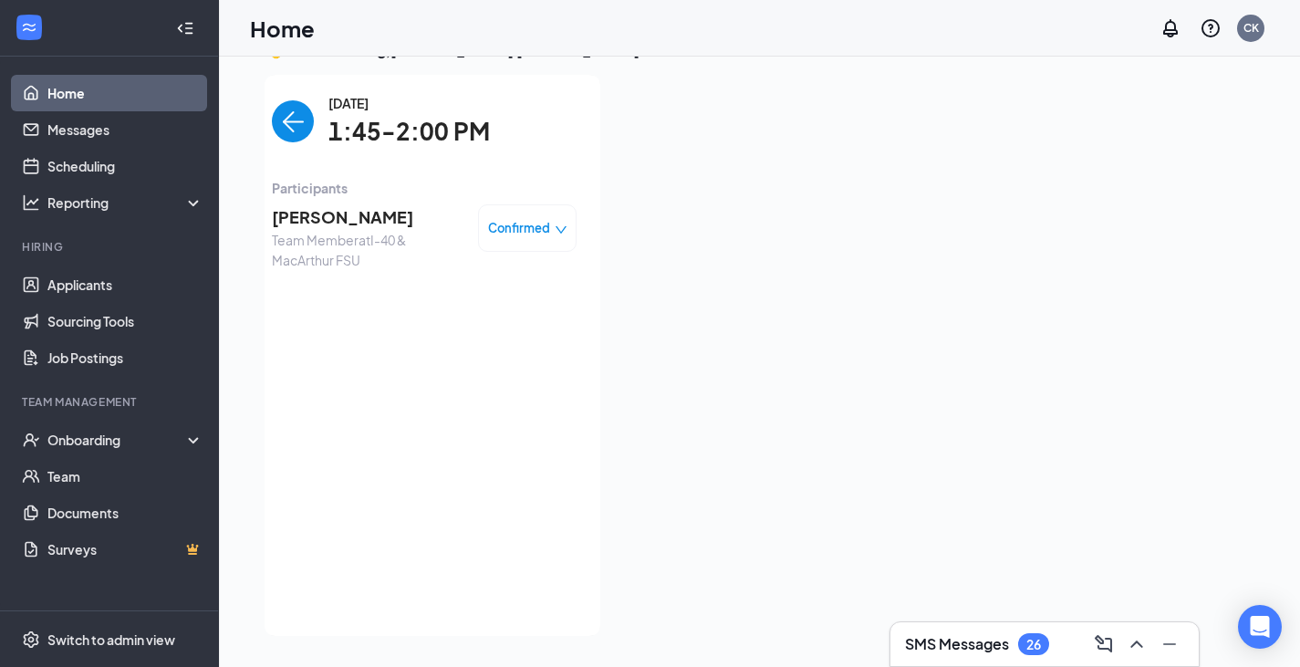
click at [275, 129] on img "back-button" at bounding box center [293, 121] width 42 height 42
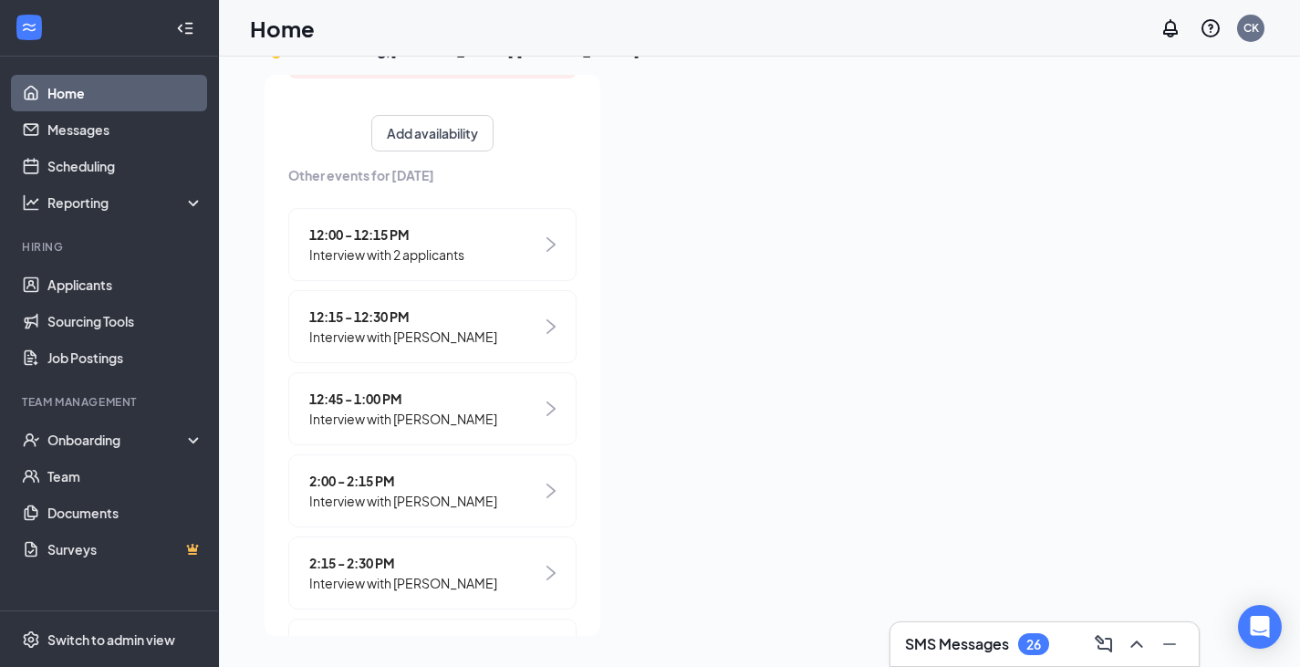
scroll to position [373, 0]
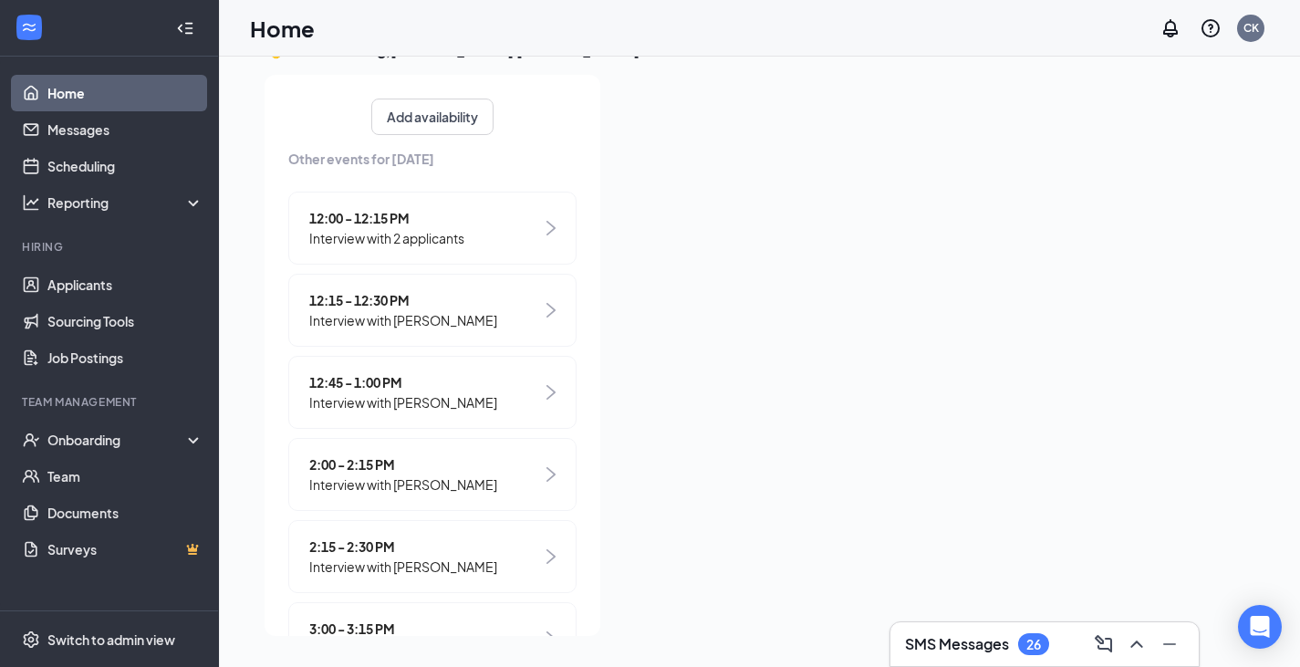
click at [503, 318] on div "12:15 - 12:30 PM Interview with [PERSON_NAME]" at bounding box center [432, 310] width 288 height 73
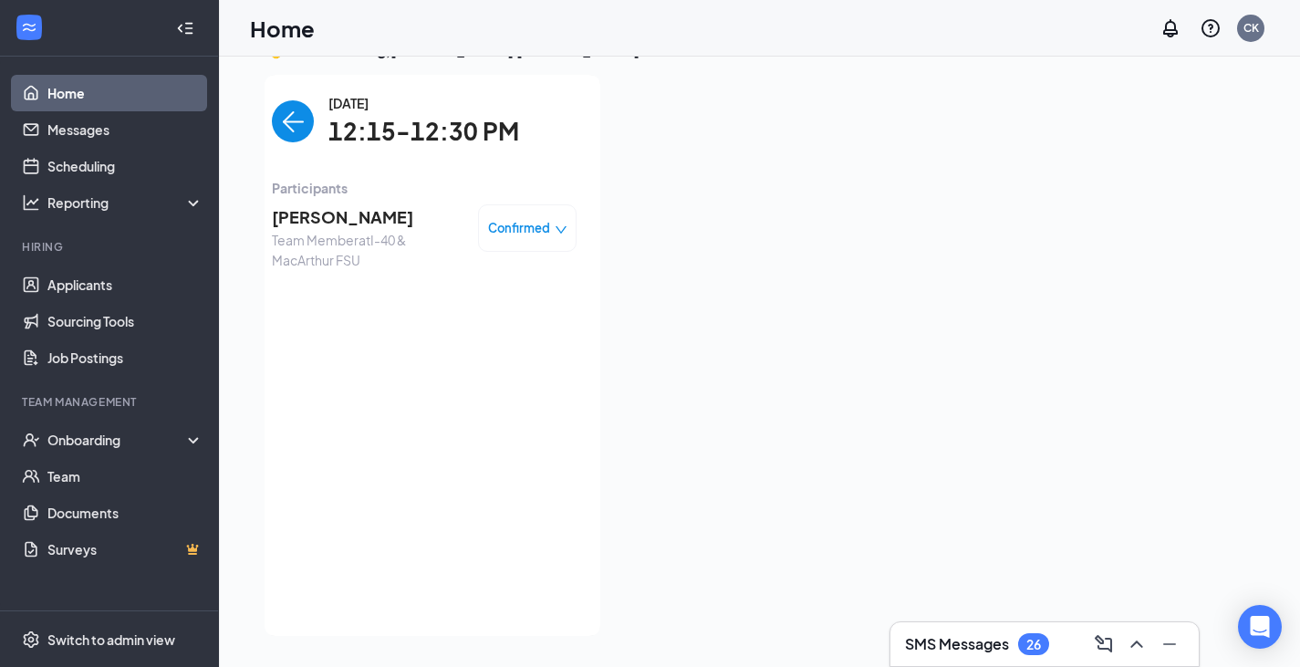
click at [538, 234] on div "Confirmed" at bounding box center [527, 228] width 79 height 18
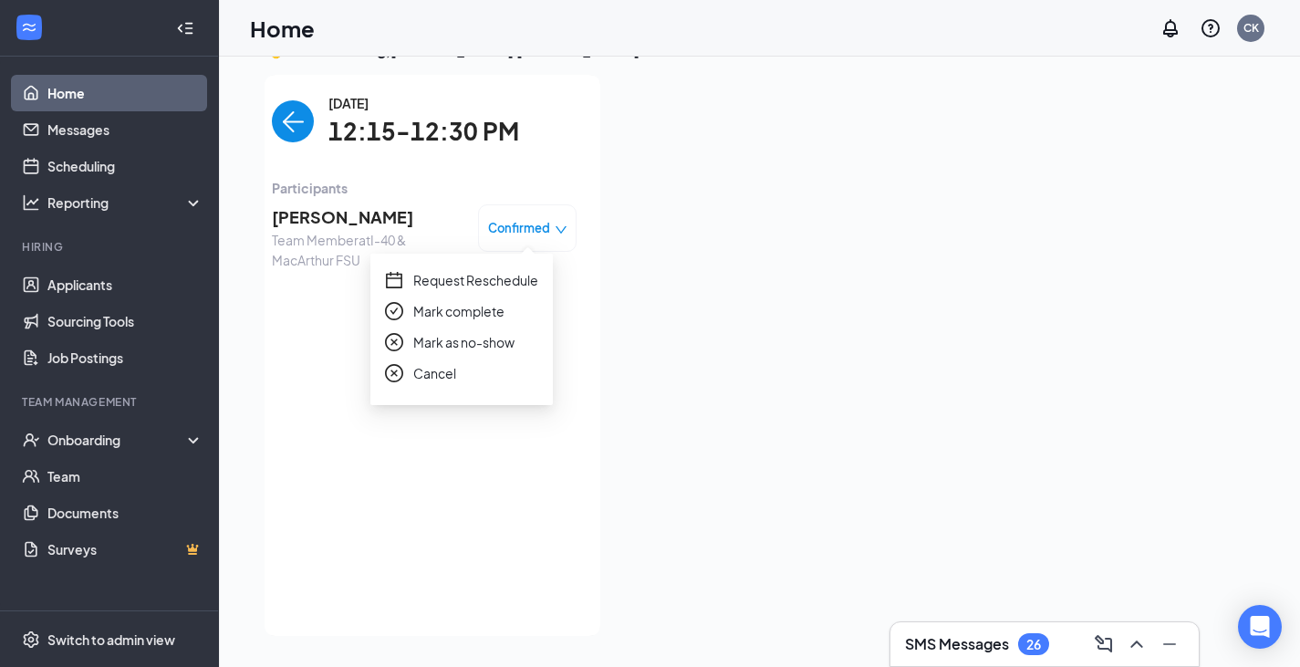
click at [499, 350] on span "Mark as no-show" at bounding box center [463, 342] width 101 height 20
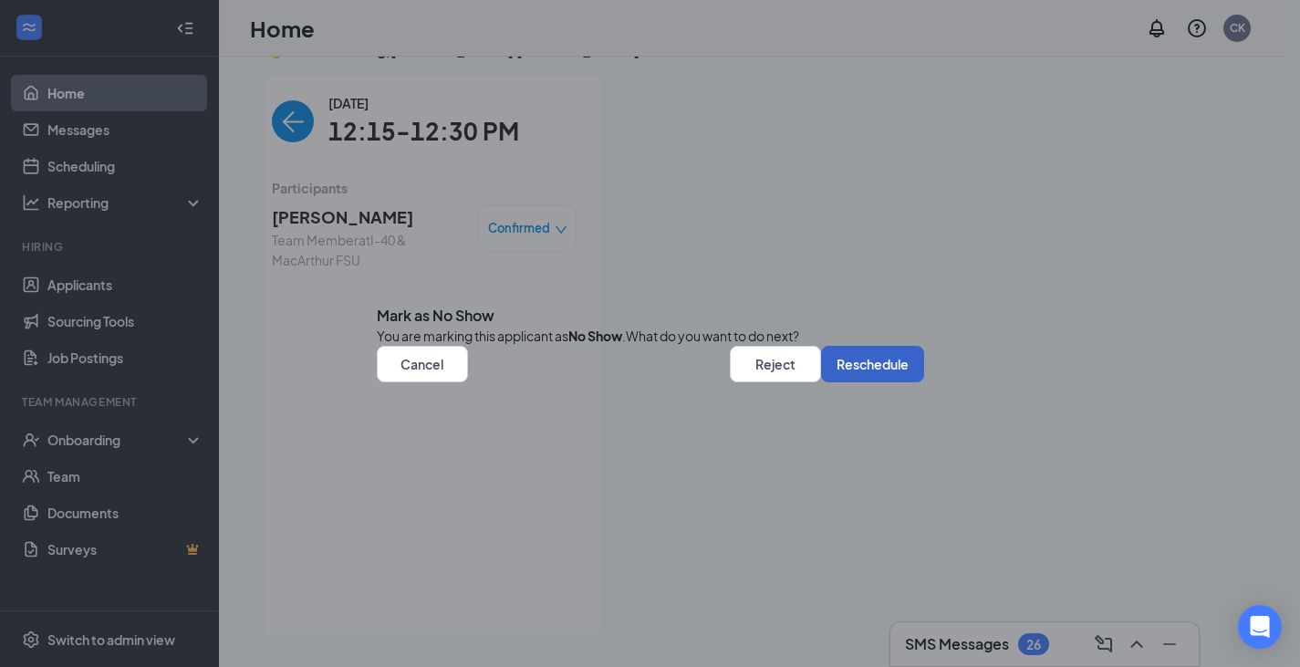
click at [865, 382] on button "Reschedule" at bounding box center [872, 364] width 103 height 36
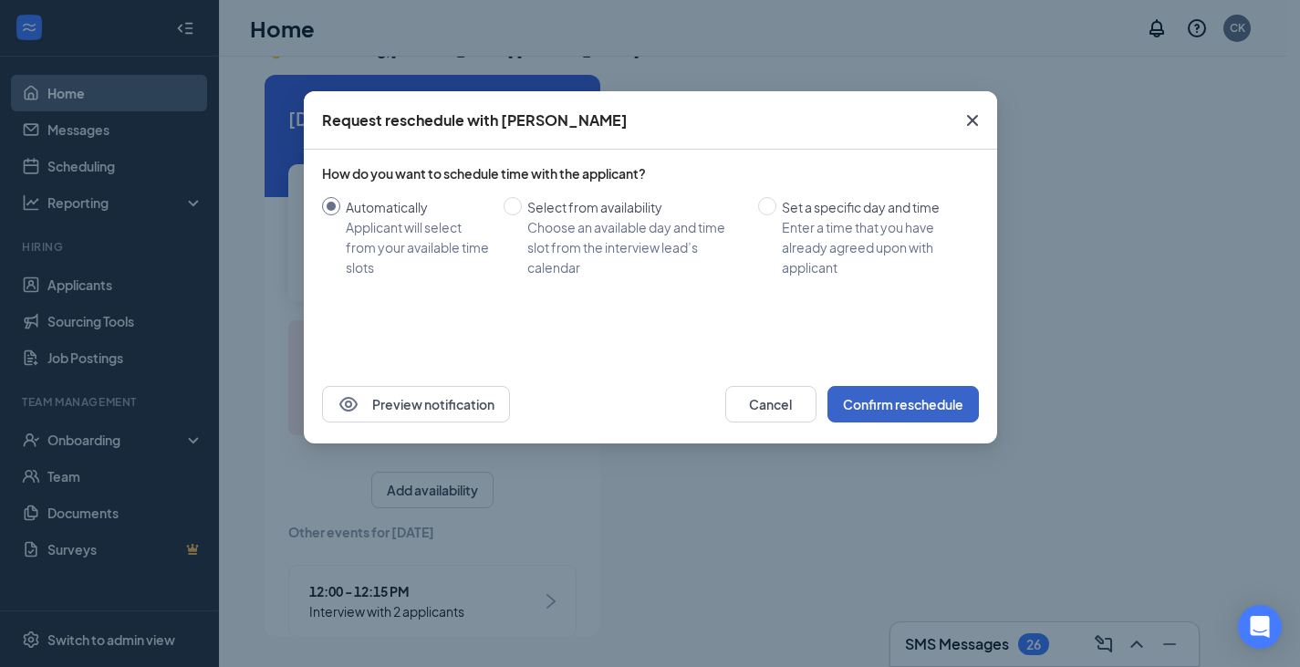
click at [871, 391] on button "Confirm reschedule" at bounding box center [902, 404] width 151 height 36
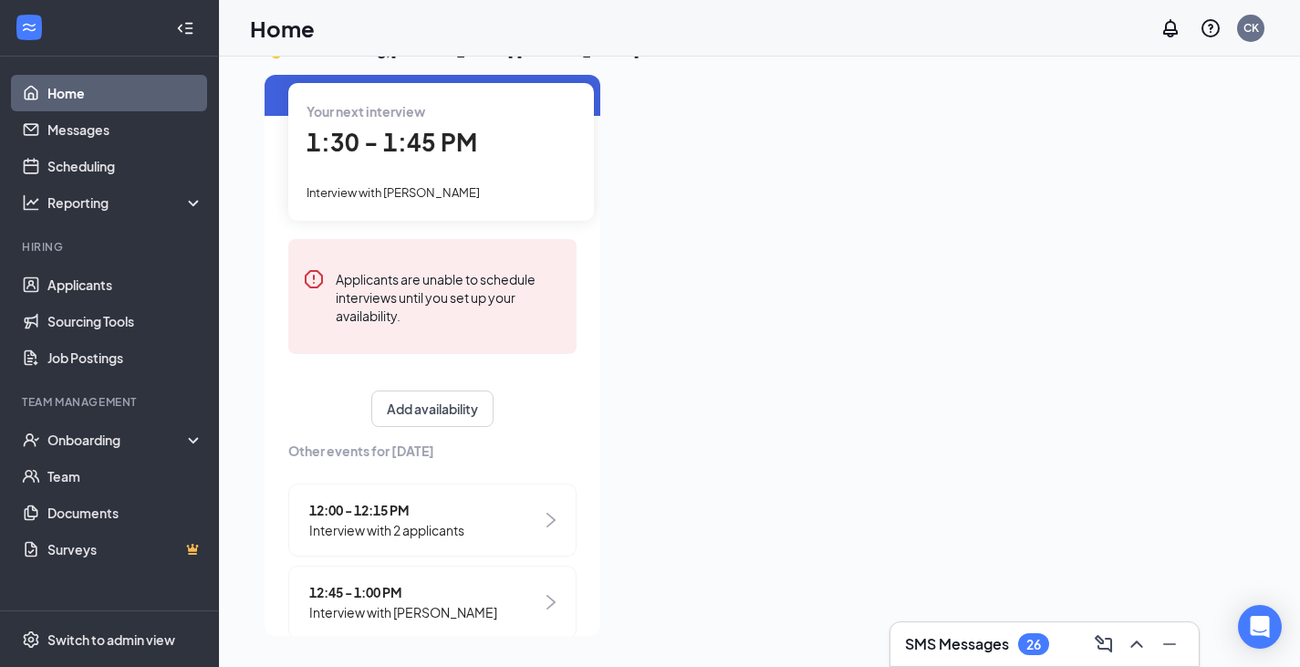
scroll to position [82, 0]
click at [448, 515] on span "12:00 - 12:15 PM" at bounding box center [386, 509] width 155 height 20
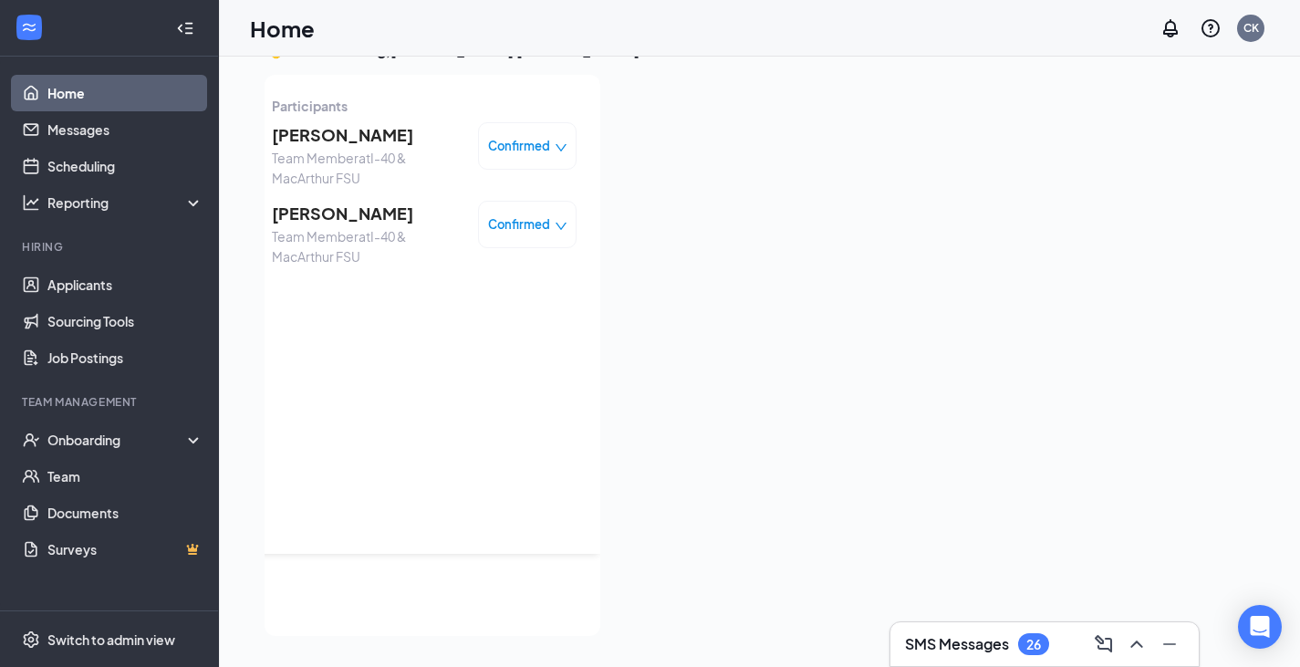
scroll to position [0, 0]
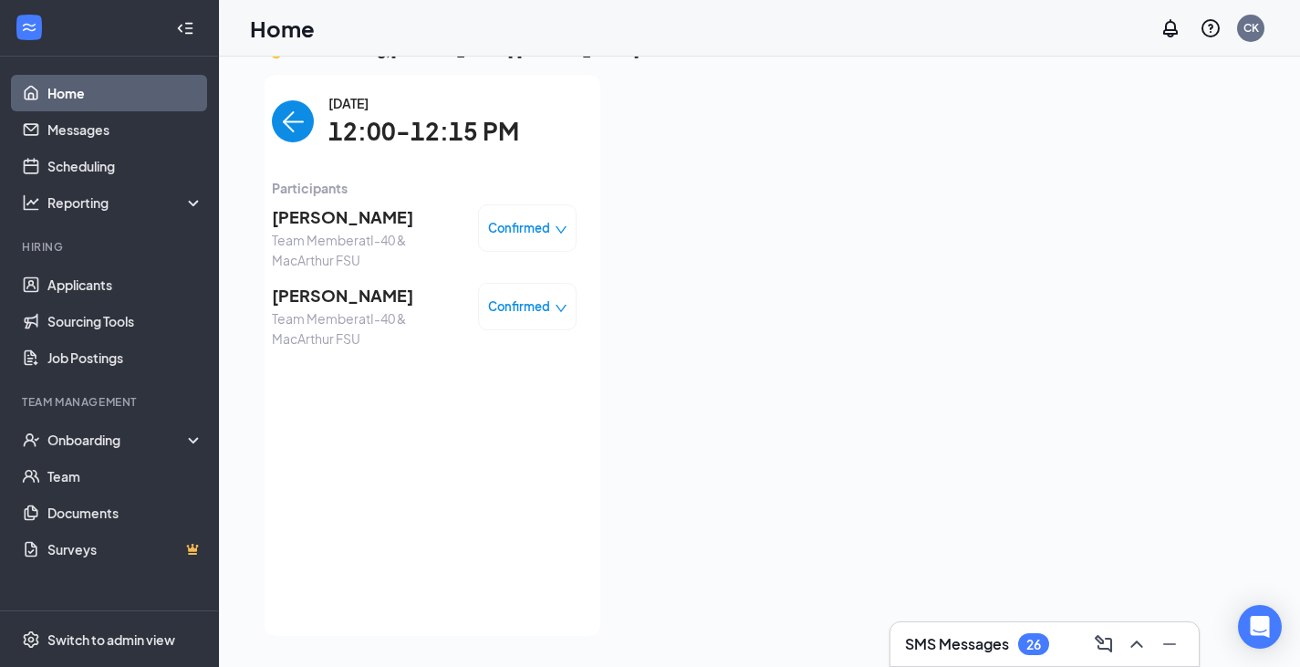
click at [282, 130] on img "back-button" at bounding box center [293, 121] width 42 height 42
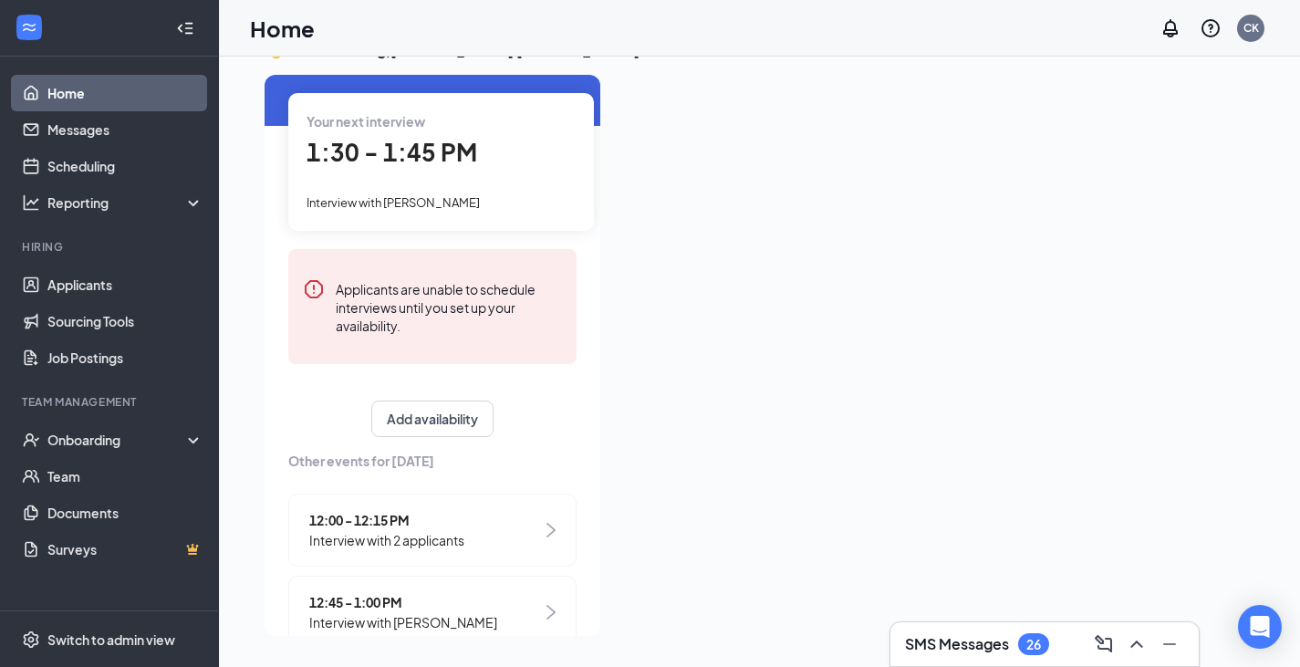
scroll to position [72, 0]
click at [480, 536] on div "12:00 - 12:15 PM Interview with 2 applicants" at bounding box center [432, 529] width 288 height 73
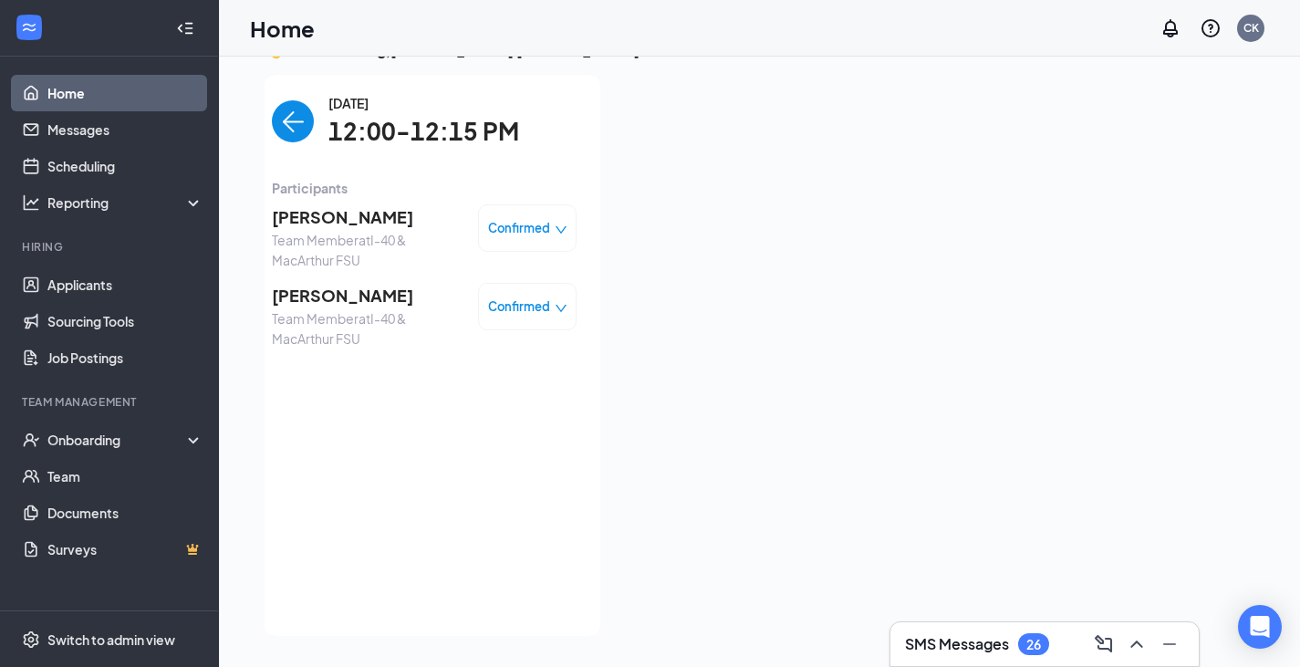
click at [288, 123] on img "back-button" at bounding box center [293, 121] width 42 height 42
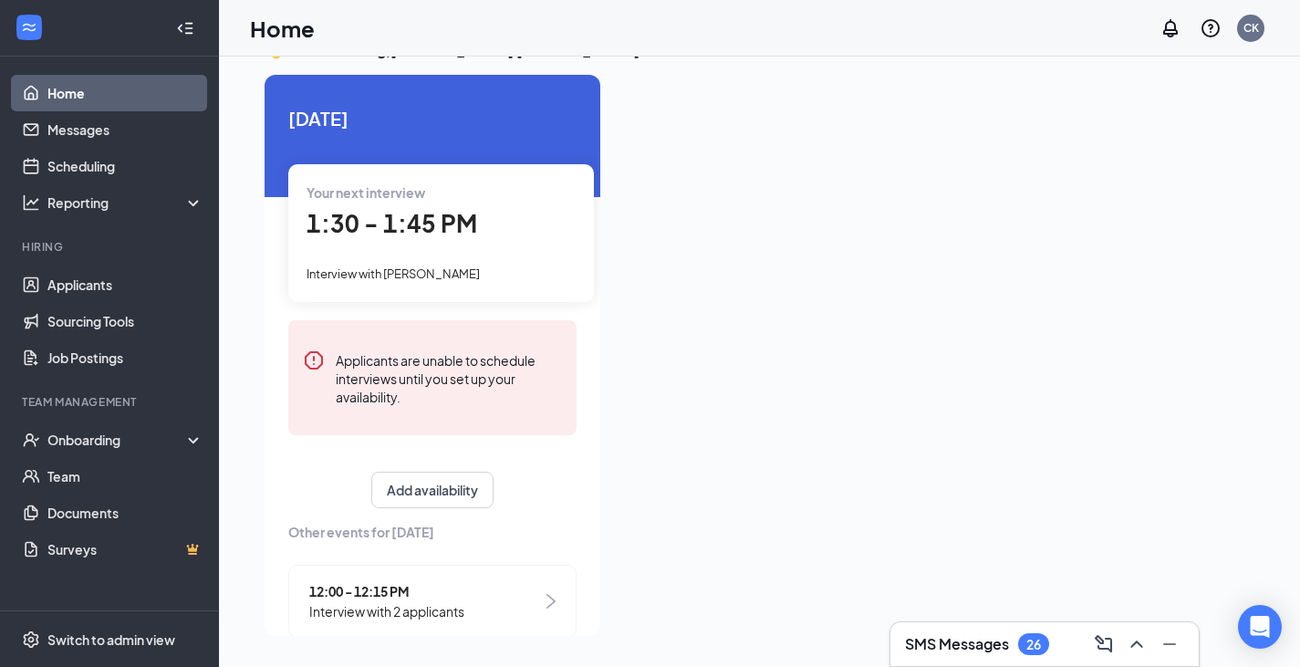
click at [553, 230] on div "1:30 - 1:45 PM" at bounding box center [441, 223] width 269 height 37
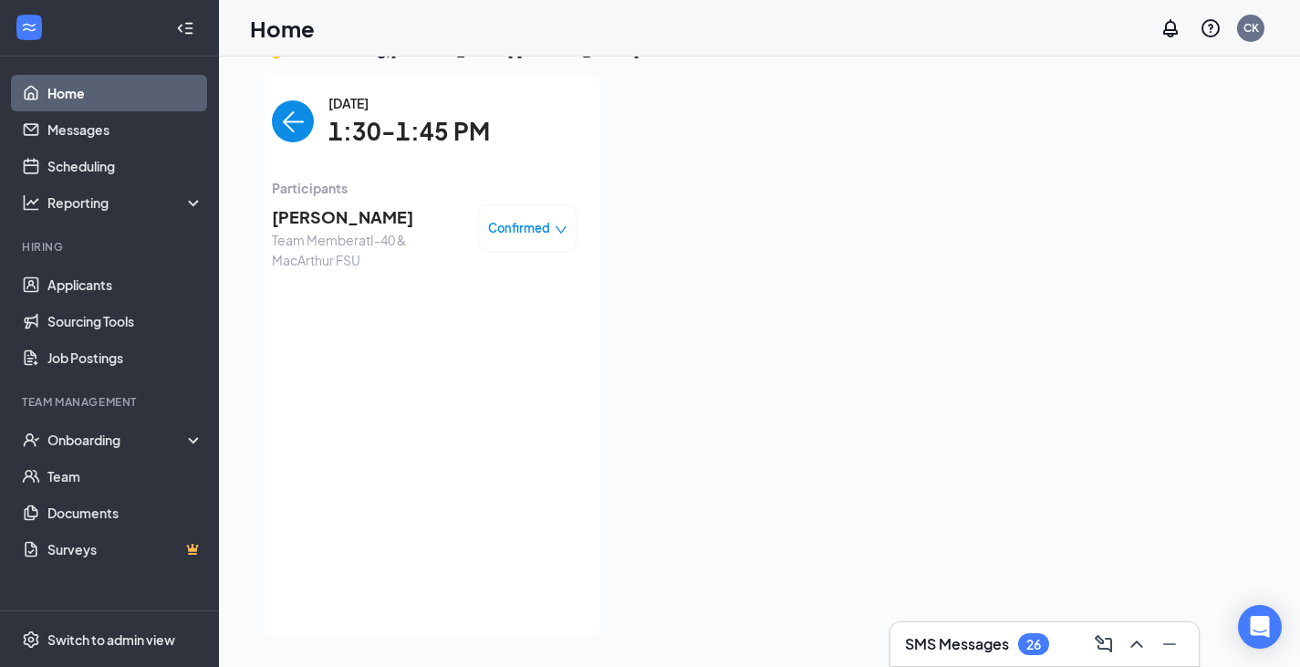
click at [547, 236] on div "Confirmed" at bounding box center [527, 228] width 79 height 18
click at [434, 472] on div "[DATE] 1:30-1:45 PM Participants [PERSON_NAME] Team Member at I-40 & MacArthur …" at bounding box center [424, 355] width 305 height 525
click at [282, 120] on img "back-button" at bounding box center [293, 121] width 42 height 42
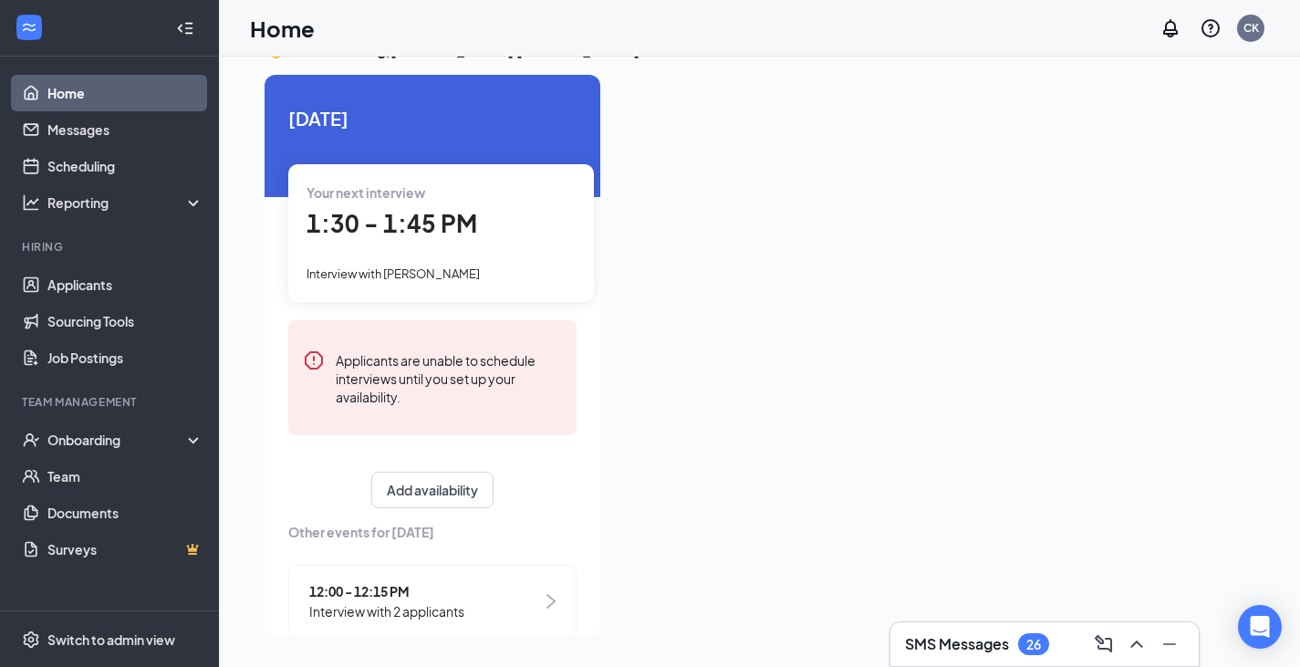
drag, startPoint x: 282, startPoint y: 120, endPoint x: 1087, endPoint y: 572, distance: 922.7
click at [1087, 572] on div at bounding box center [935, 350] width 640 height 550
drag, startPoint x: 1087, startPoint y: 572, endPoint x: 1096, endPoint y: 575, distance: 9.5
click at [1096, 575] on div at bounding box center [935, 350] width 640 height 550
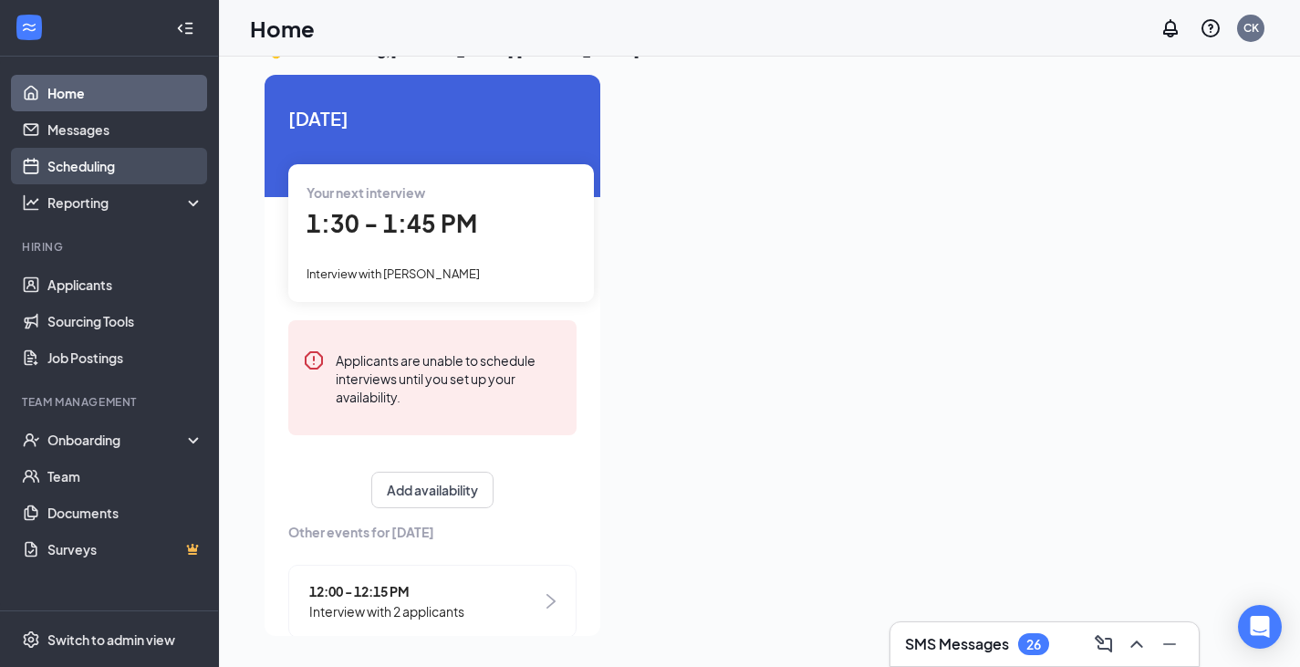
click at [100, 161] on link "Scheduling" at bounding box center [125, 166] width 156 height 36
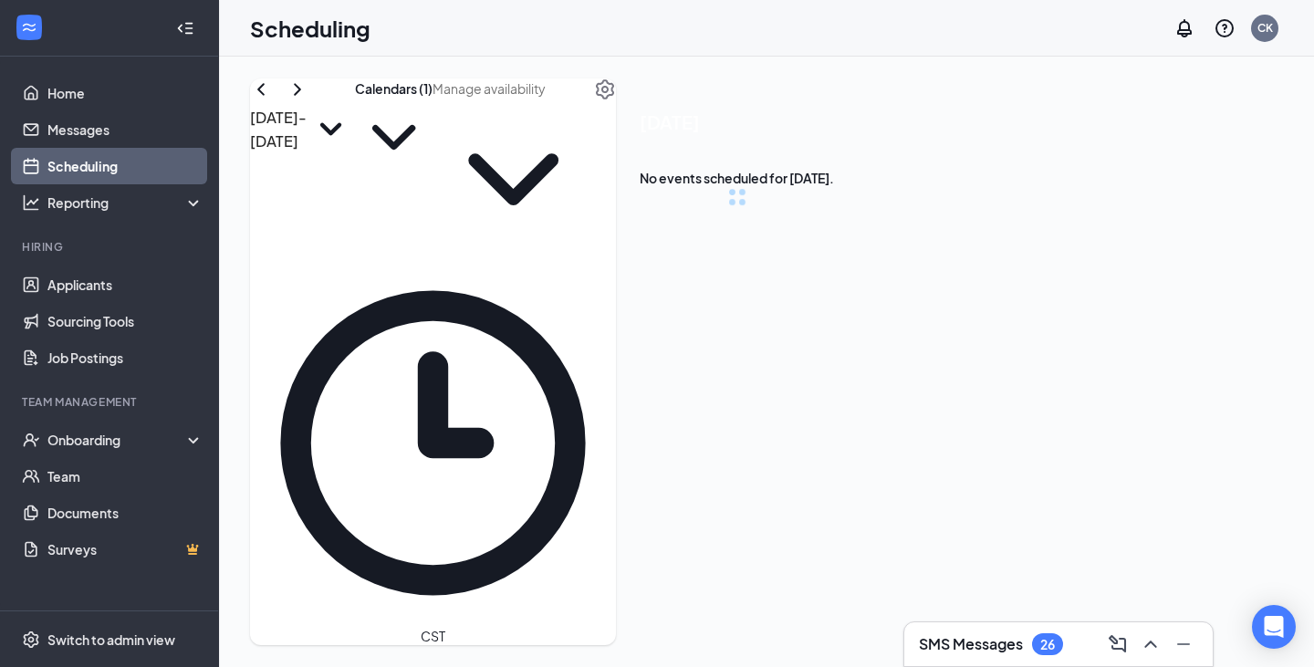
scroll to position [897, 0]
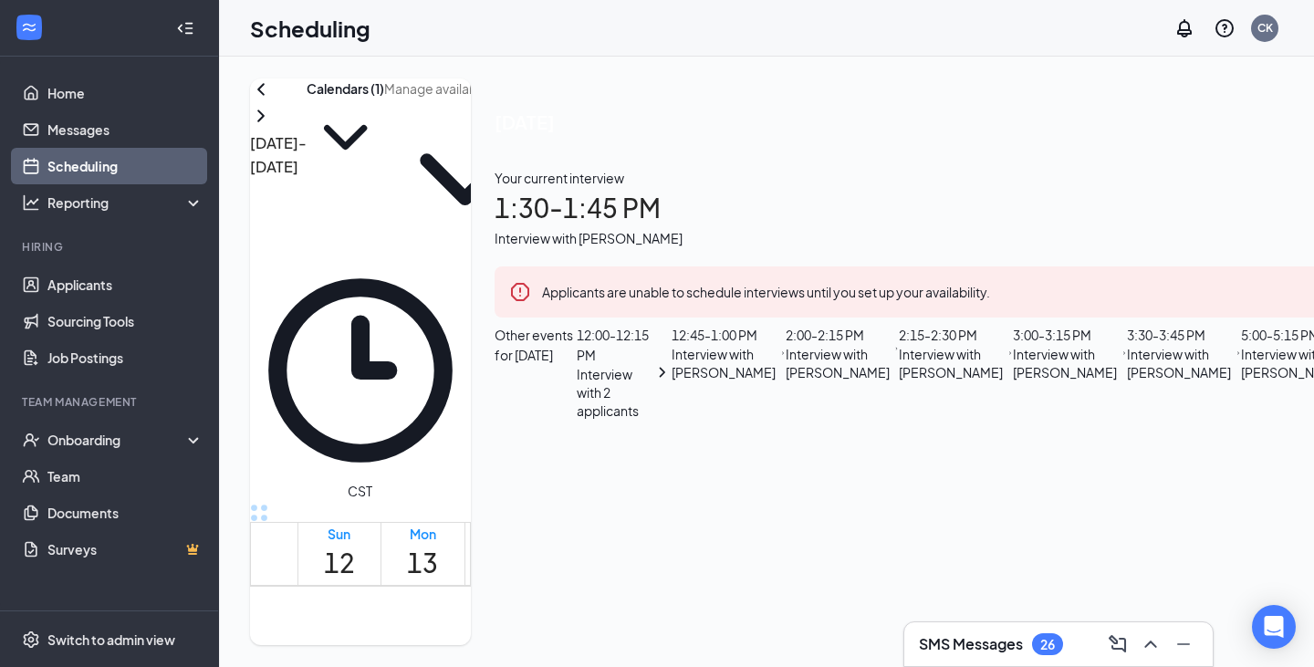
click at [1313, 375] on div "[DATE] - [DATE] Calendars (1) CST Sun 12 Mon 13 Tue 14 Wed 15 Thu 16 Fri 17 Sat…" at bounding box center [871, 362] width 1305 height 610
click at [609, 557] on link "12:00-7:00 PM 12:00-12:15 PM 2 12:45-1:00 PM 1 1:30-1:45 PM 1 2:00-2:15 PM 1 2:…" at bounding box center [589, 556] width 78 height 817
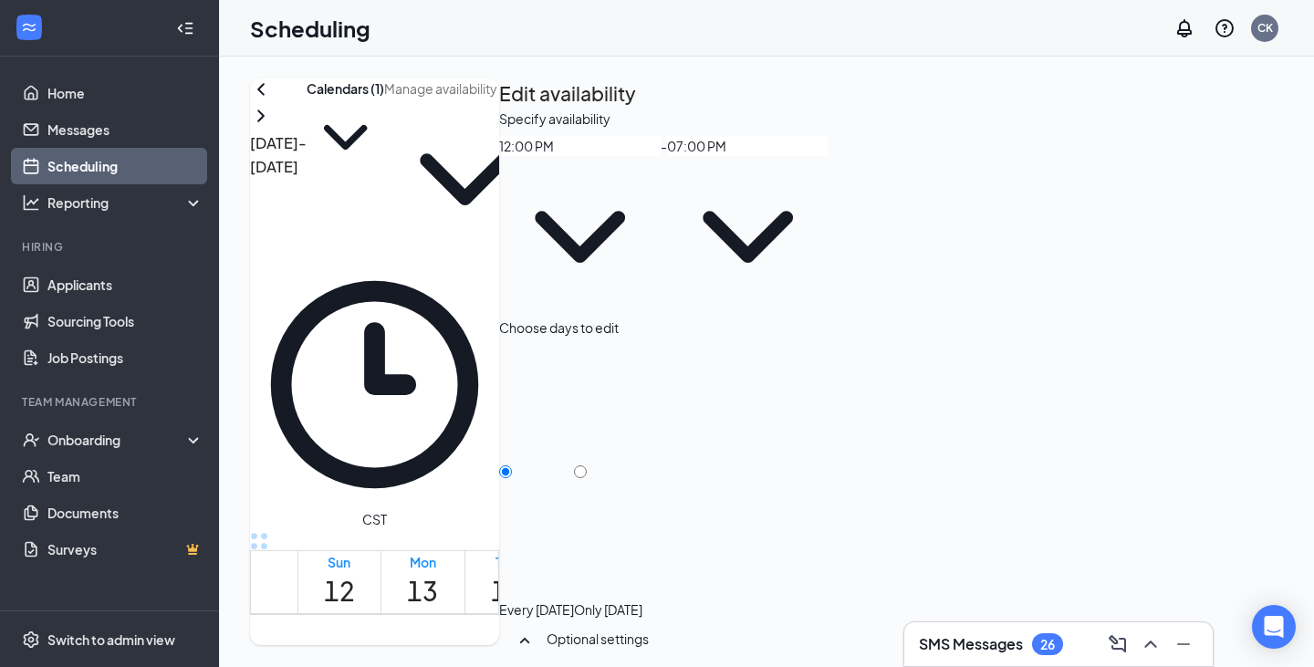
click at [828, 156] on input "07:00 PM" at bounding box center [747, 146] width 161 height 20
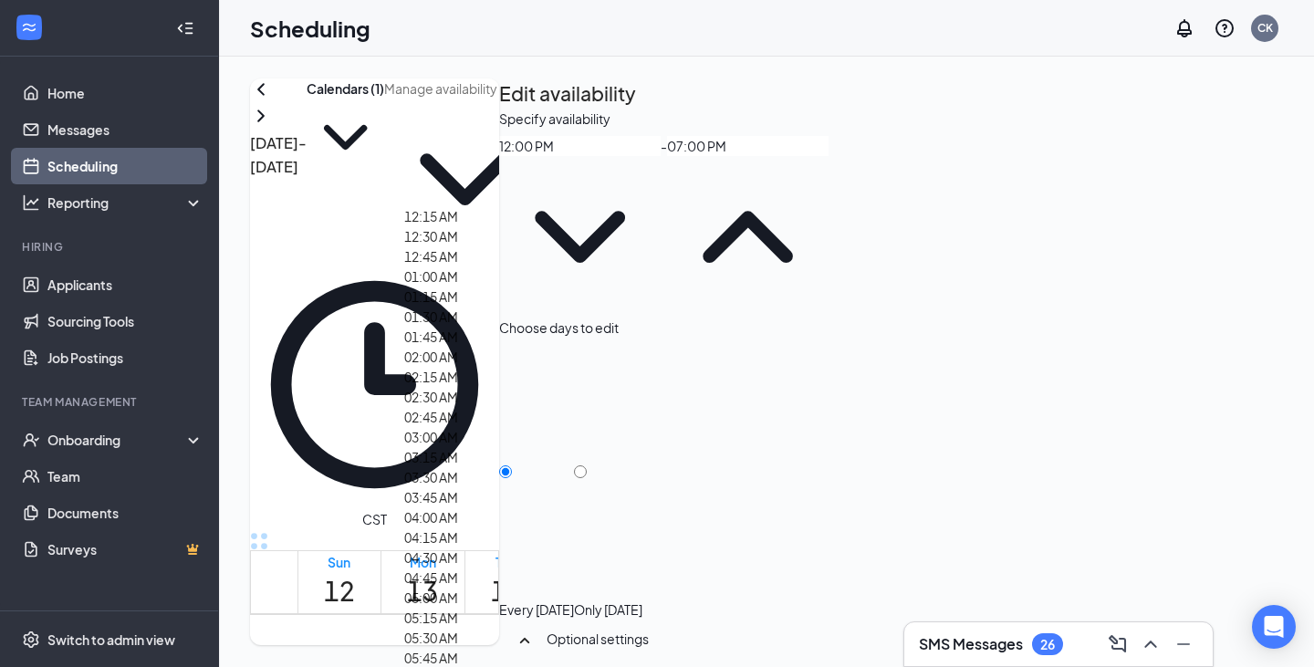
scroll to position [2941, 0]
type input "06:00 PM"
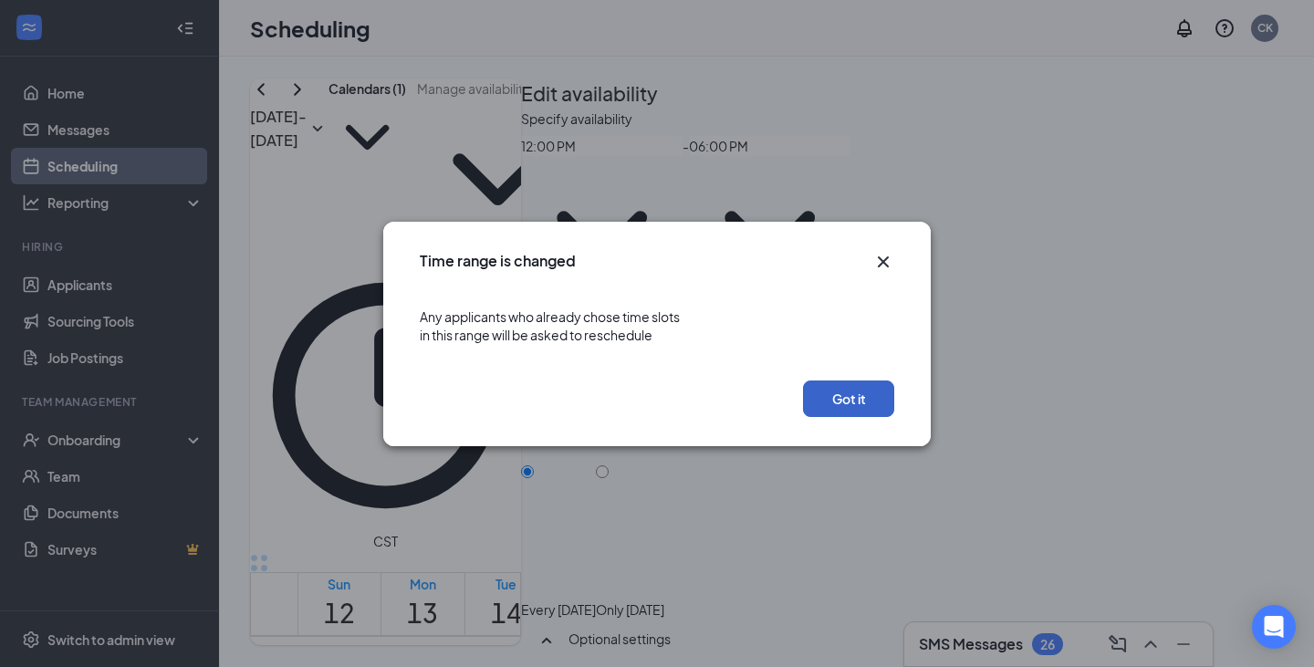
click at [839, 388] on button "Got it" at bounding box center [848, 398] width 91 height 36
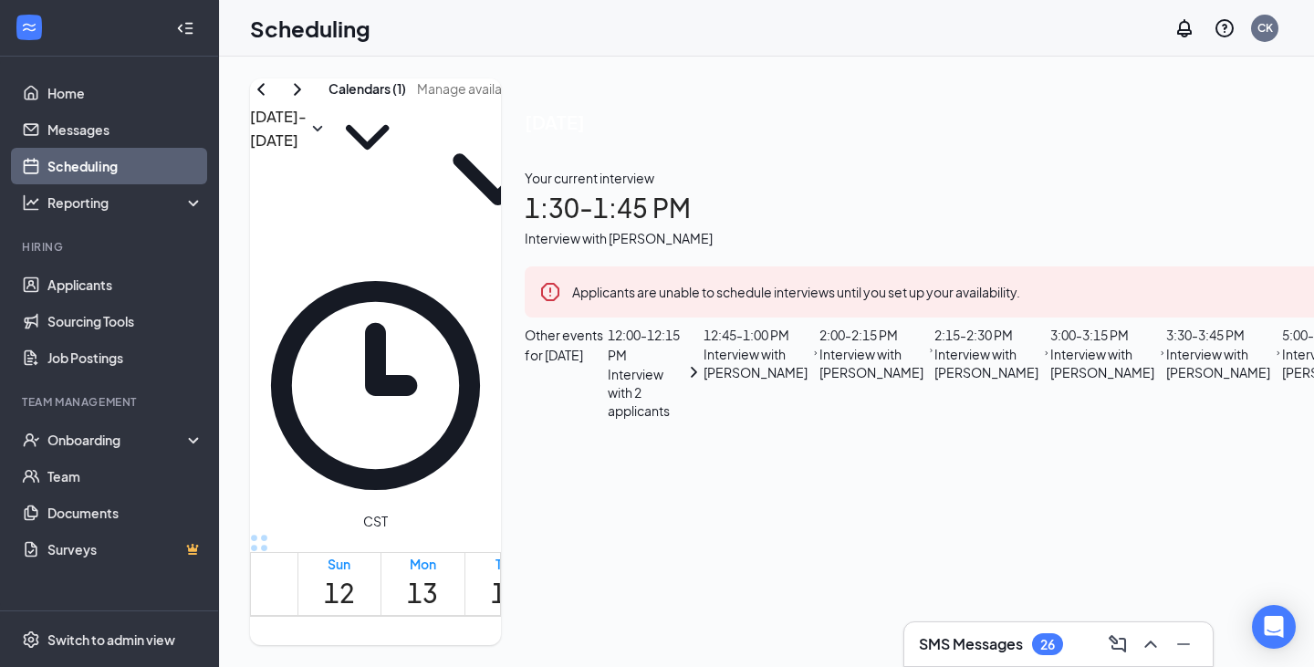
click at [1104, 228] on h1 "1:30 - 1:45 PM" at bounding box center [1019, 208] width 988 height 40
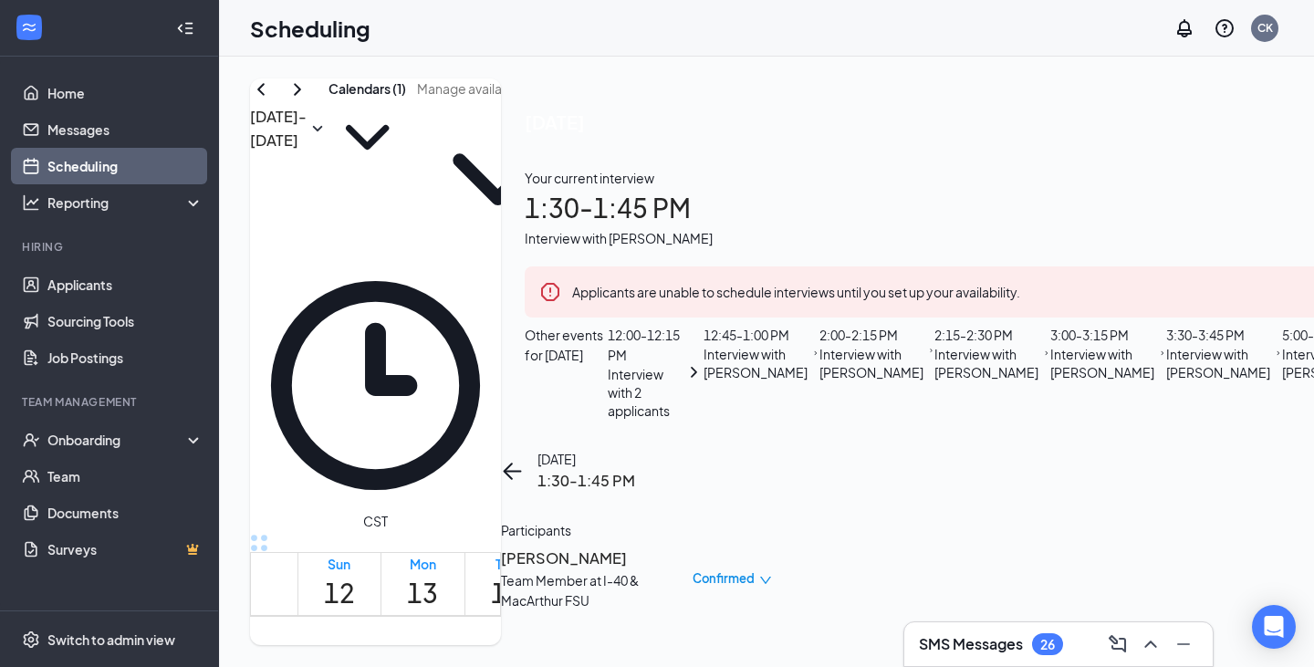
click at [692, 546] on h3 "[PERSON_NAME]" at bounding box center [597, 558] width 192 height 24
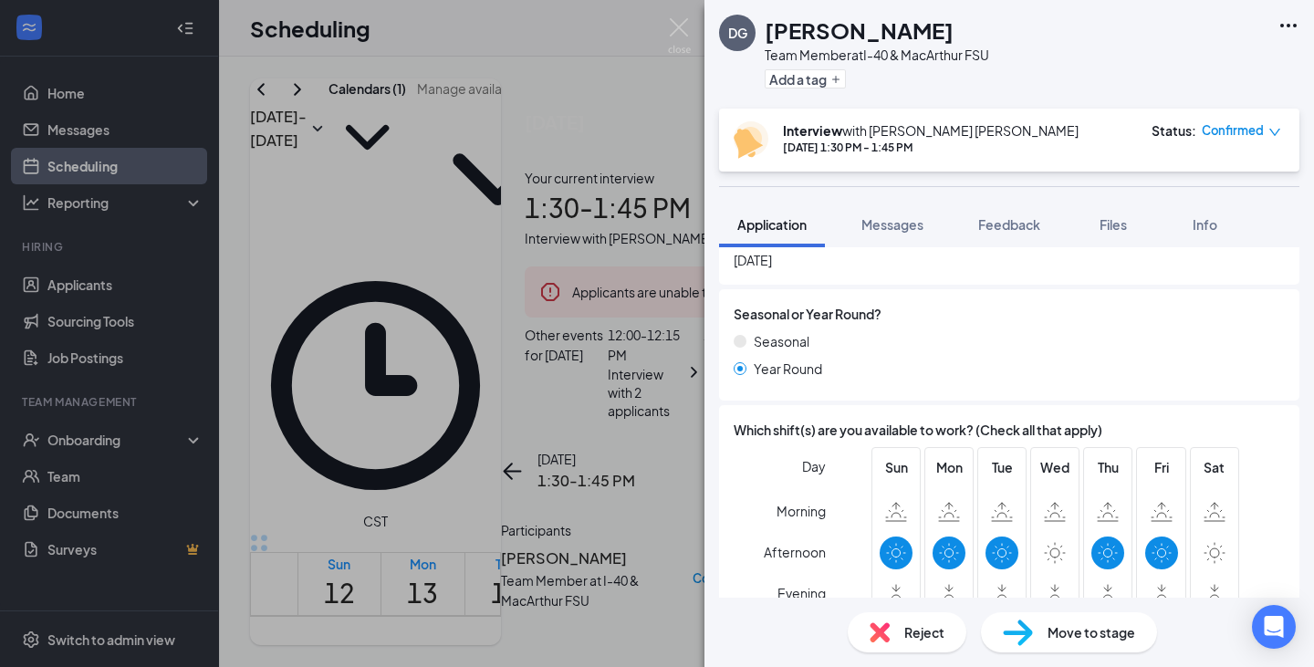
scroll to position [807, 0]
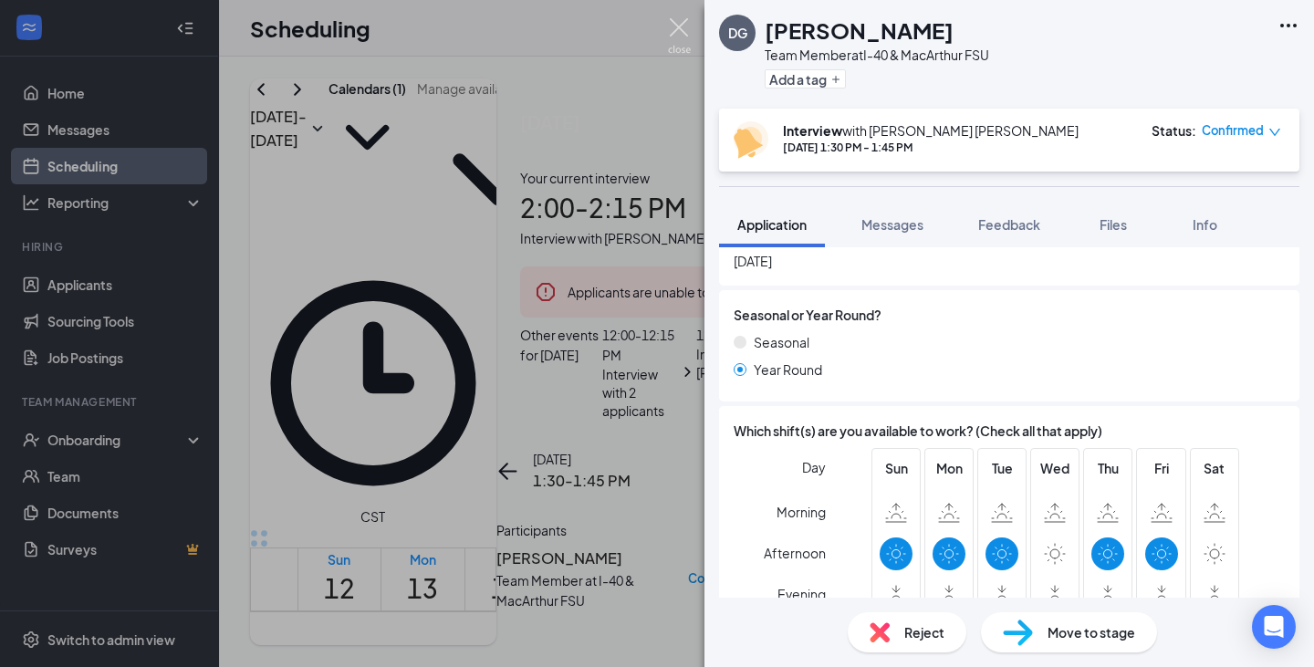
click at [674, 49] on img at bounding box center [679, 36] width 23 height 36
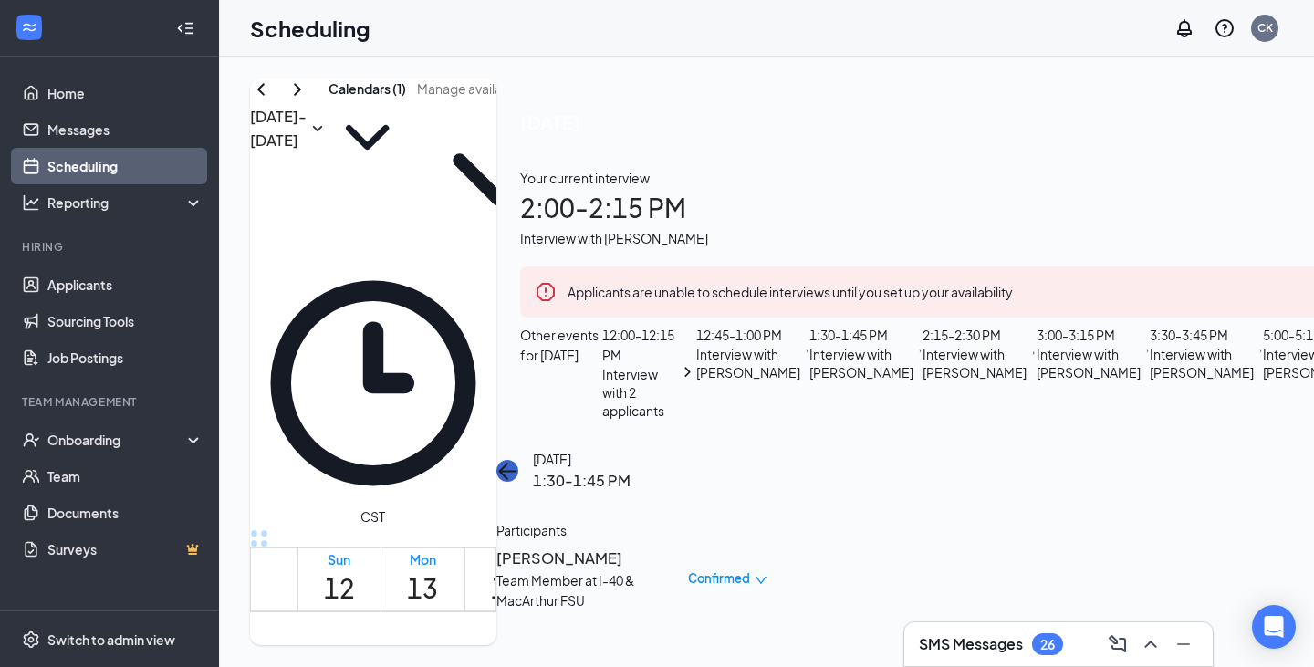
click at [518, 460] on button "back-button" at bounding box center [507, 471] width 22 height 22
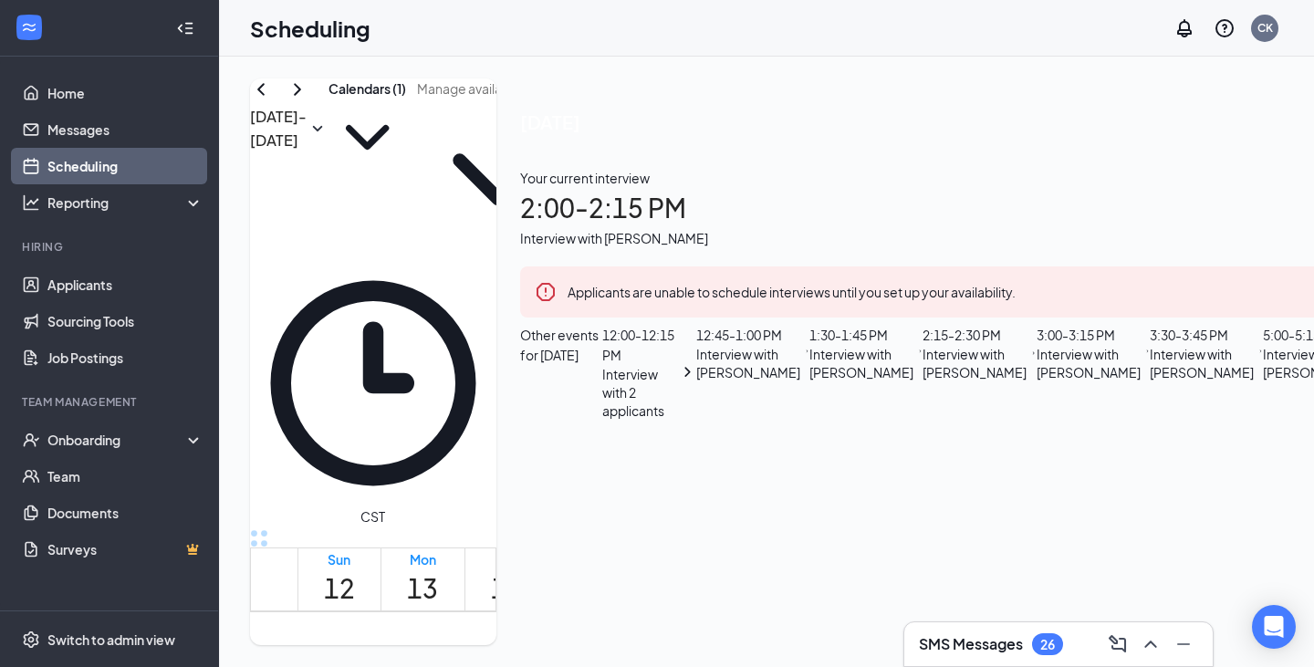
scroll to position [11, 0]
click at [1124, 244] on div "Your current interview 2:00 - 2:15 PM Interview with [PERSON_NAME]" at bounding box center [995, 208] width 951 height 80
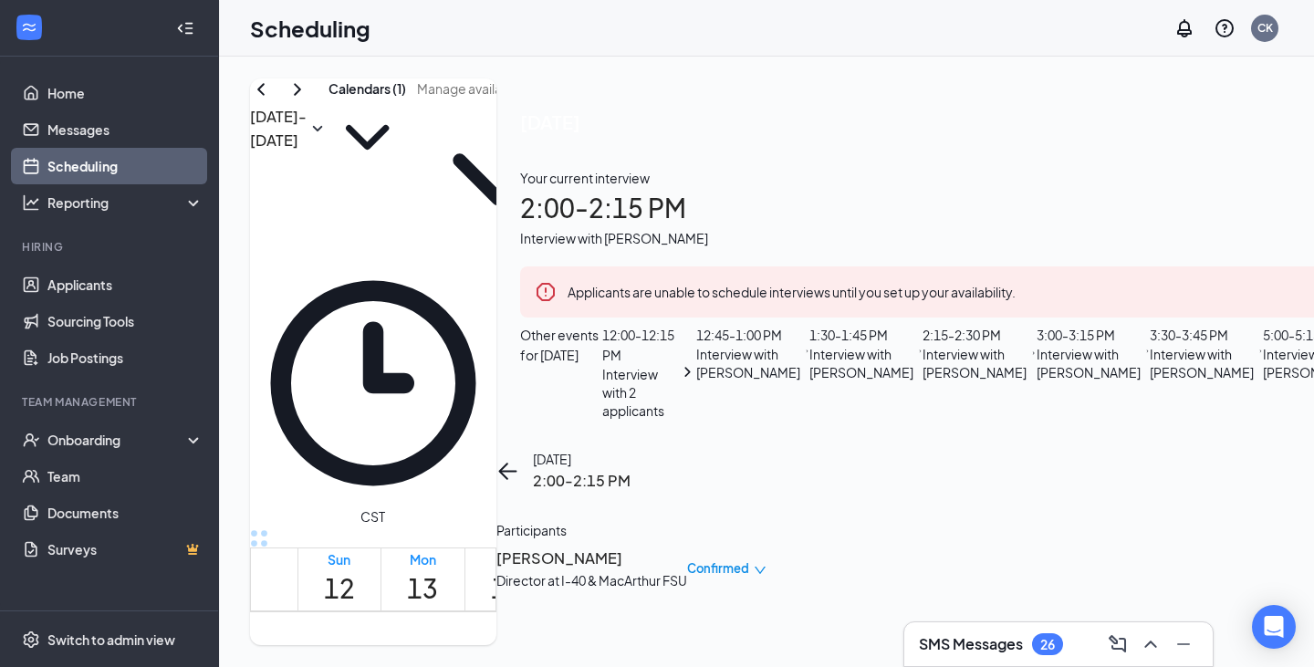
click at [687, 546] on h3 "[PERSON_NAME]" at bounding box center [591, 558] width 191 height 24
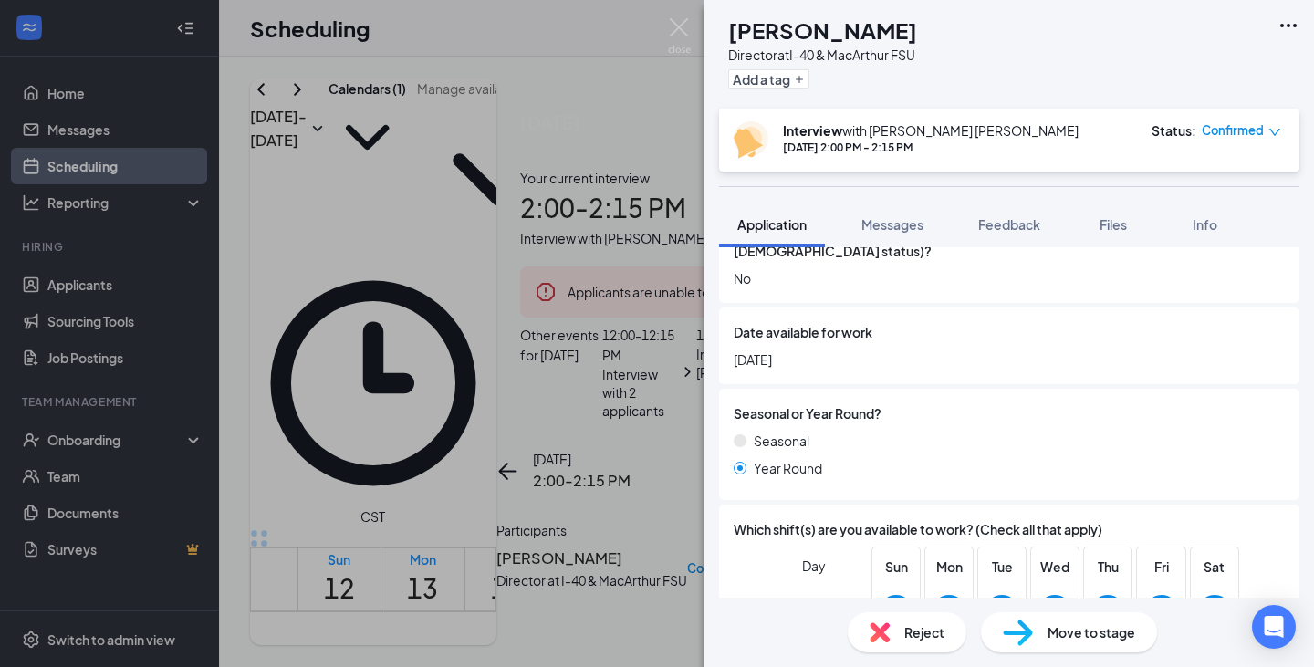
scroll to position [727, 0]
